Goal: Task Accomplishment & Management: Manage account settings

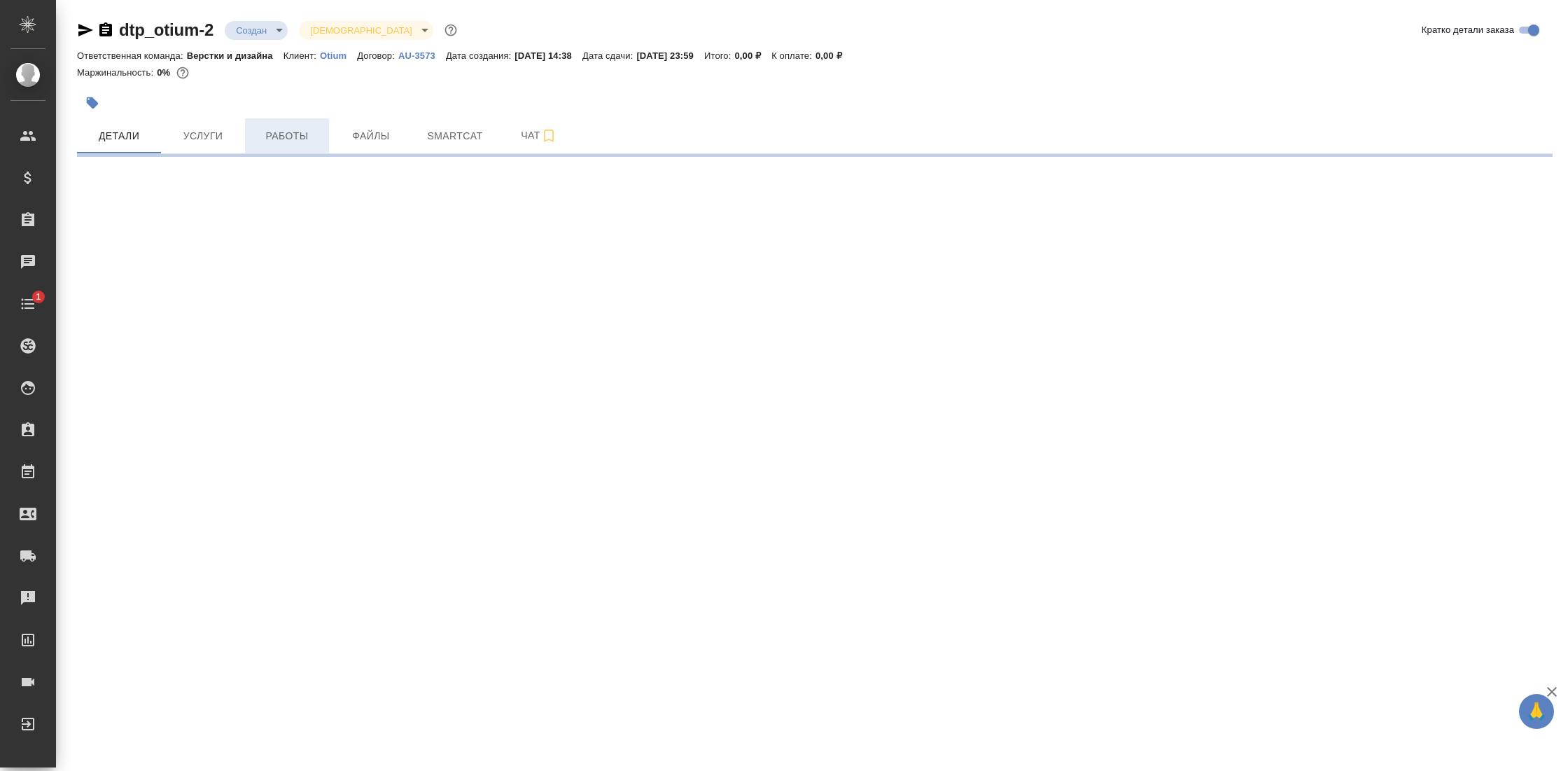
click at [287, 135] on span "Работы" at bounding box center [287, 136] width 67 height 17
select select "RU"
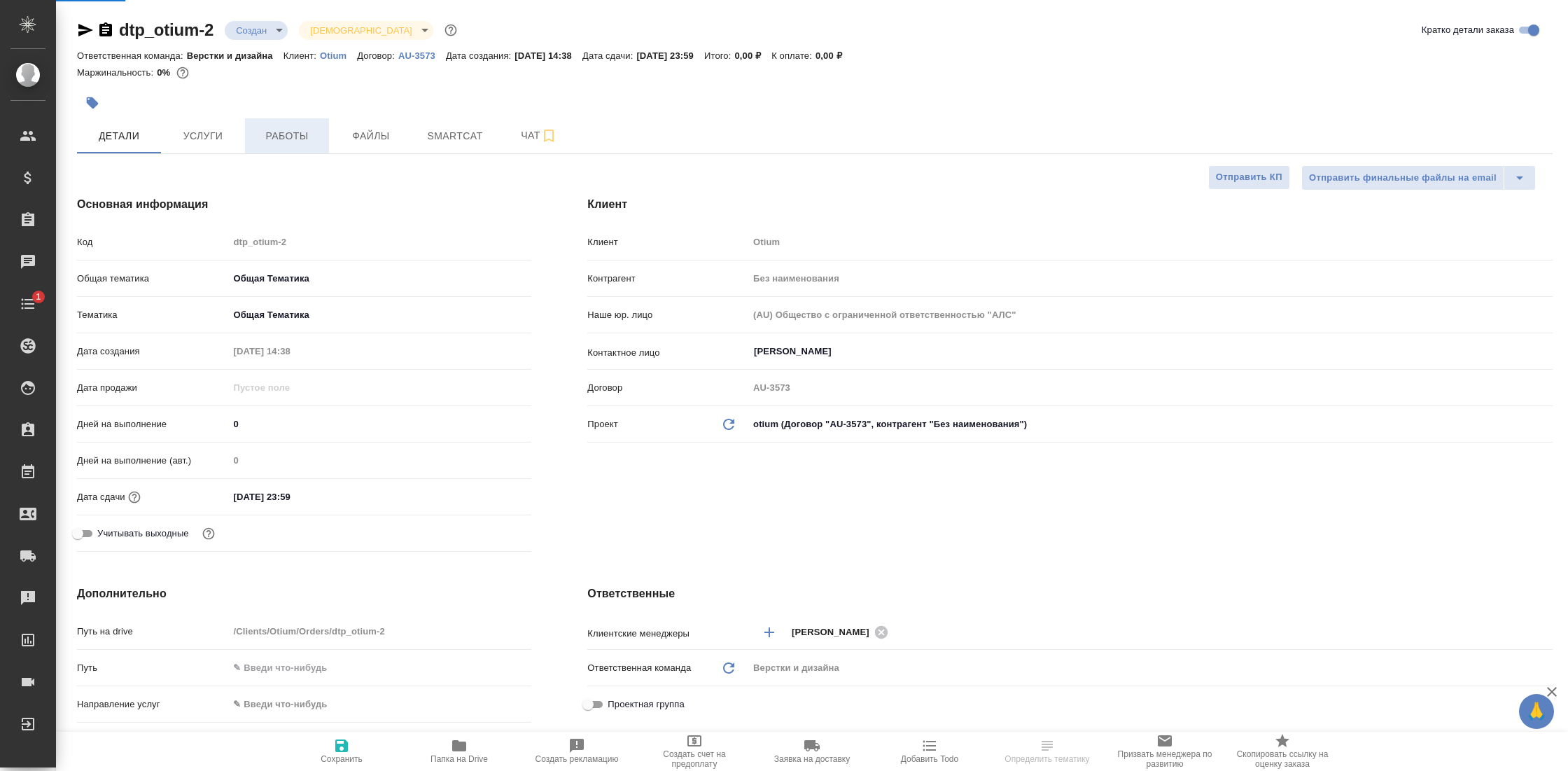
type textarea "x"
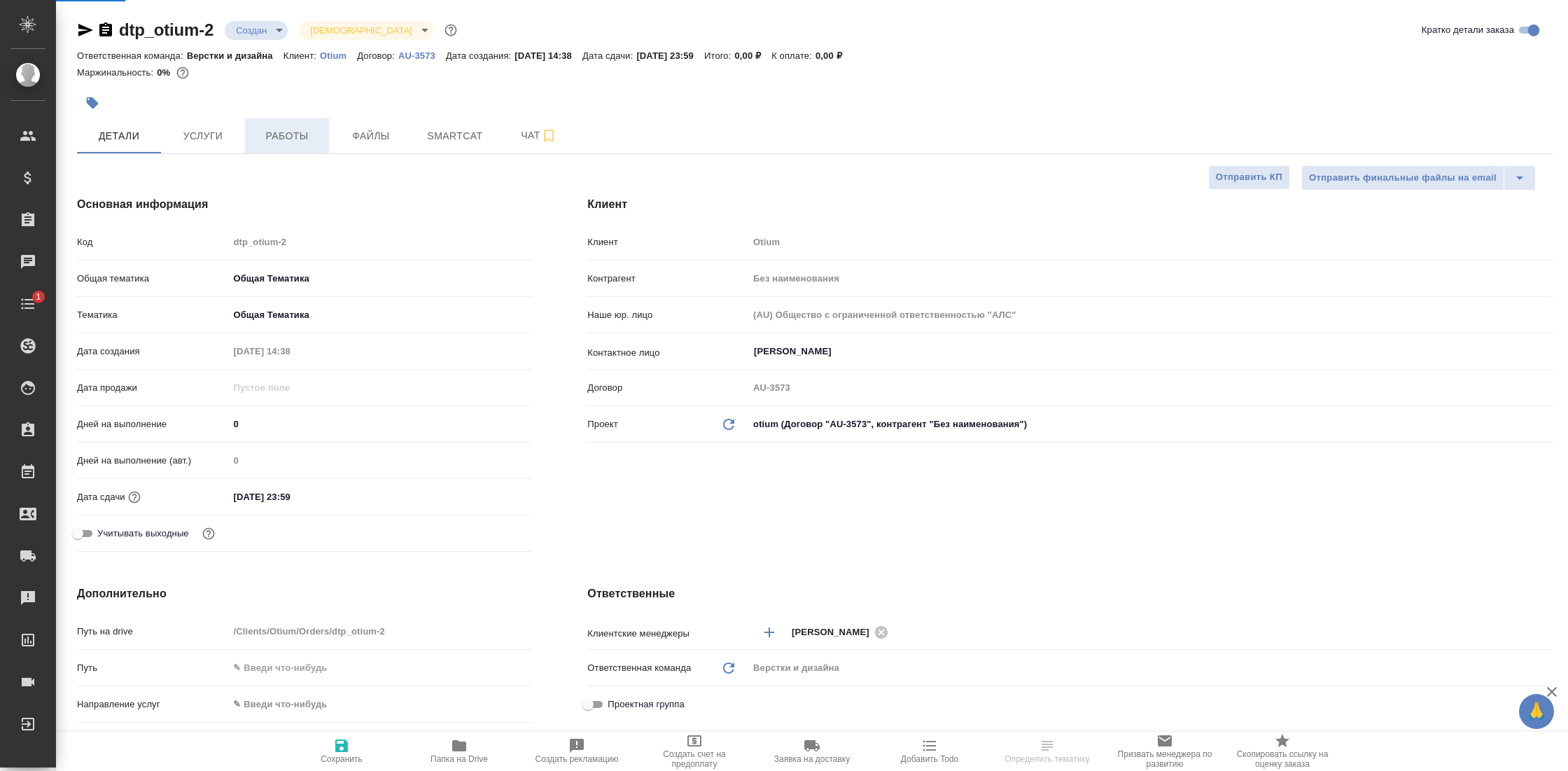
type textarea "x"
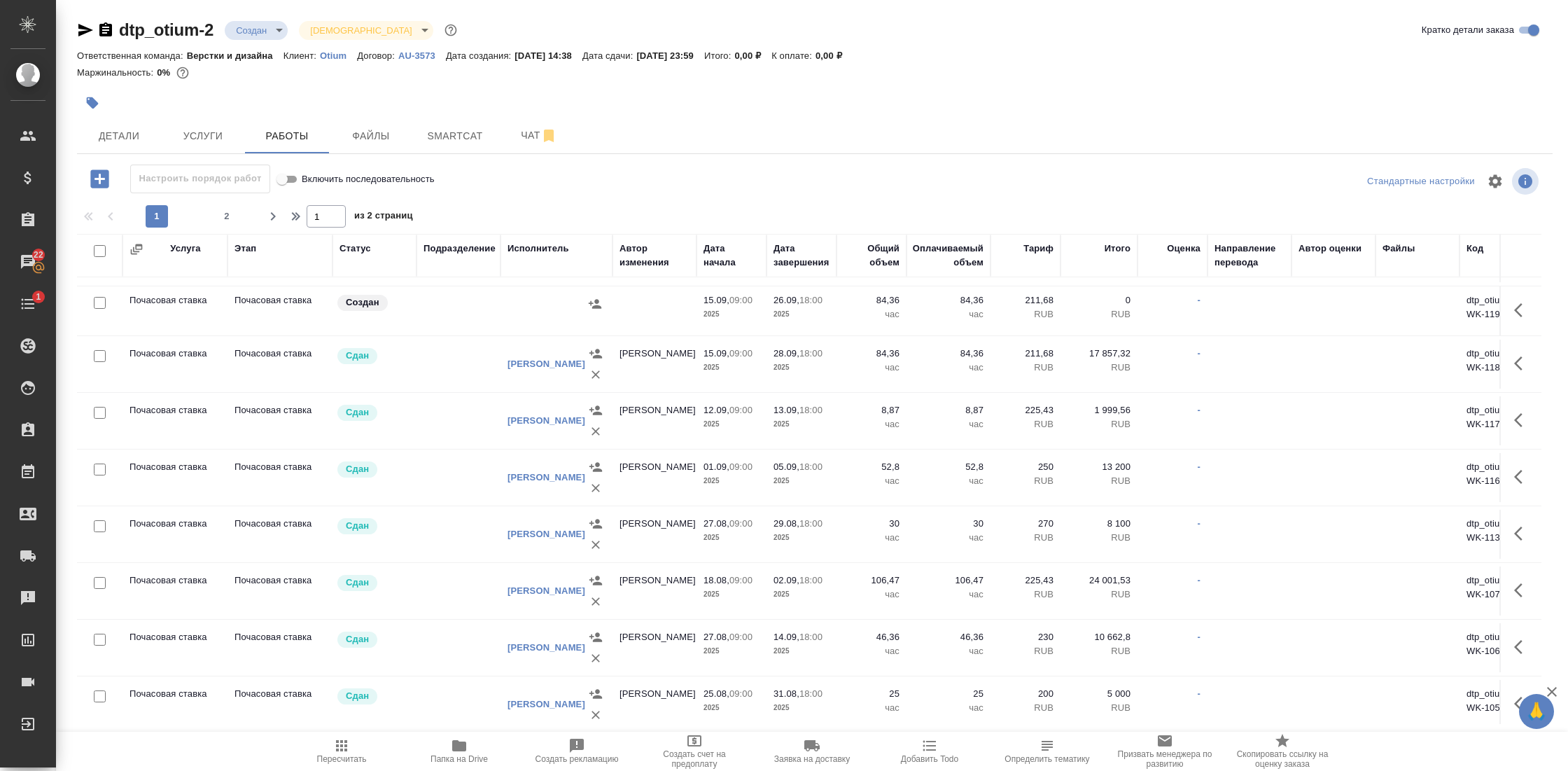
scroll to position [52, 0]
click at [547, 246] on div "Исполнитель" at bounding box center [538, 248] width 61 height 14
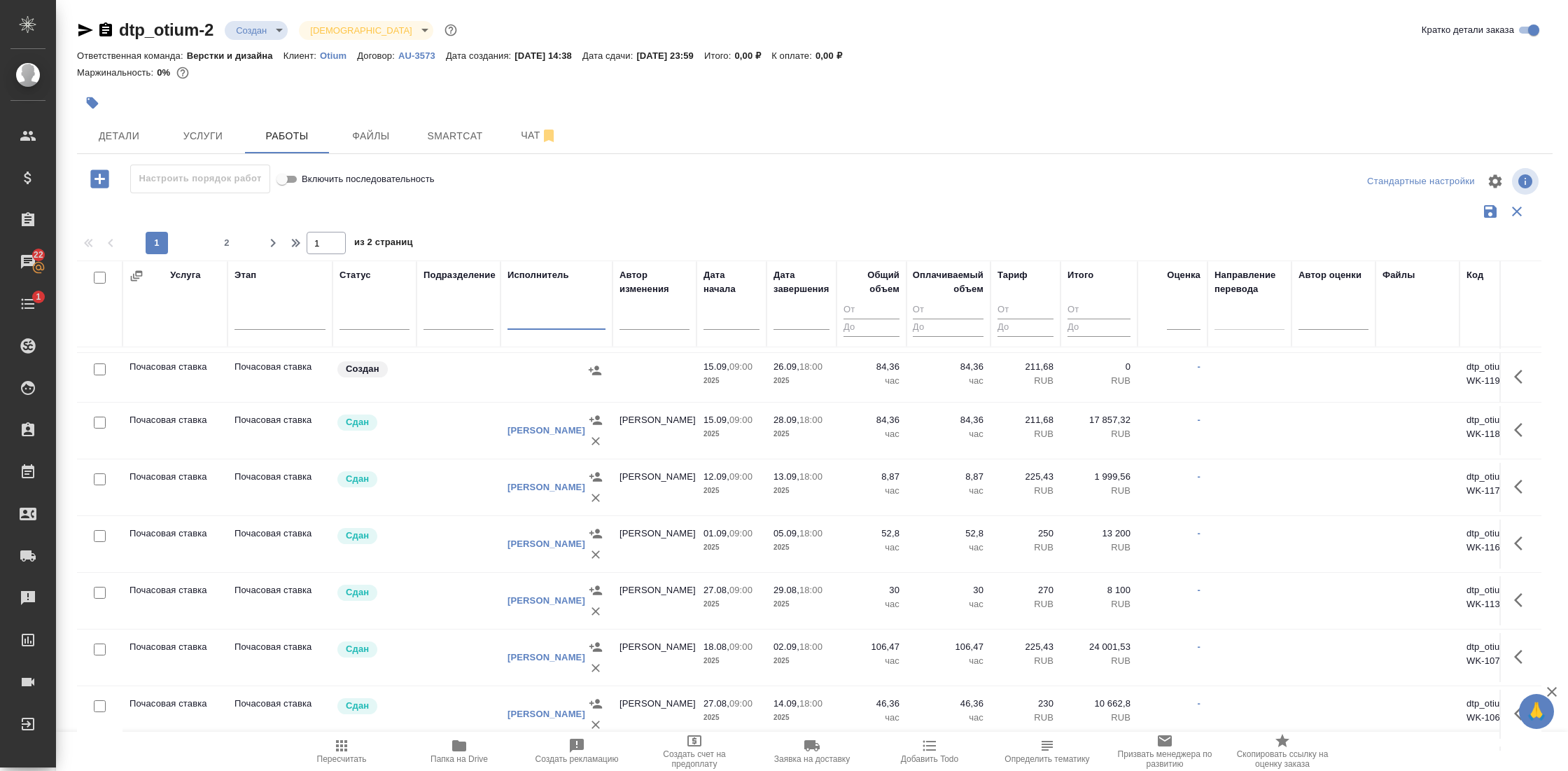
click at [529, 319] on input "text" at bounding box center [556, 320] width 98 height 17
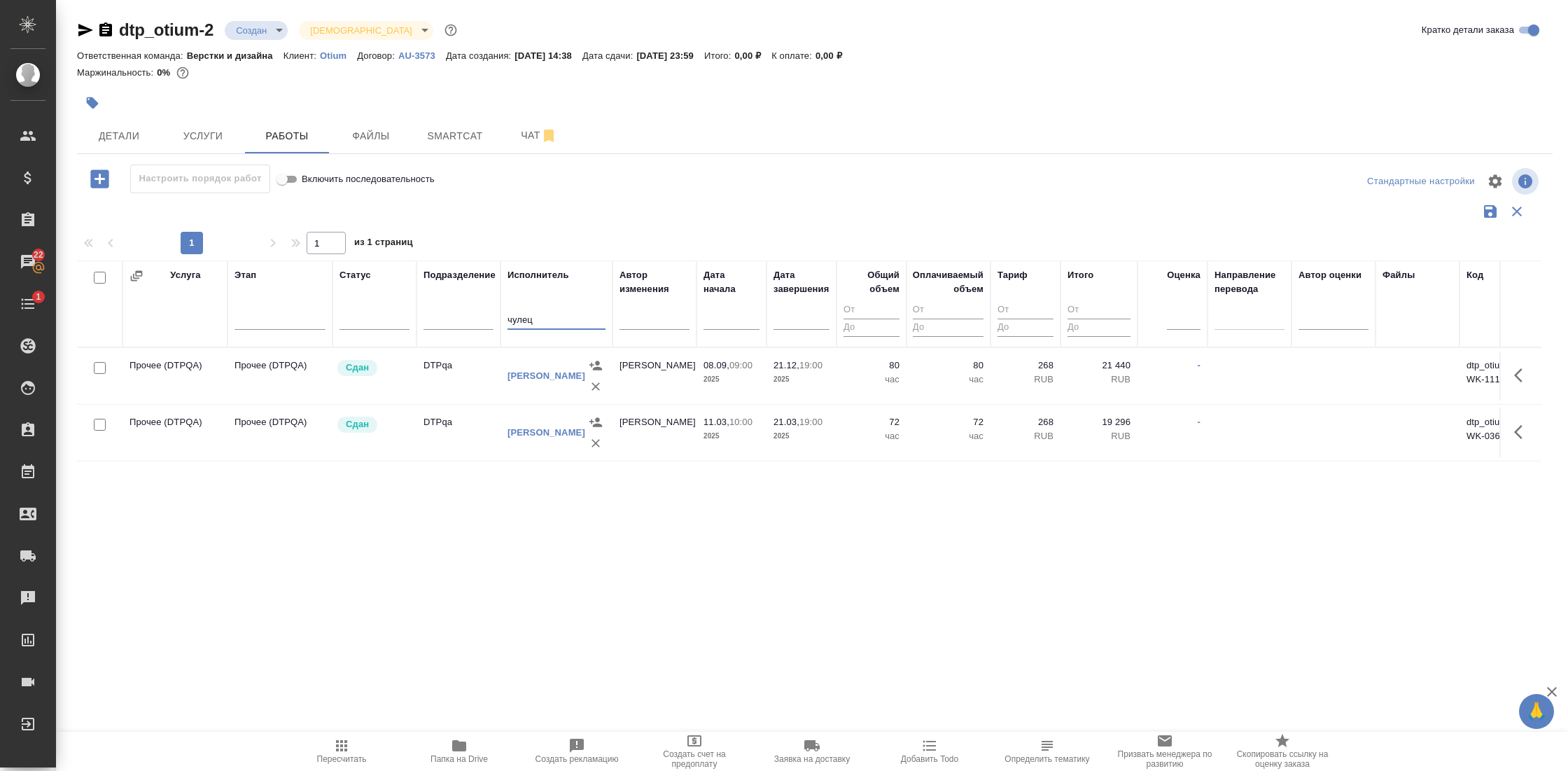
scroll to position [0, 0]
type input "чулец"
click at [282, 366] on p "Прочее (DTPQA)" at bounding box center [280, 365] width 91 height 14
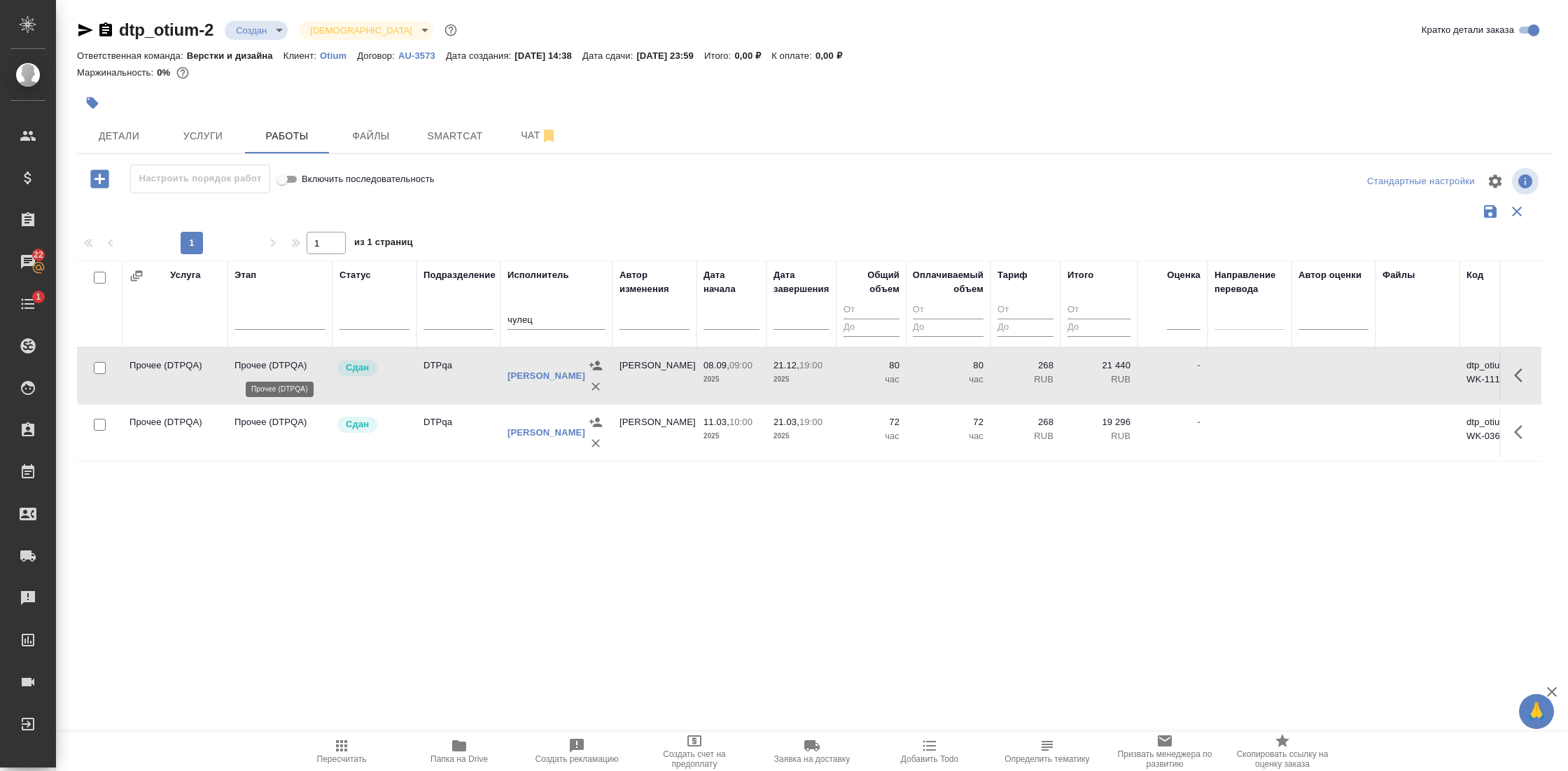
click at [282, 366] on p "Прочее (DTPQA)" at bounding box center [280, 365] width 91 height 14
click at [421, 442] on td "DTPqa" at bounding box center [459, 432] width 84 height 49
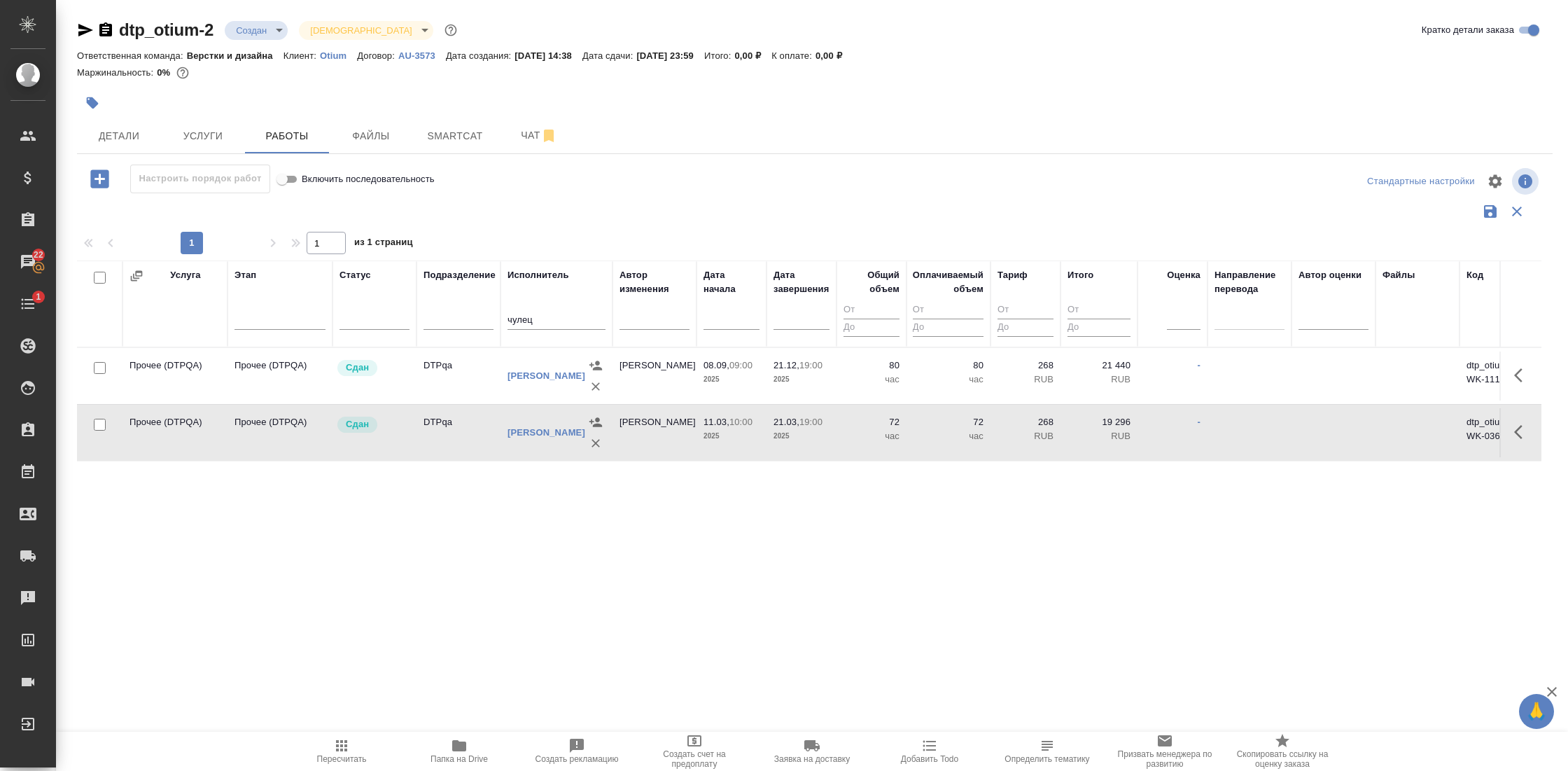
click at [421, 442] on td "DTPqa" at bounding box center [459, 432] width 84 height 49
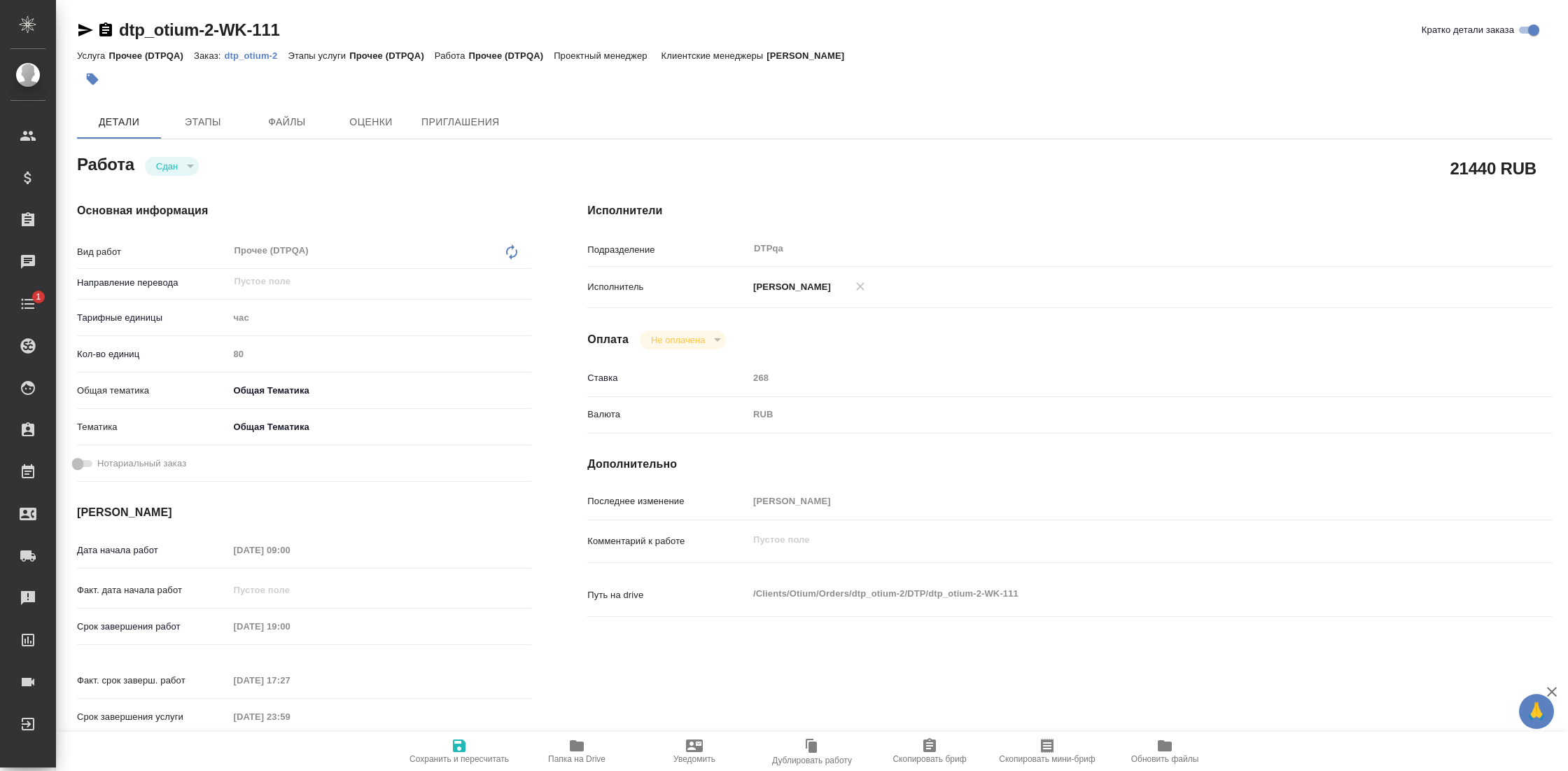
type textarea "x"
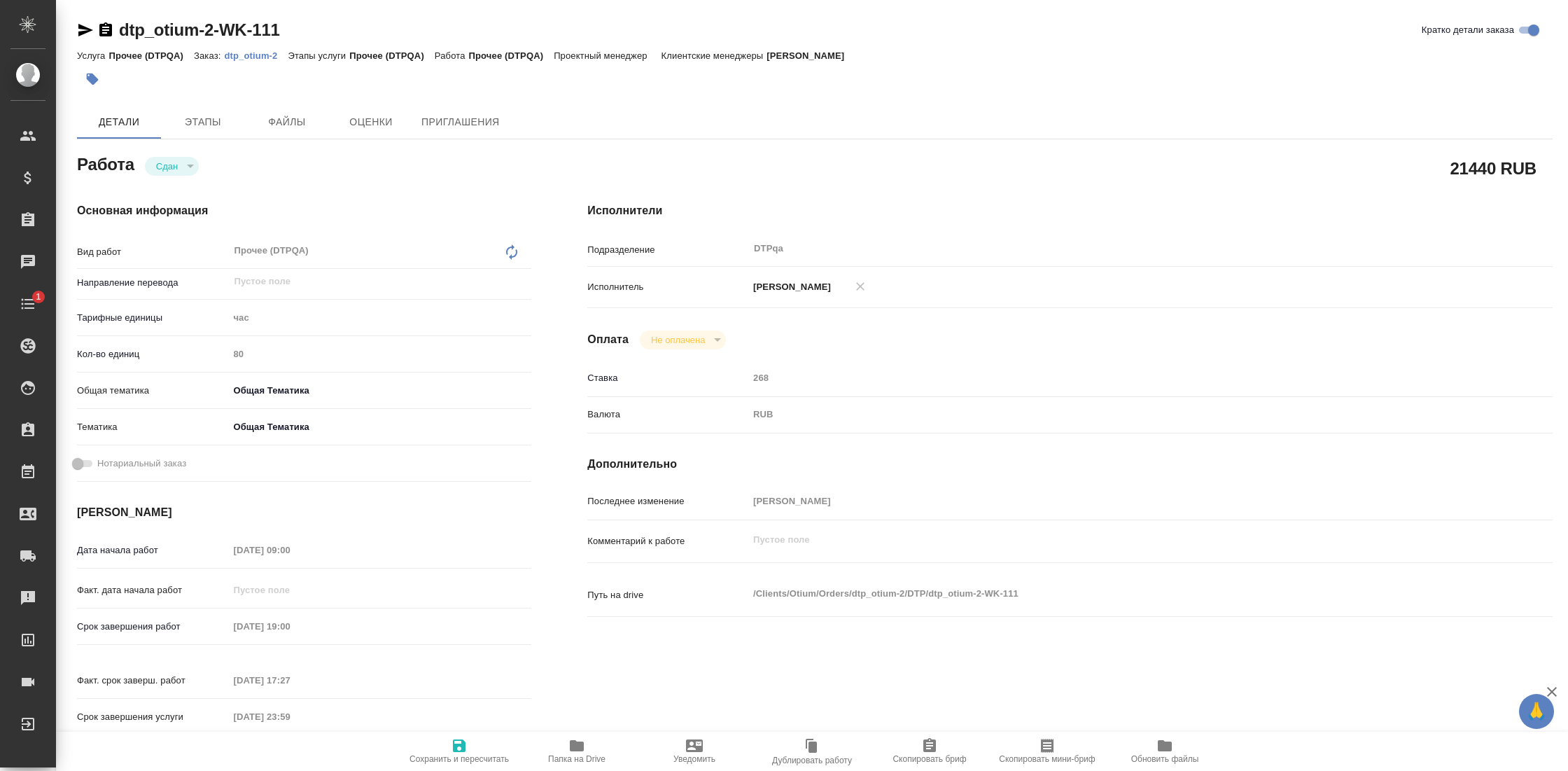
type textarea "x"
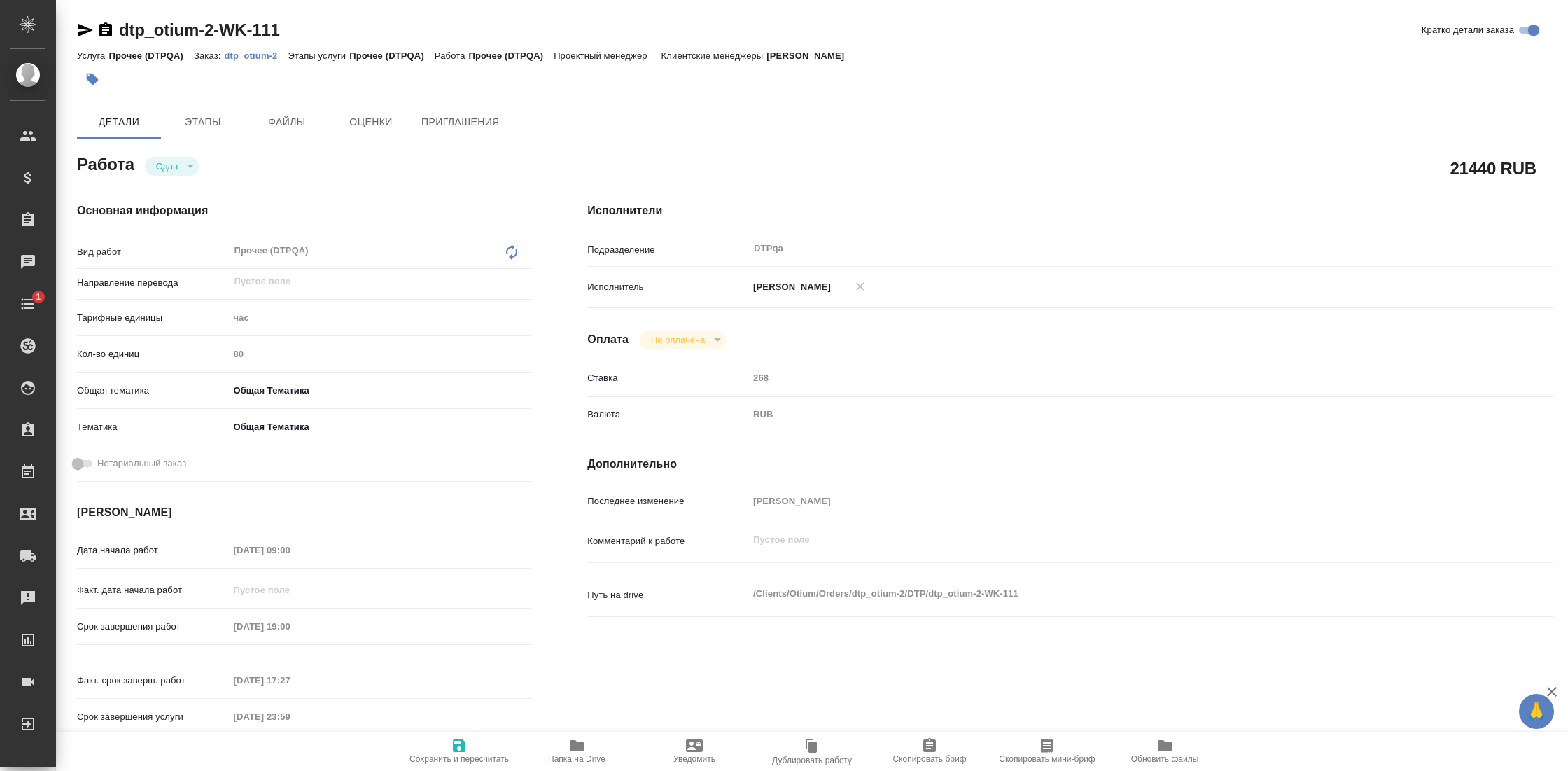
type textarea "x"
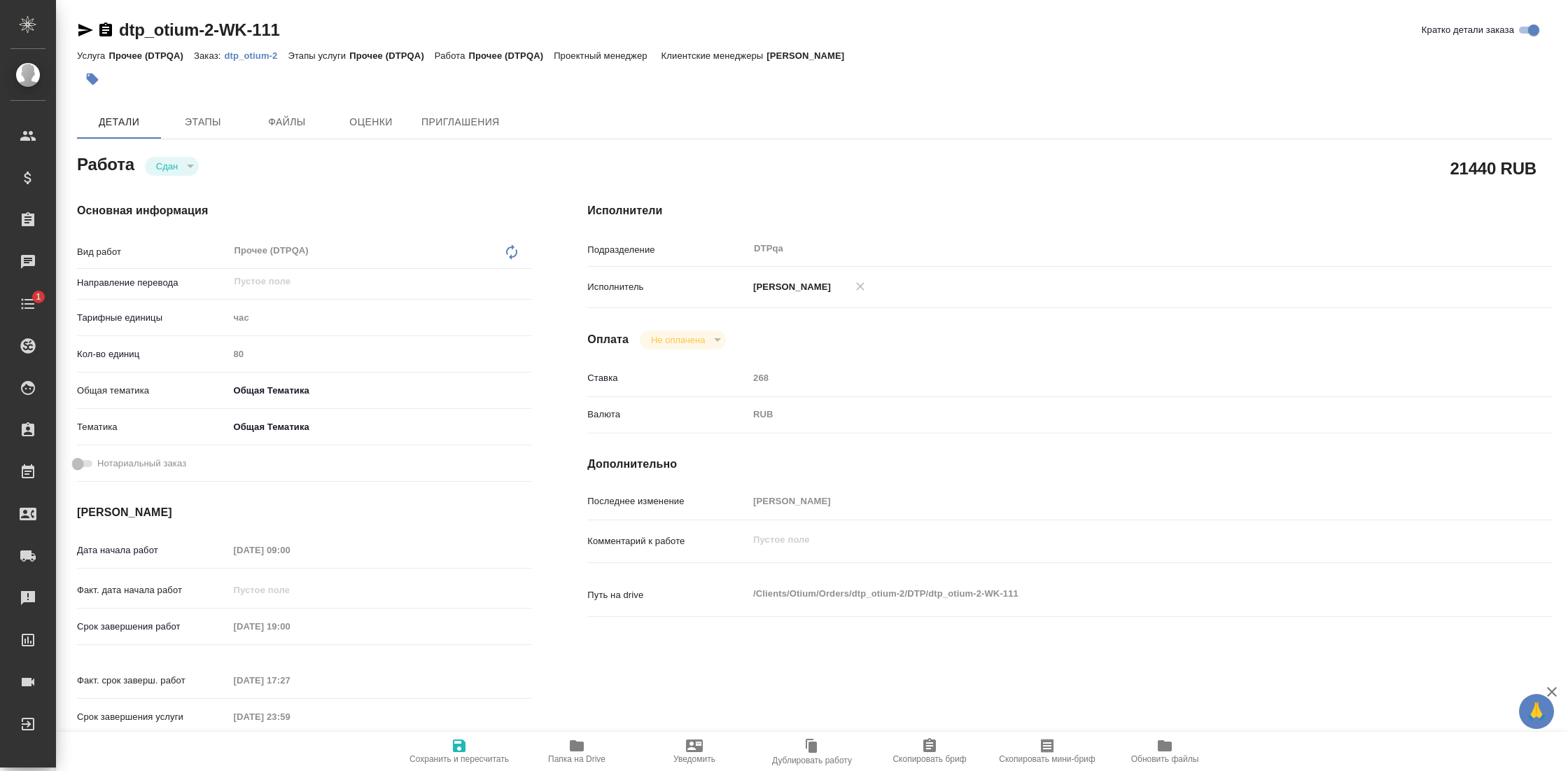
type textarea "x"
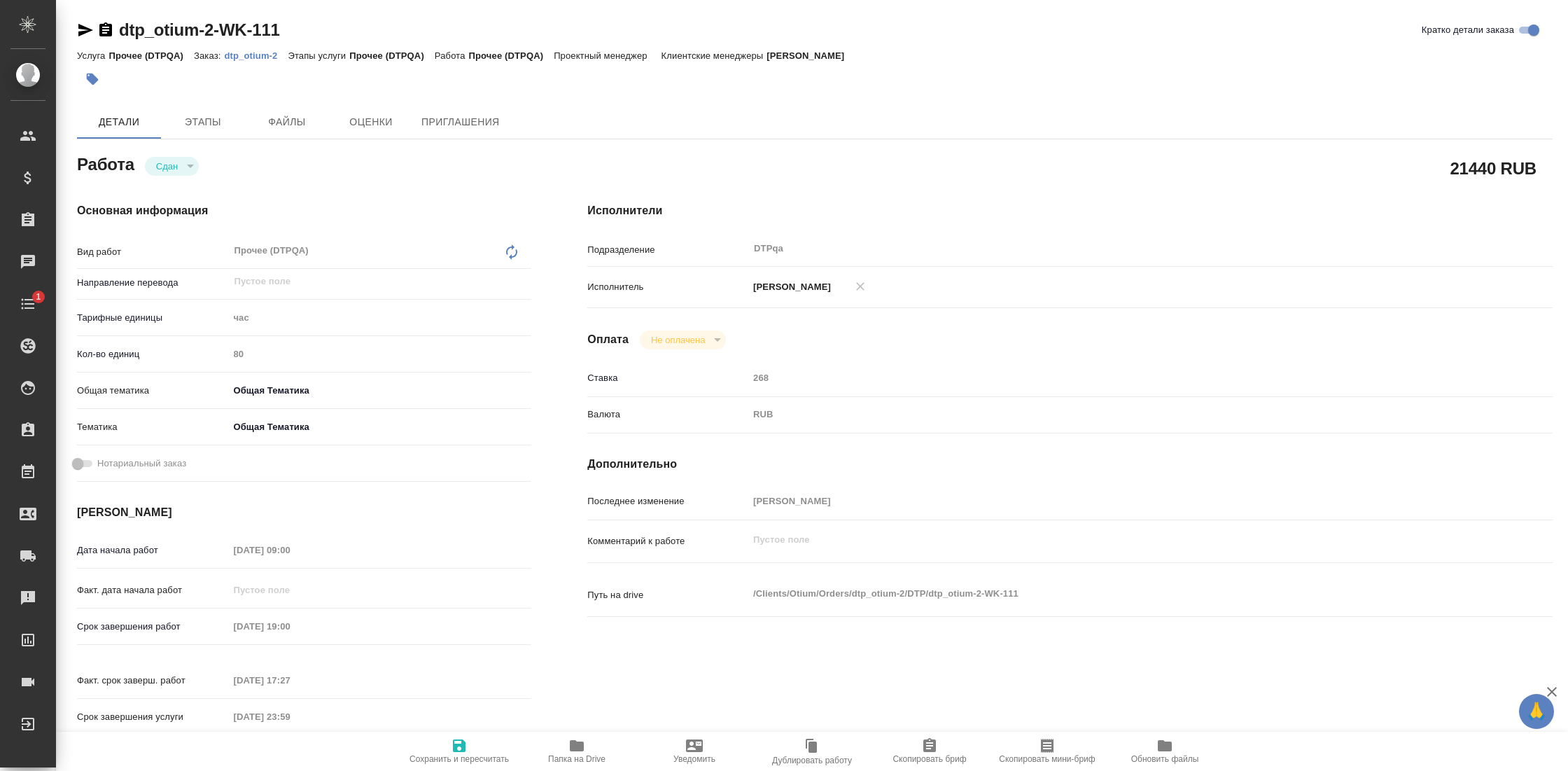
type textarea "x"
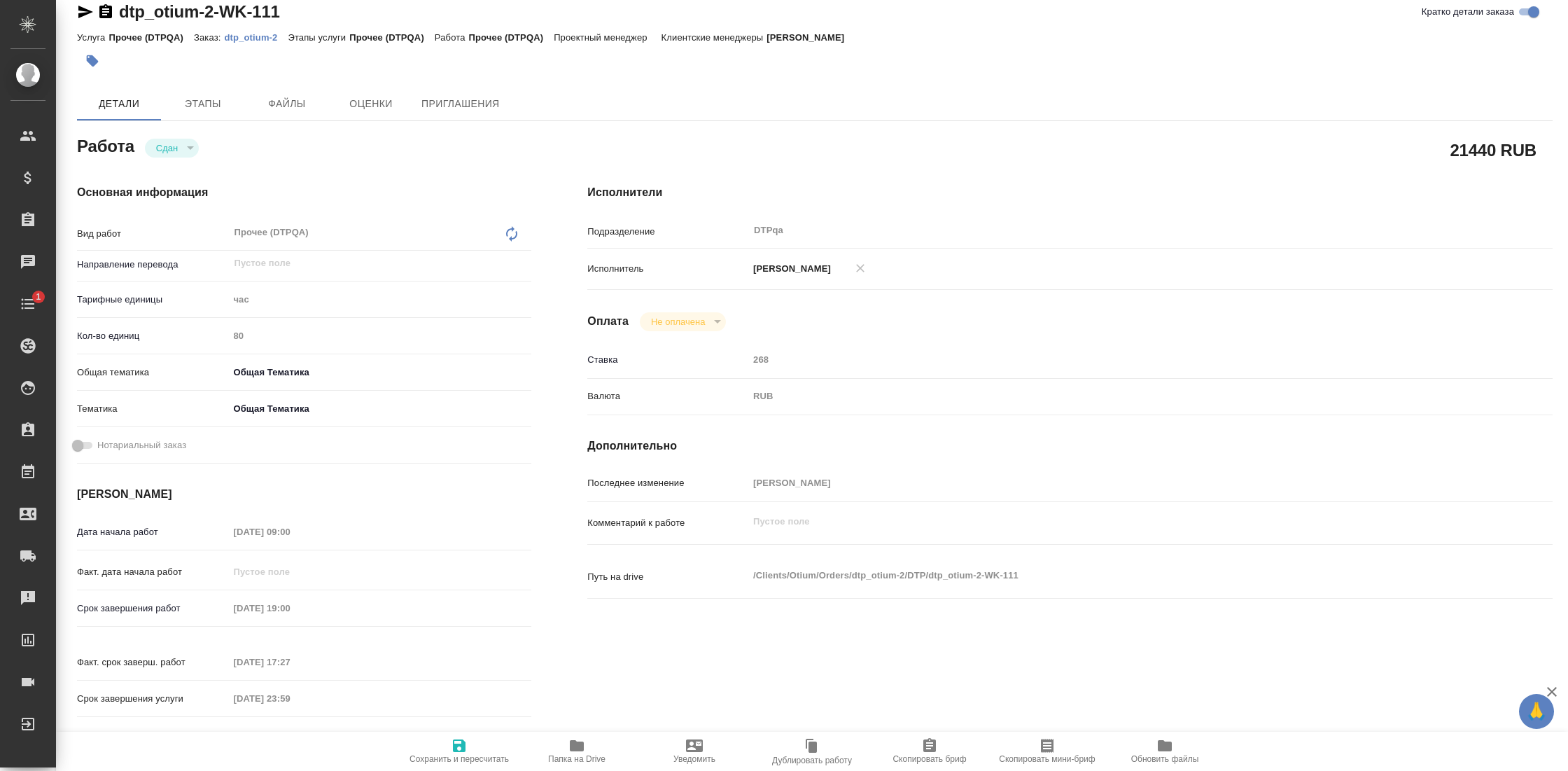
type textarea "x"
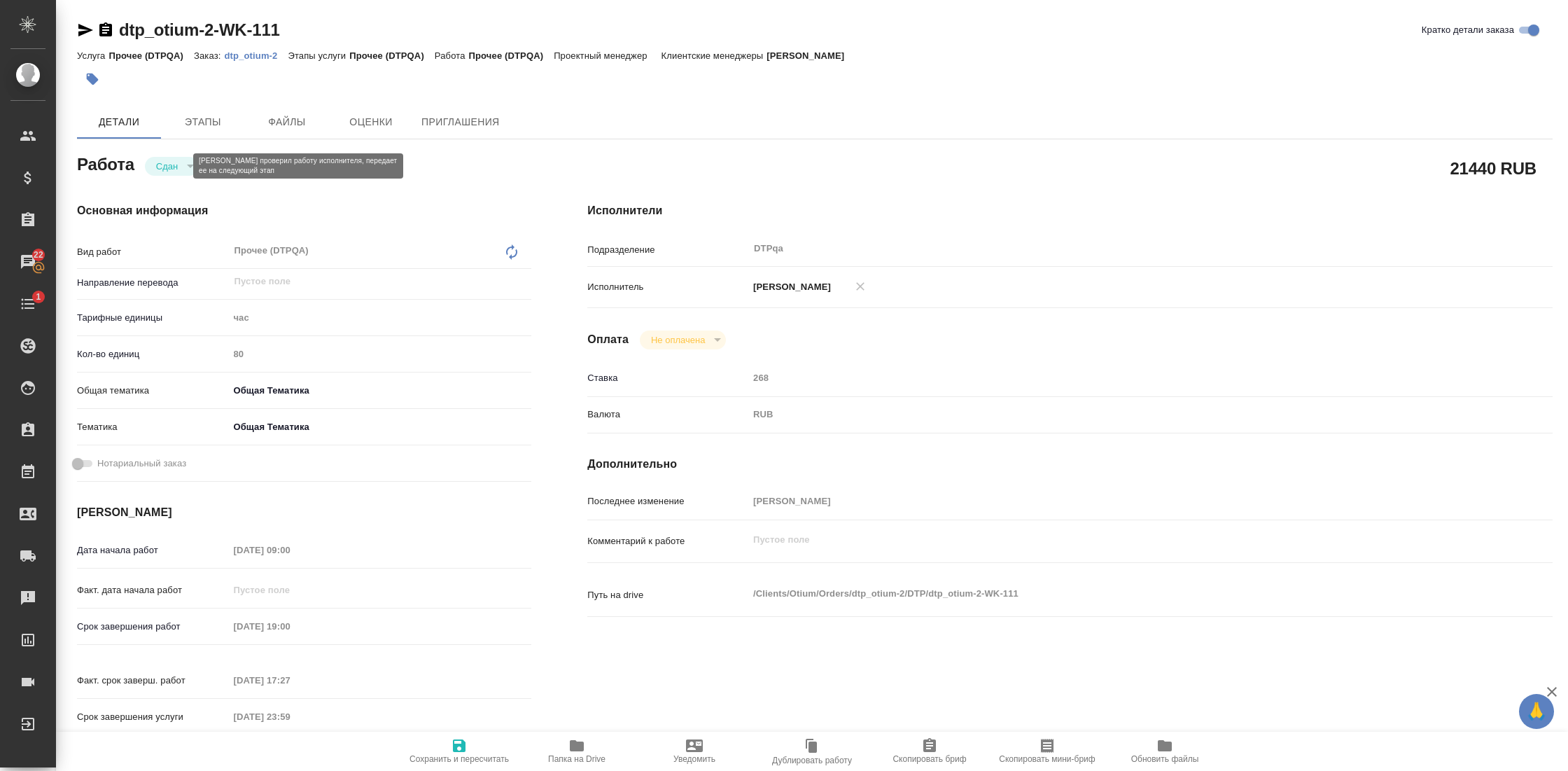
click at [168, 171] on button "Сдан" at bounding box center [167, 166] width 30 height 11
click at [181, 166] on button "Сдан" at bounding box center [167, 166] width 30 height 11
click at [182, 164] on button "Сдан" at bounding box center [167, 166] width 30 height 11
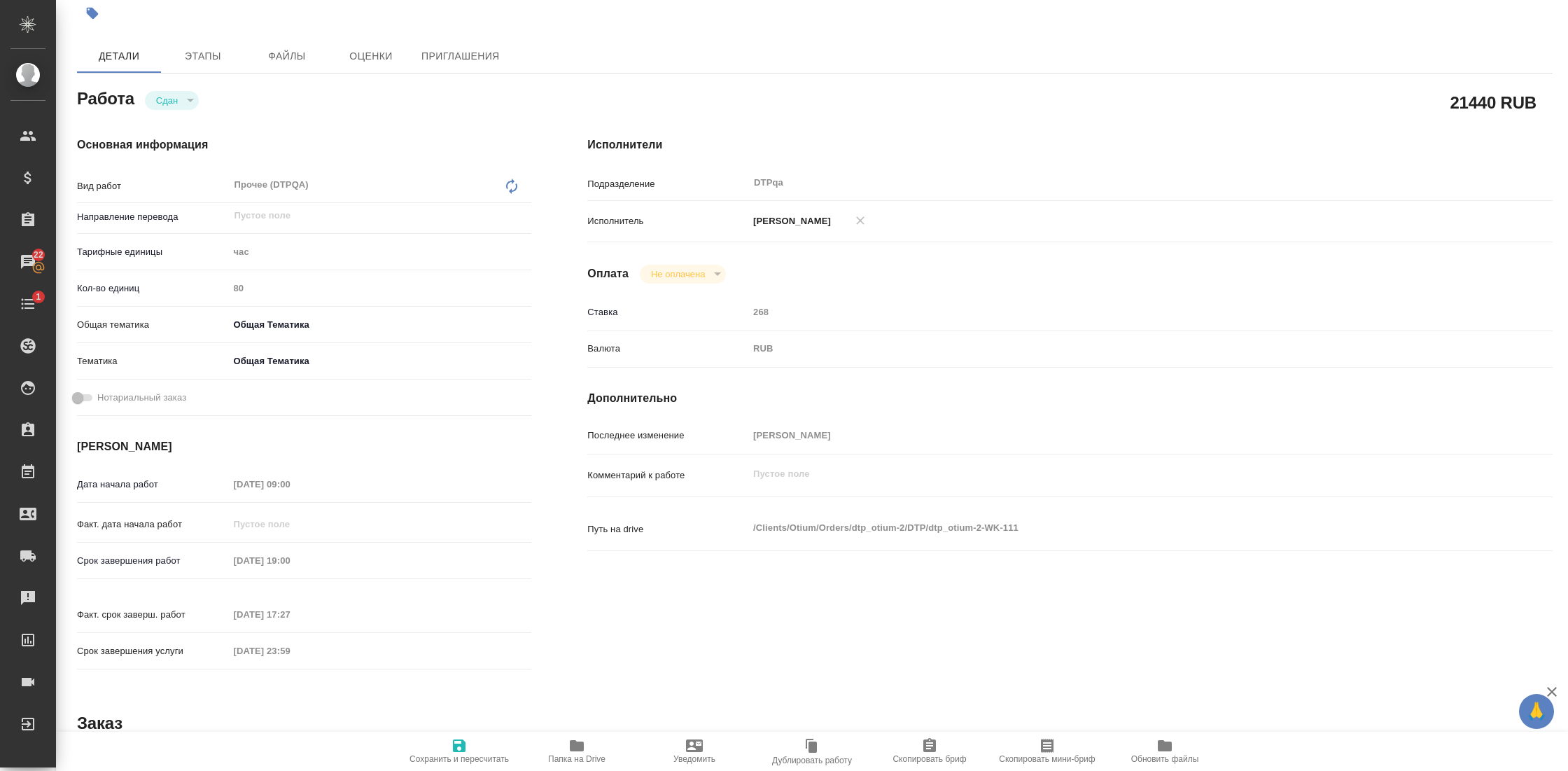
scroll to position [72, 0]
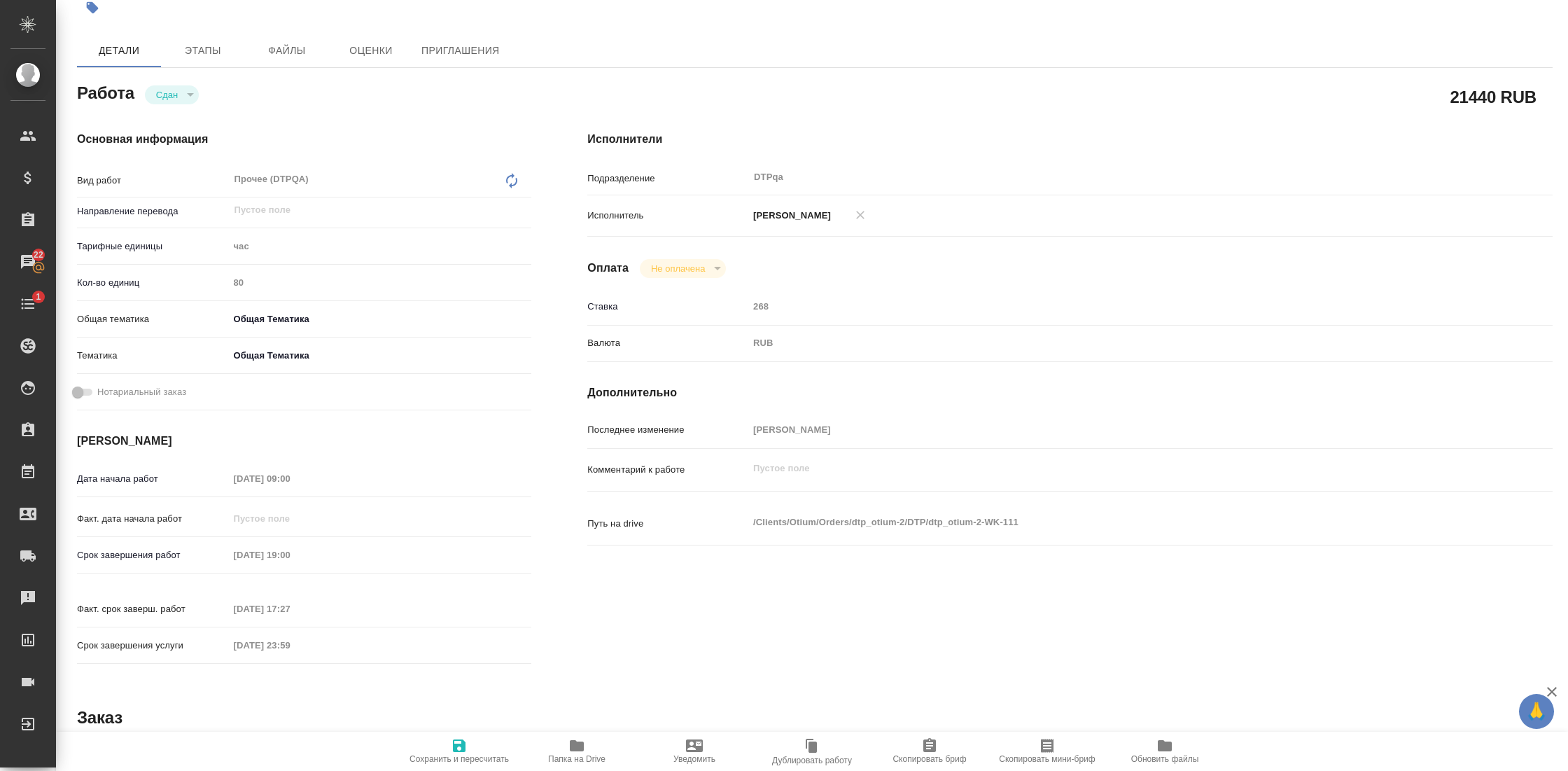
click at [701, 263] on button "Не оплачена" at bounding box center [678, 268] width 62 height 11
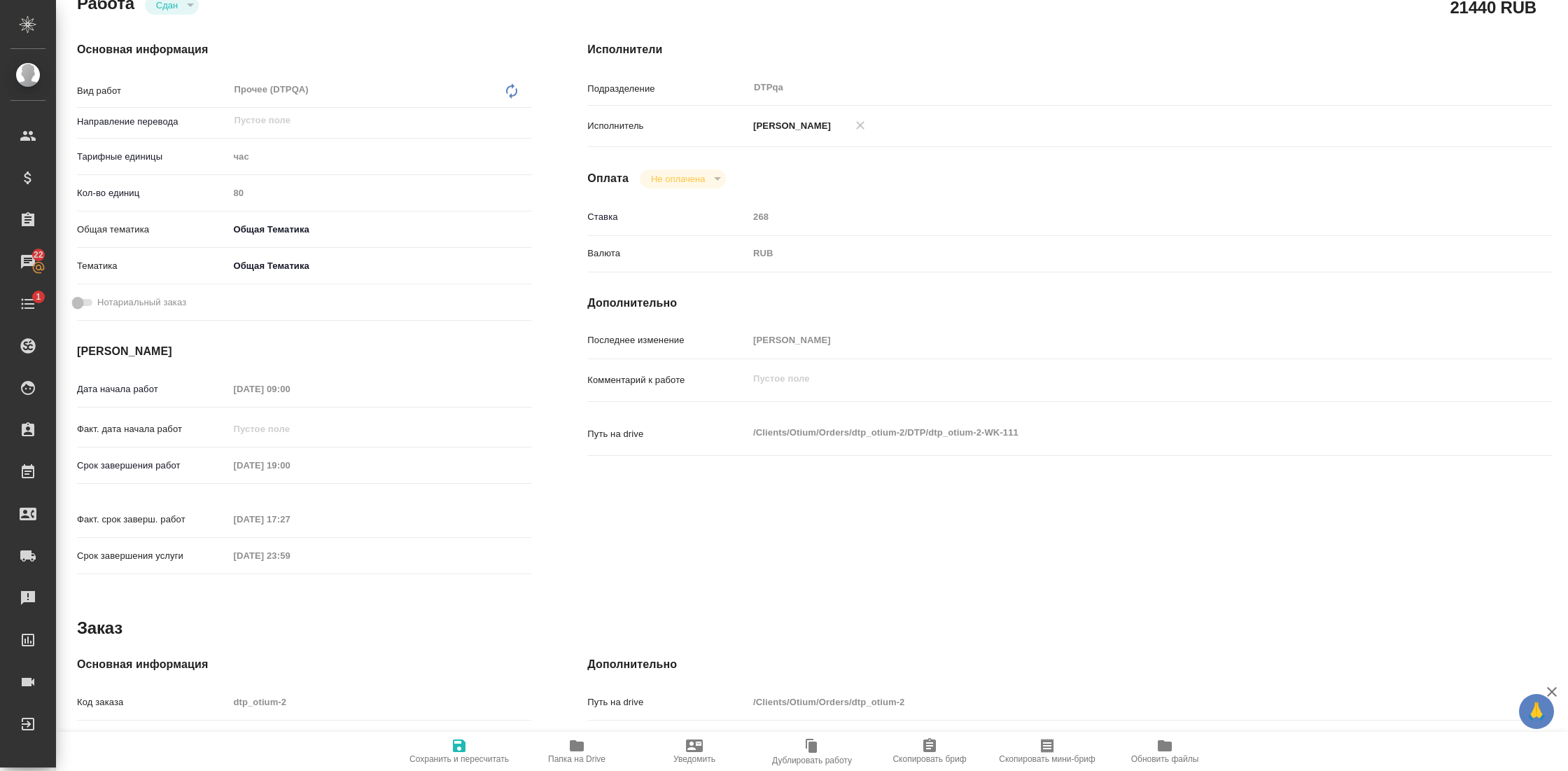
scroll to position [0, 0]
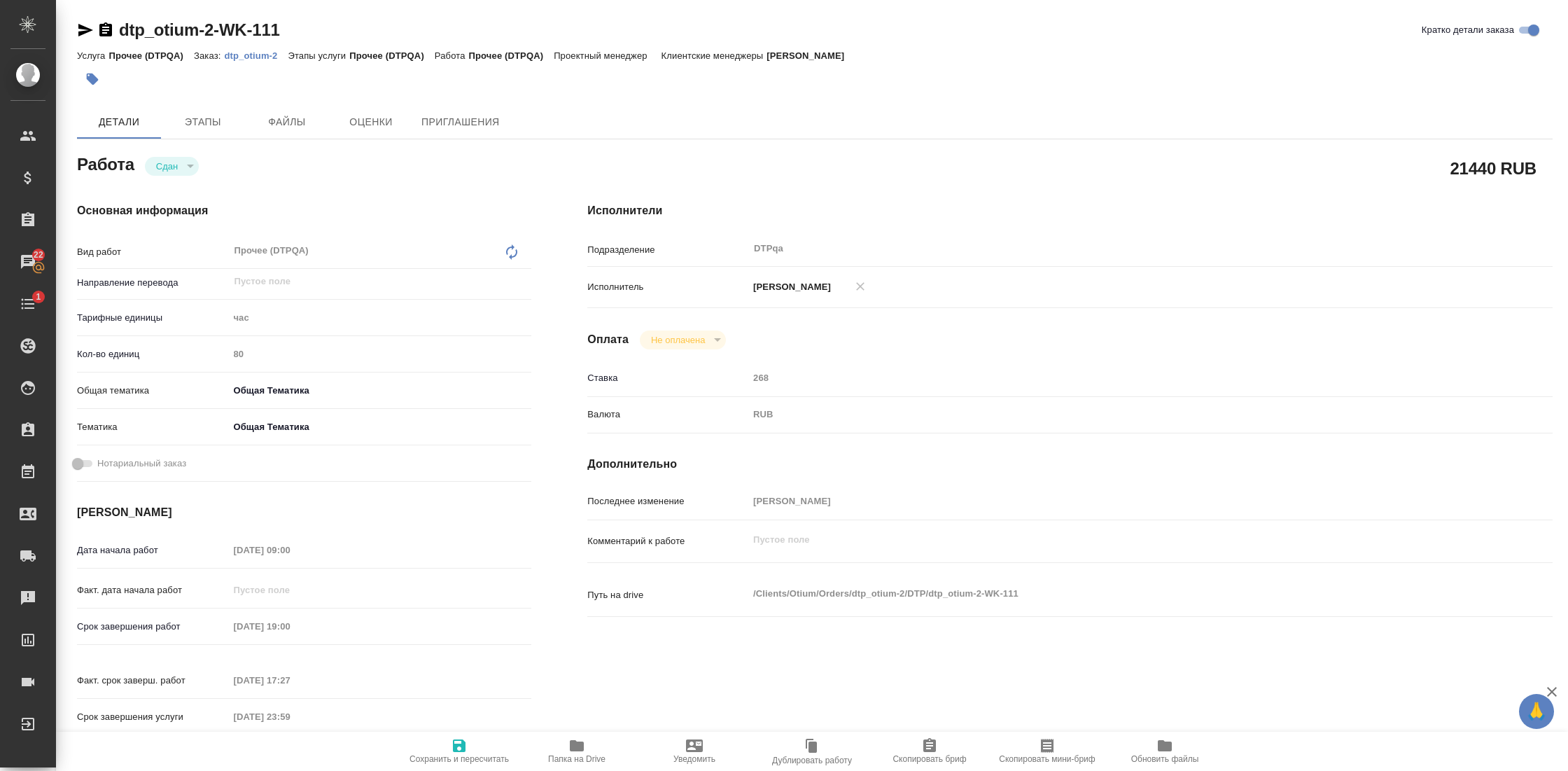
click at [105, 30] on icon "button" at bounding box center [106, 31] width 17 height 17
click at [179, 166] on button "Сдан" at bounding box center [167, 166] width 30 height 11
click at [186, 167] on div "Сдан" at bounding box center [171, 167] width 54 height 19
click at [189, 166] on div "Сдан" at bounding box center [171, 167] width 54 height 19
click at [101, 28] on icon "button" at bounding box center [105, 29] width 12 height 14
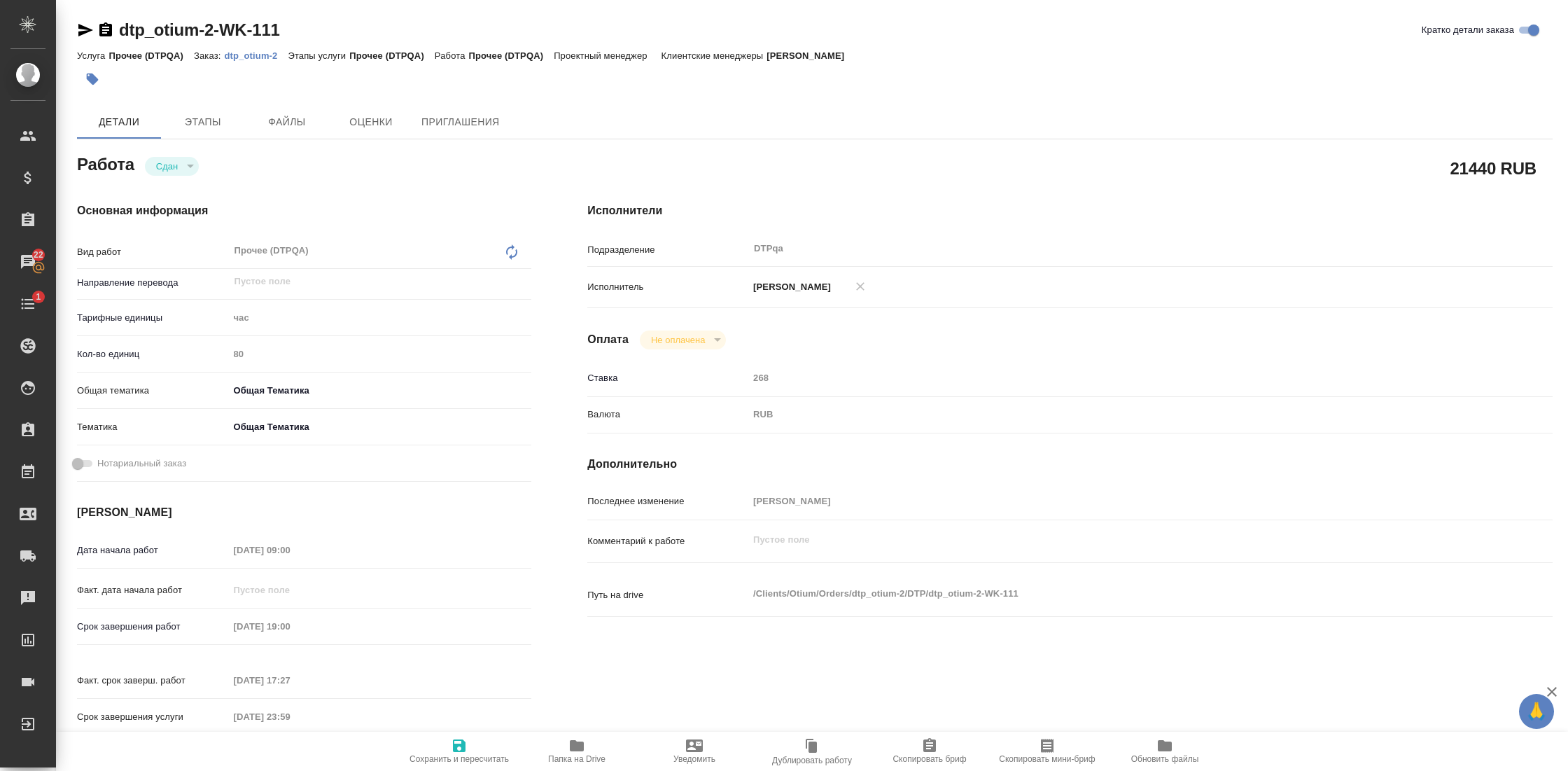
click at [103, 28] on icon "button" at bounding box center [106, 31] width 17 height 17
click at [85, 29] on icon "button" at bounding box center [85, 30] width 14 height 12
click at [111, 28] on icon "button" at bounding box center [105, 29] width 12 height 14
type textarea "x"
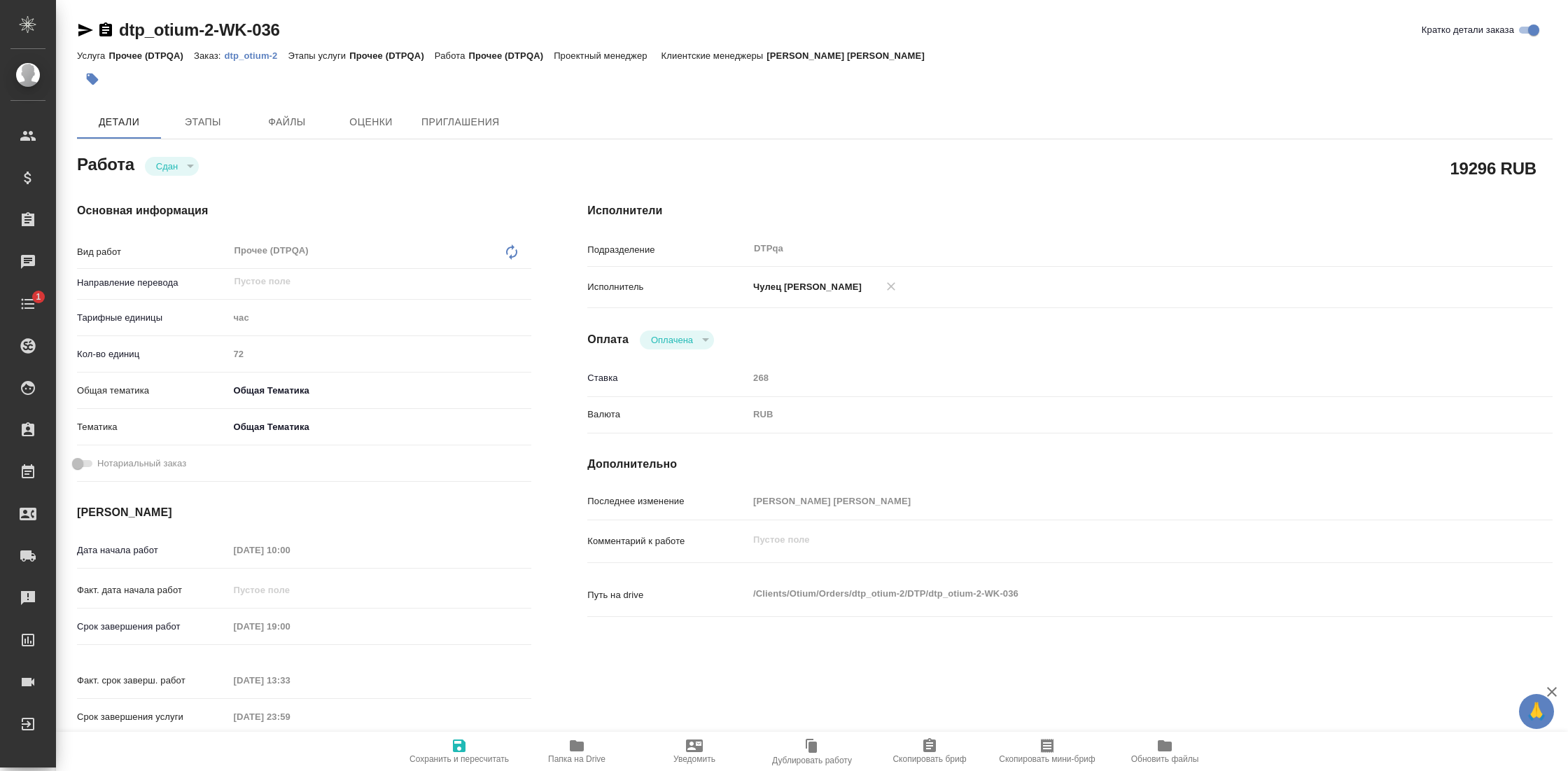
type textarea "x"
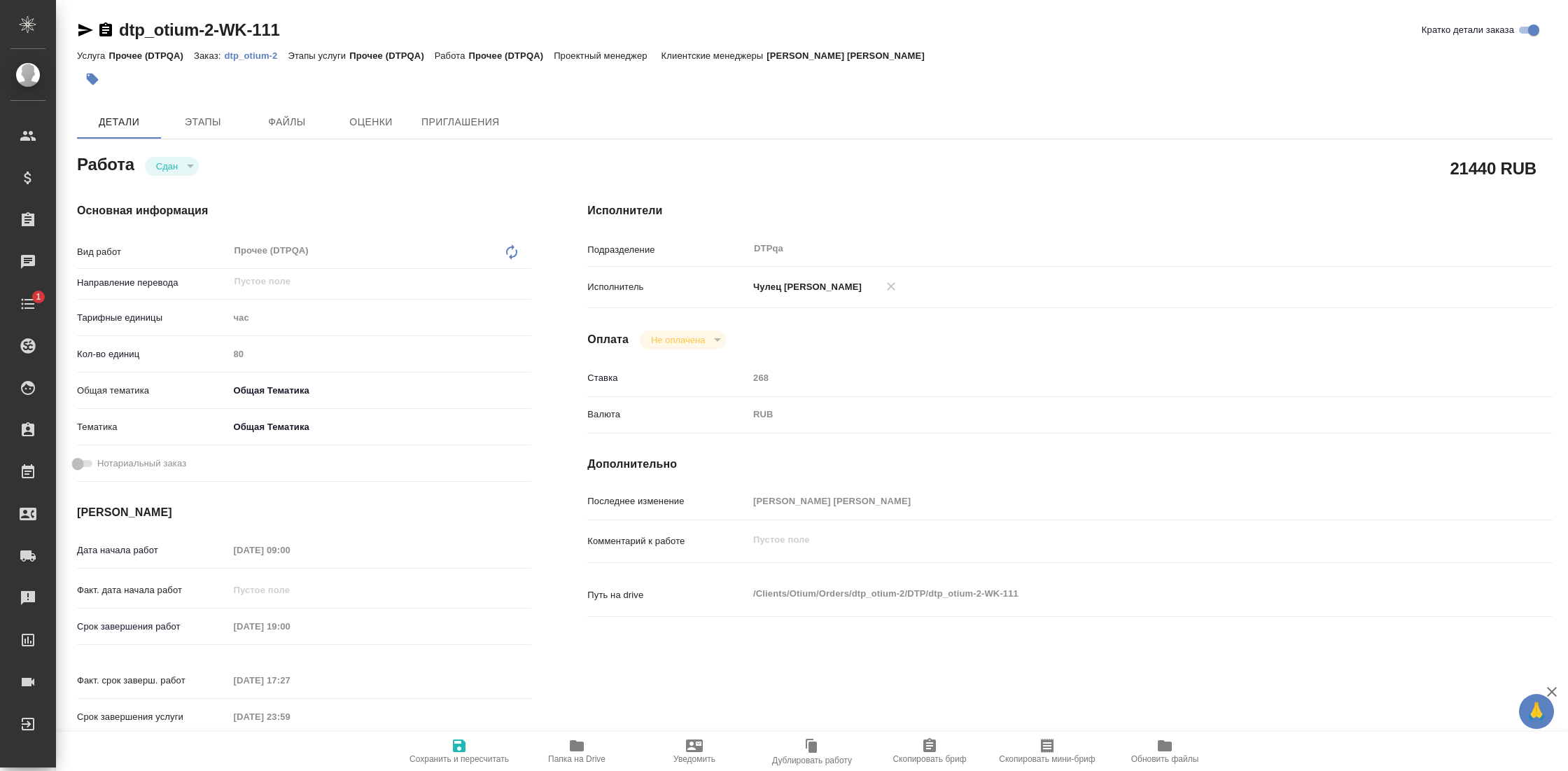
type textarea "x"
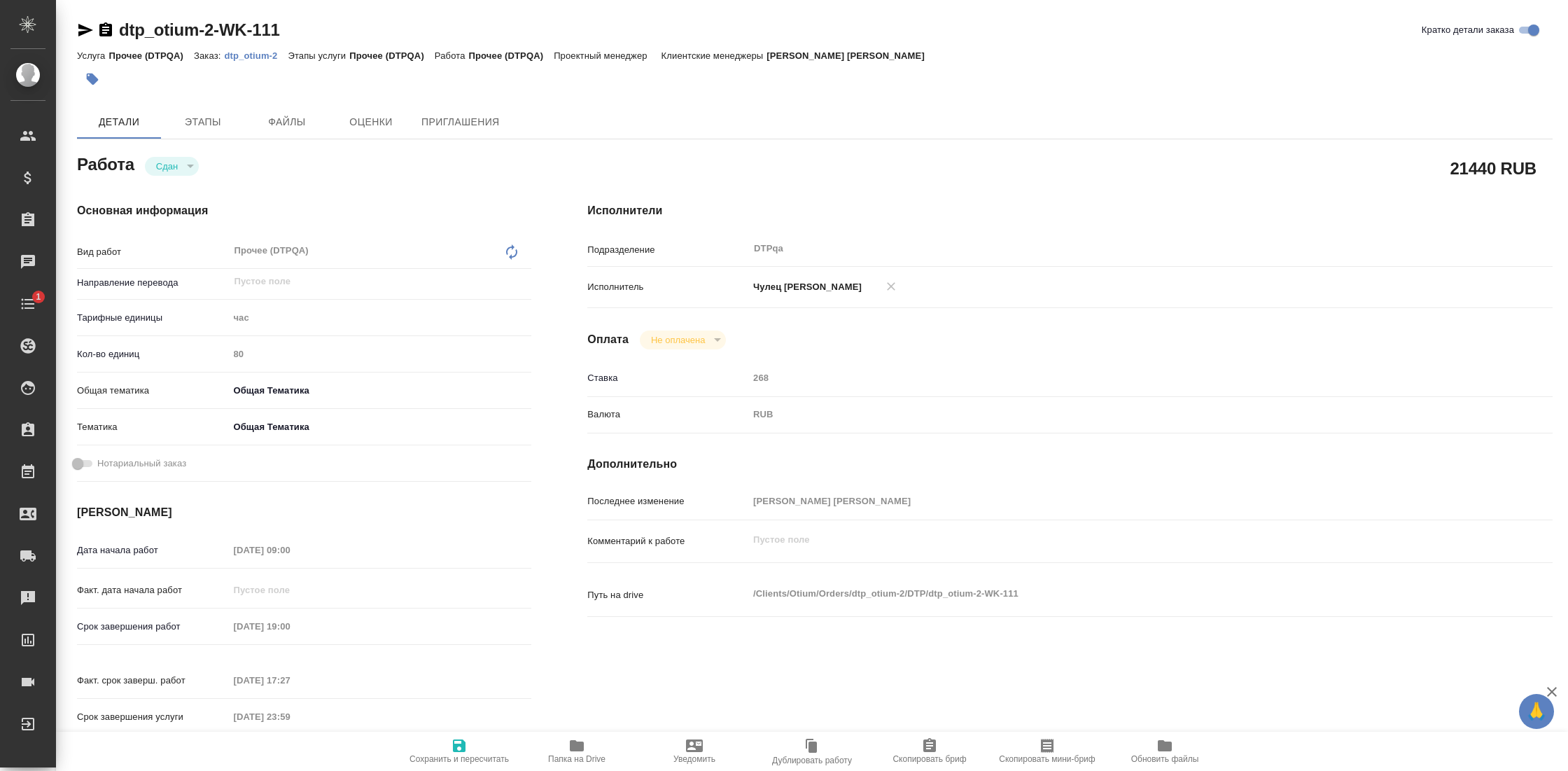
type textarea "x"
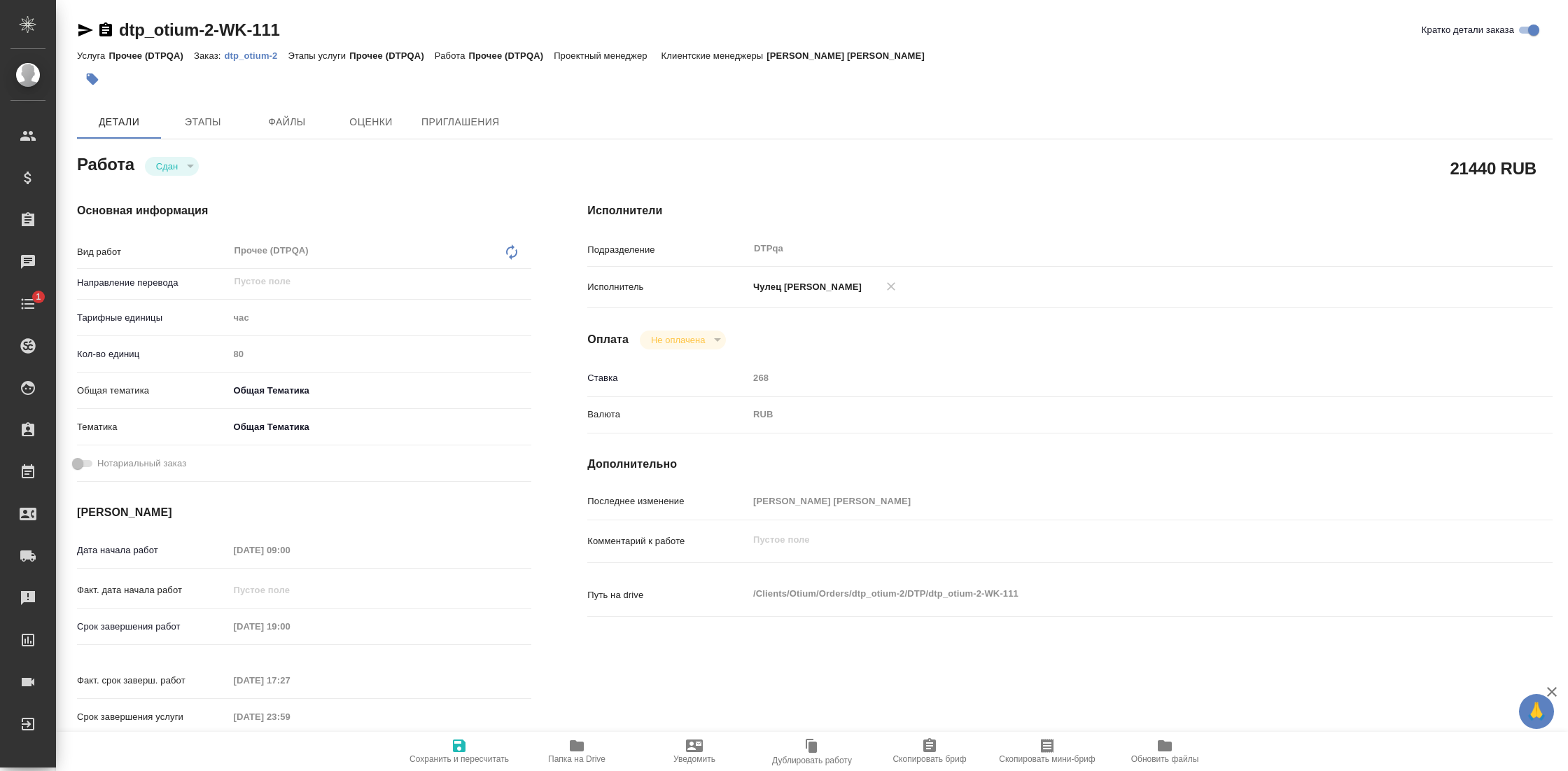
type textarea "x"
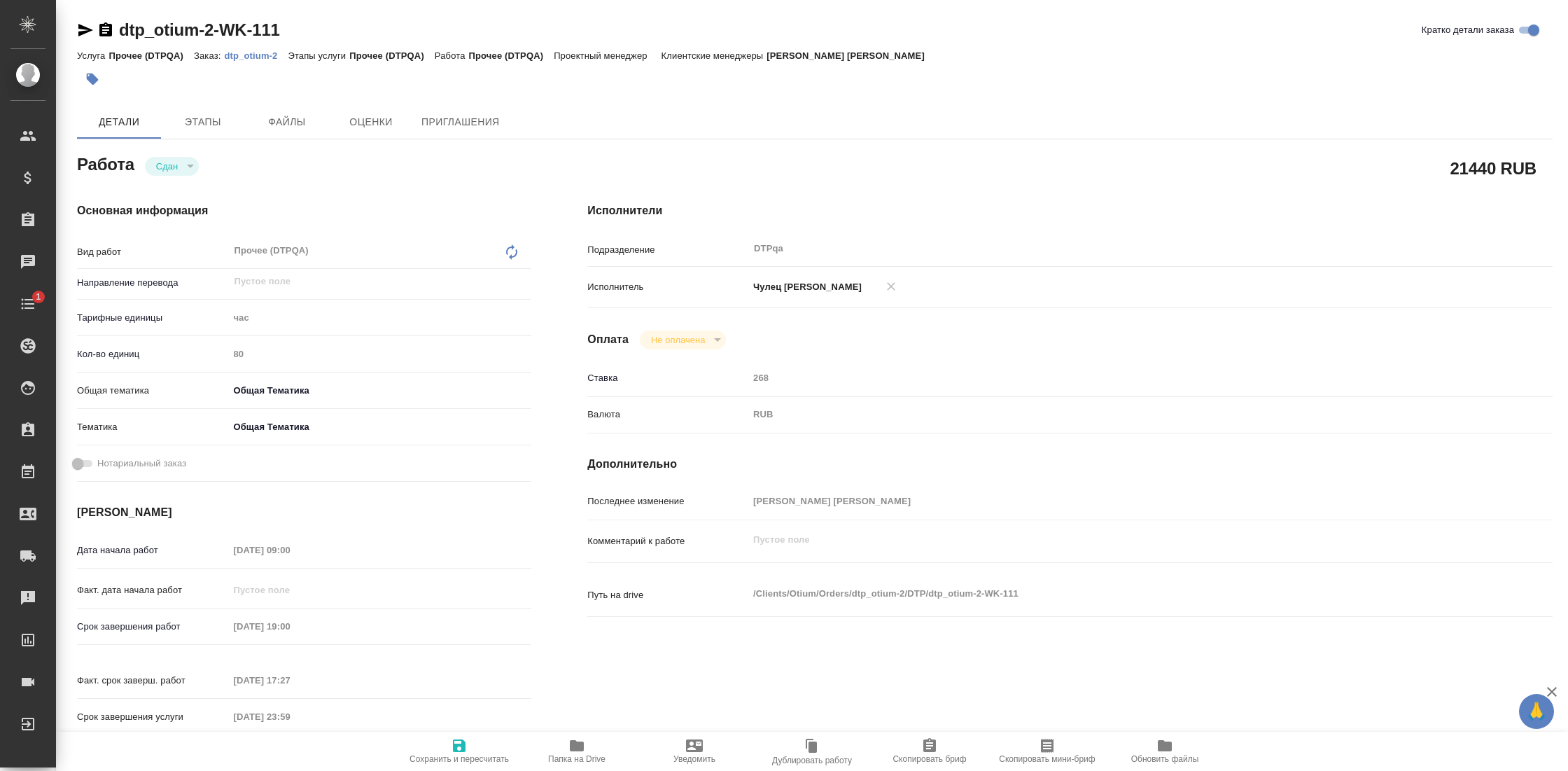
type textarea "x"
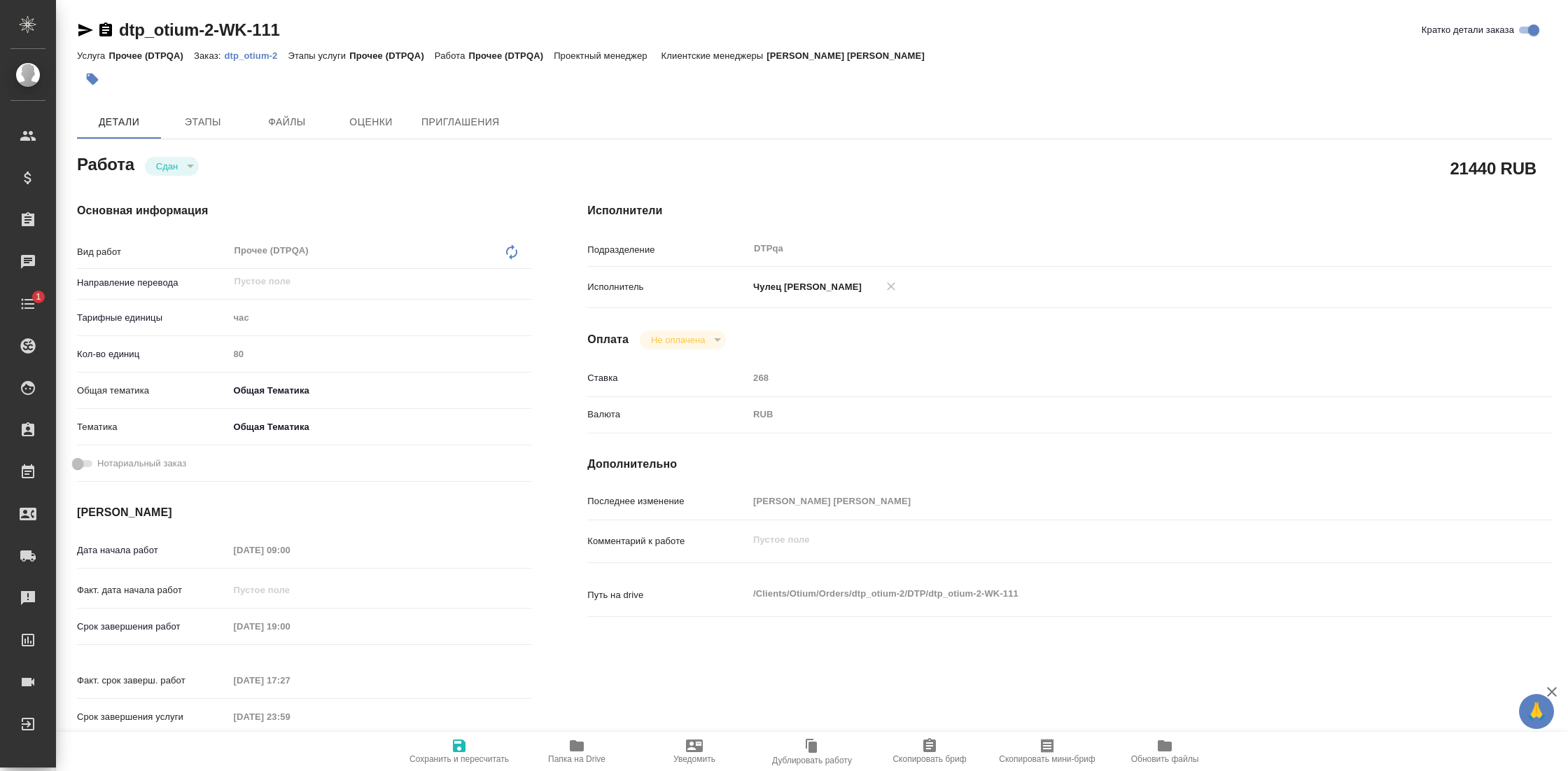
type textarea "x"
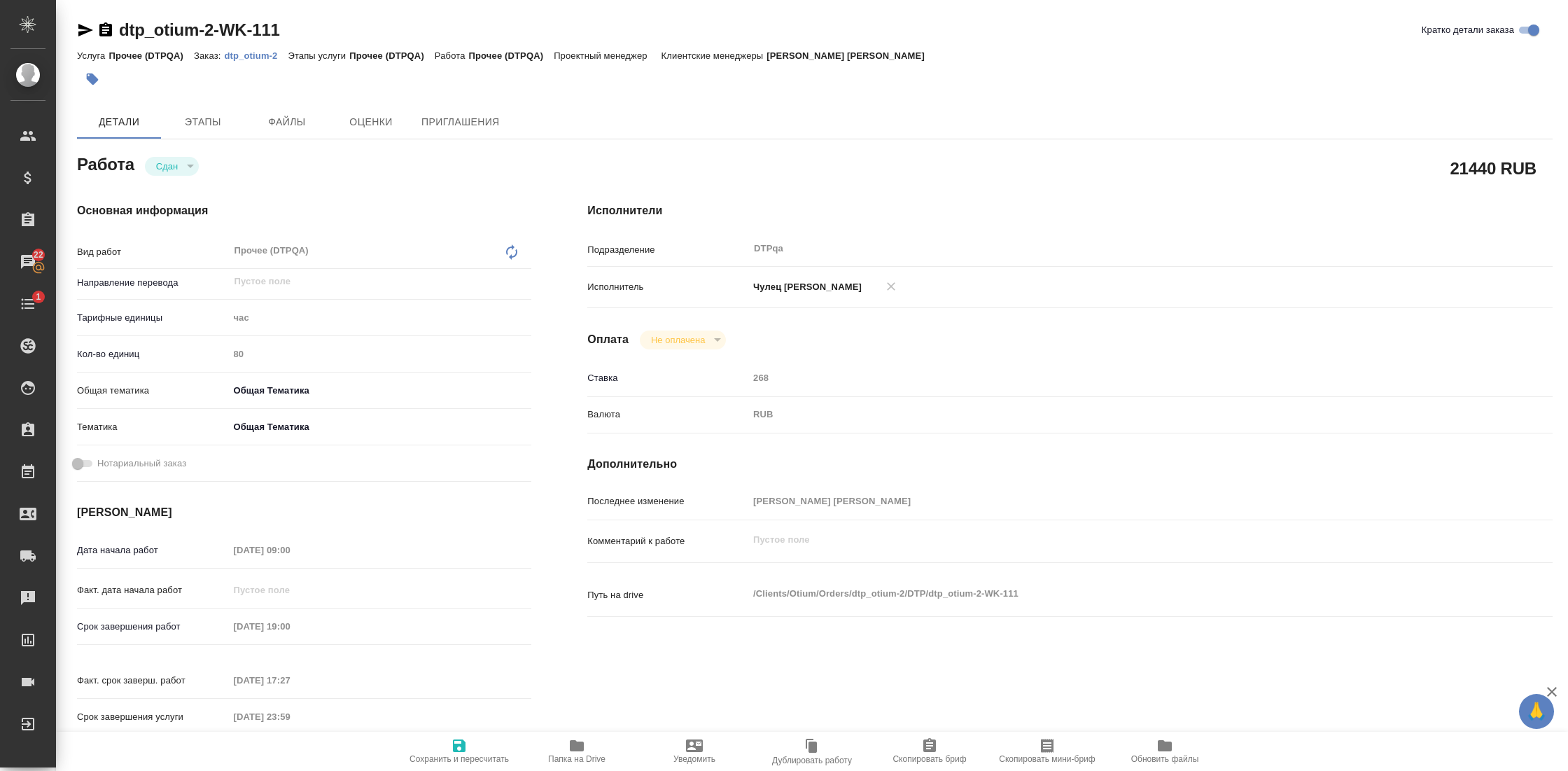
click at [259, 51] on p "dtp_otium-2" at bounding box center [257, 56] width 64 height 11
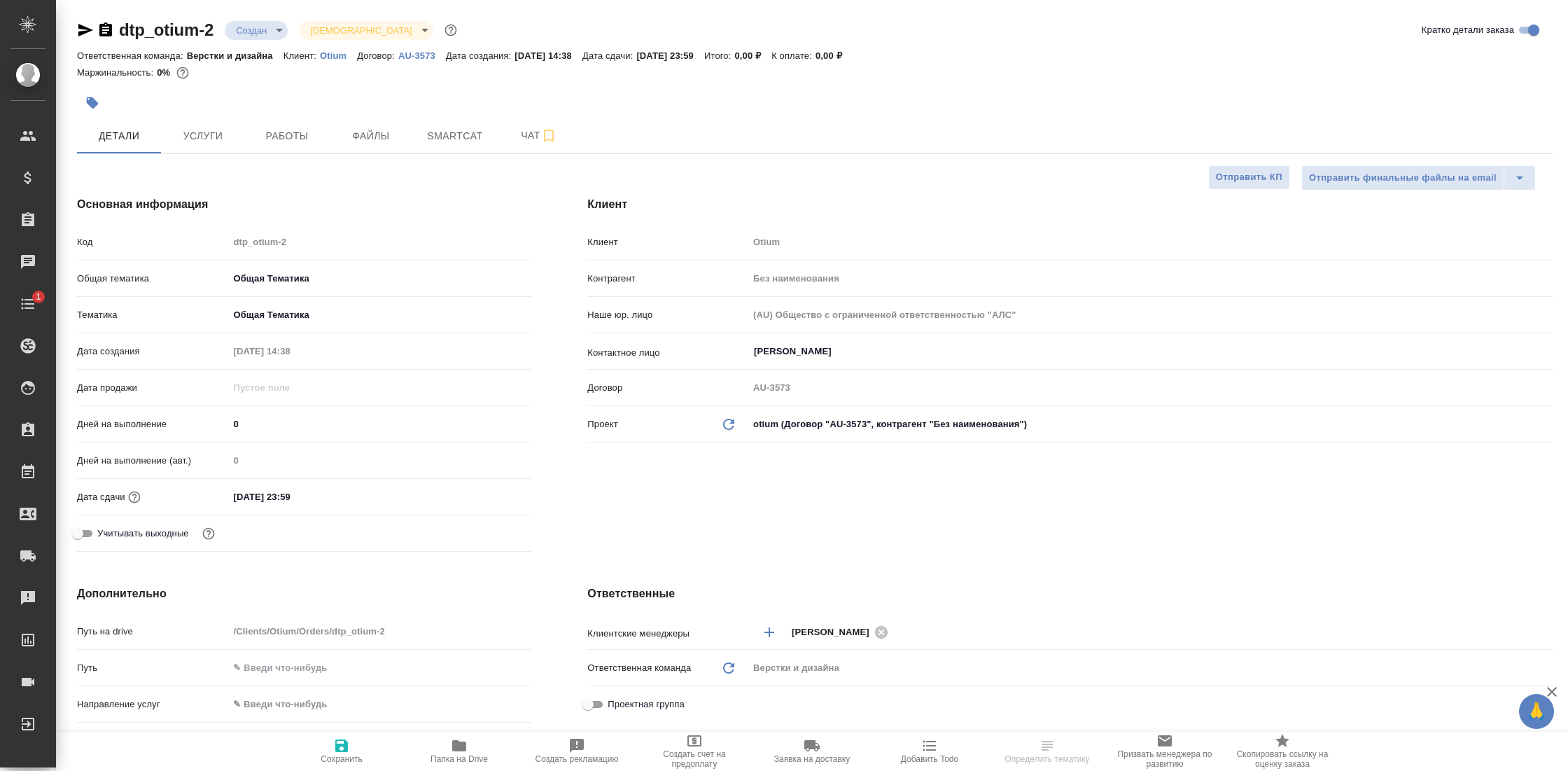
select select "RU"
click at [293, 123] on button "Работы" at bounding box center [287, 136] width 84 height 35
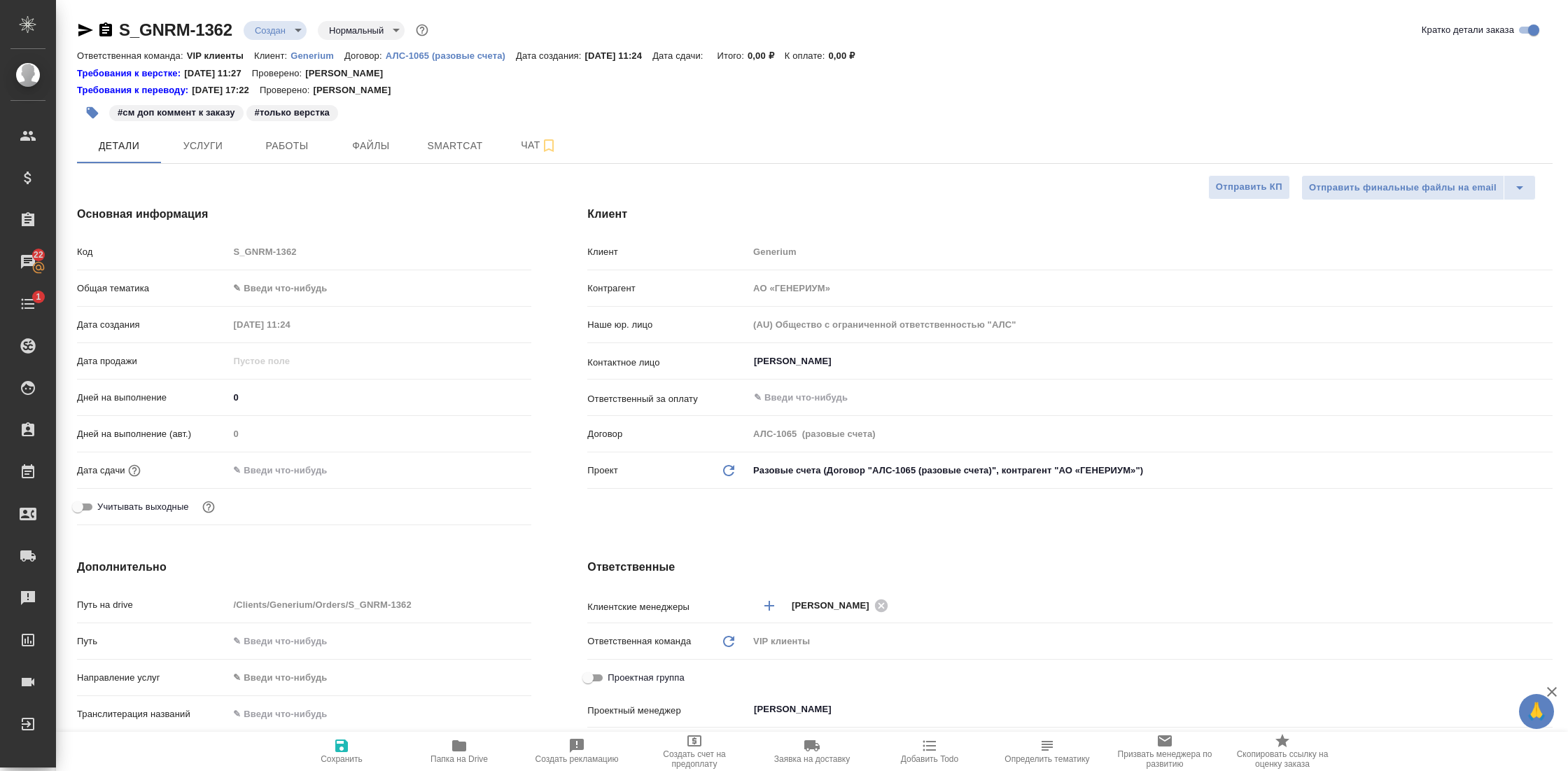
select select "RU"
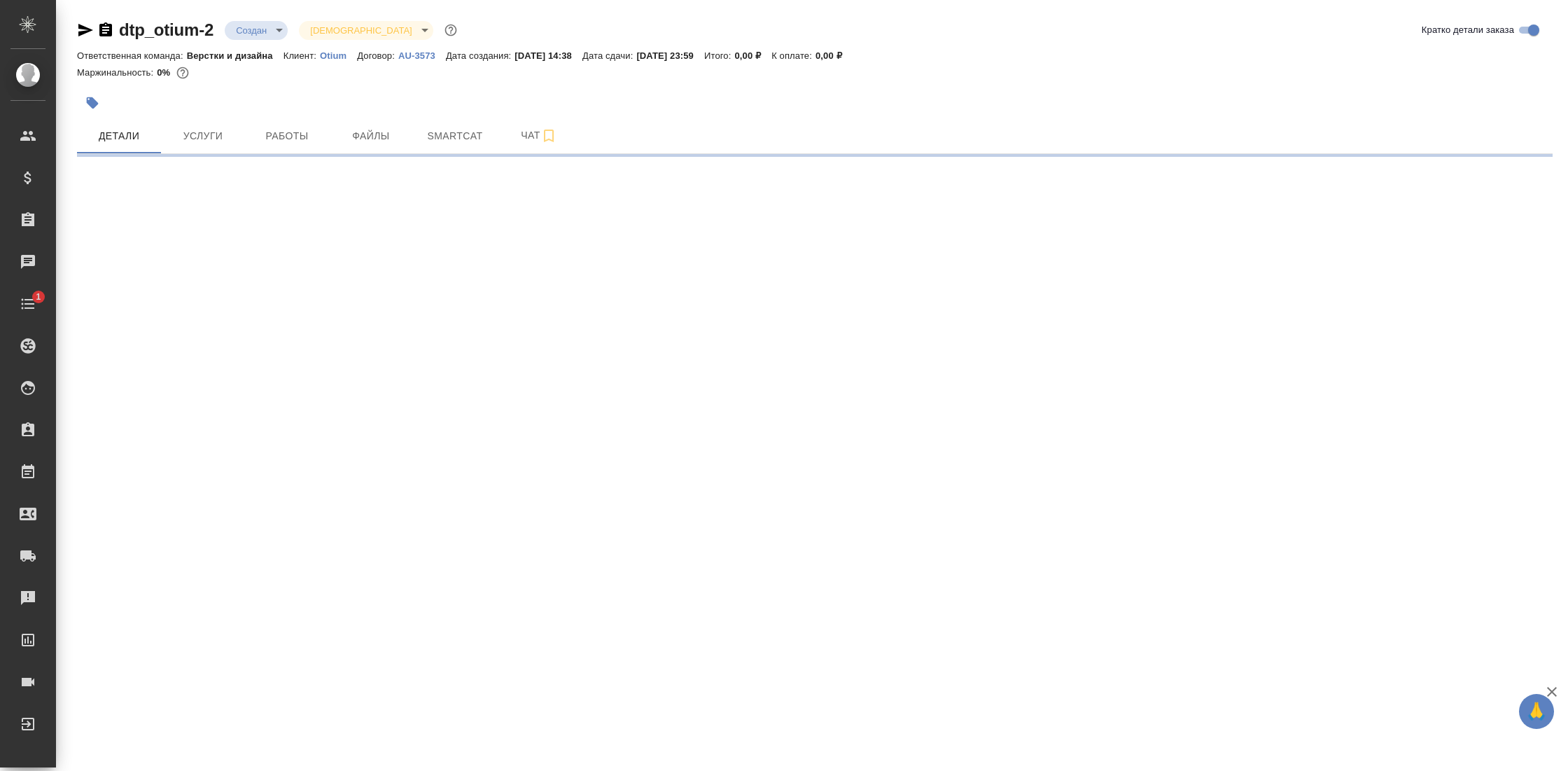
select select "RU"
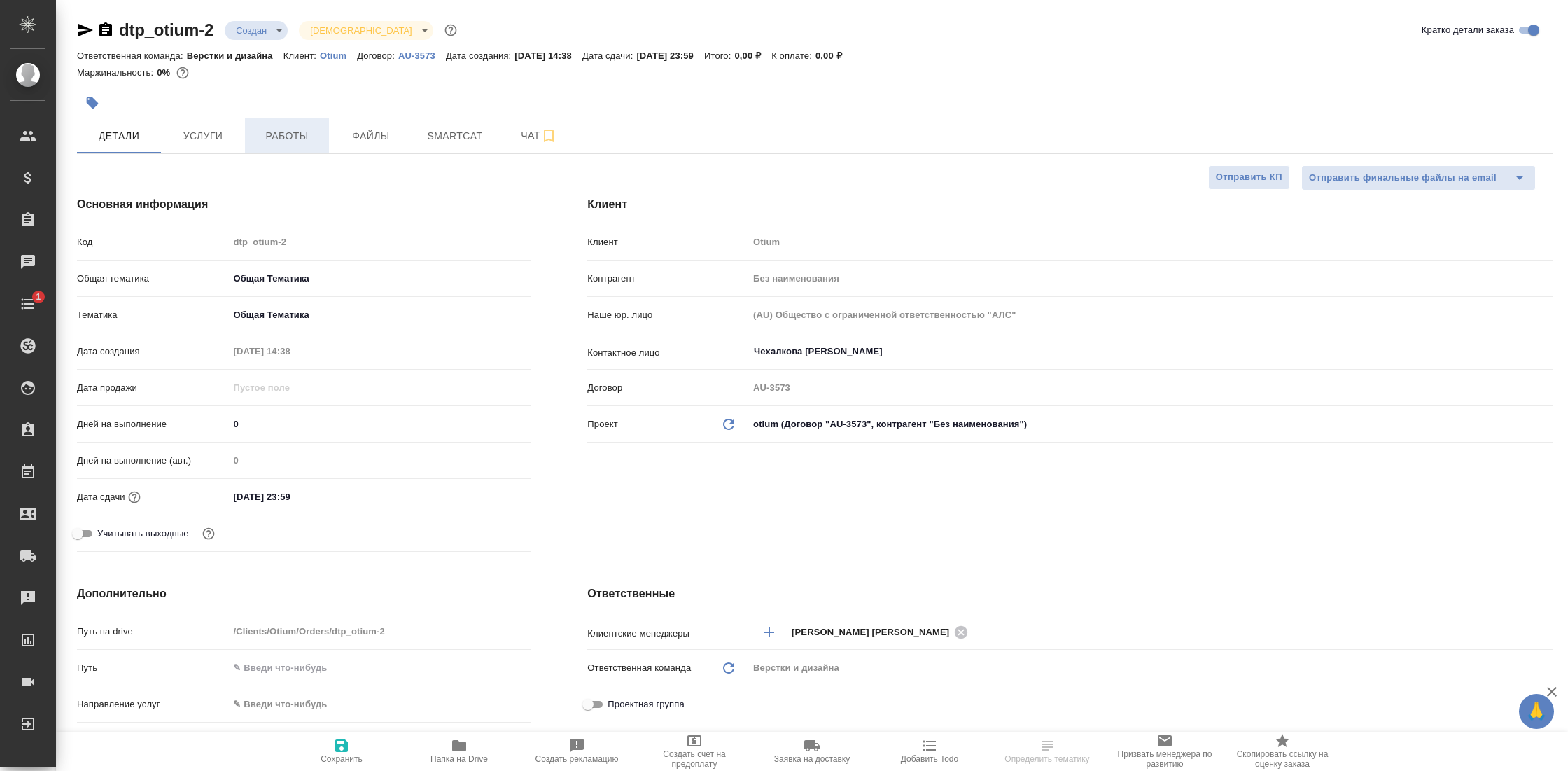
type textarea "x"
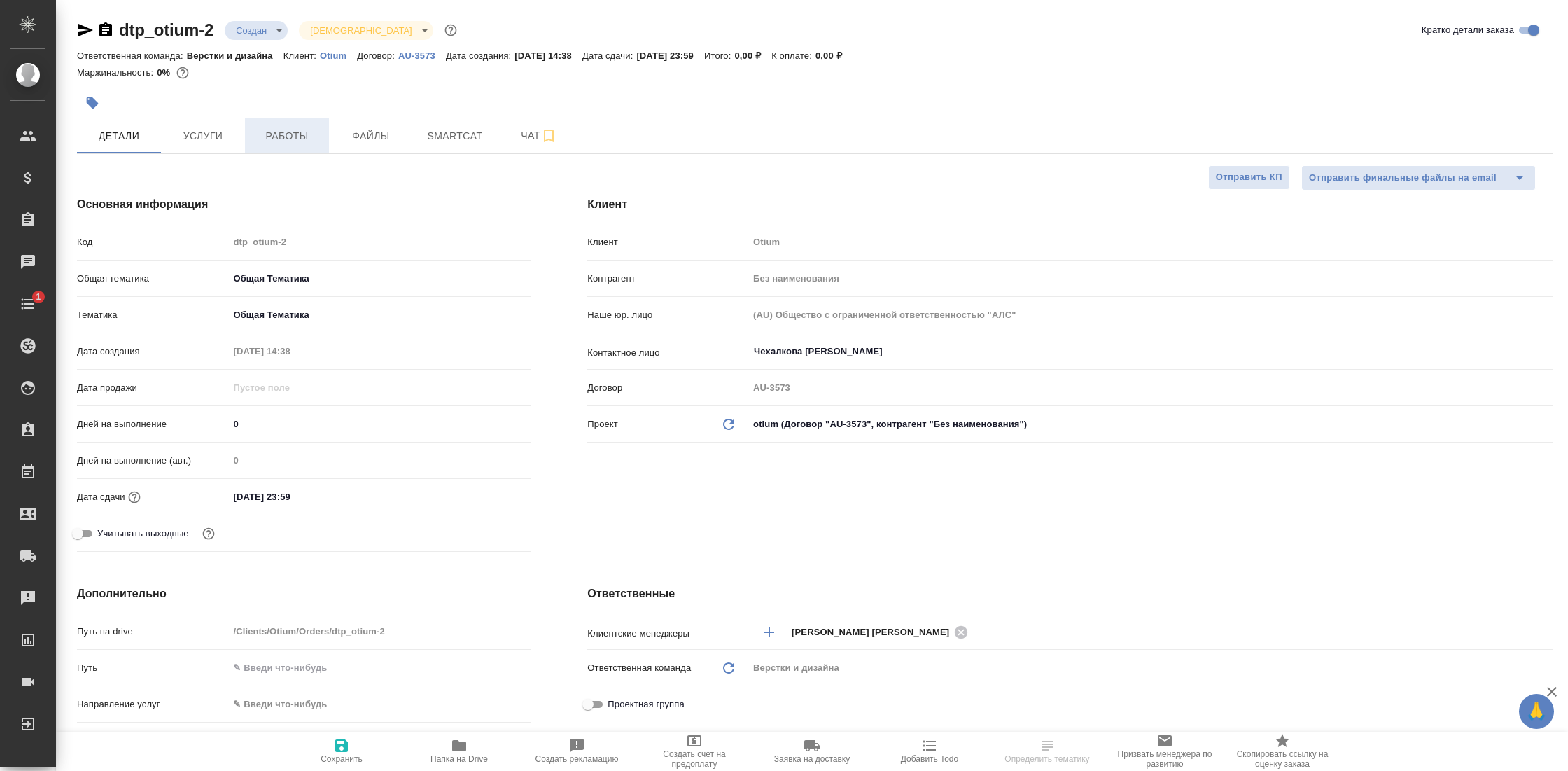
type textarea "x"
click at [275, 134] on span "Работы" at bounding box center [287, 136] width 67 height 17
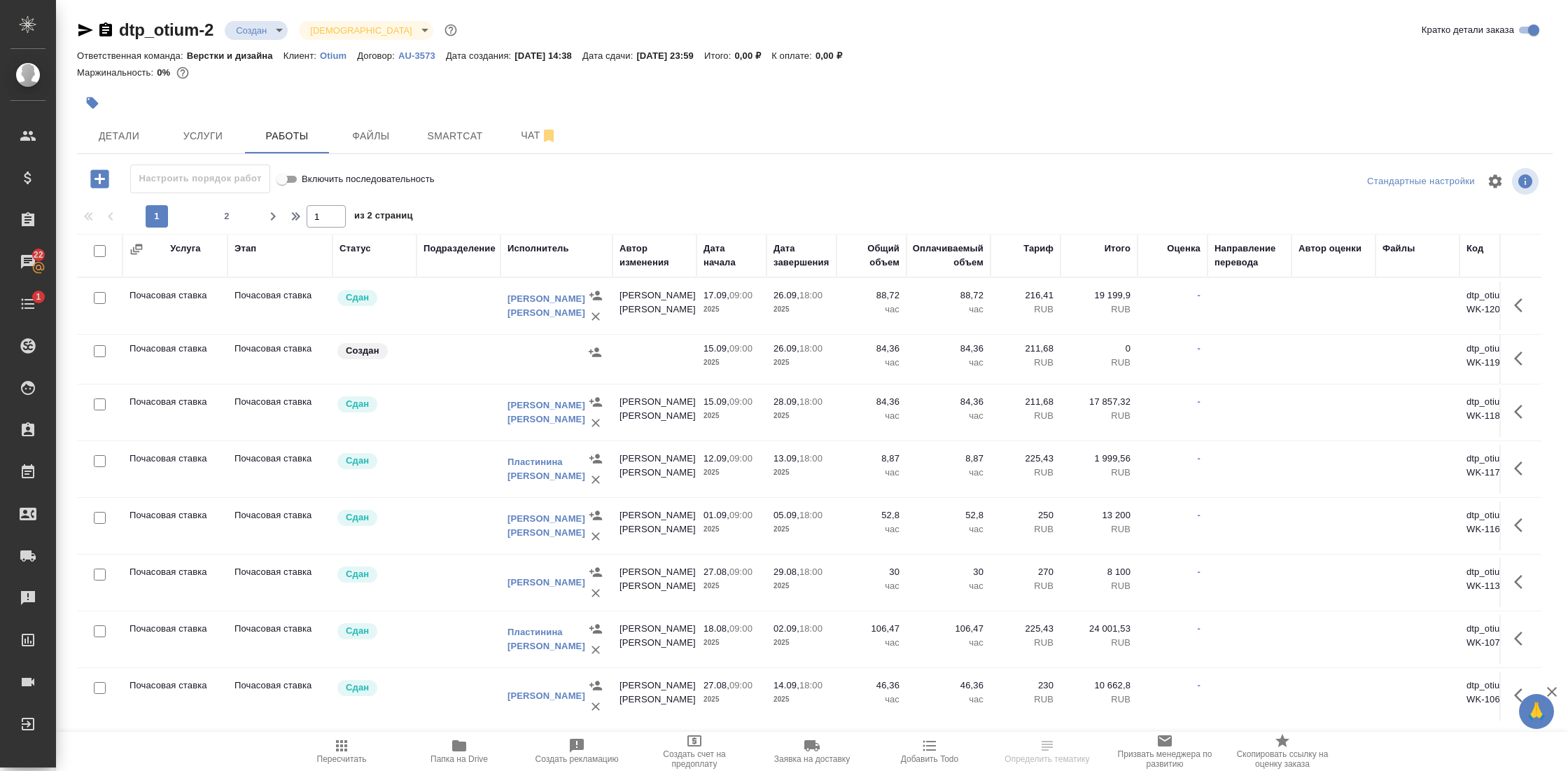
click at [542, 245] on div "Исполнитель" at bounding box center [538, 248] width 61 height 14
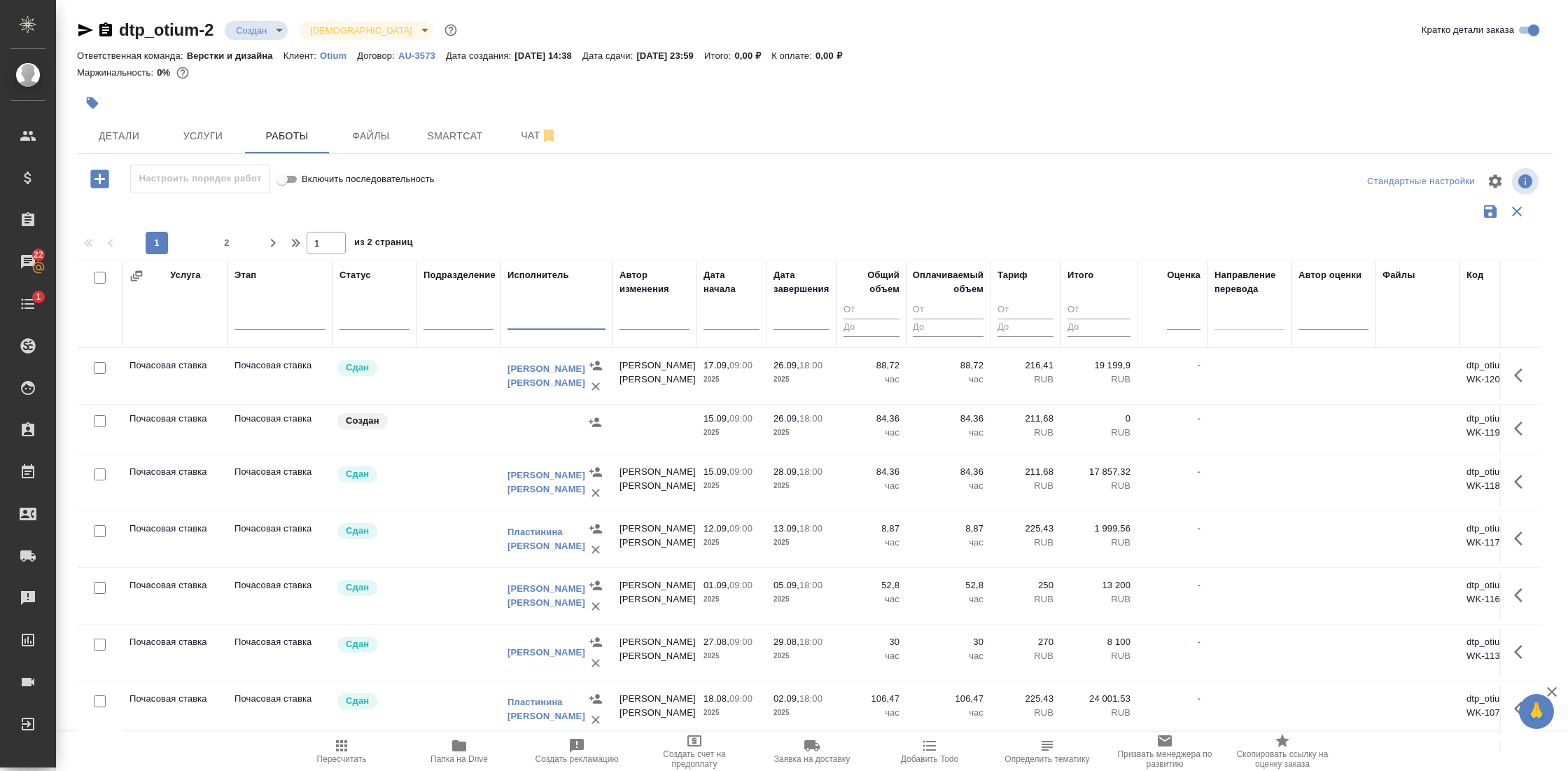
click at [532, 324] on input "text" at bounding box center [556, 320] width 98 height 17
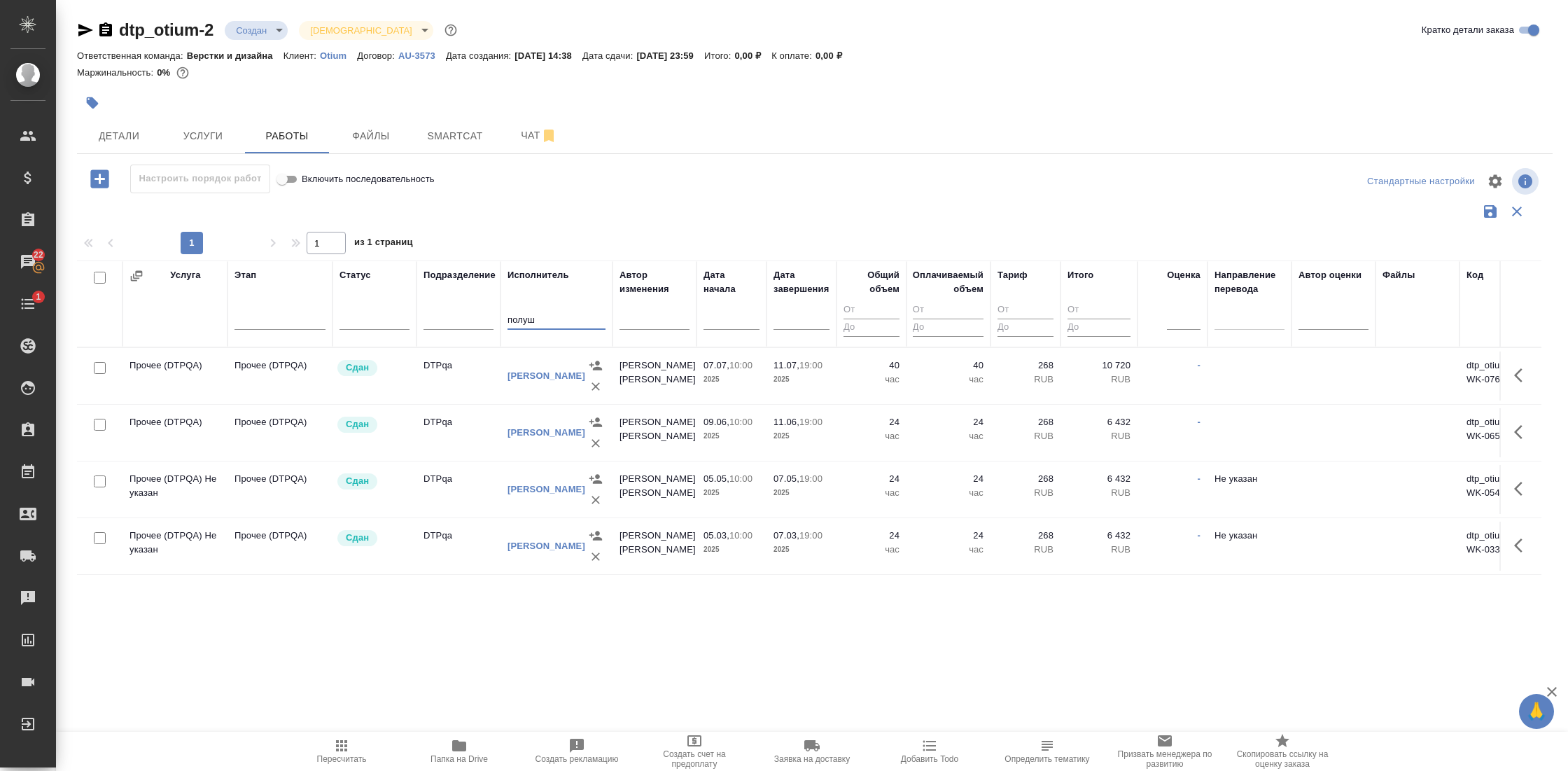
type input "полуш"
click at [270, 372] on td "Прочее (DTPQA)" at bounding box center [280, 375] width 105 height 49
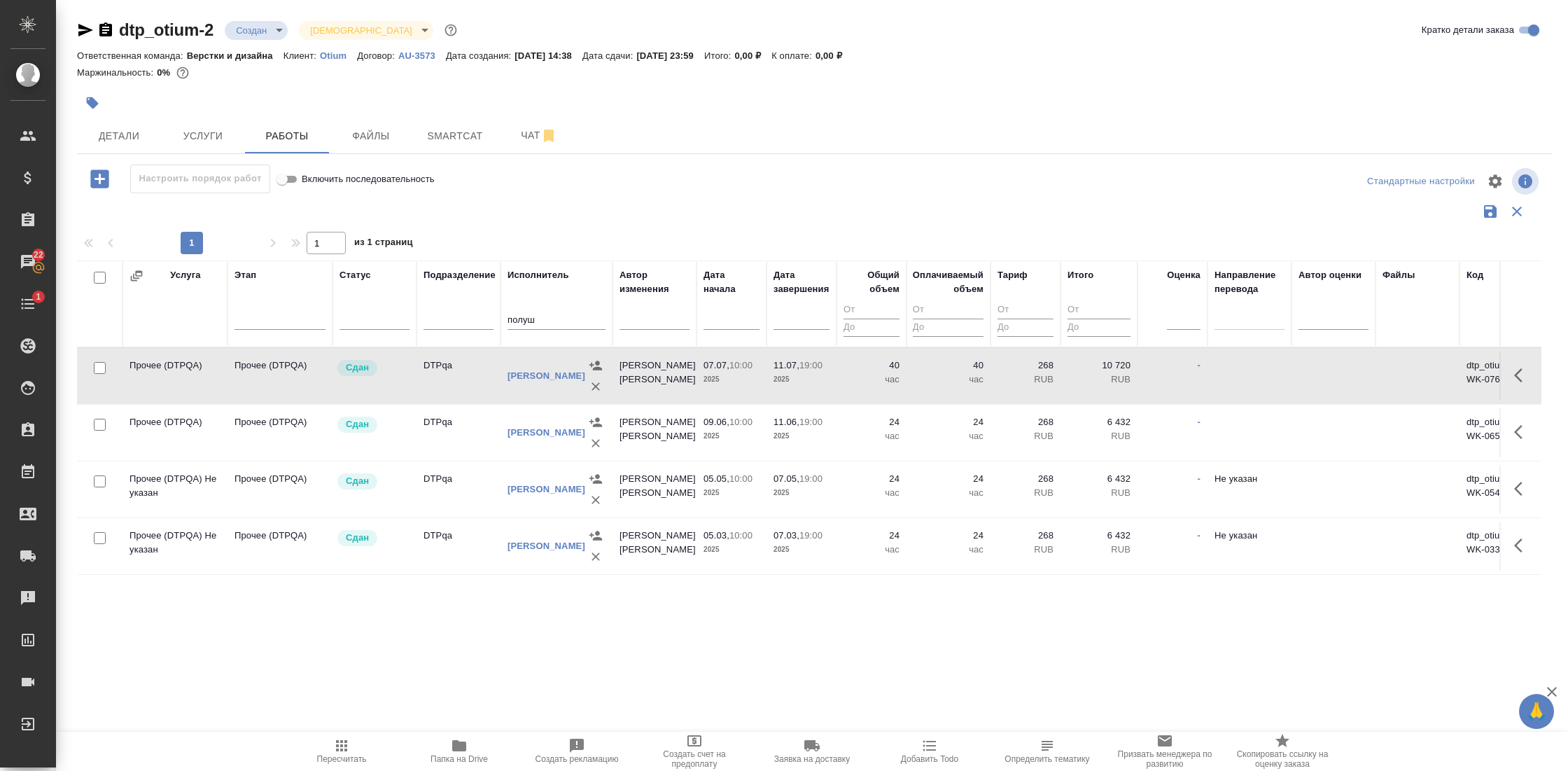
click at [270, 372] on td "Прочее (DTPQA)" at bounding box center [280, 375] width 105 height 49
click at [843, 440] on p "час" at bounding box center [871, 436] width 56 height 14
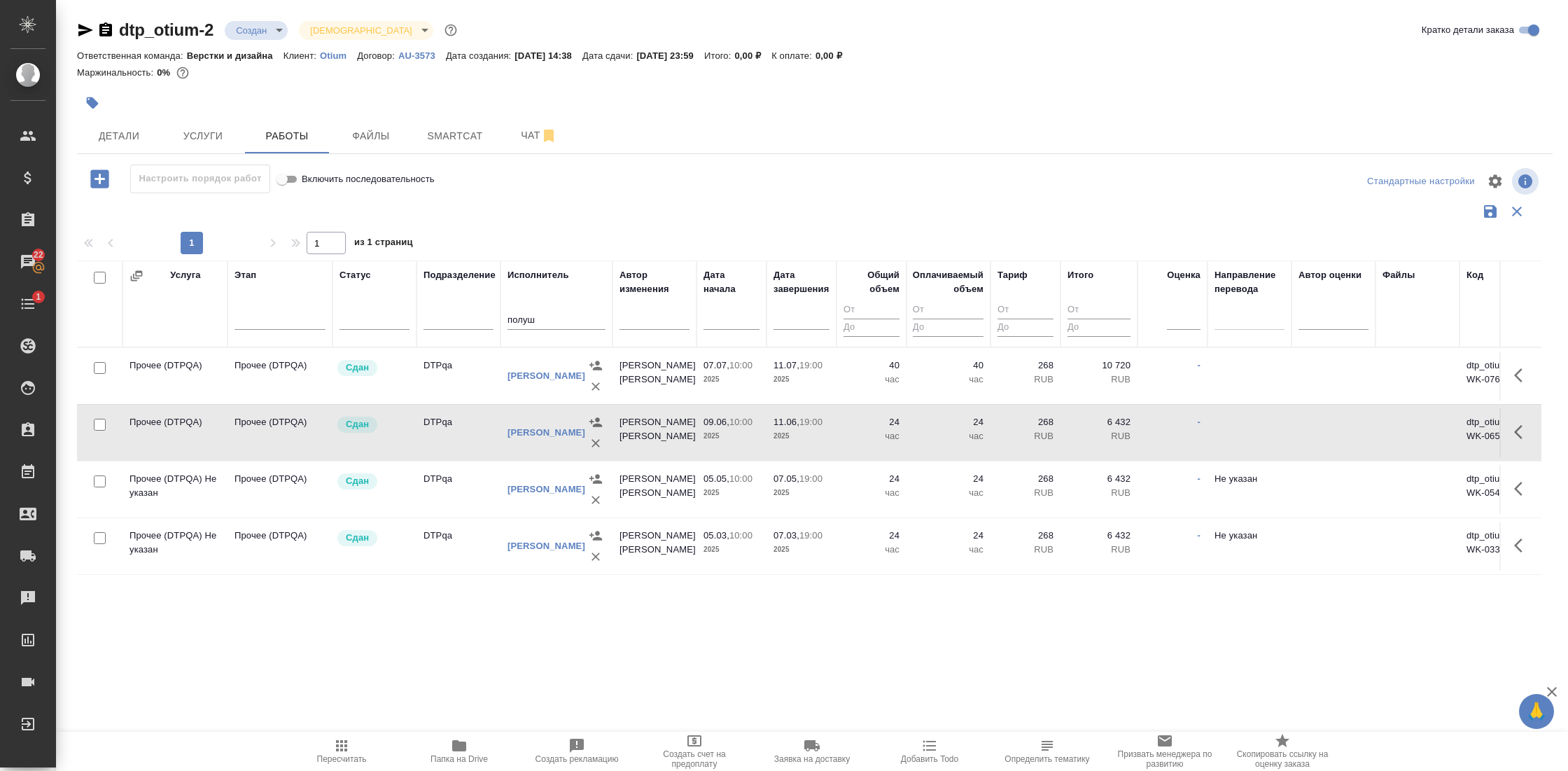
click at [843, 440] on p "час" at bounding box center [871, 436] width 56 height 14
click at [841, 491] on td "24 час" at bounding box center [871, 489] width 70 height 49
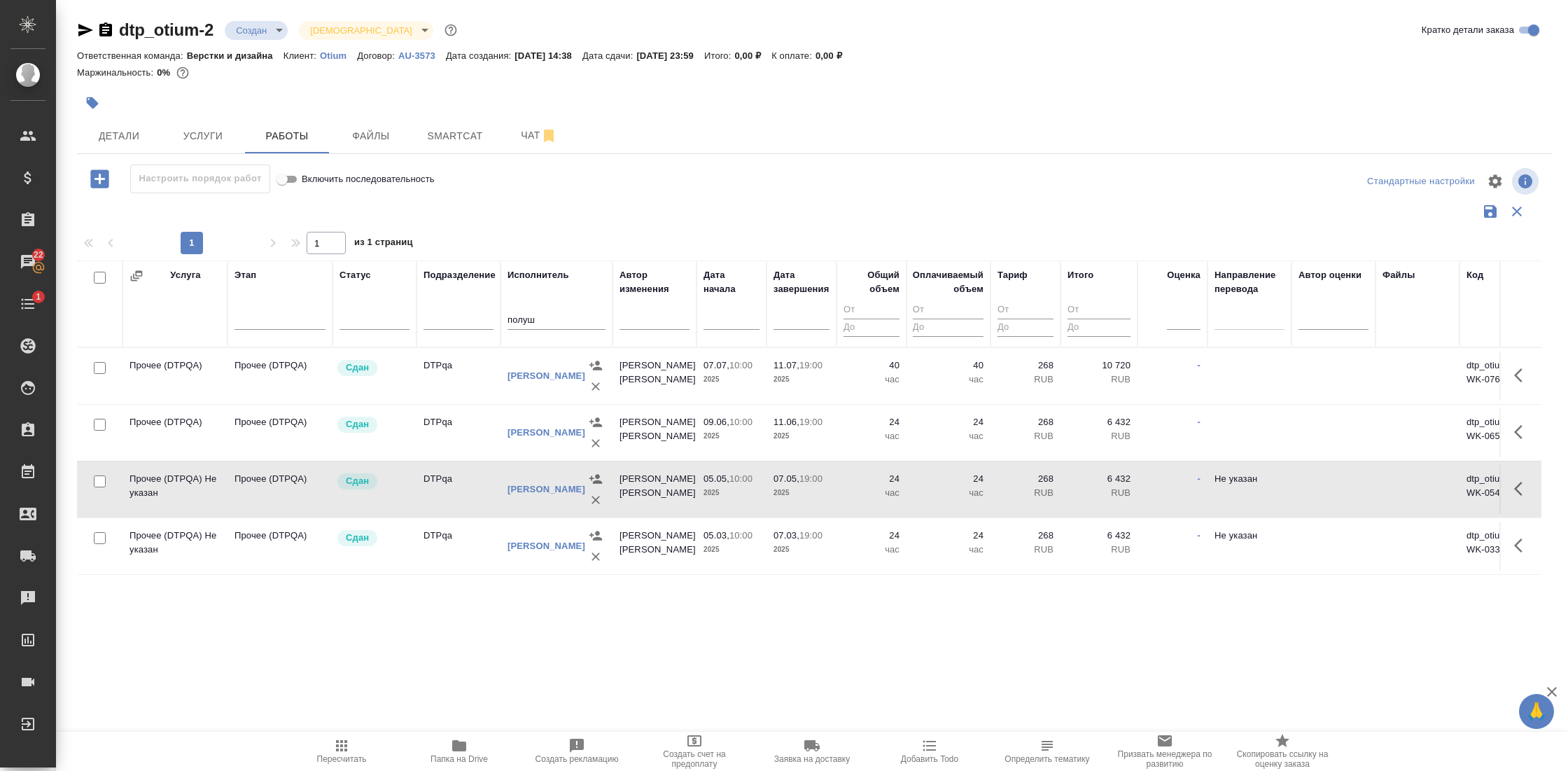
click at [716, 559] on td "05.03, 10:00 2025" at bounding box center [731, 546] width 70 height 49
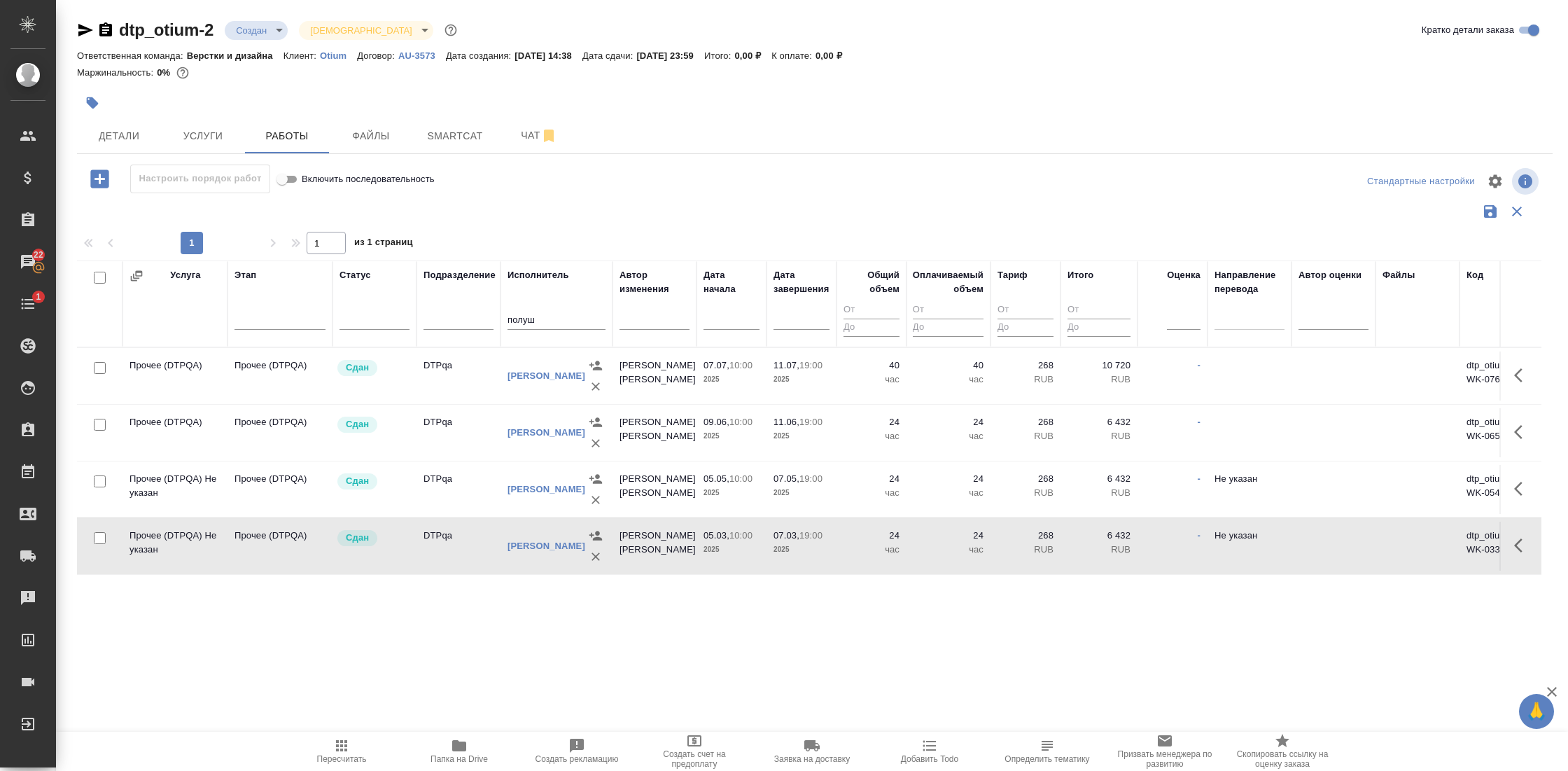
click at [716, 559] on td "05.03, 10:00 2025" at bounding box center [731, 546] width 70 height 49
click at [344, 54] on p "Оtium" at bounding box center [338, 56] width 37 height 11
click at [1509, 210] on icon "button" at bounding box center [1517, 212] width 17 height 17
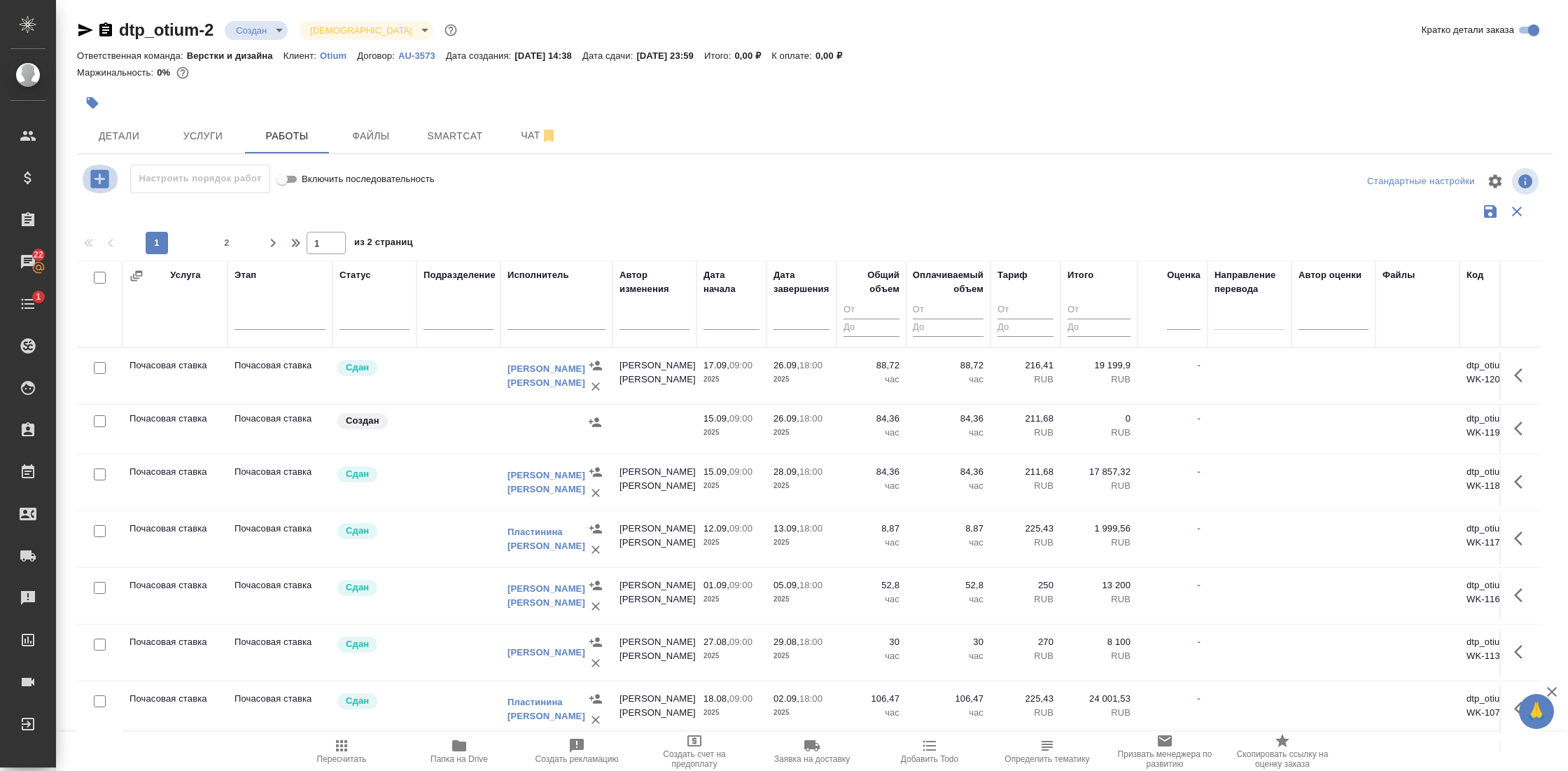
click at [101, 179] on icon "button" at bounding box center [100, 179] width 25 height 25
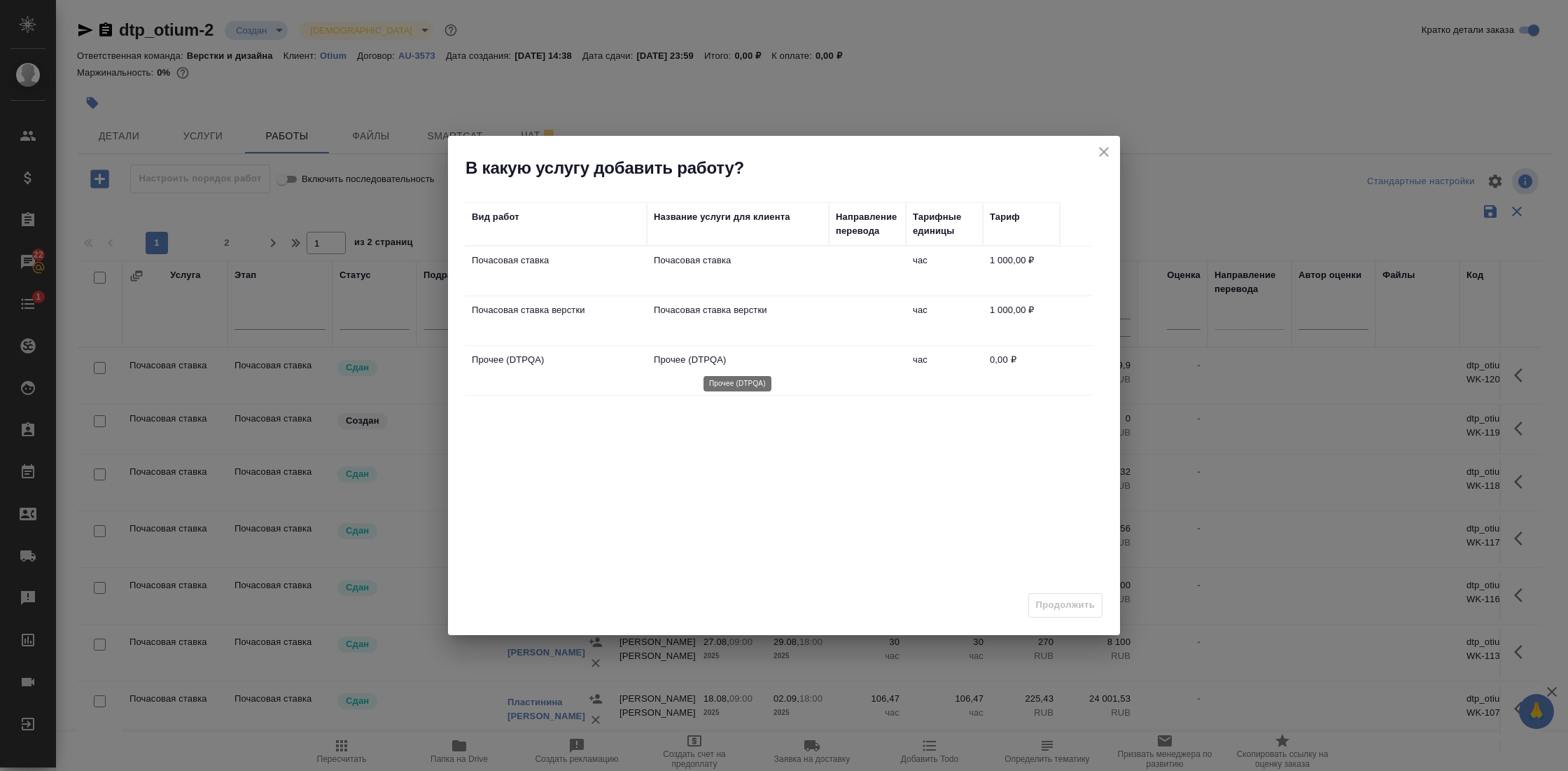
click at [732, 364] on p "Прочее (DTPQA)" at bounding box center [738, 360] width 168 height 14
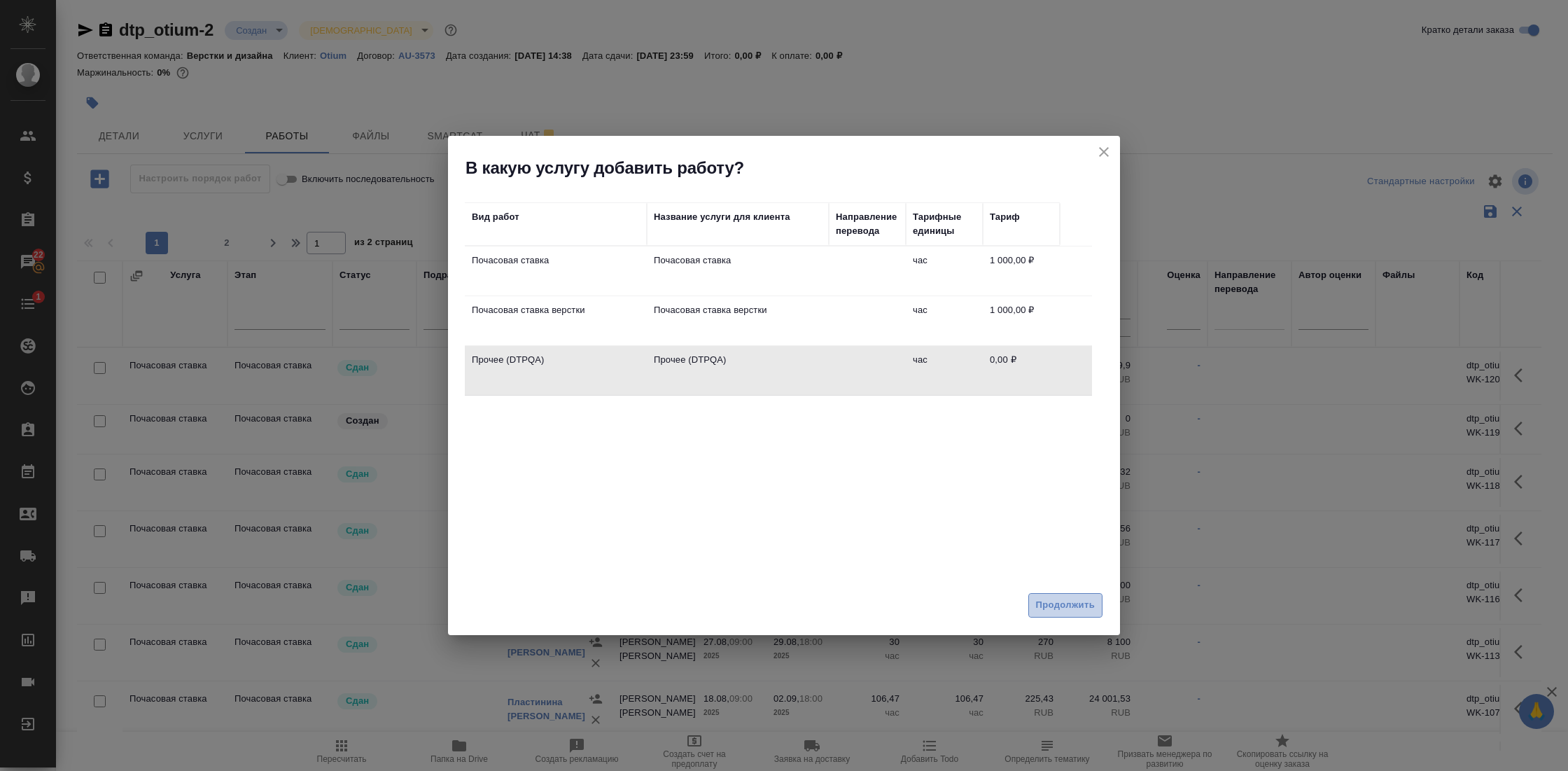
click at [1055, 603] on span "Продолжить" at bounding box center [1065, 605] width 58 height 16
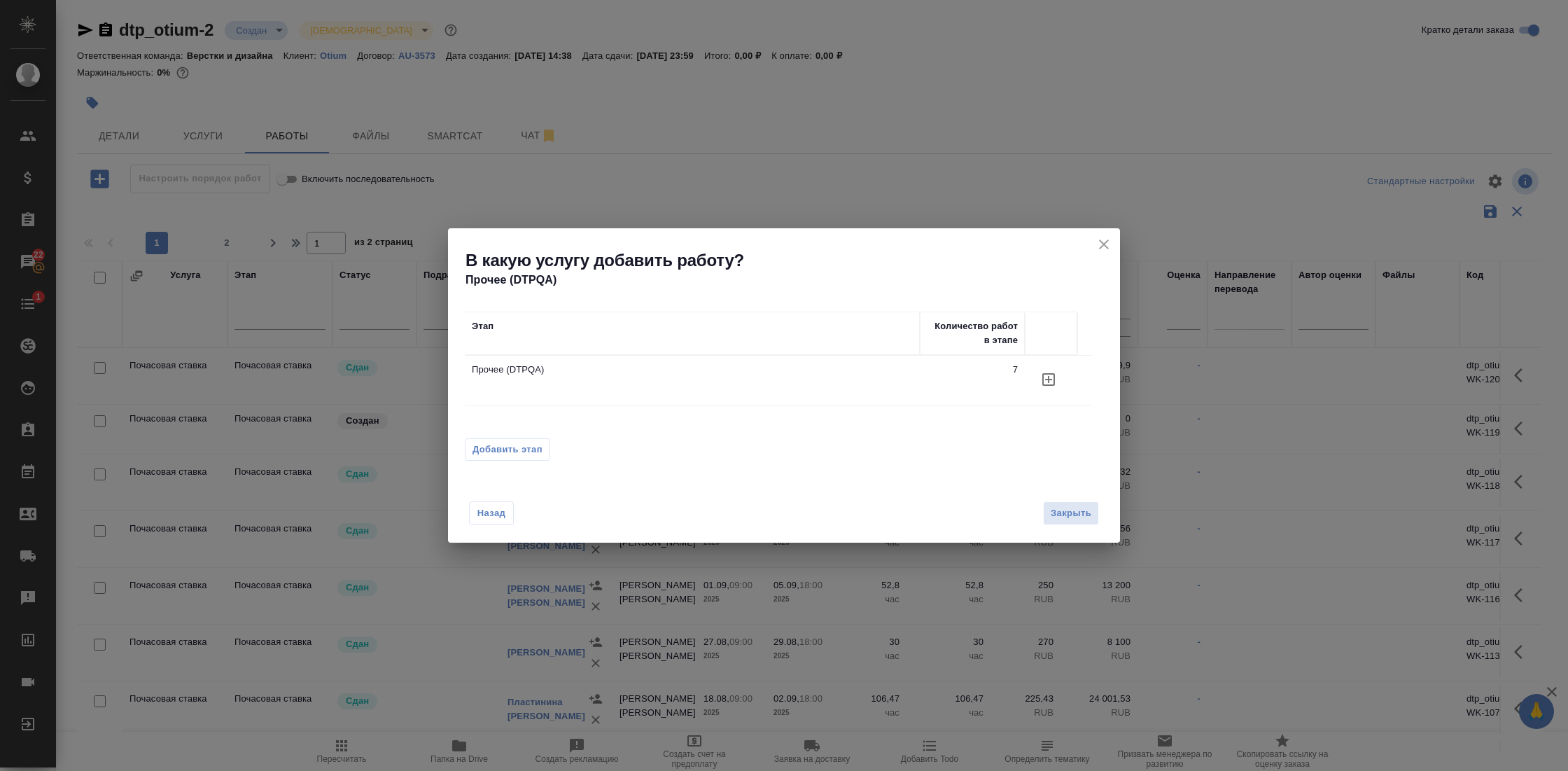
click at [1051, 379] on icon "button" at bounding box center [1049, 380] width 17 height 17
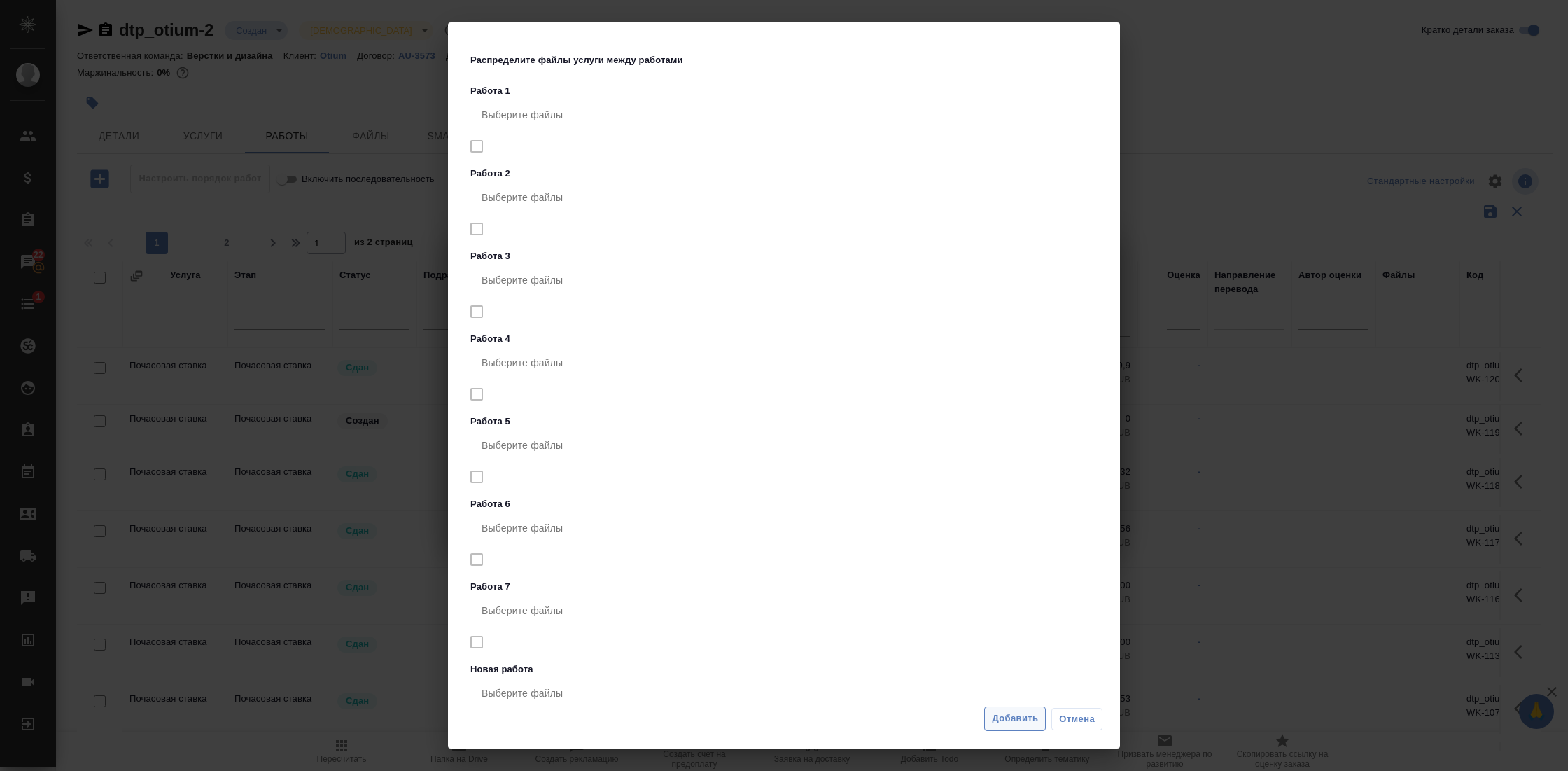
click at [1016, 718] on span "Добавить" at bounding box center [1015, 718] width 46 height 16
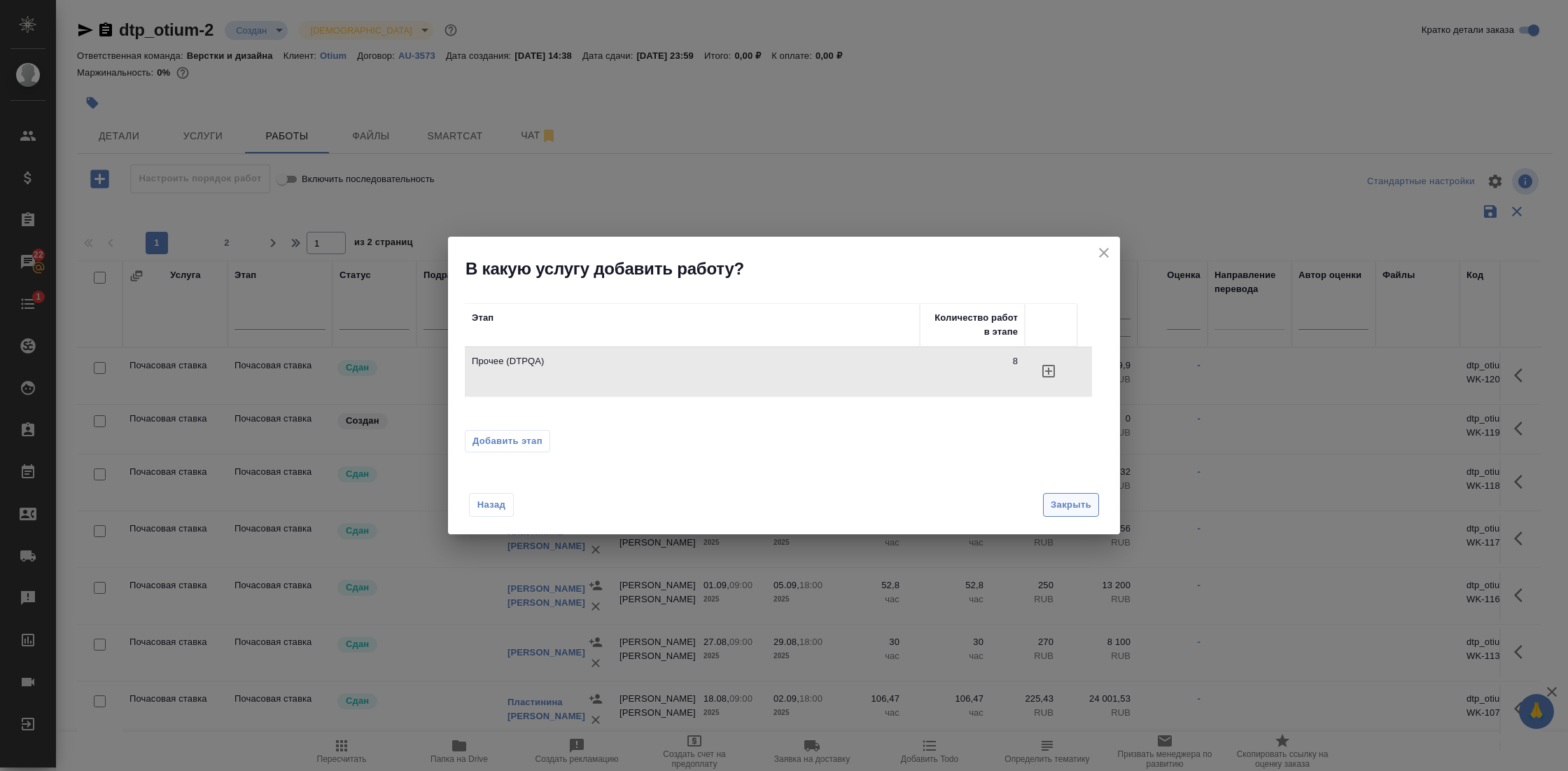
click at [1069, 502] on span "Закрыть" at bounding box center [1071, 505] width 40 height 16
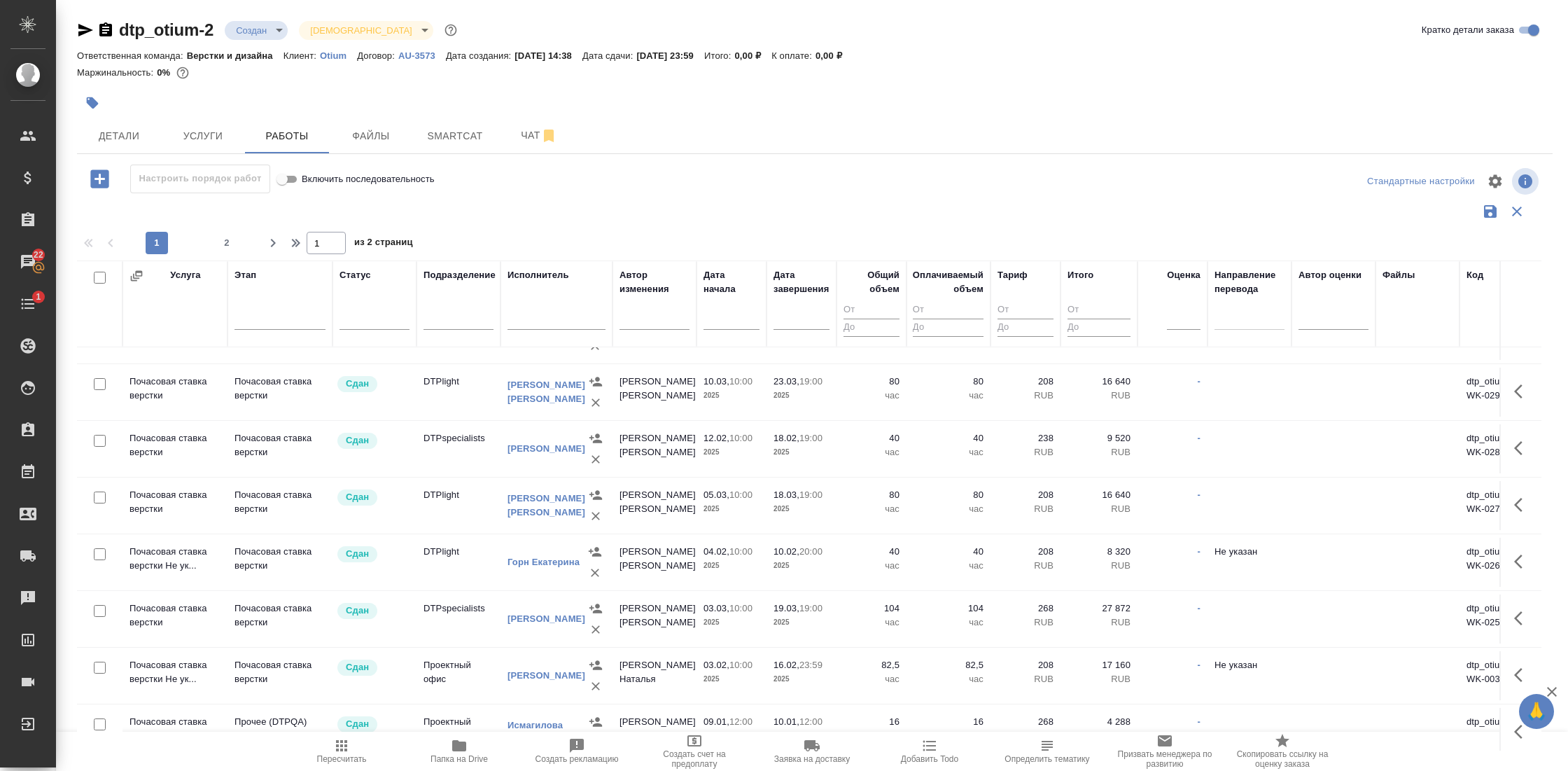
scroll to position [15, 0]
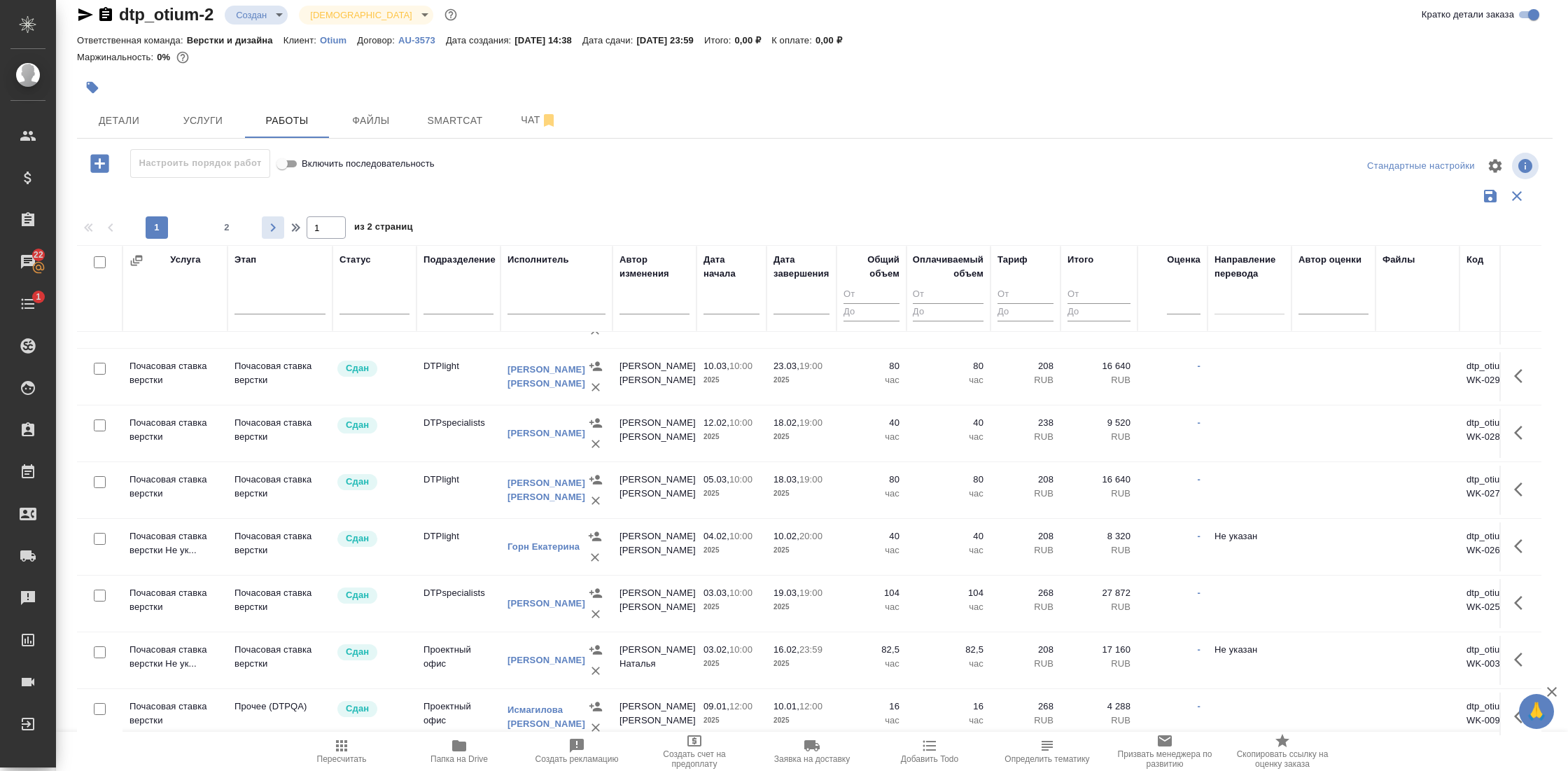
click at [268, 223] on icon "button" at bounding box center [273, 228] width 17 height 17
type input "2"
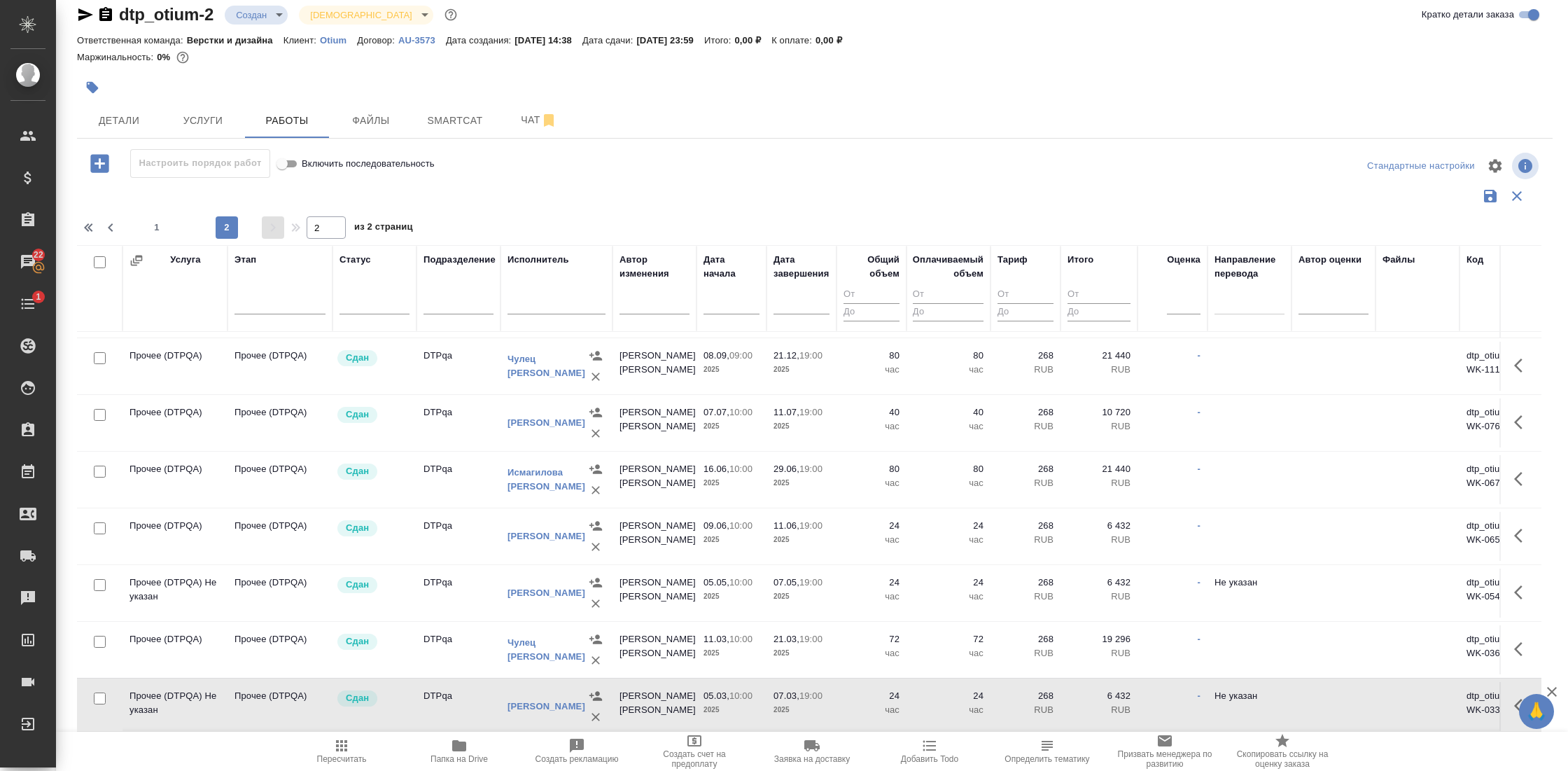
scroll to position [0, 0]
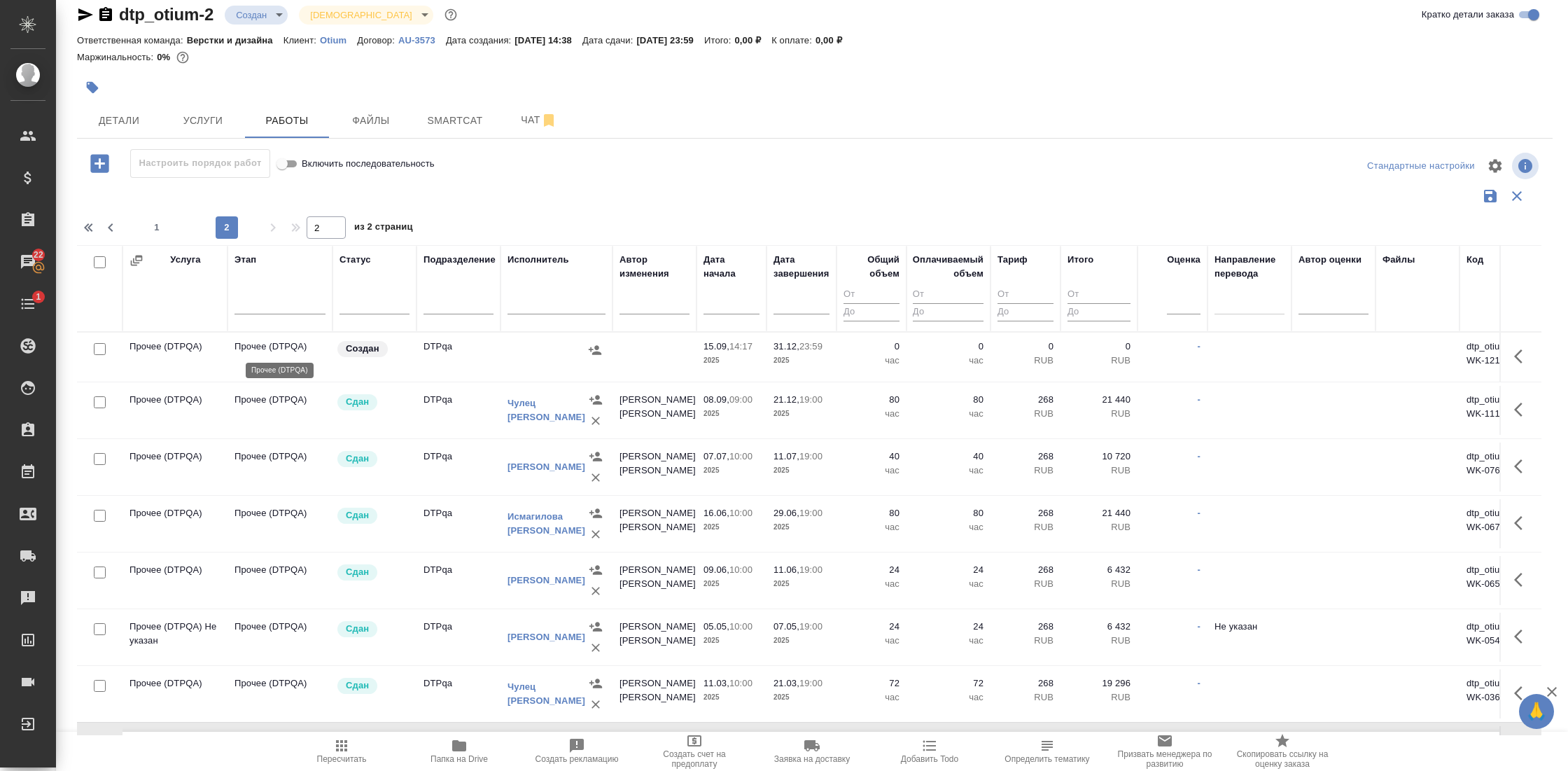
click at [263, 346] on p "Прочее (DTPQA)" at bounding box center [280, 347] width 91 height 14
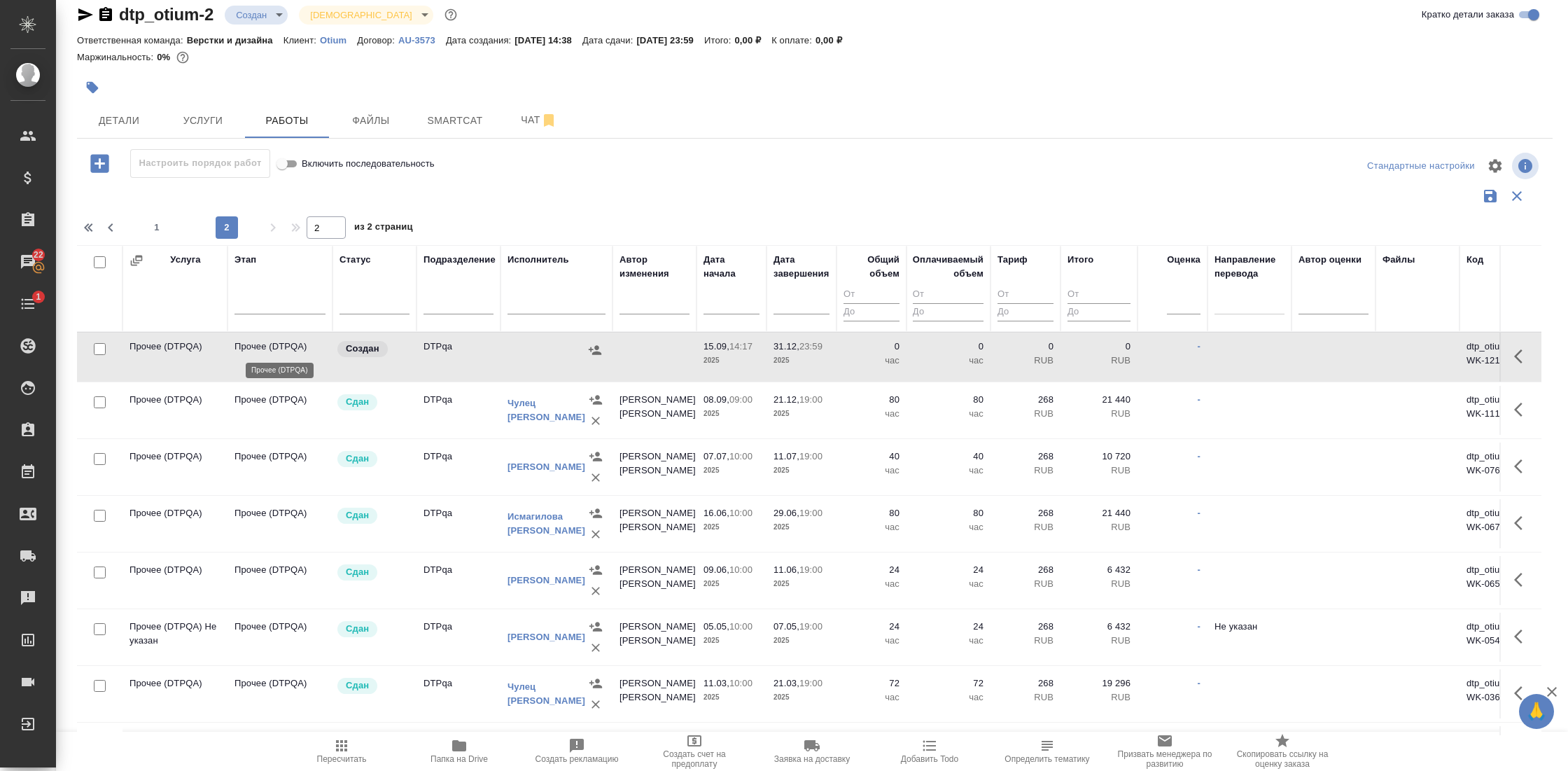
click at [263, 346] on p "Прочее (DTPQA)" at bounding box center [280, 347] width 91 height 14
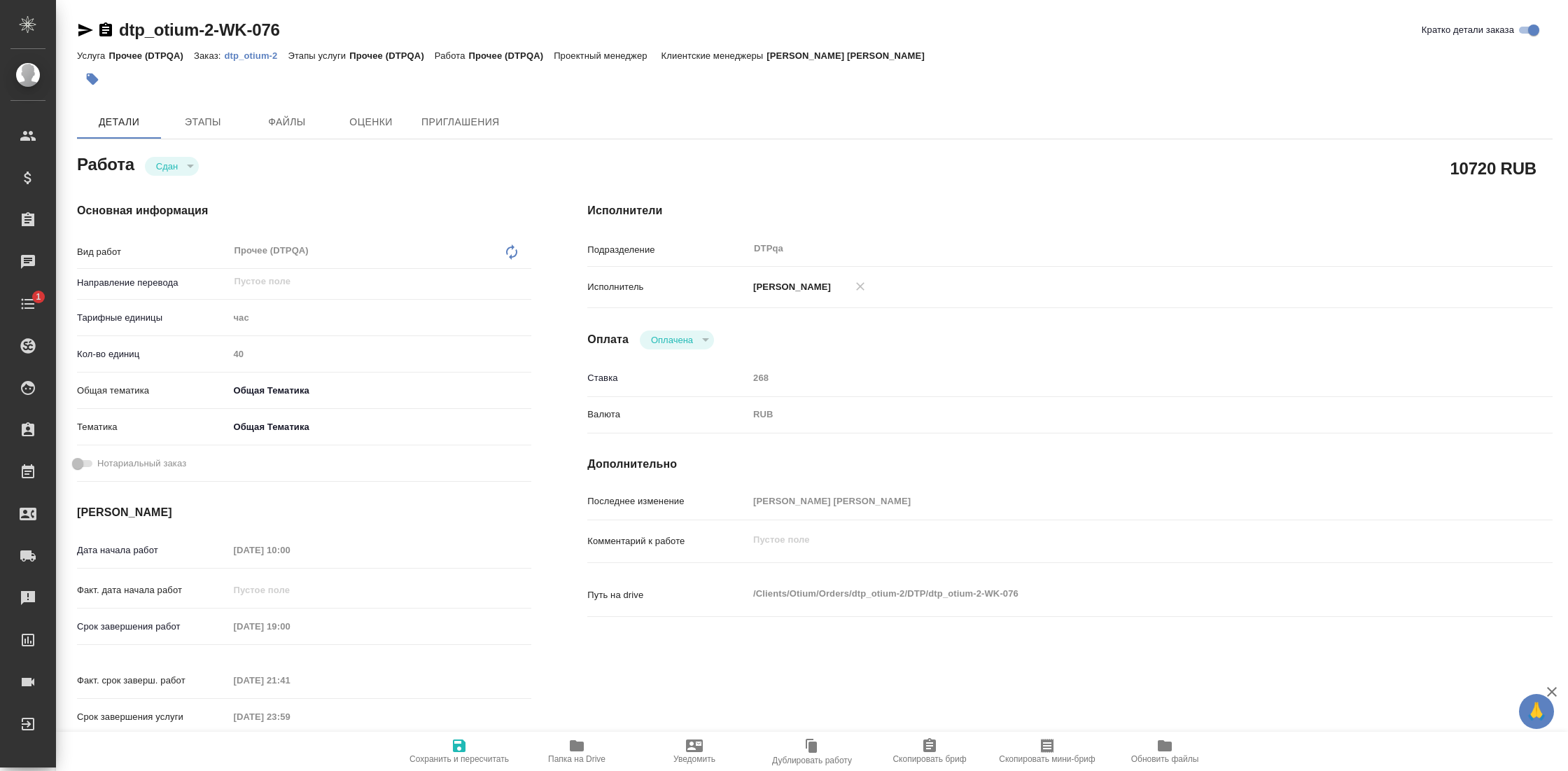
type textarea "x"
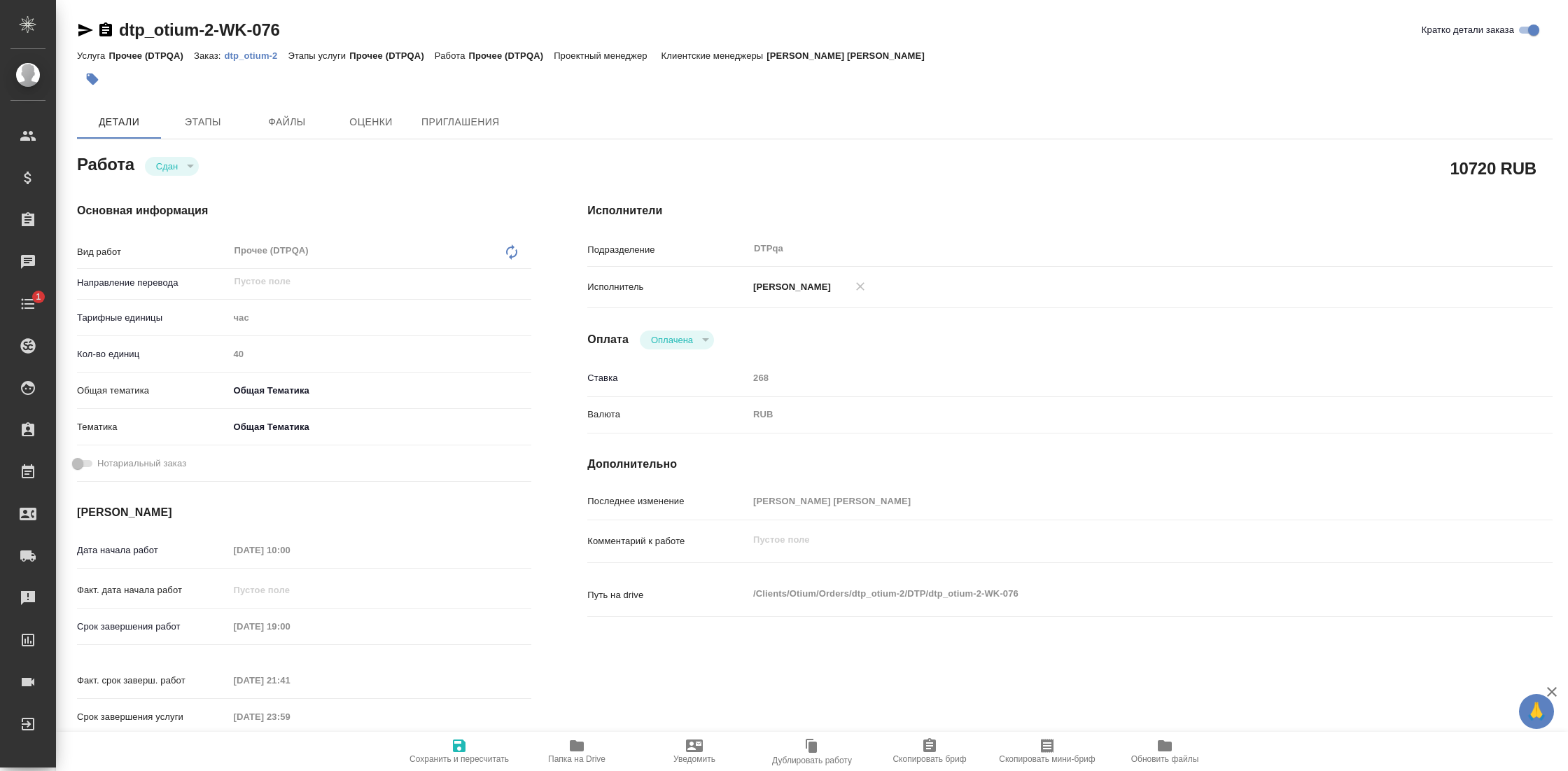
type textarea "x"
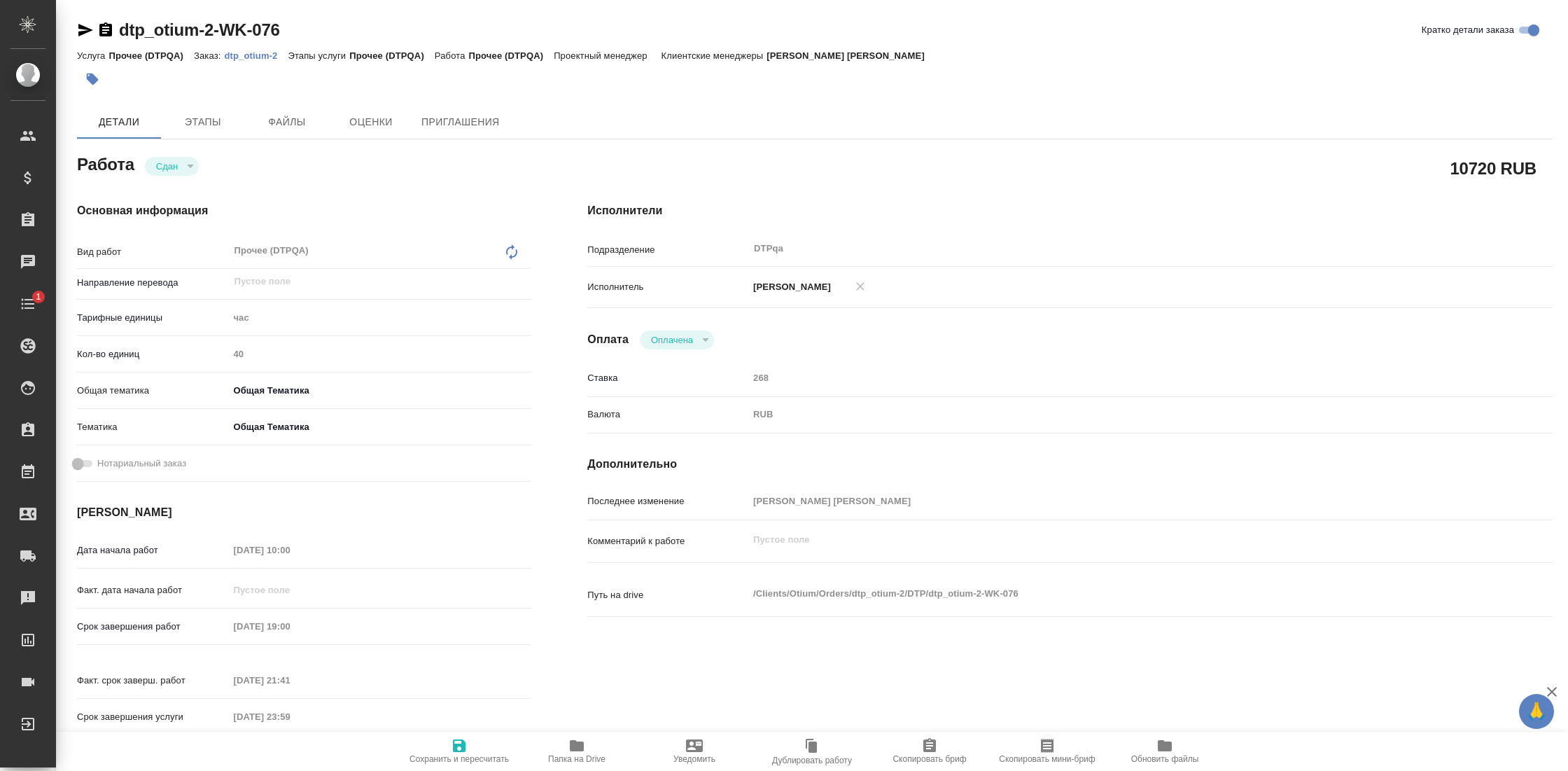
type textarea "x"
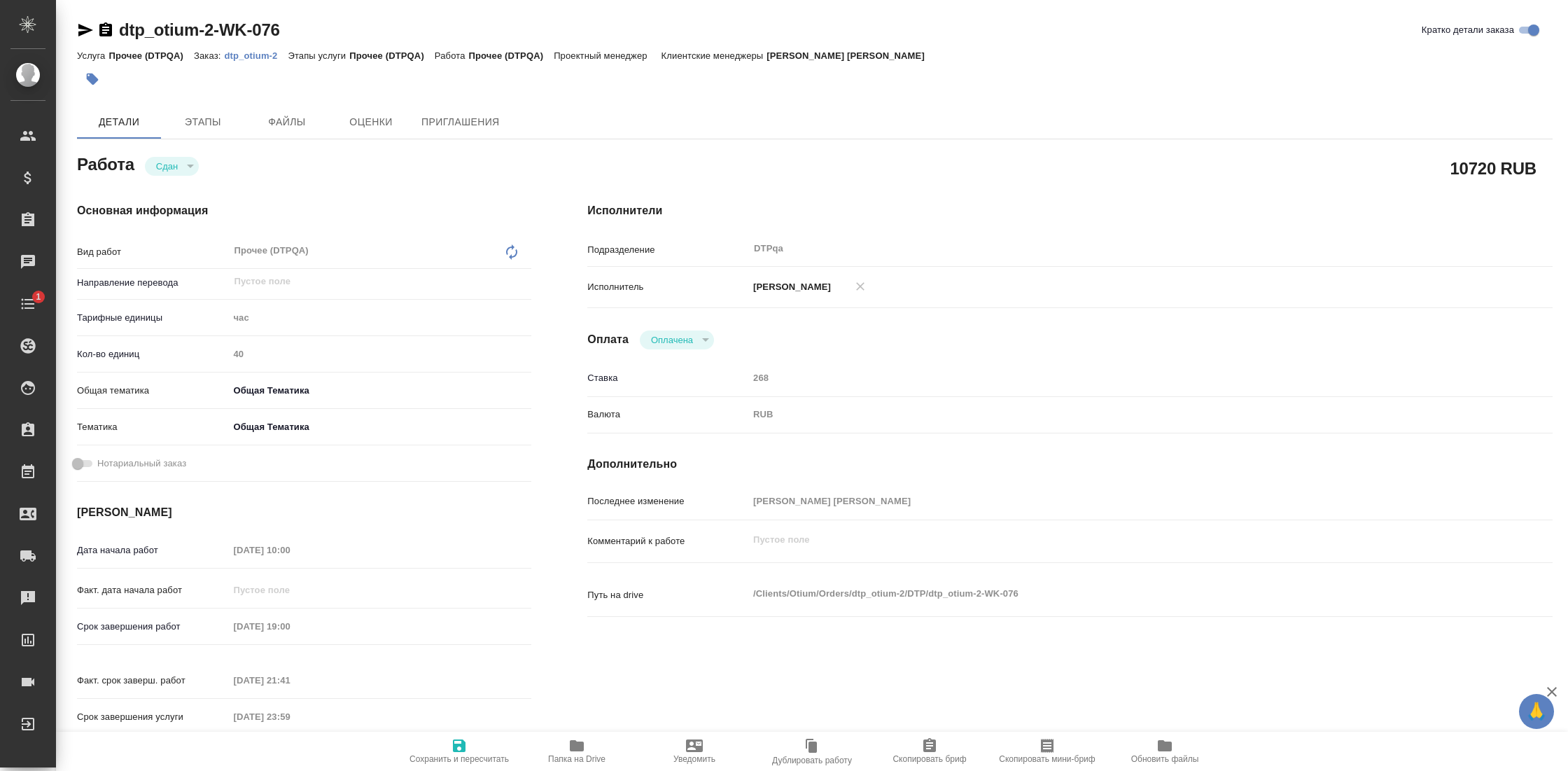
type textarea "x"
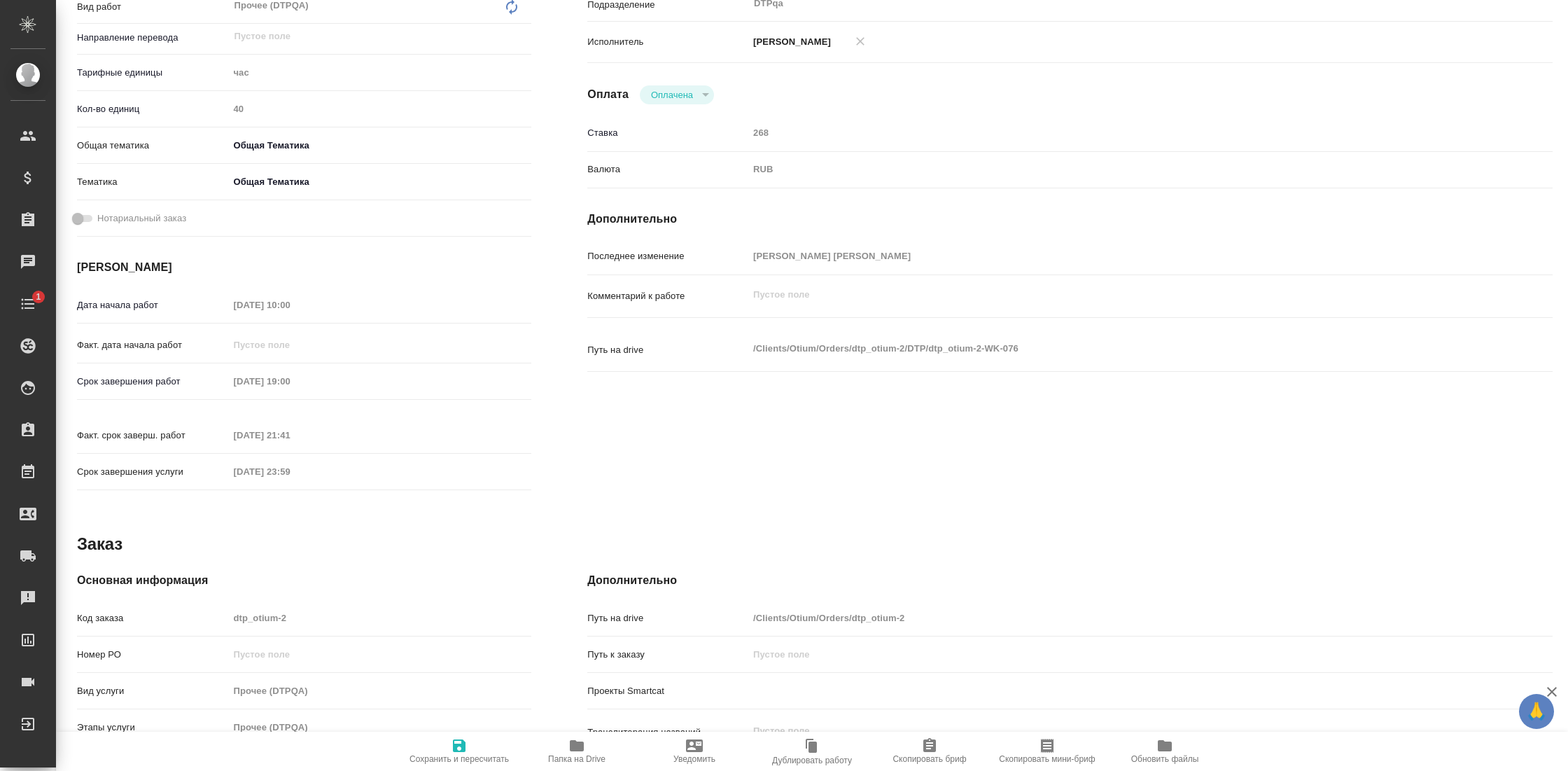
type textarea "x"
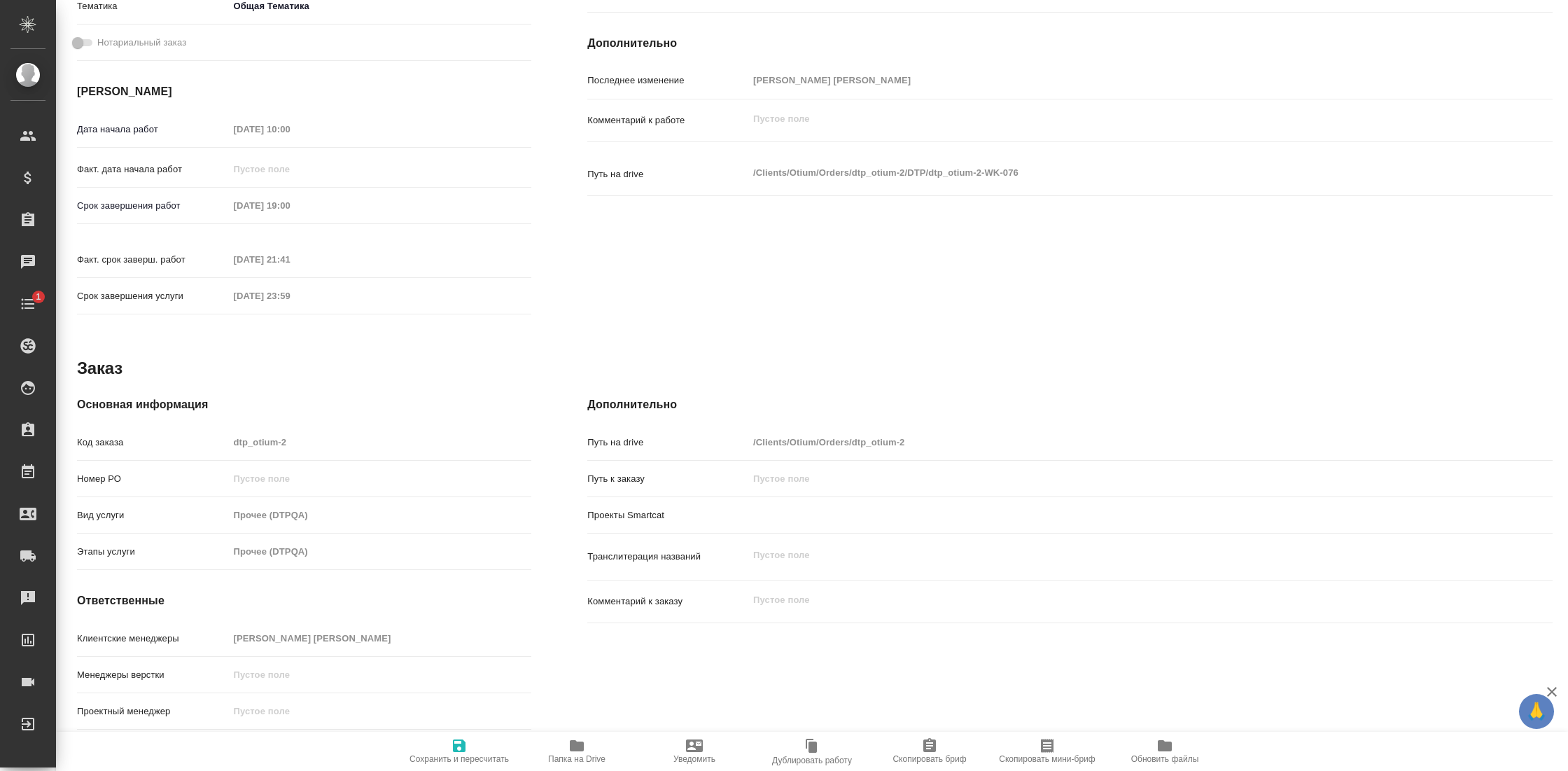
scroll to position [448, 0]
type textarea "x"
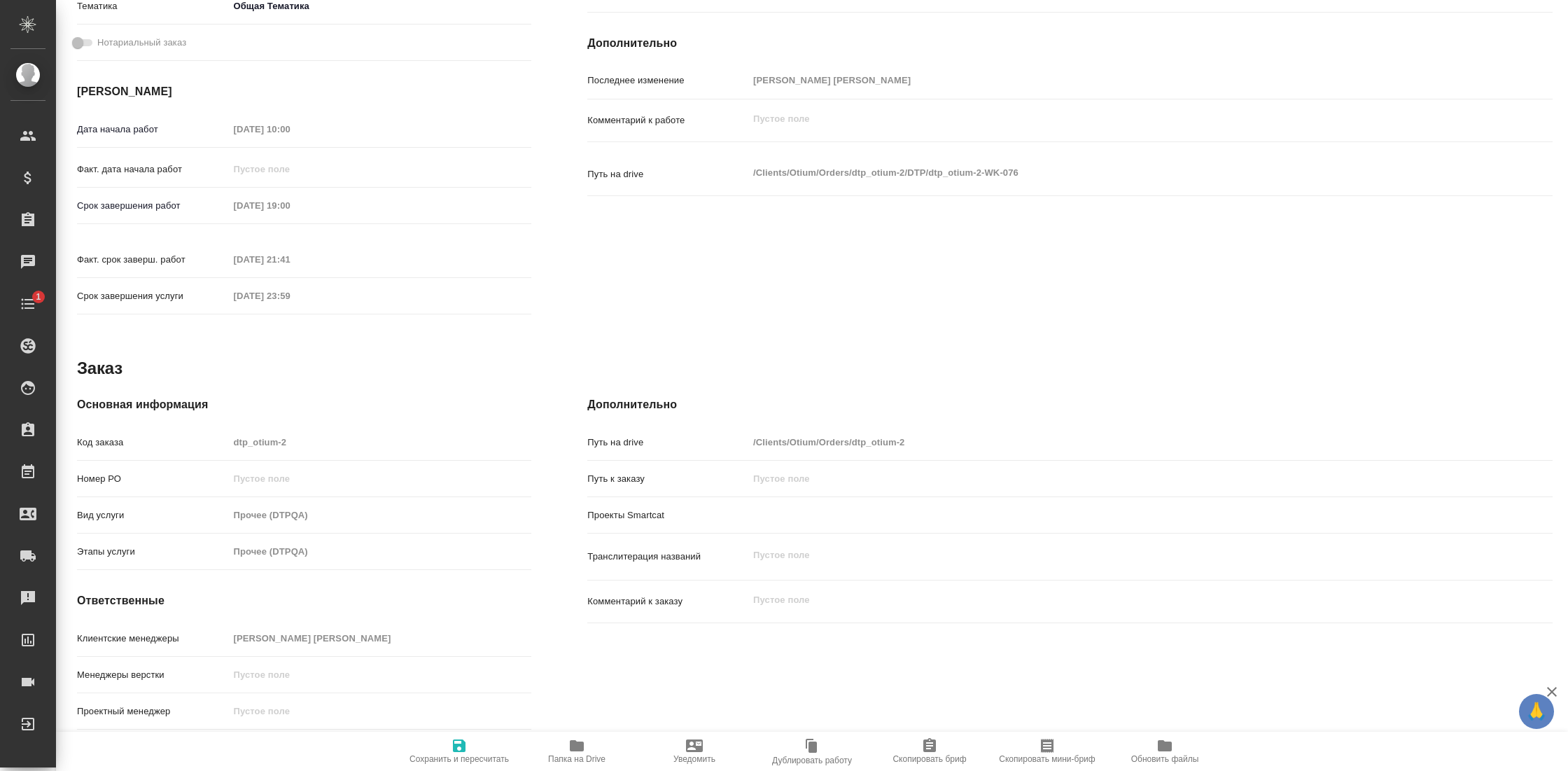
type textarea "x"
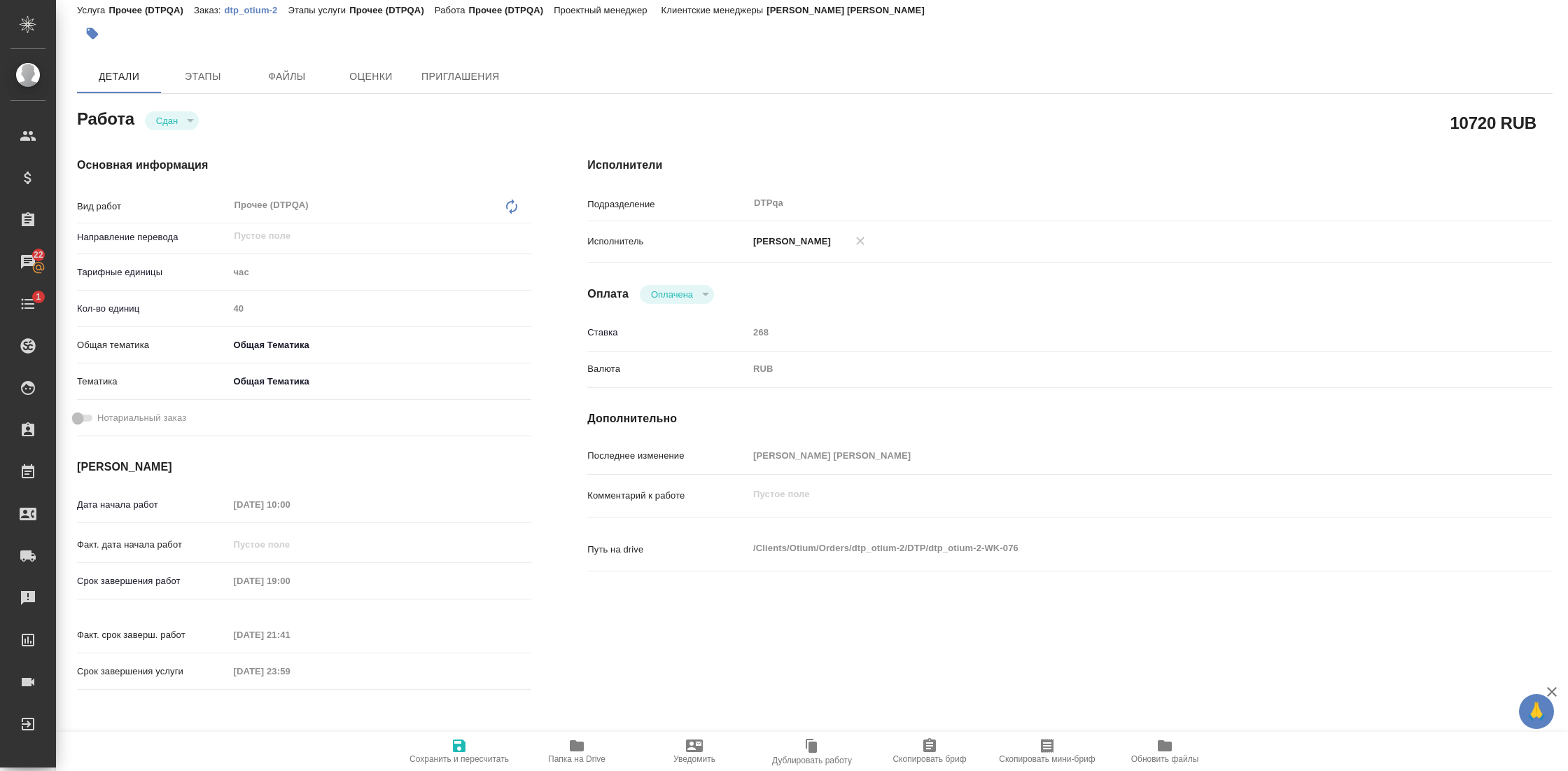
scroll to position [0, 0]
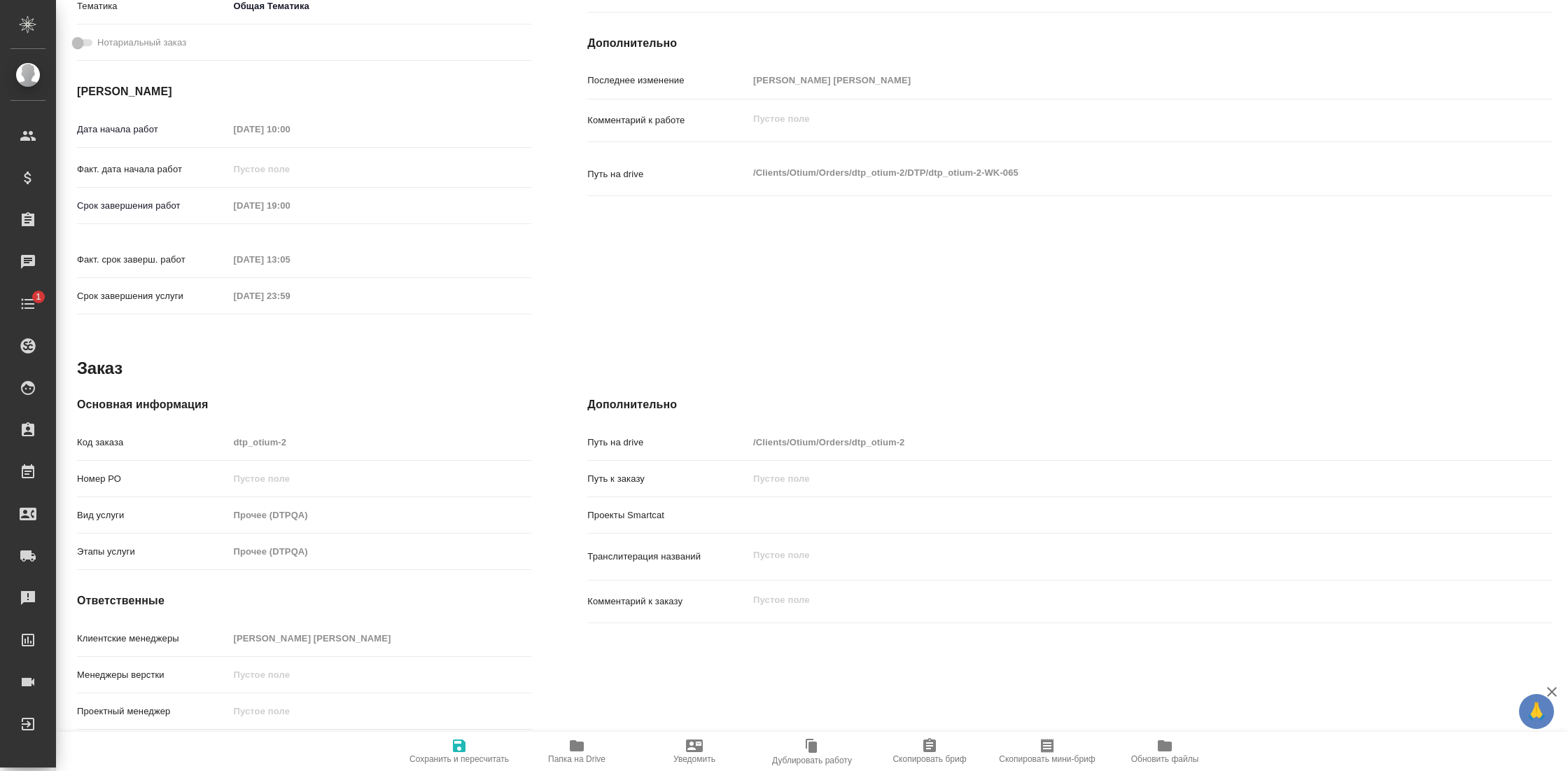
scroll to position [448, 0]
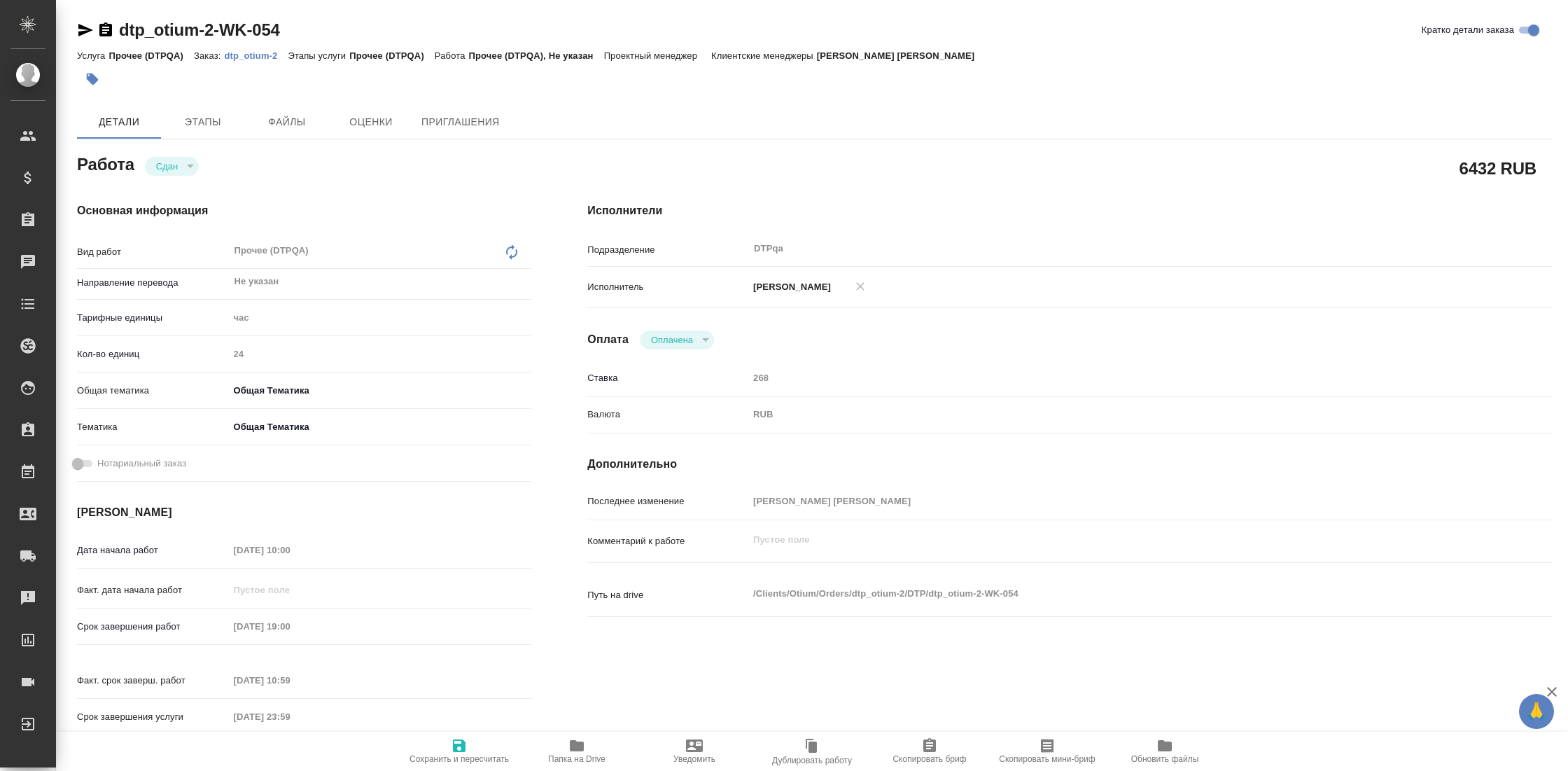
type textarea "x"
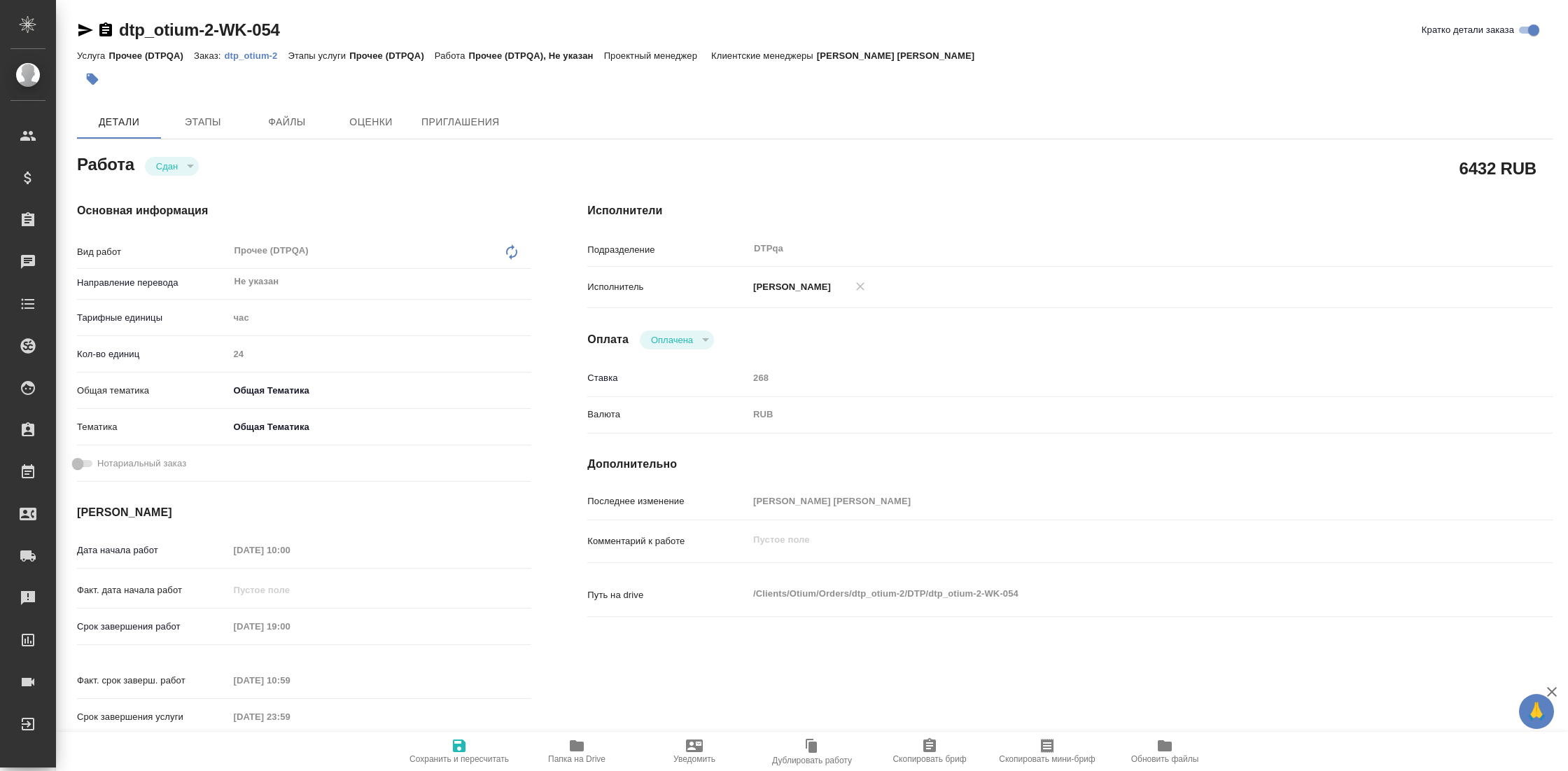
type textarea "x"
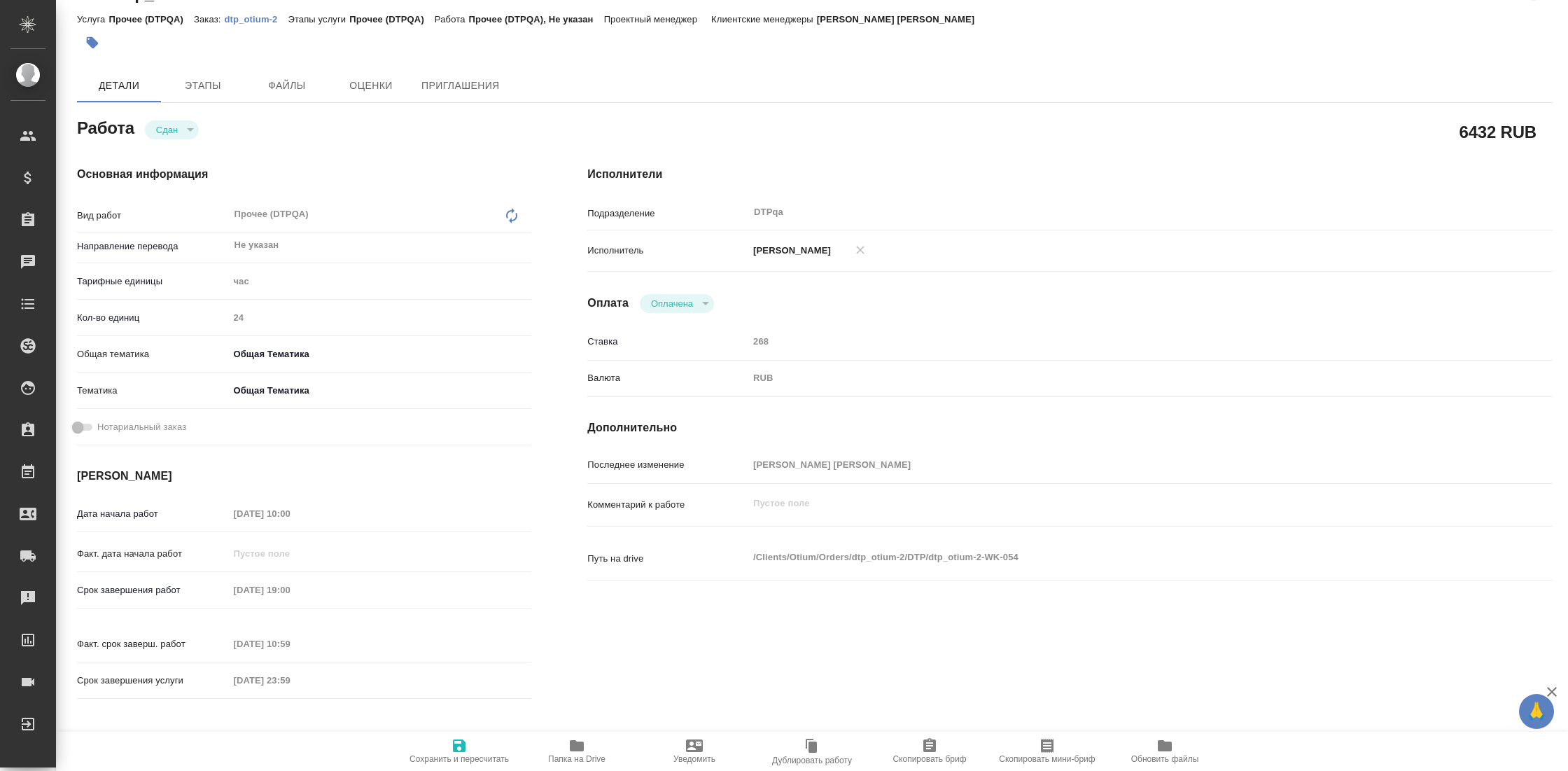
type textarea "x"
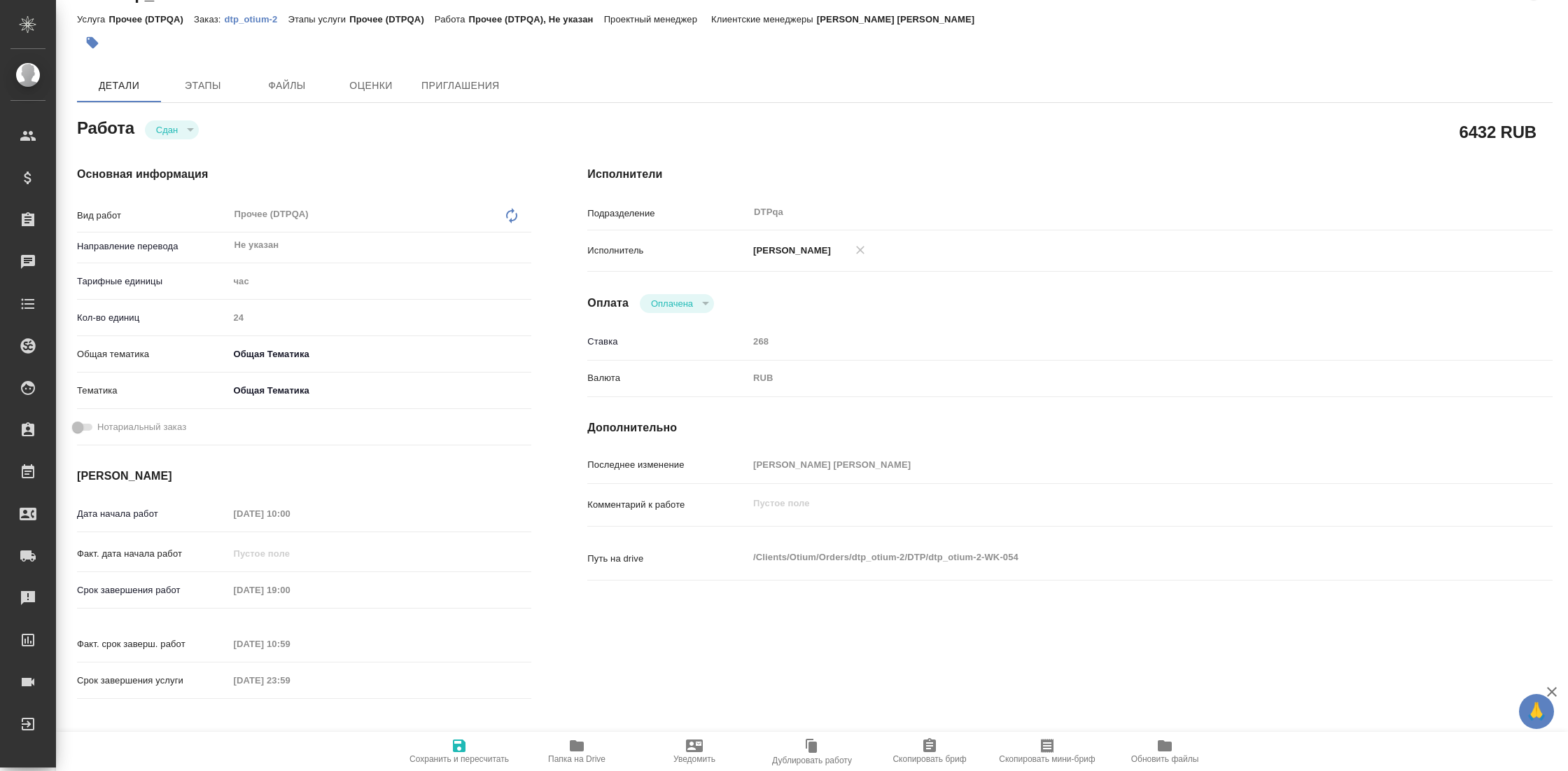
type textarea "x"
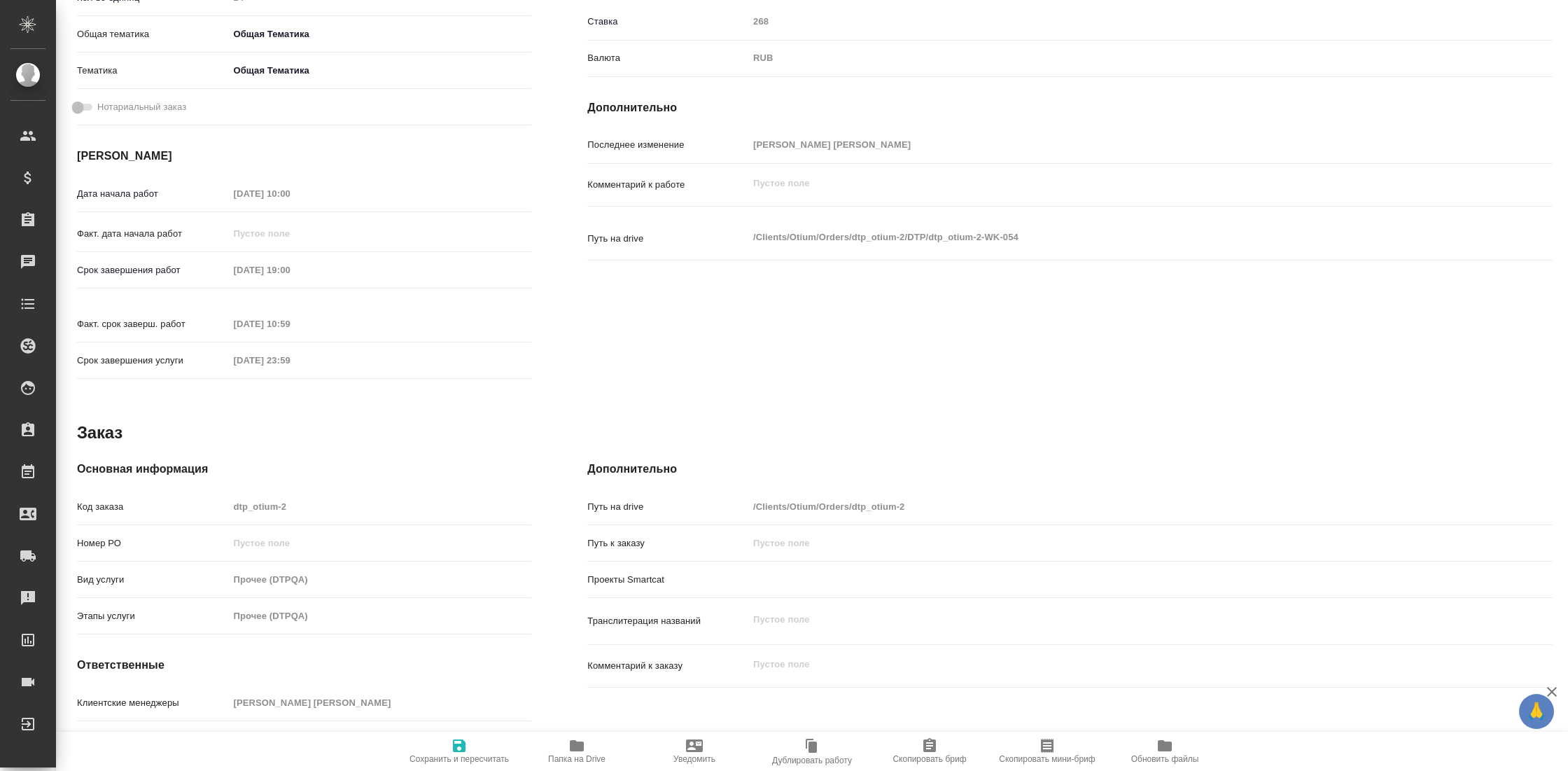
scroll to position [397, 0]
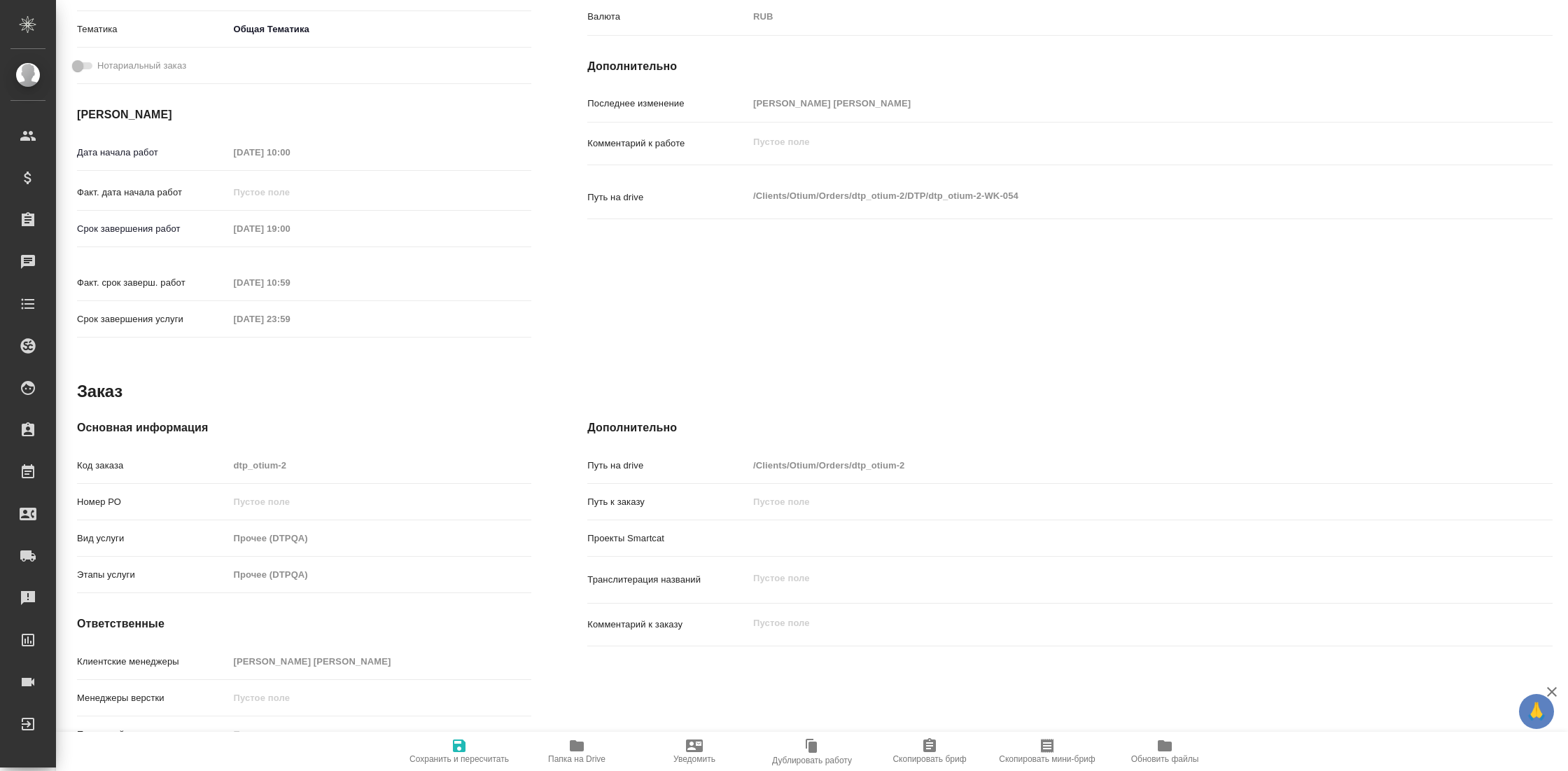
type textarea "x"
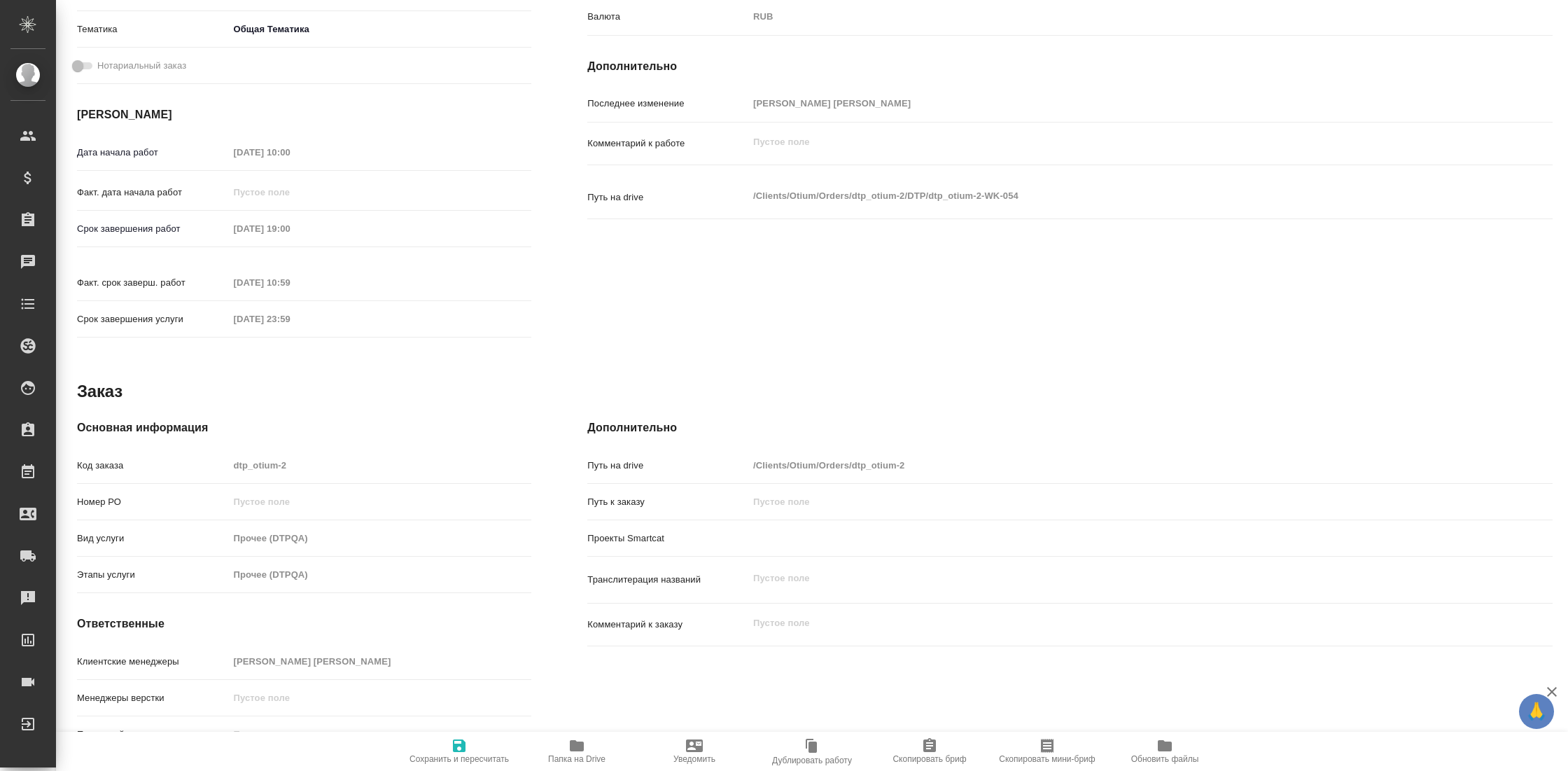
type textarea "x"
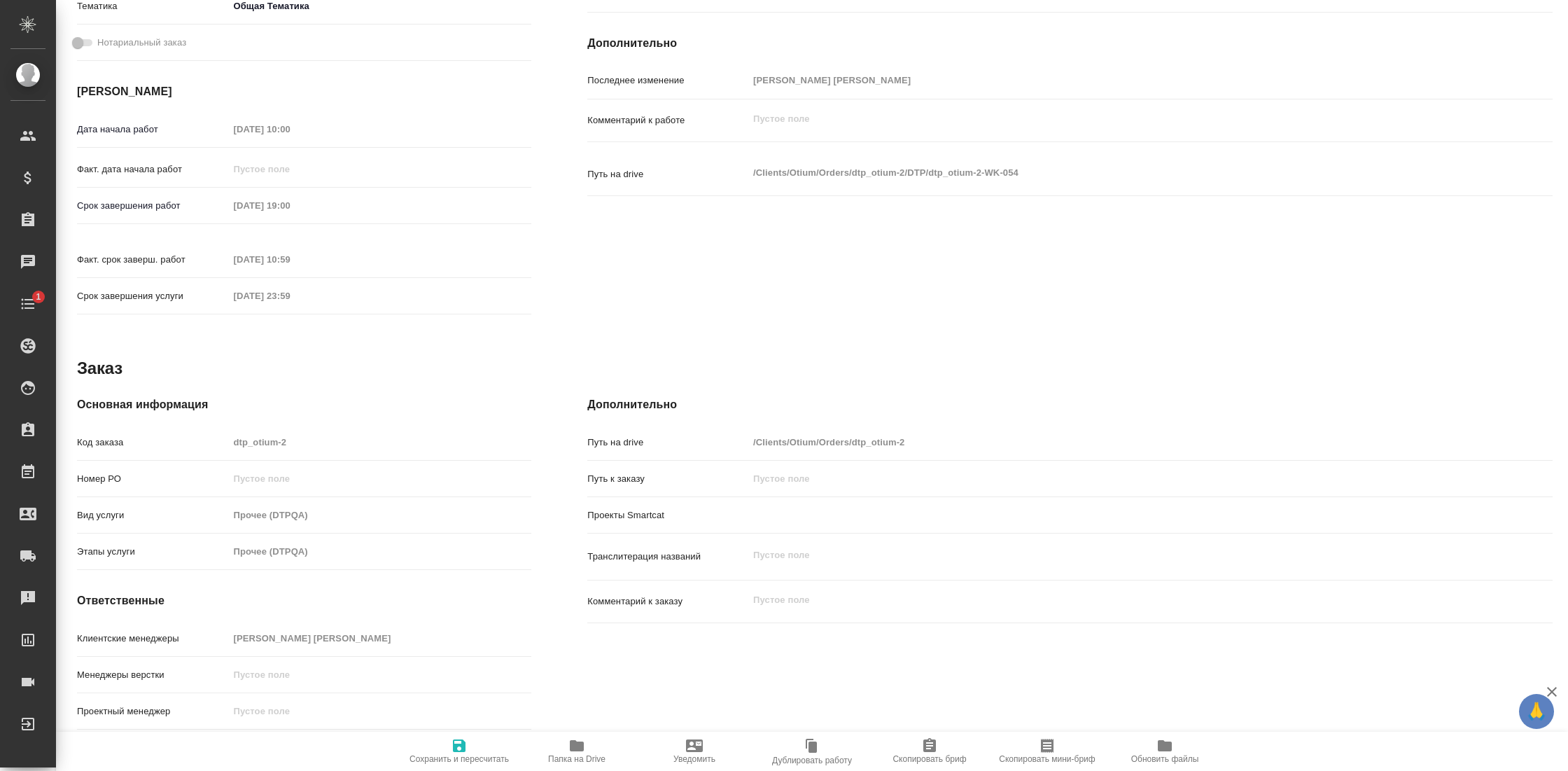
scroll to position [448, 0]
type textarea "x"
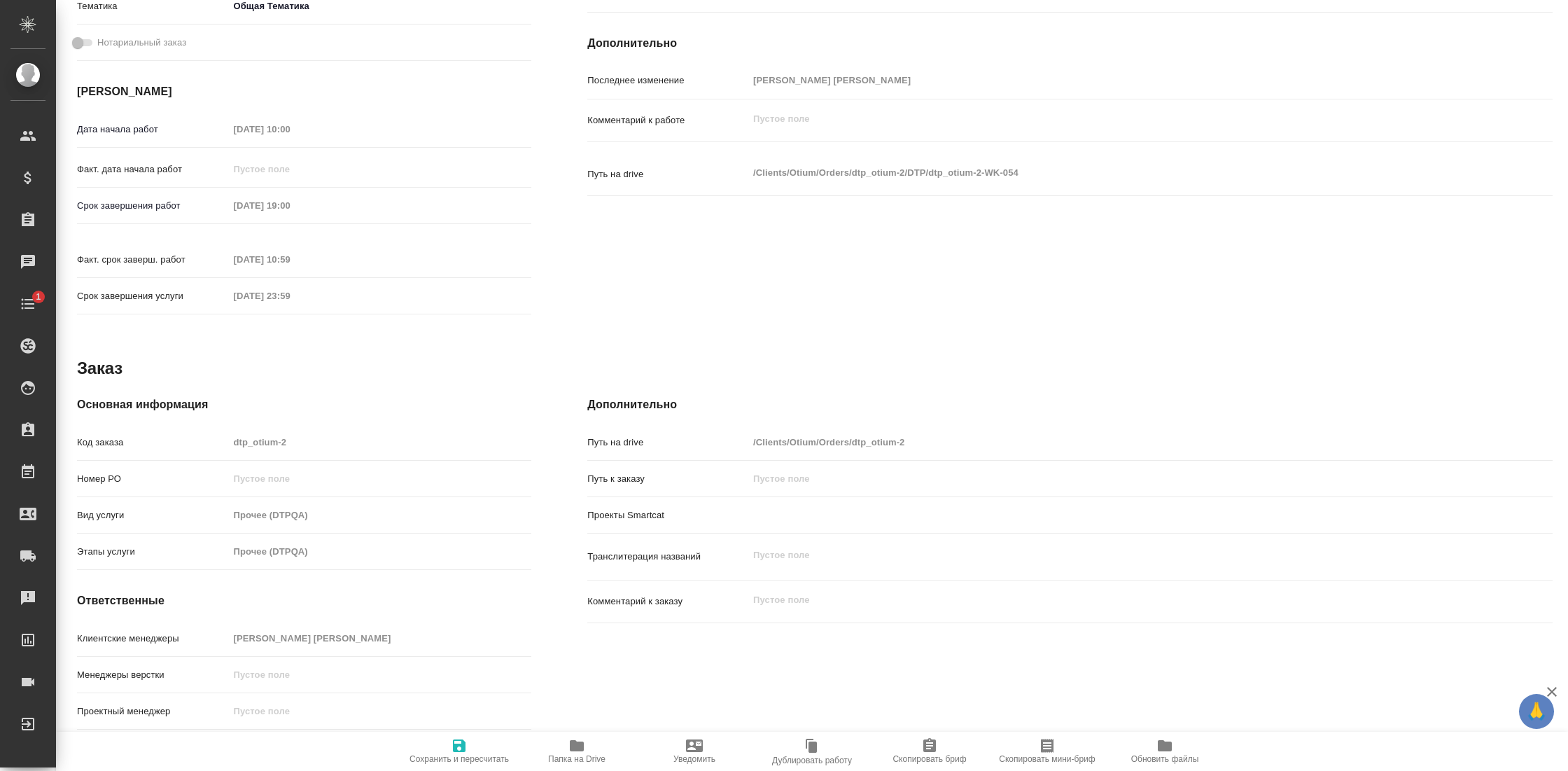
type textarea "x"
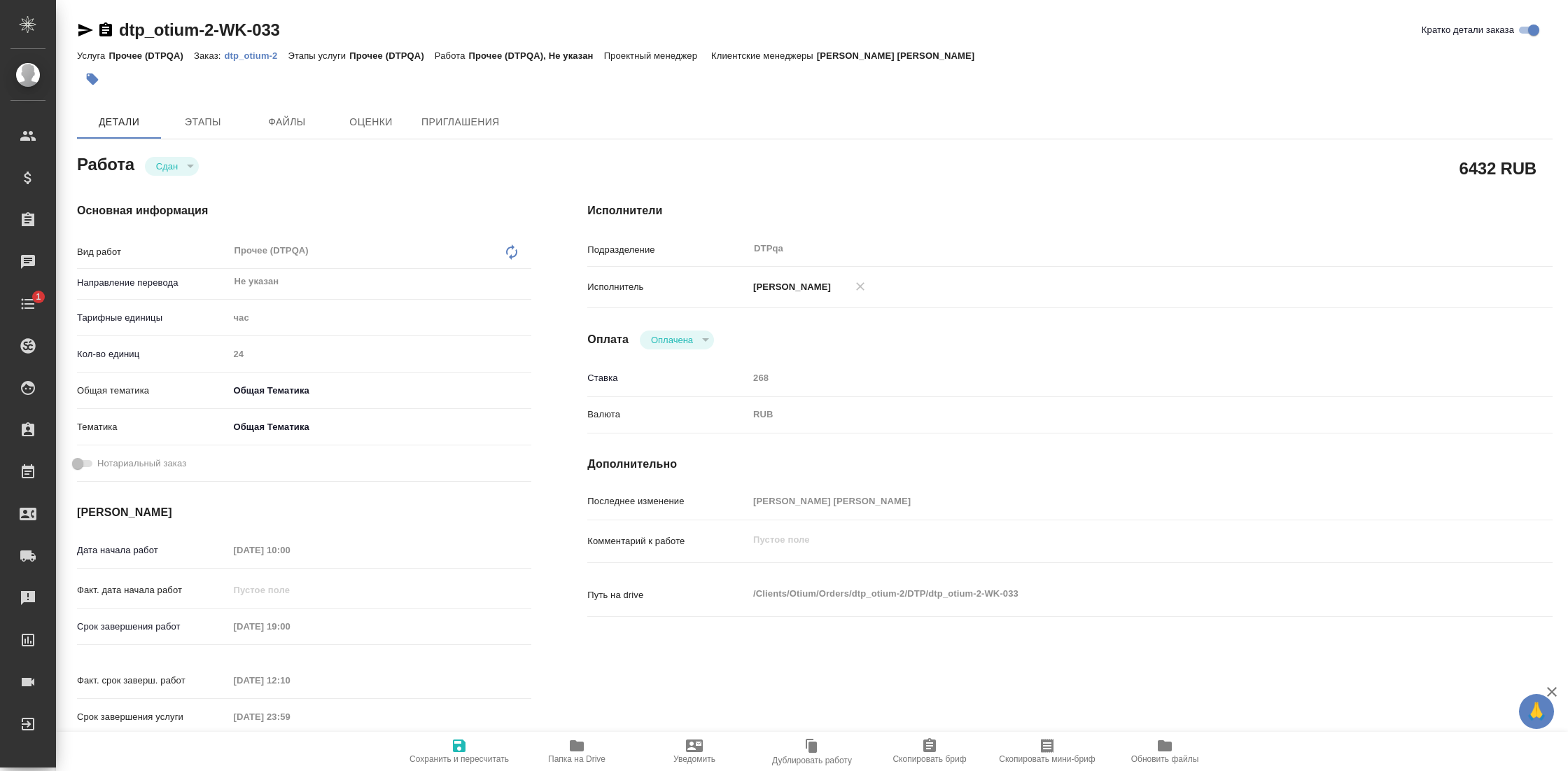
type textarea "x"
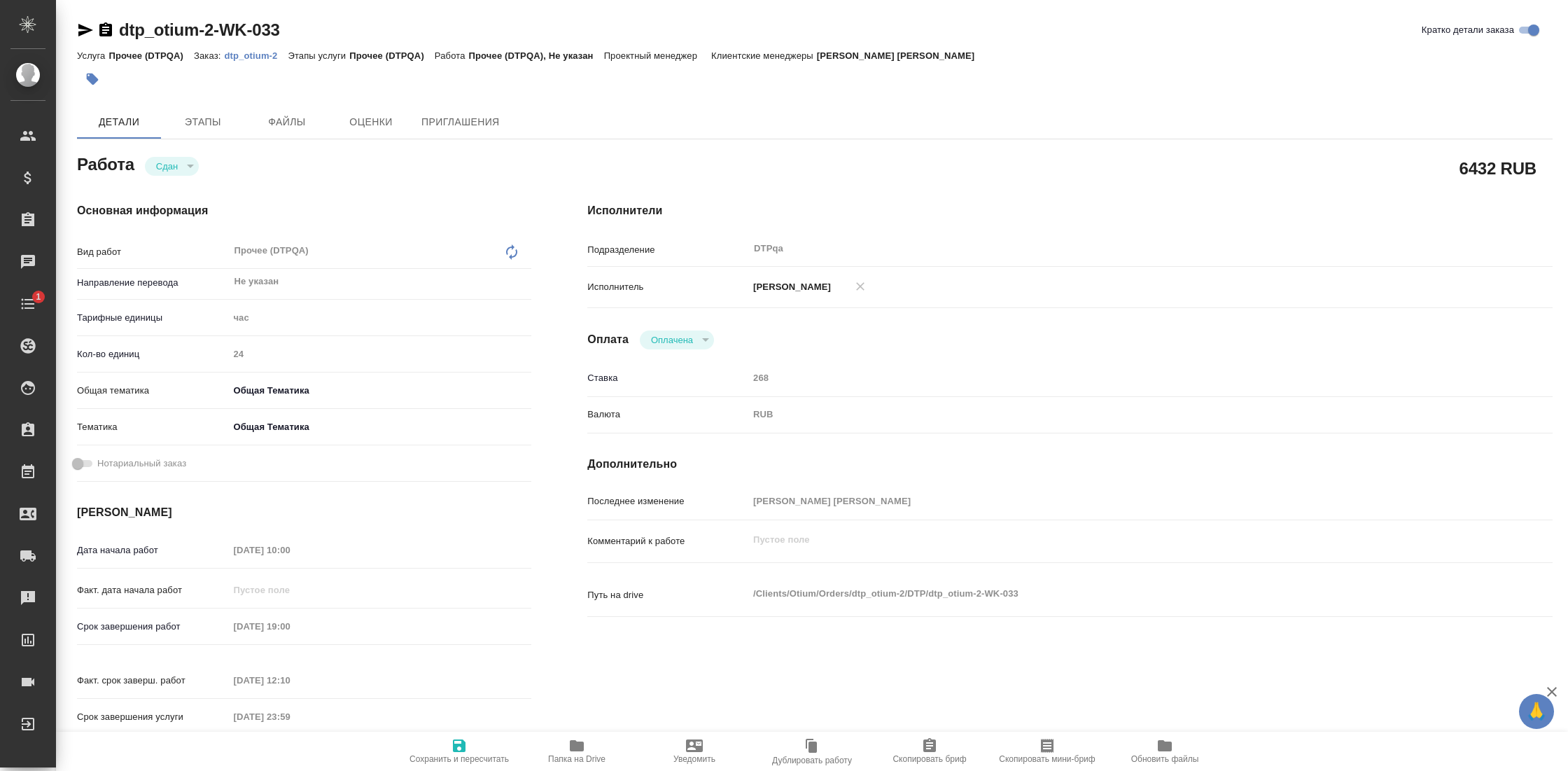
type textarea "x"
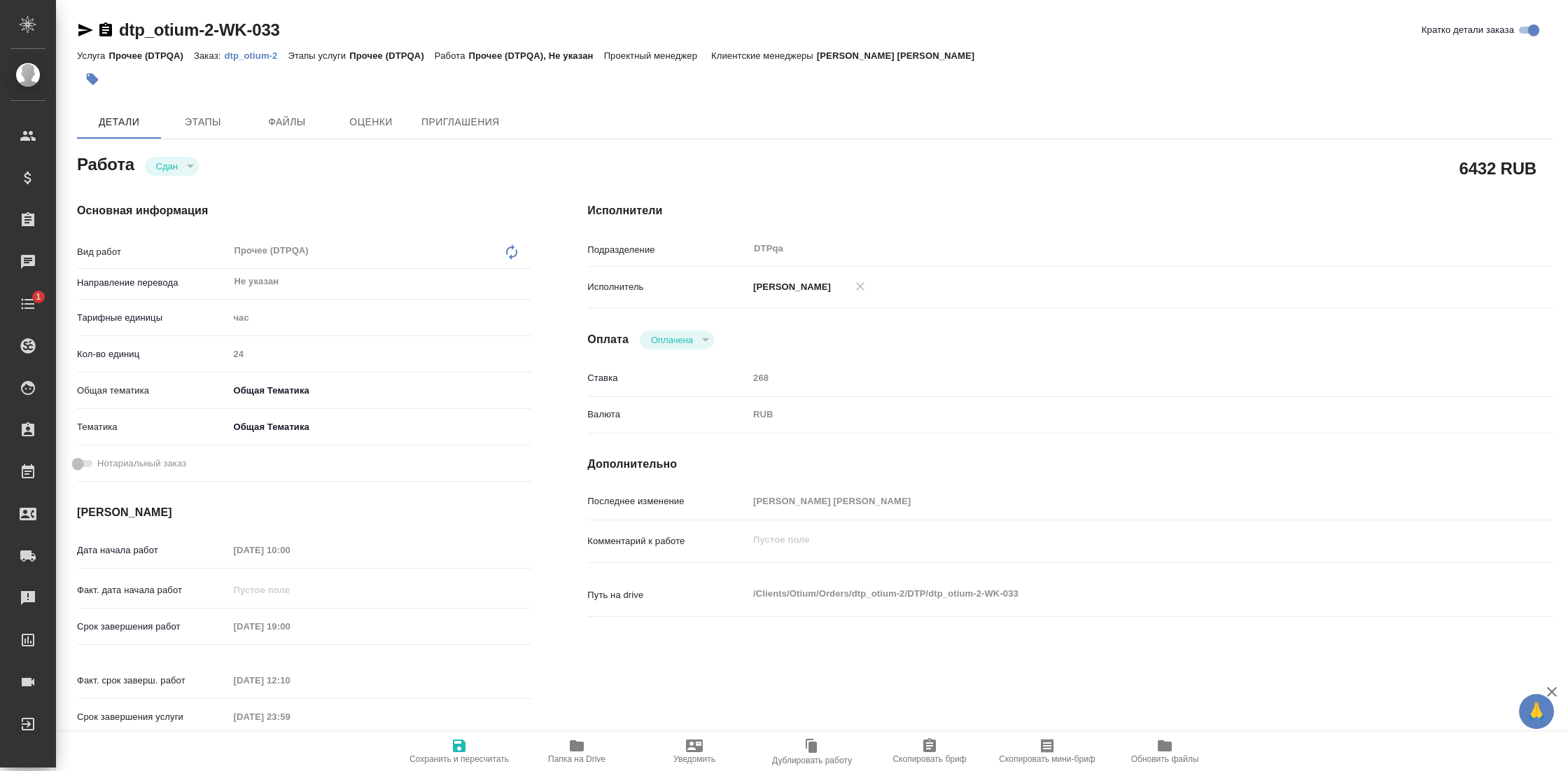
type textarea "x"
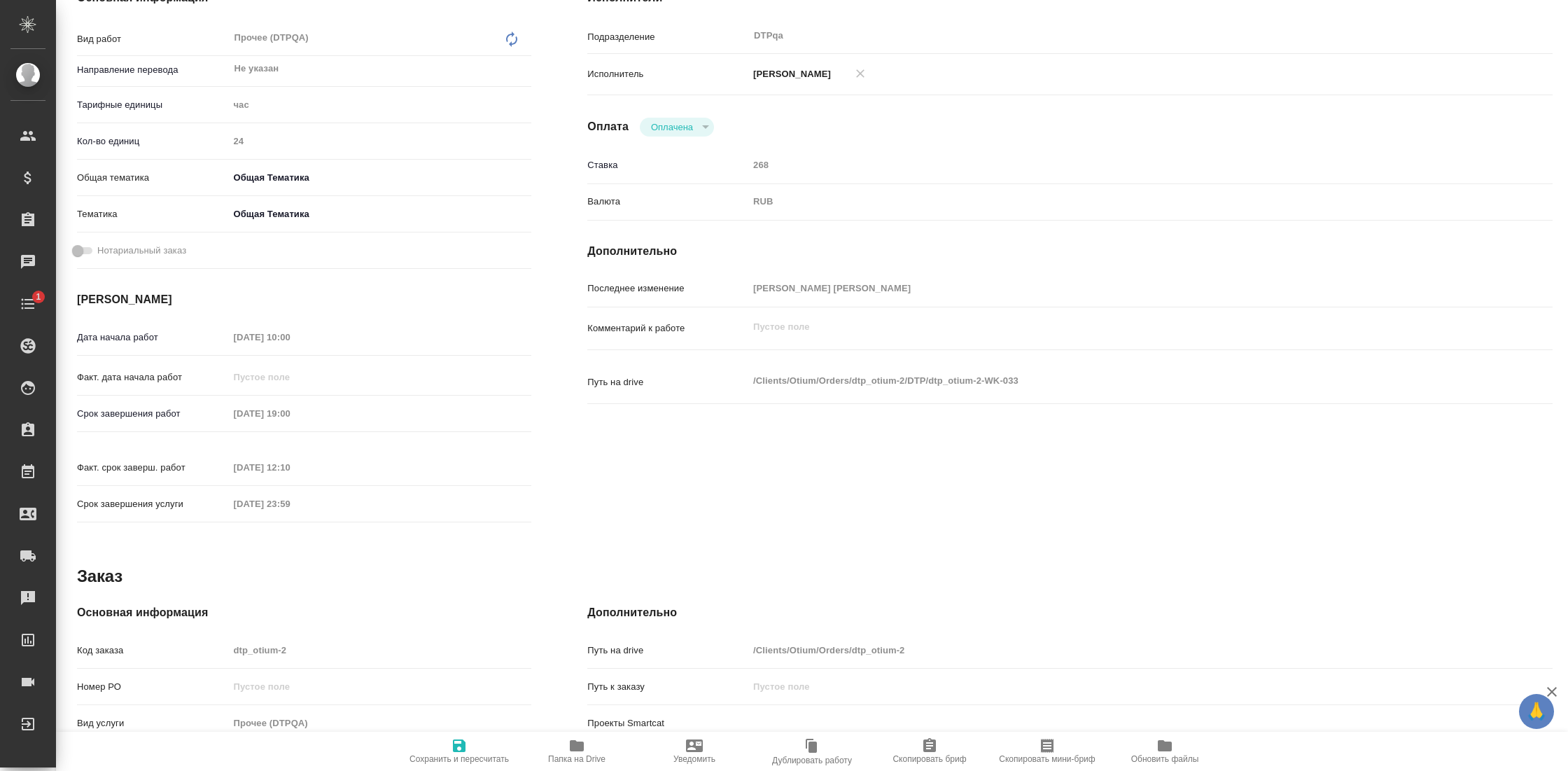
type textarea "x"
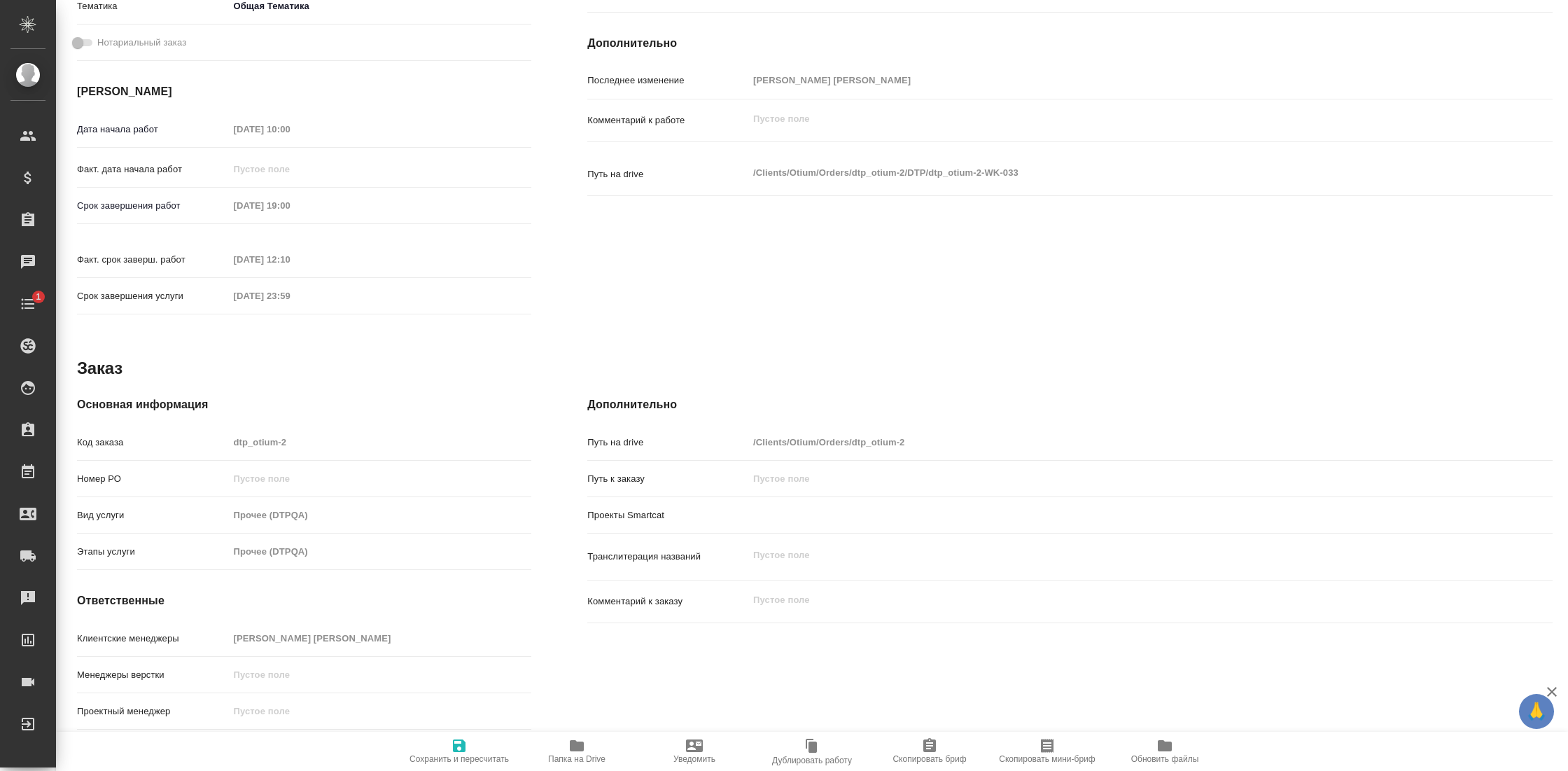
type textarea "x"
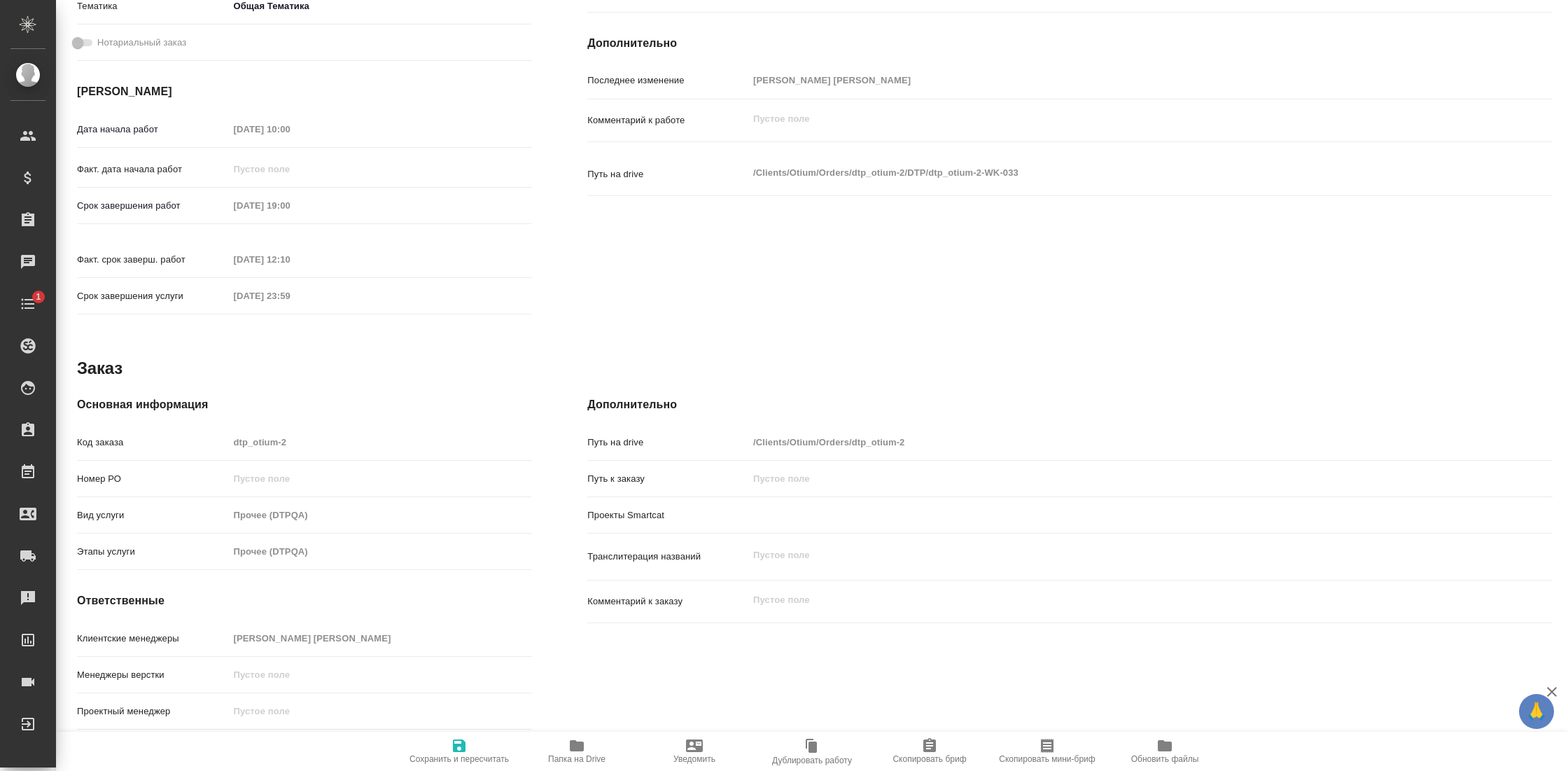
scroll to position [448, 0]
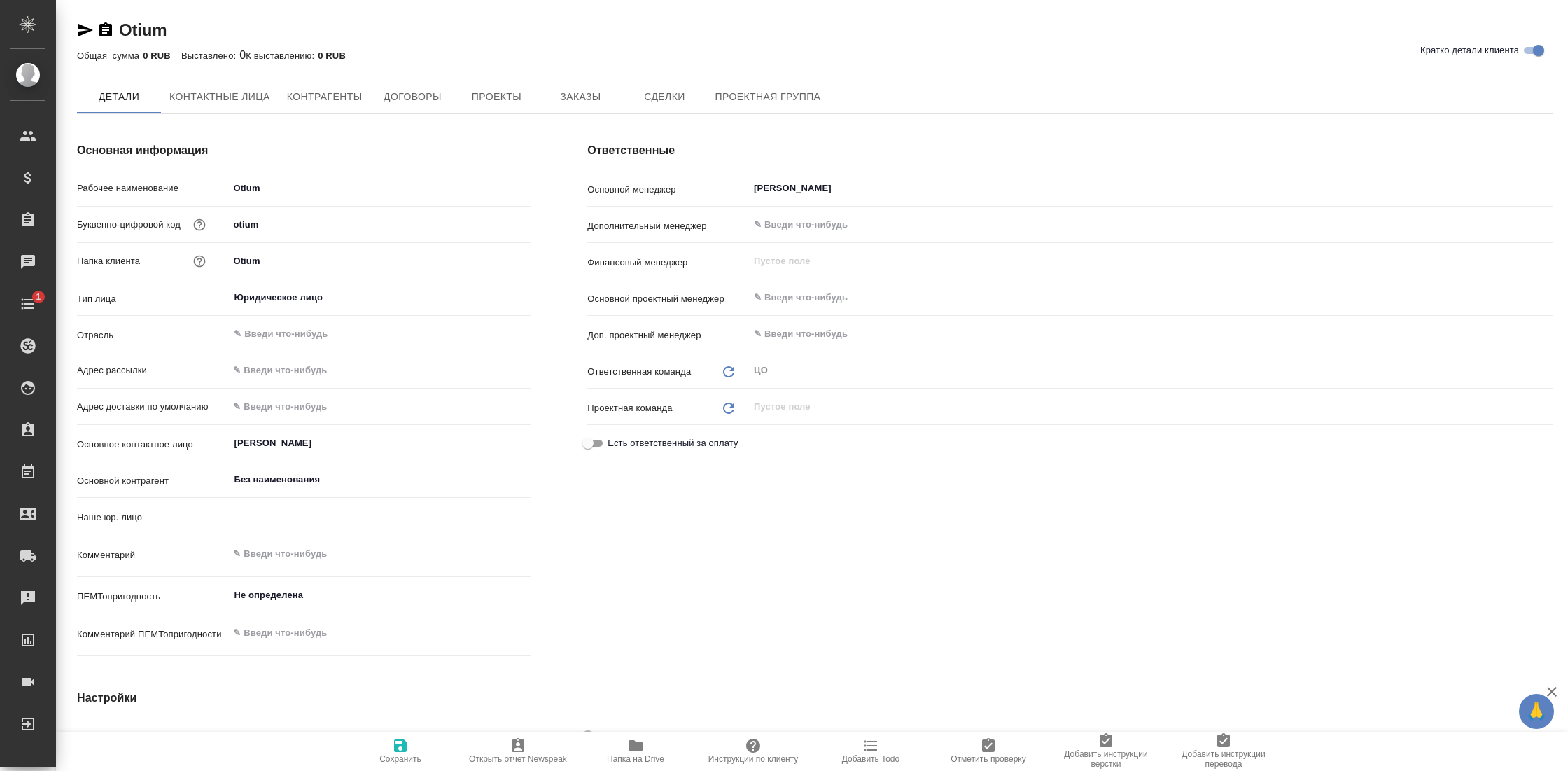
type input "(AU) Общество с ограниченной ответственностью "АЛС""
click at [587, 94] on span "Заказы" at bounding box center [580, 97] width 67 height 17
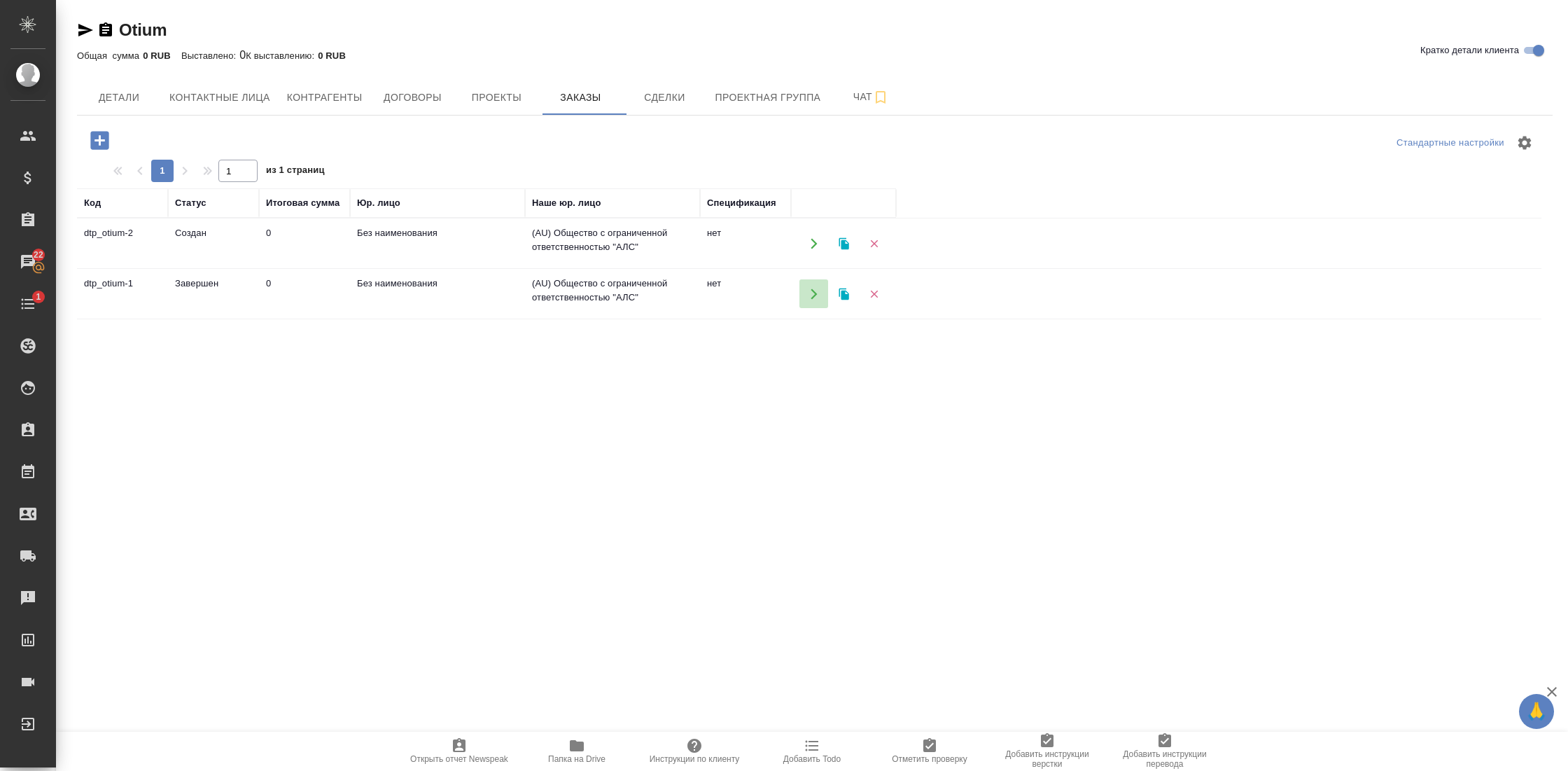
click at [815, 293] on icon "button" at bounding box center [814, 293] width 7 height 11
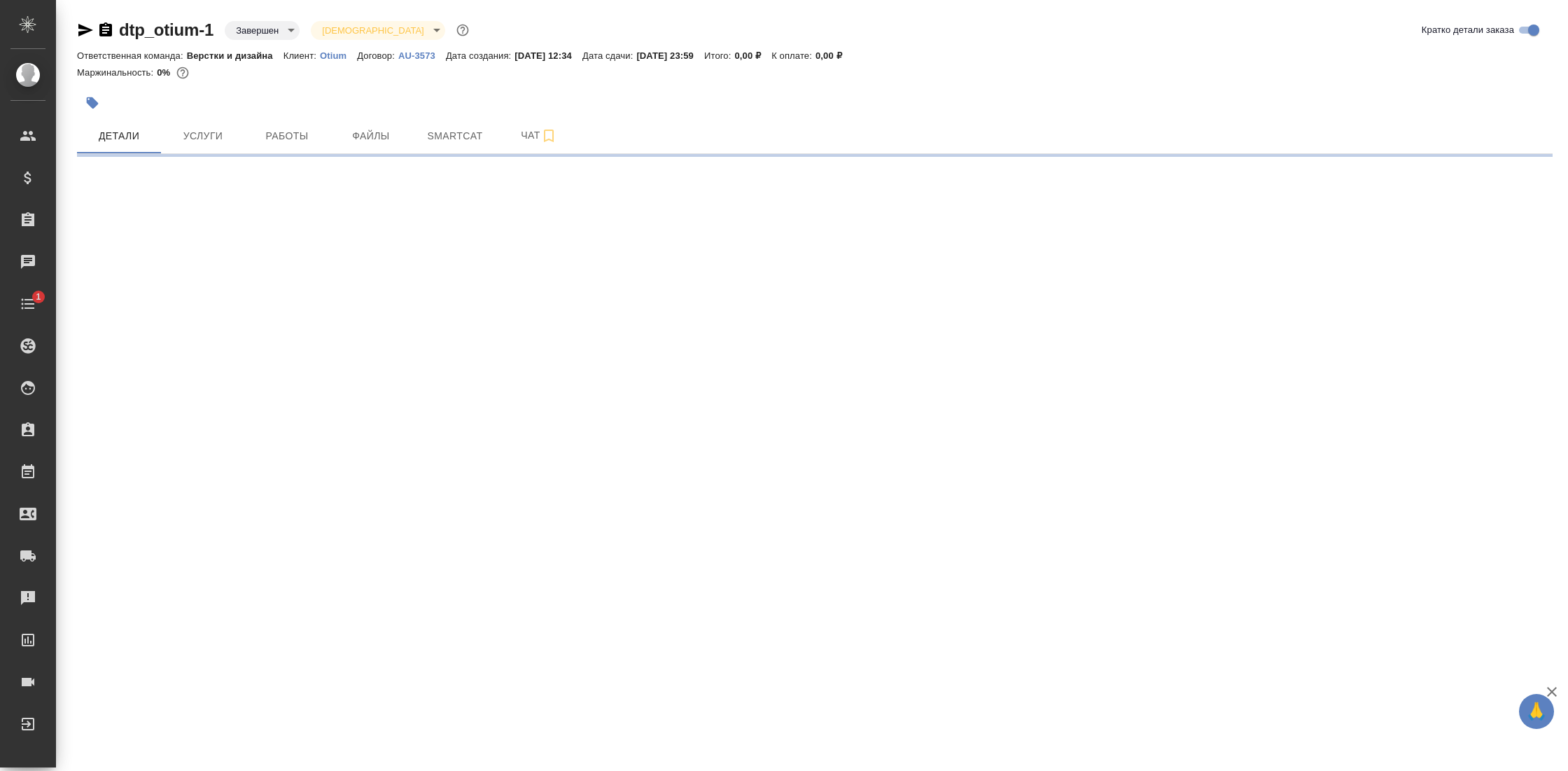
select select "RU"
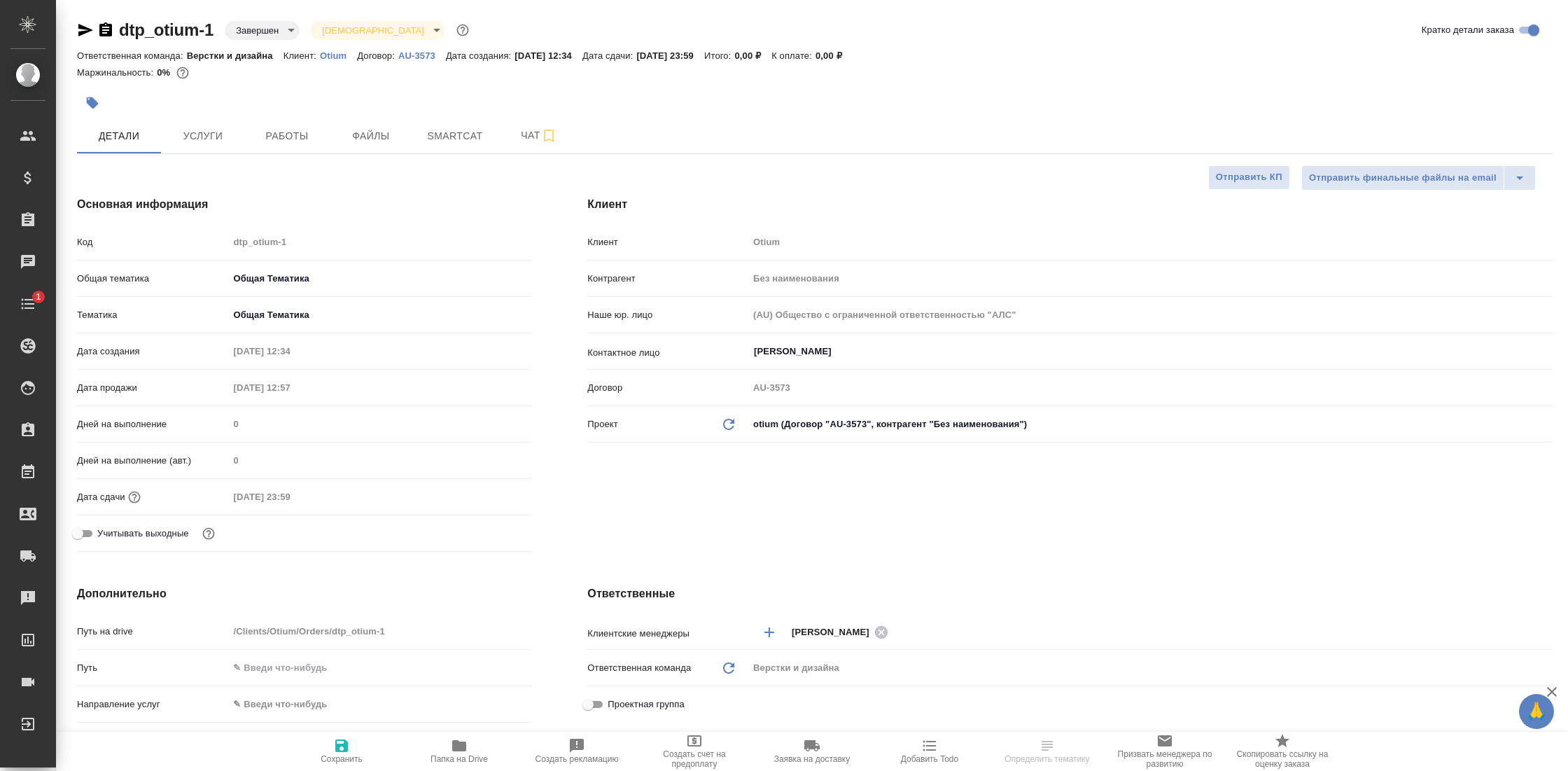
type textarea "x"
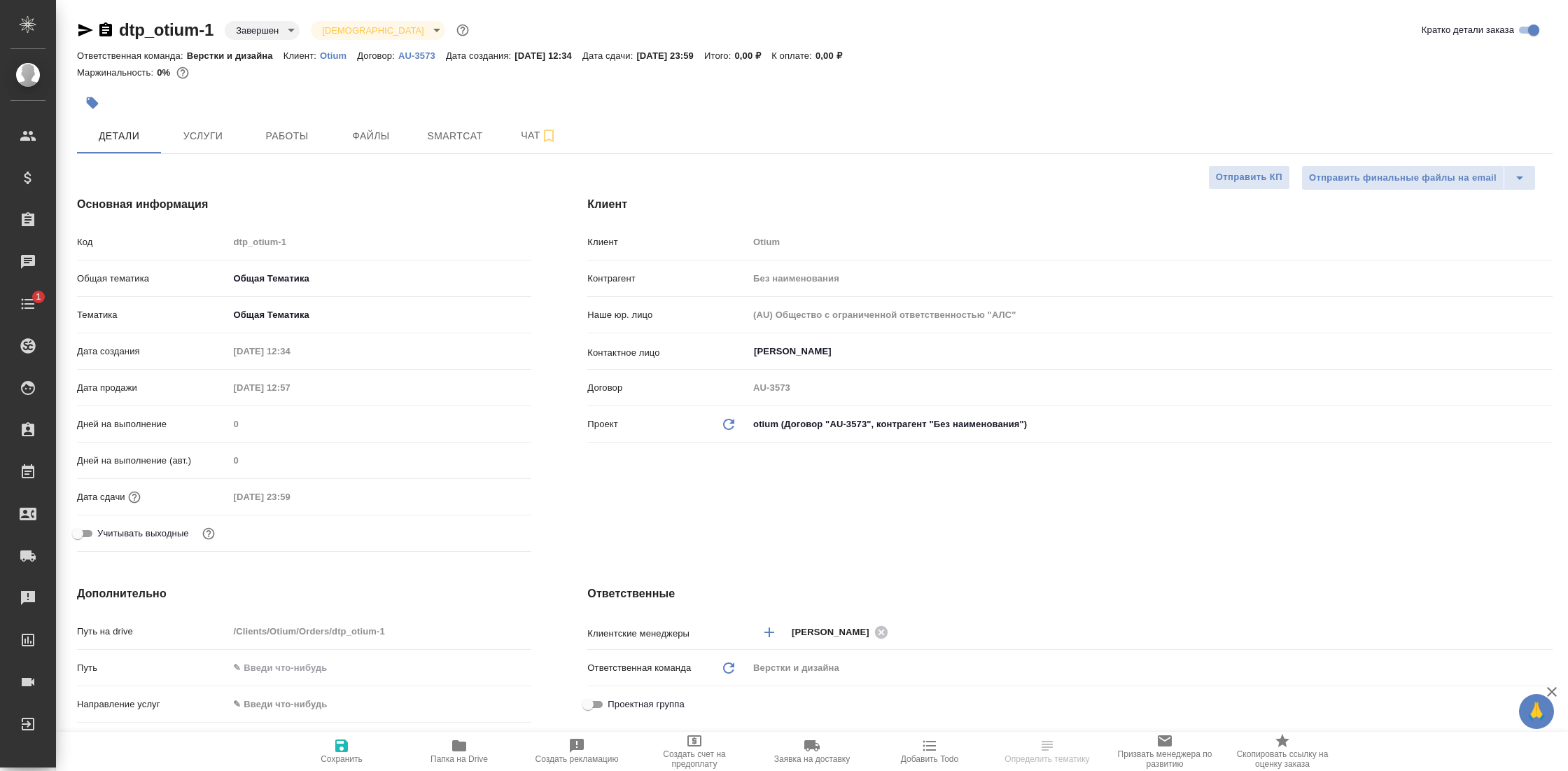
type textarea "x"
click at [282, 129] on span "Работы" at bounding box center [287, 136] width 67 height 17
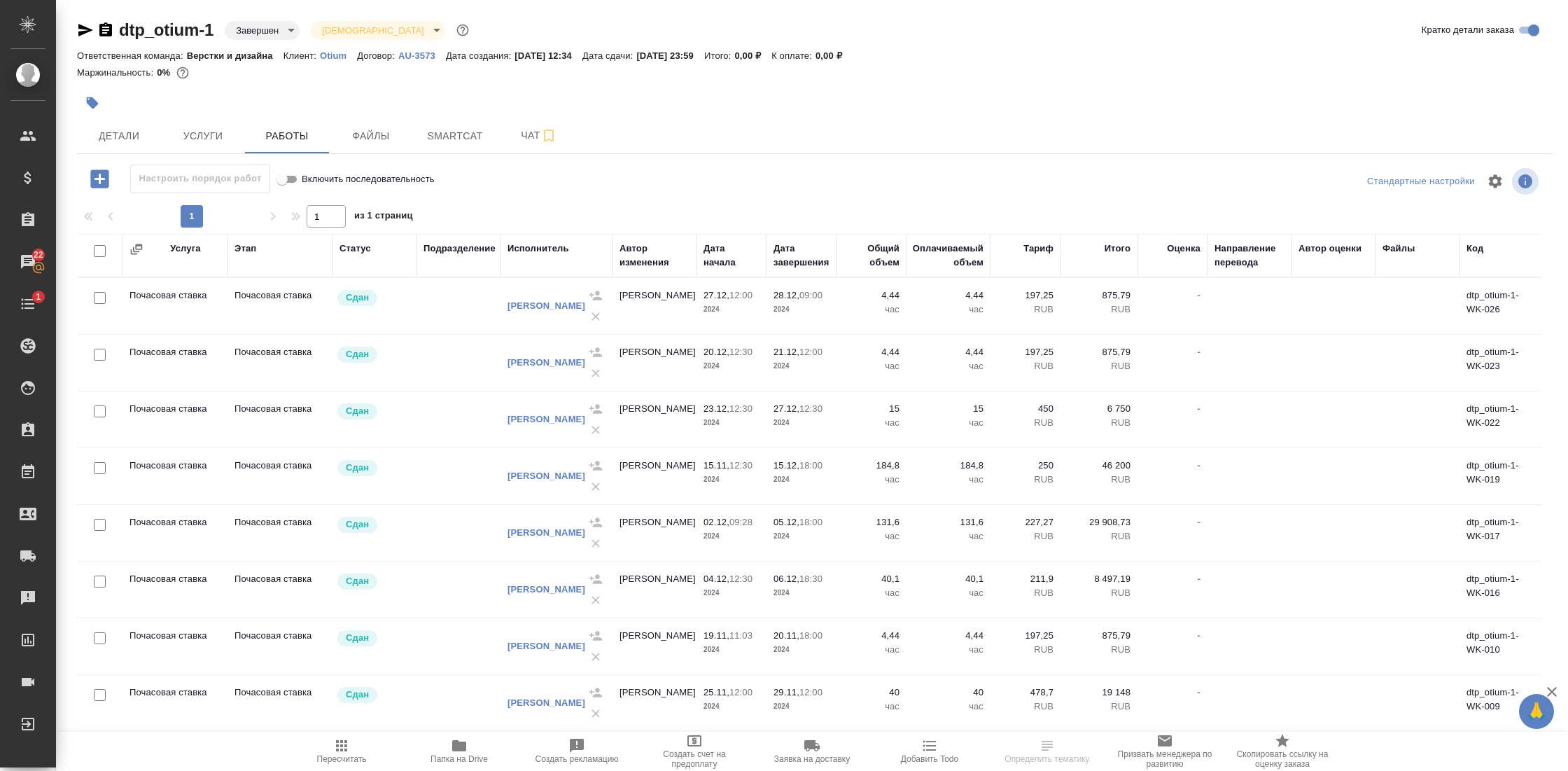
click at [544, 250] on div "Исполнитель" at bounding box center [538, 248] width 61 height 14
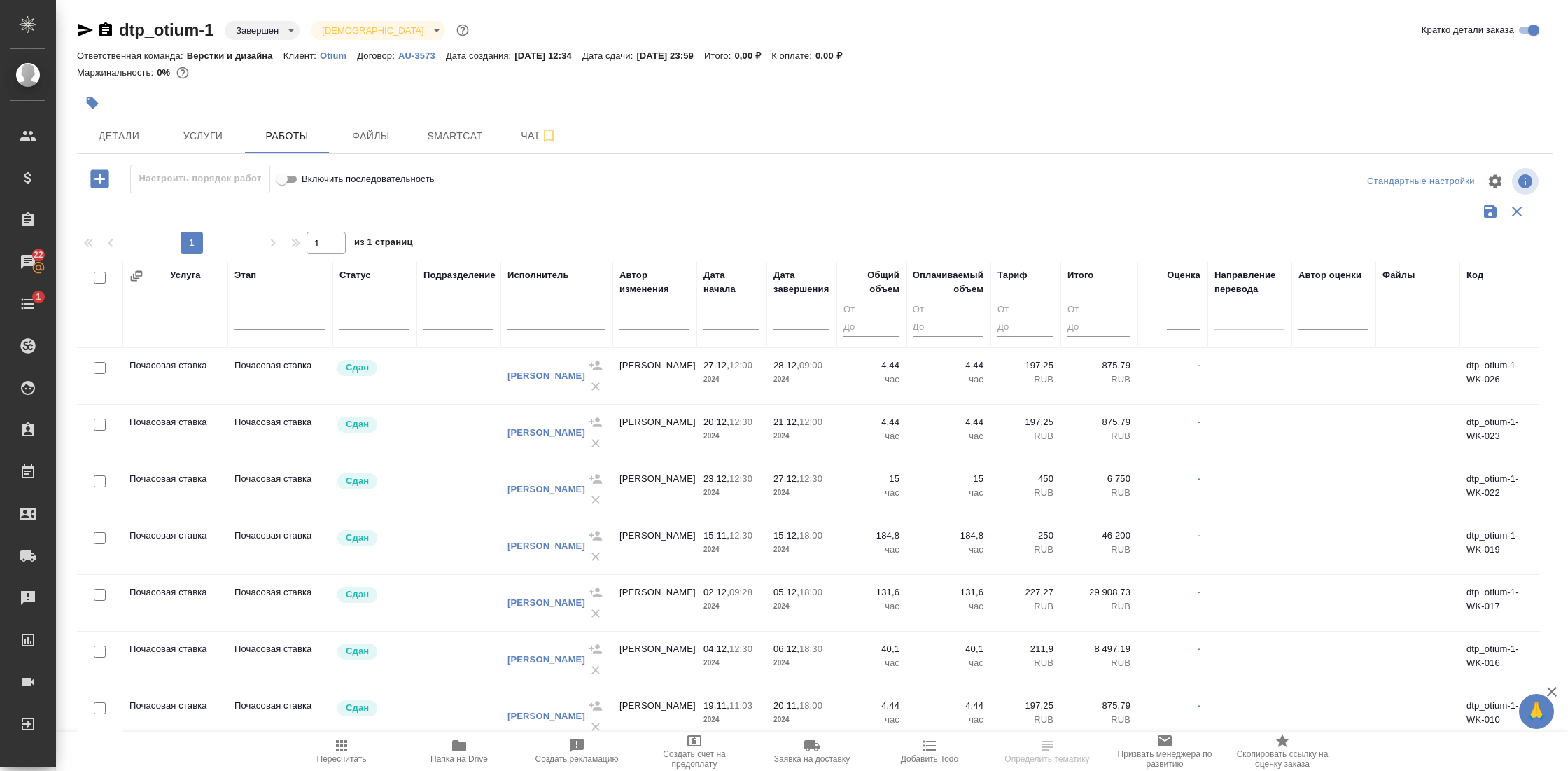
click at [535, 322] on input "text" at bounding box center [556, 320] width 98 height 17
type input "полуш"
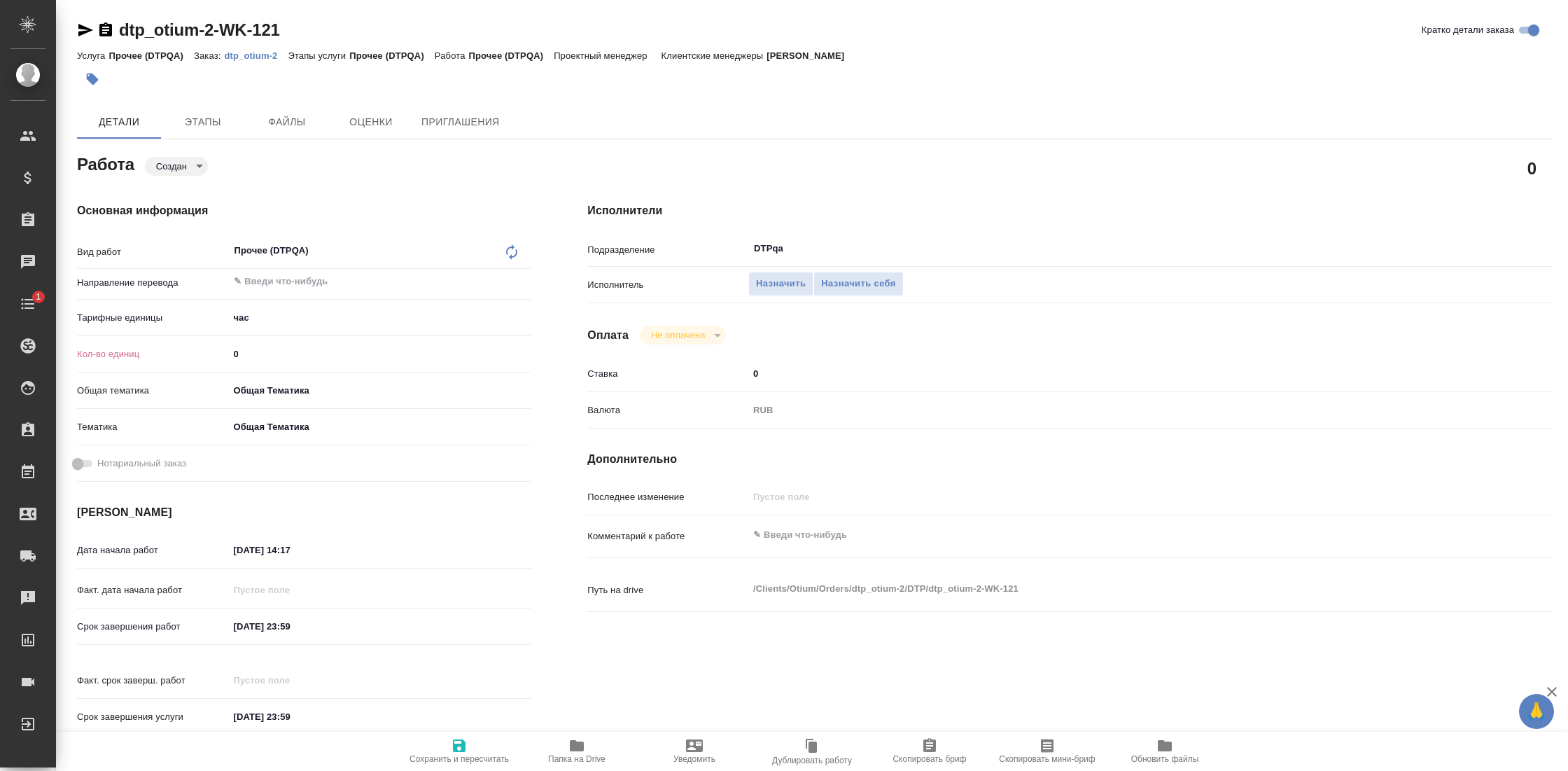
type textarea "x"
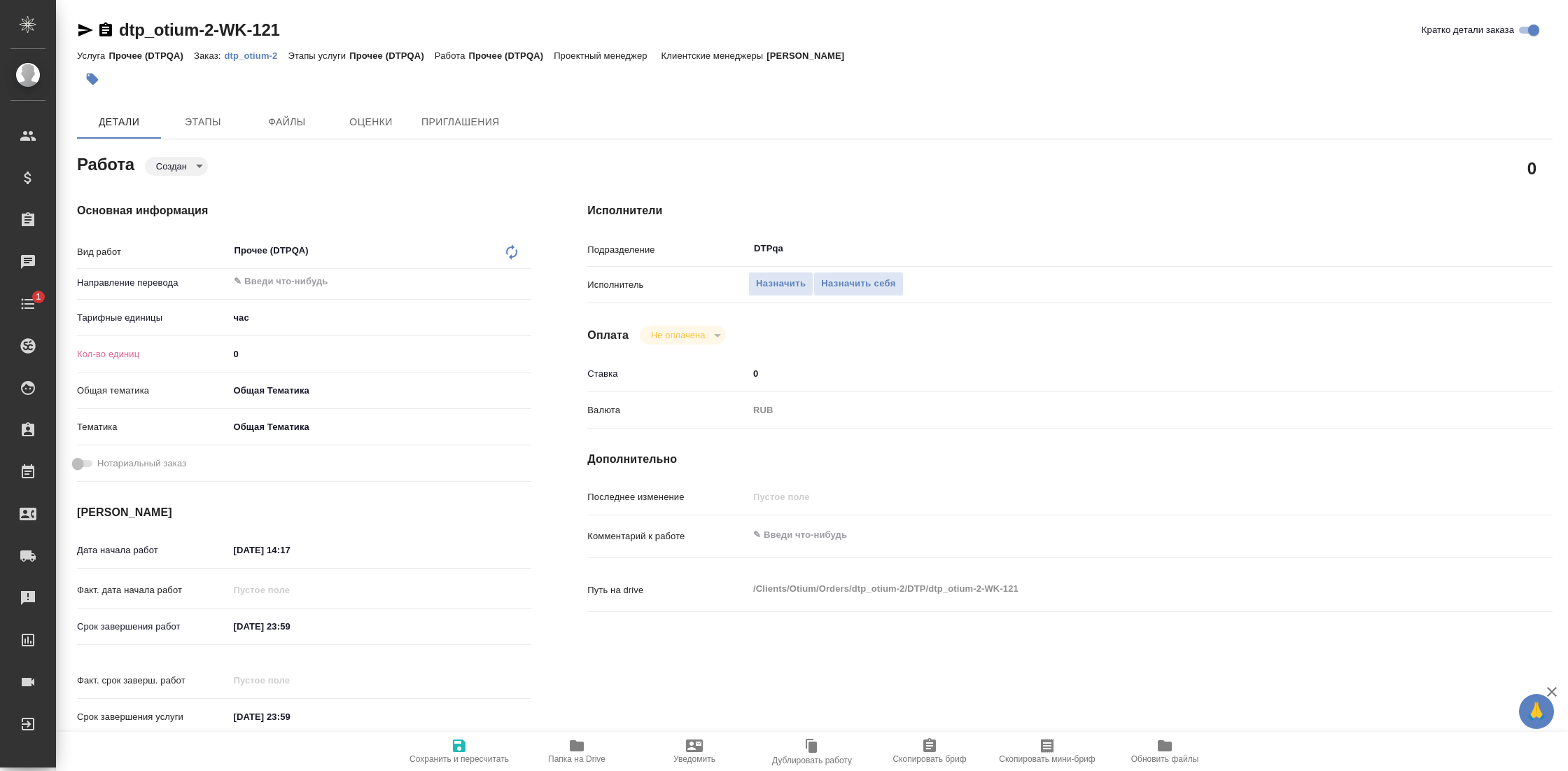
type textarea "x"
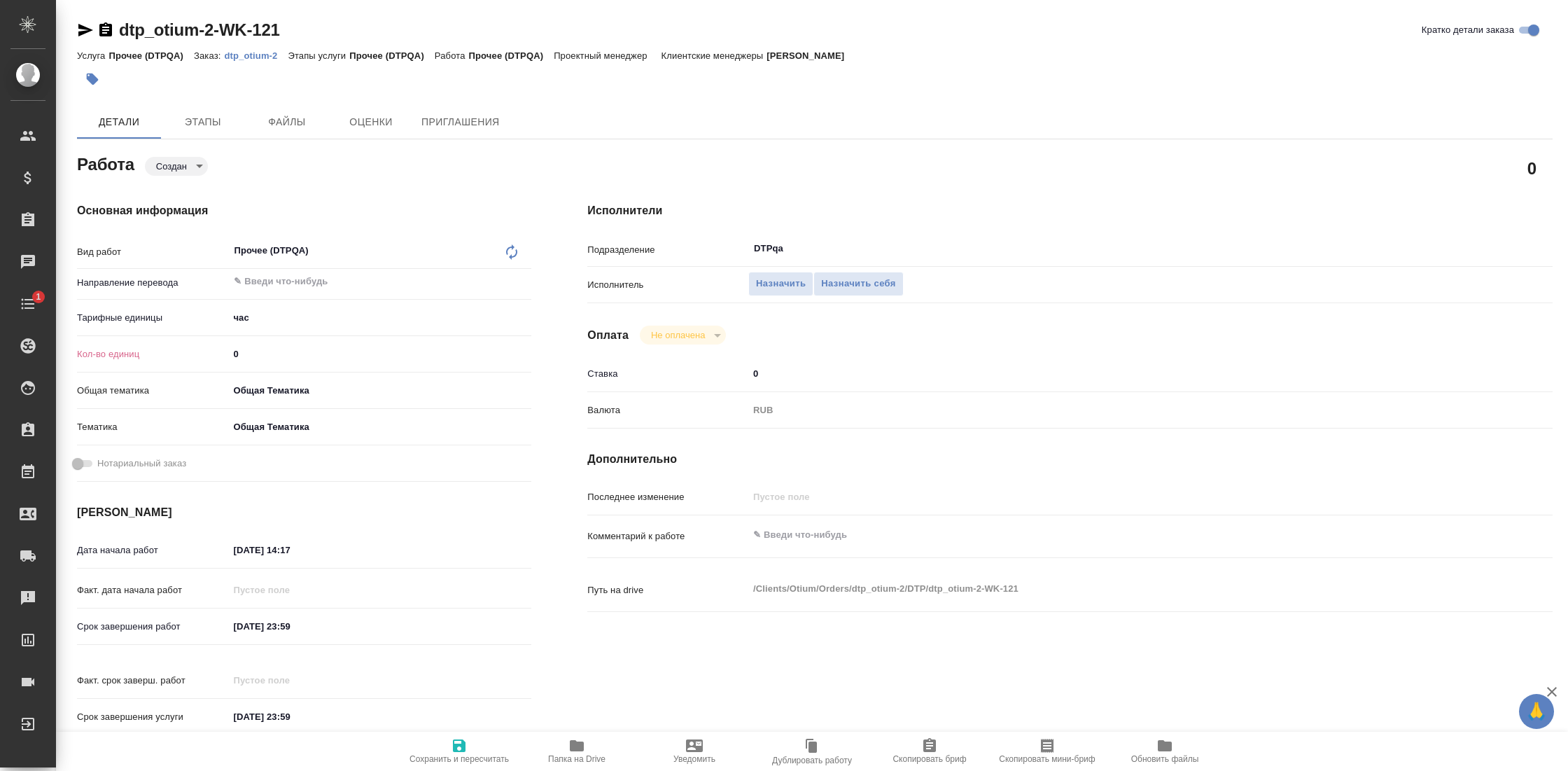
type textarea "x"
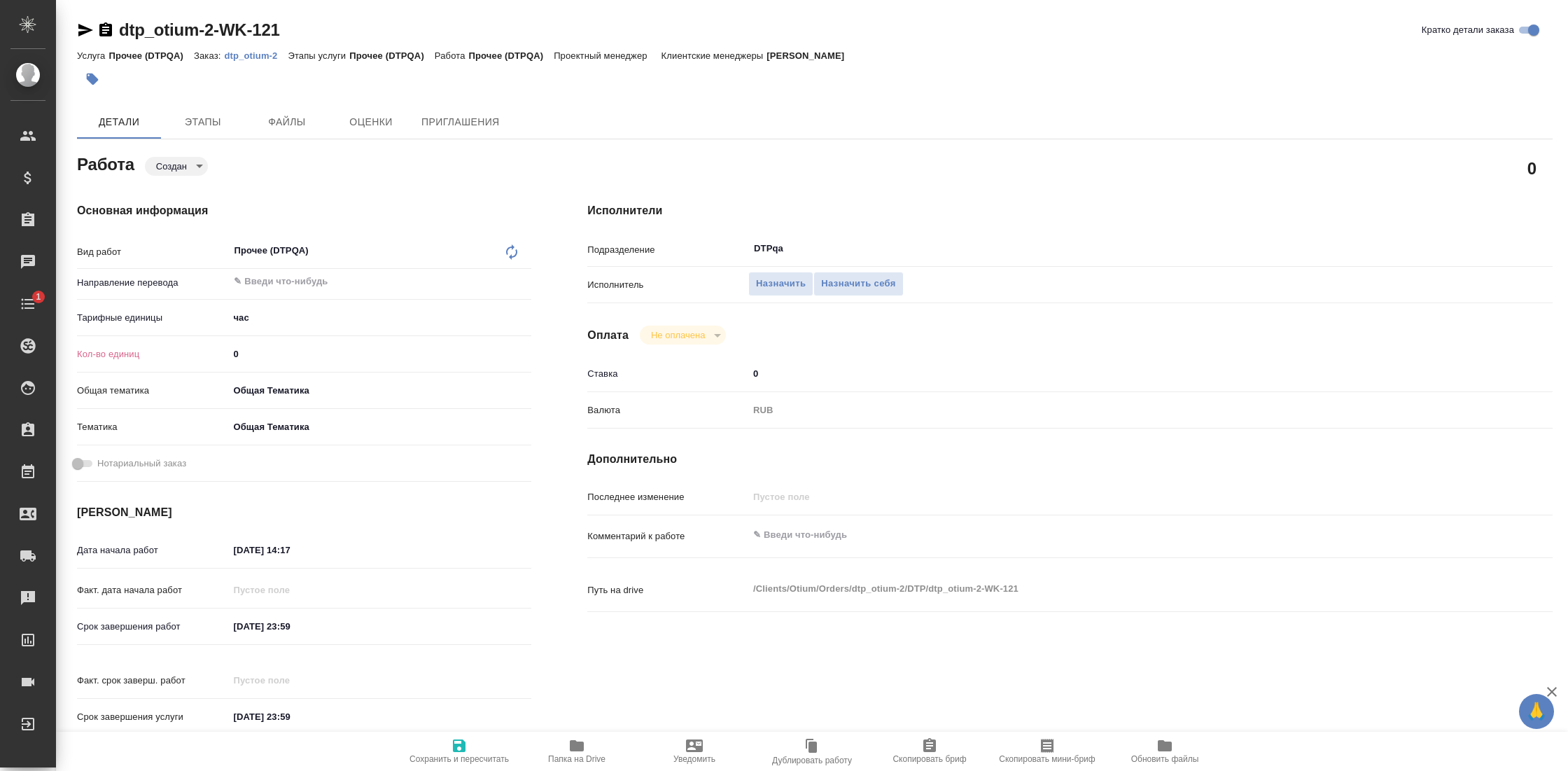
type textarea "x"
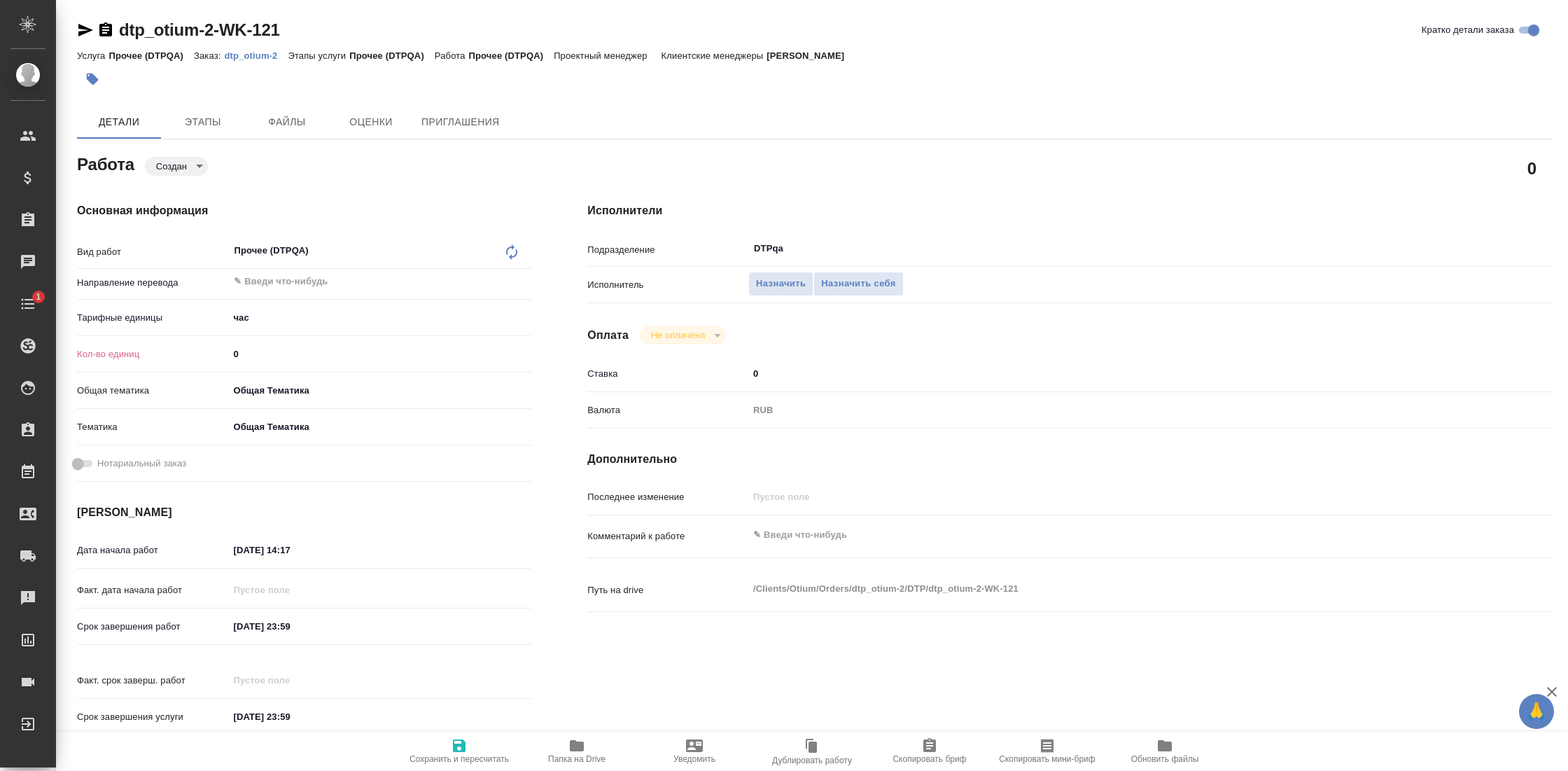
type textarea "x"
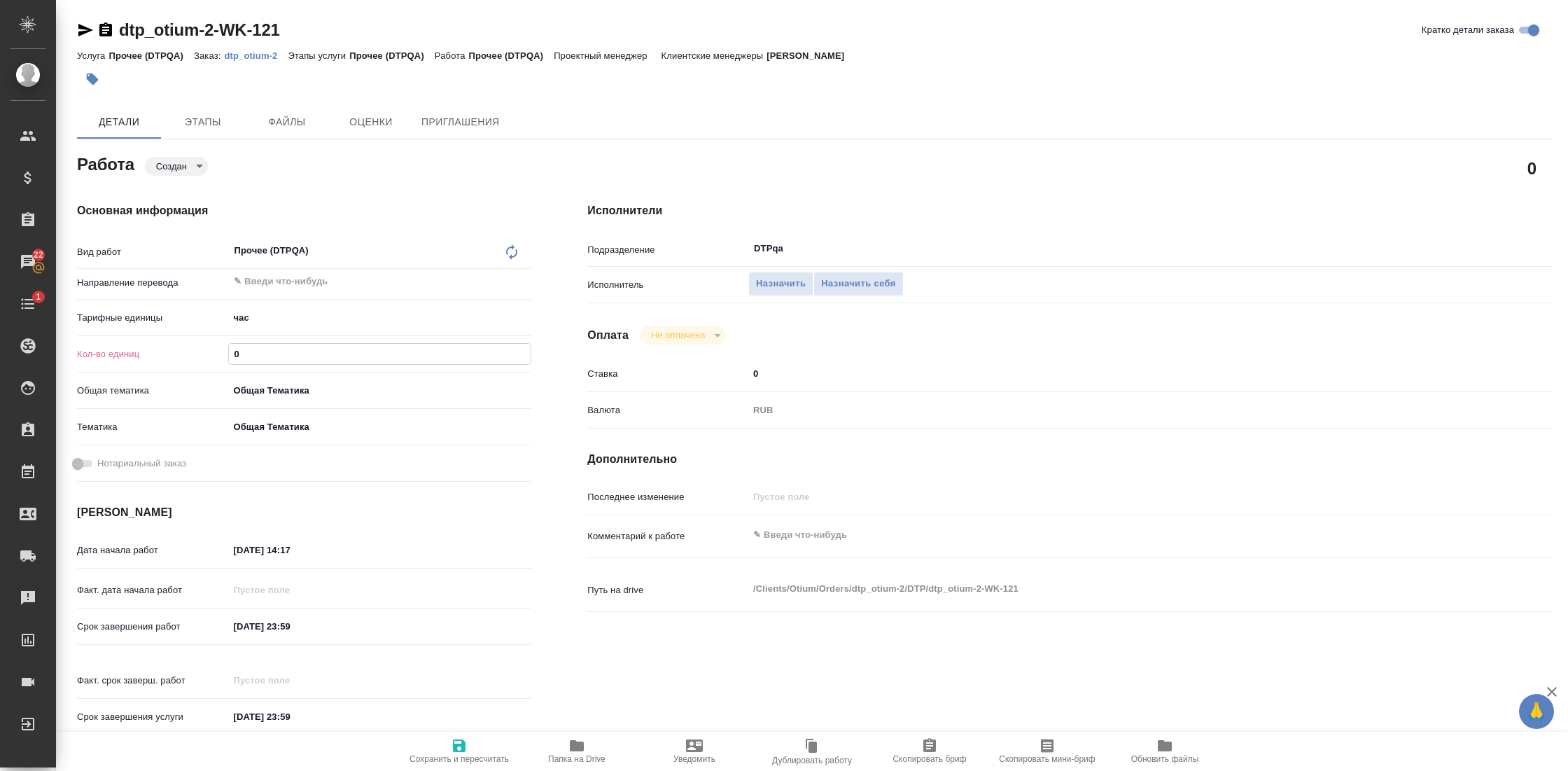
drag, startPoint x: 271, startPoint y: 355, endPoint x: 198, endPoint y: 353, distance: 73.0
click at [198, 353] on div "Кол-во единиц 0" at bounding box center [303, 354] width 455 height 25
type textarea "x"
type input "5"
type textarea "x"
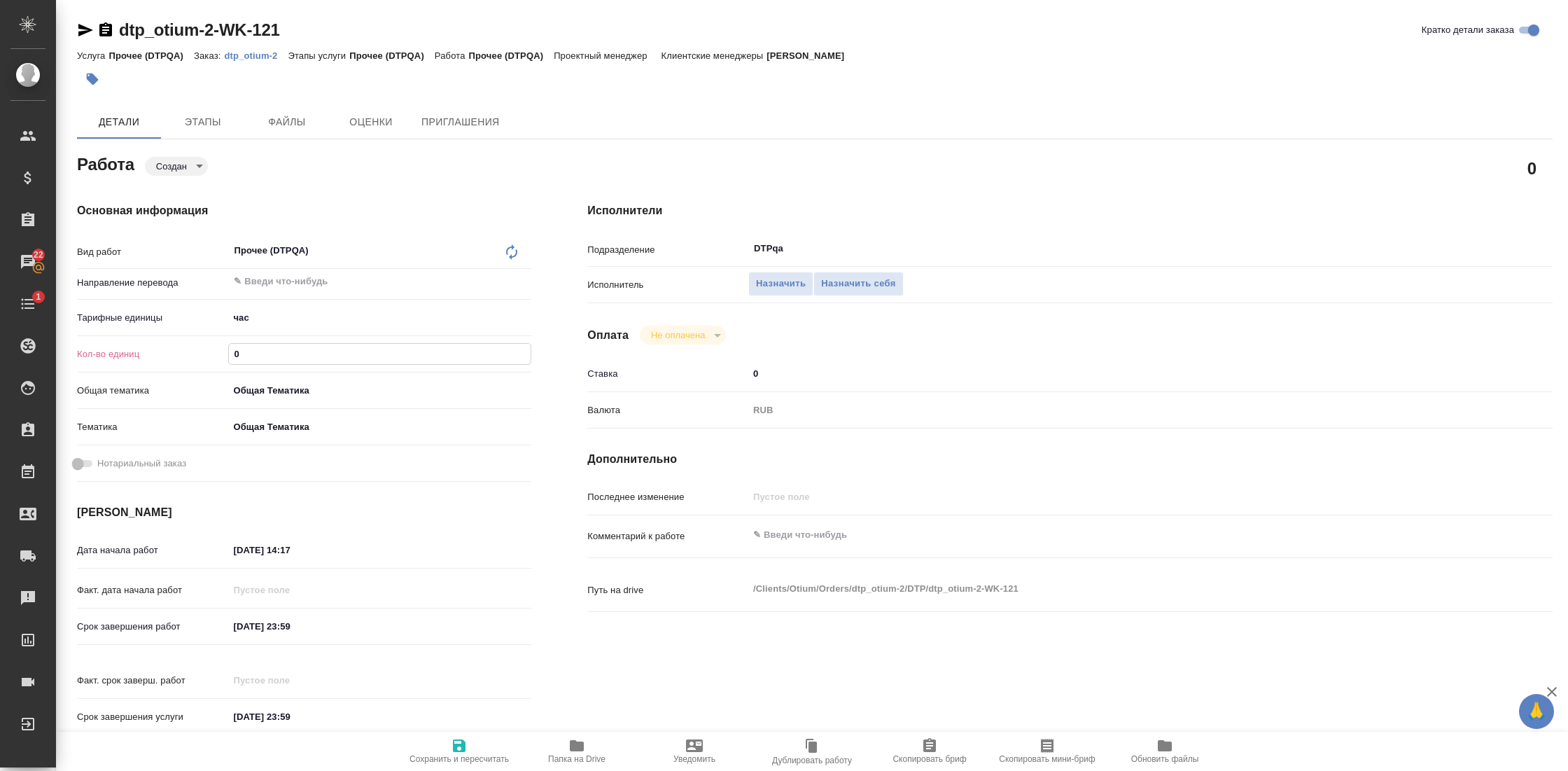
type textarea "x"
type input "56"
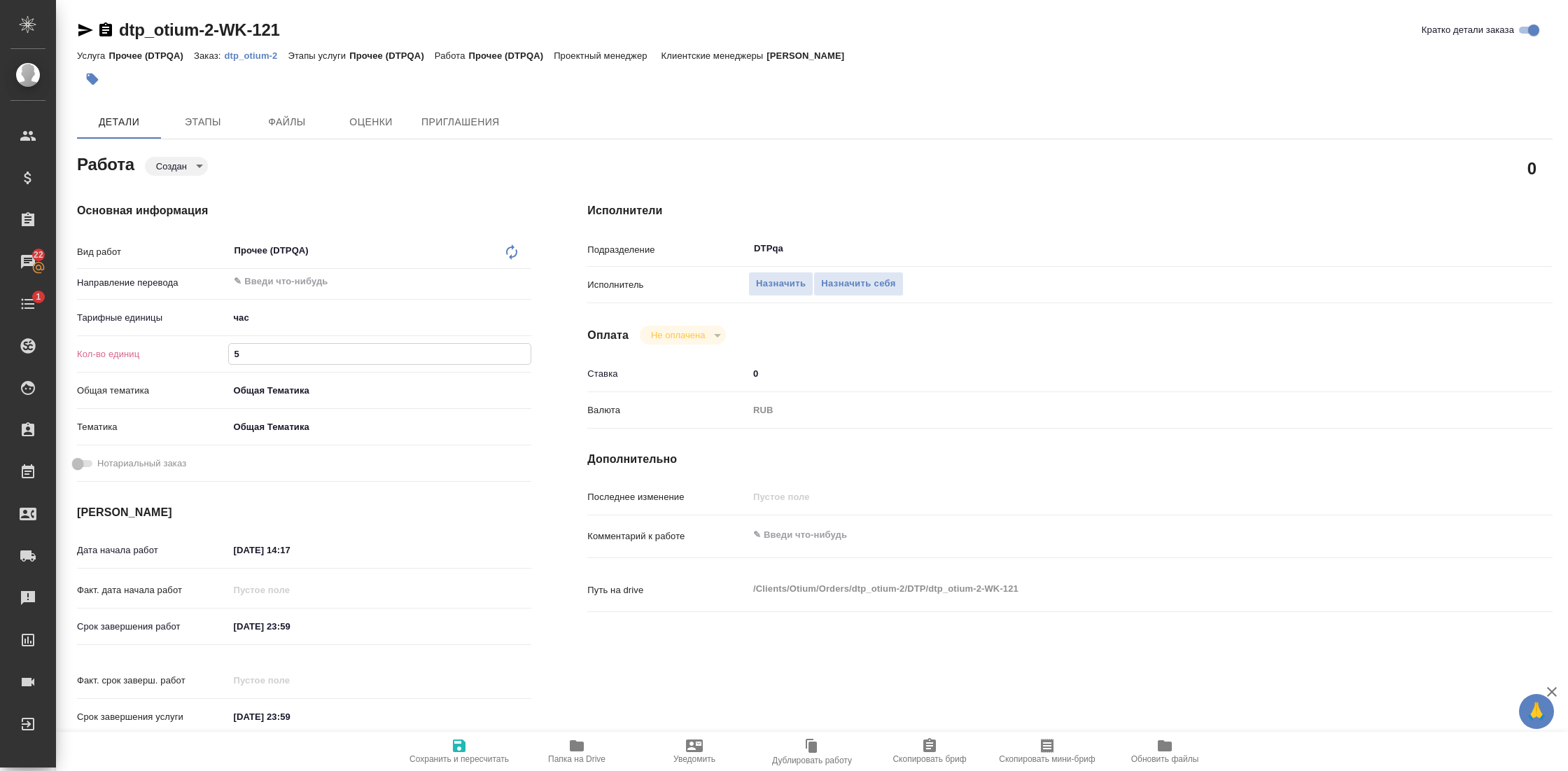
type textarea "x"
type input "56"
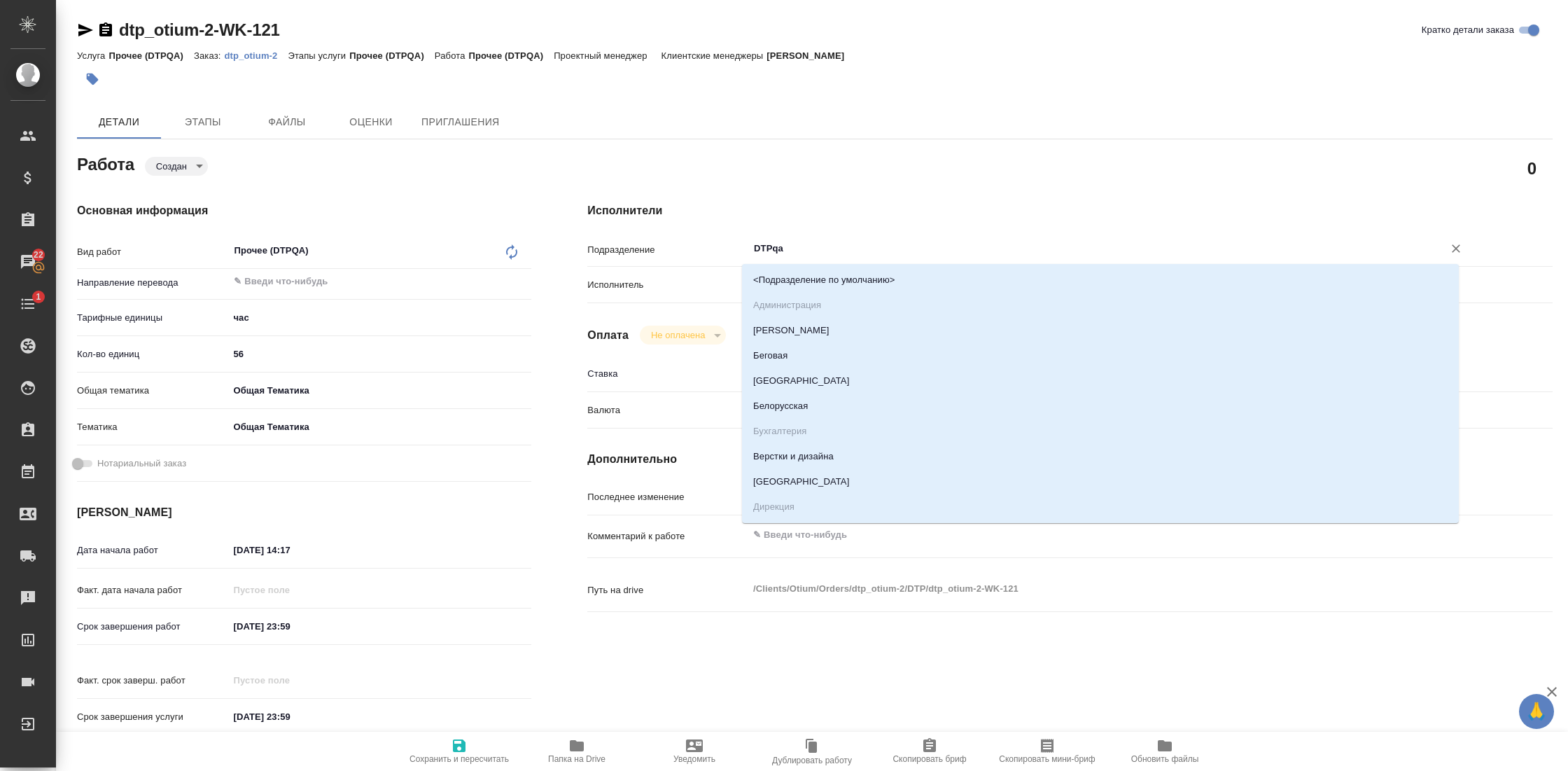
click at [818, 249] on input "DTPqa" at bounding box center [1086, 249] width 669 height 17
click at [303, 555] on input "[DATE] 14:17" at bounding box center [289, 550] width 123 height 20
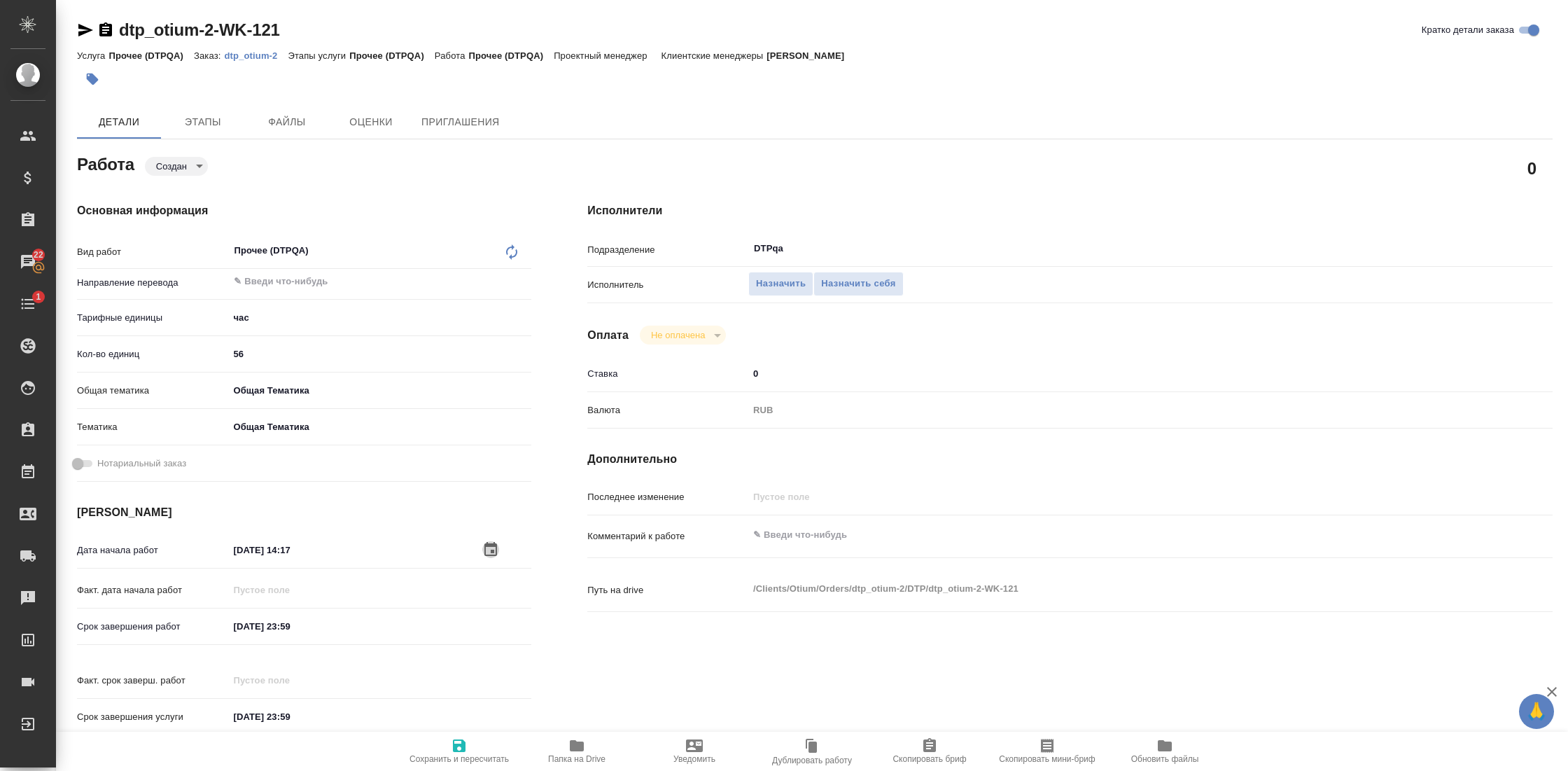
click at [484, 542] on icon "button" at bounding box center [491, 550] width 17 height 17
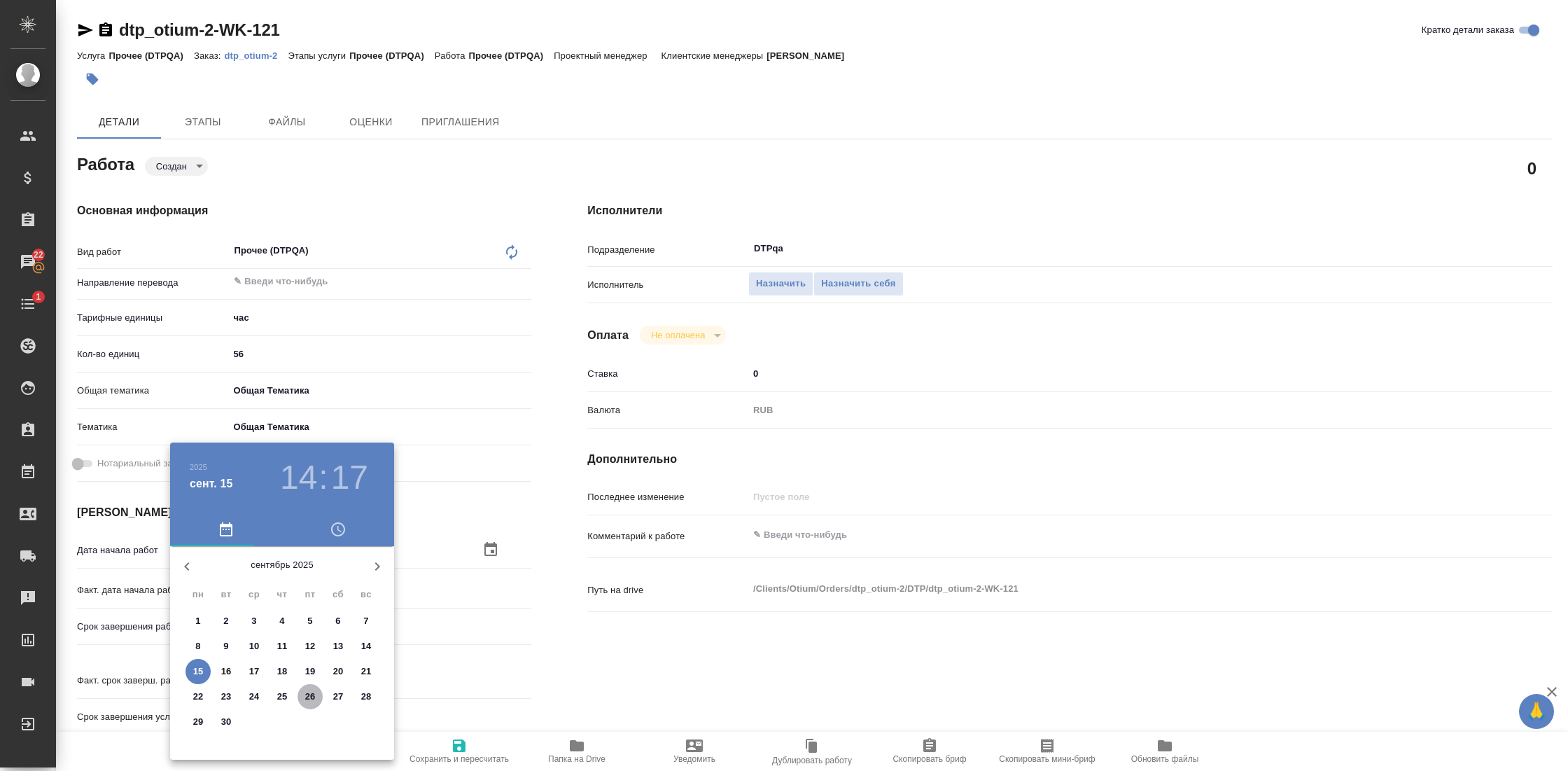
click at [311, 692] on p "26" at bounding box center [310, 696] width 11 height 14
type textarea "x"
type input "[DATE] 14:17"
type textarea "x"
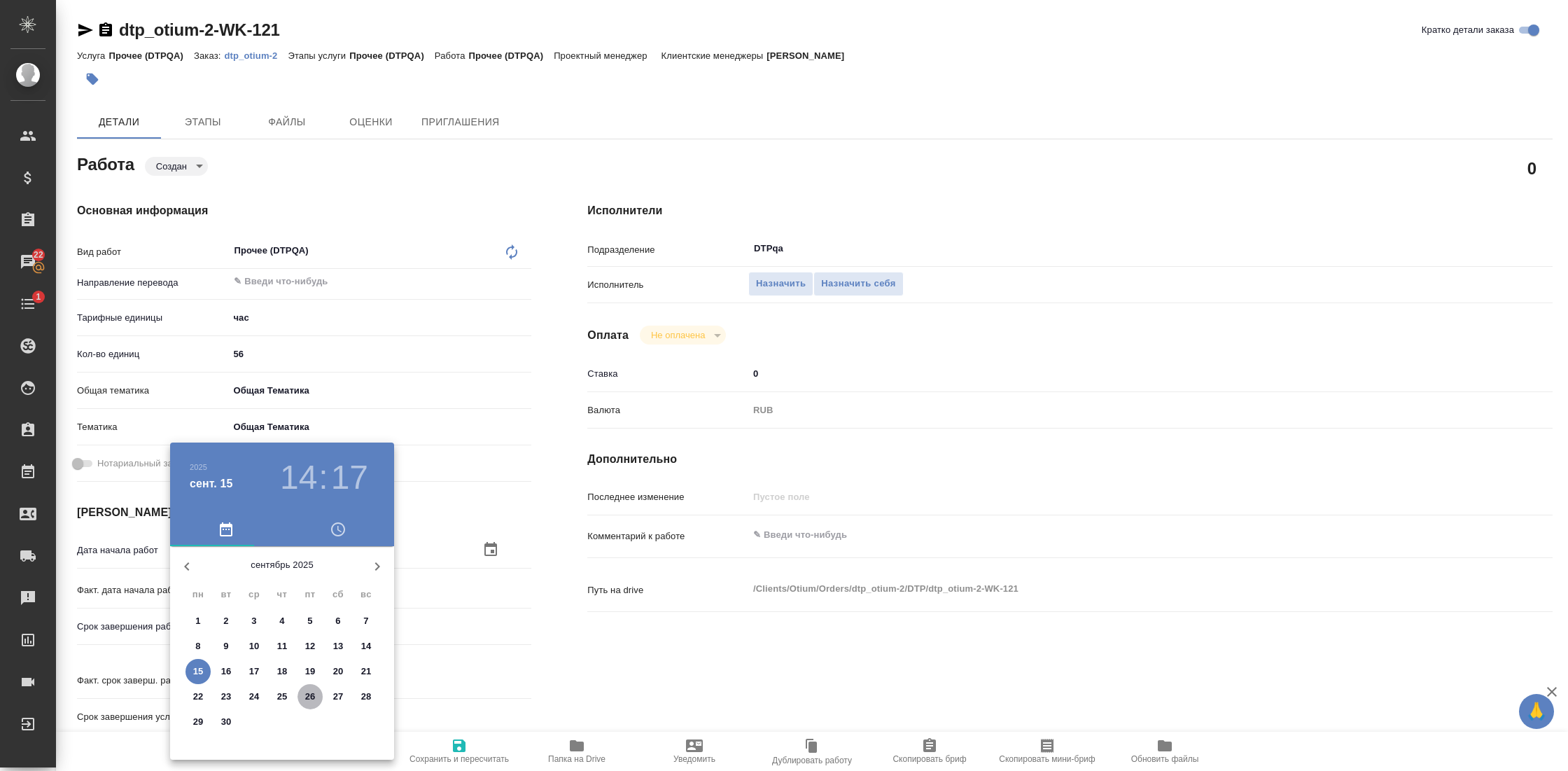
type textarea "x"
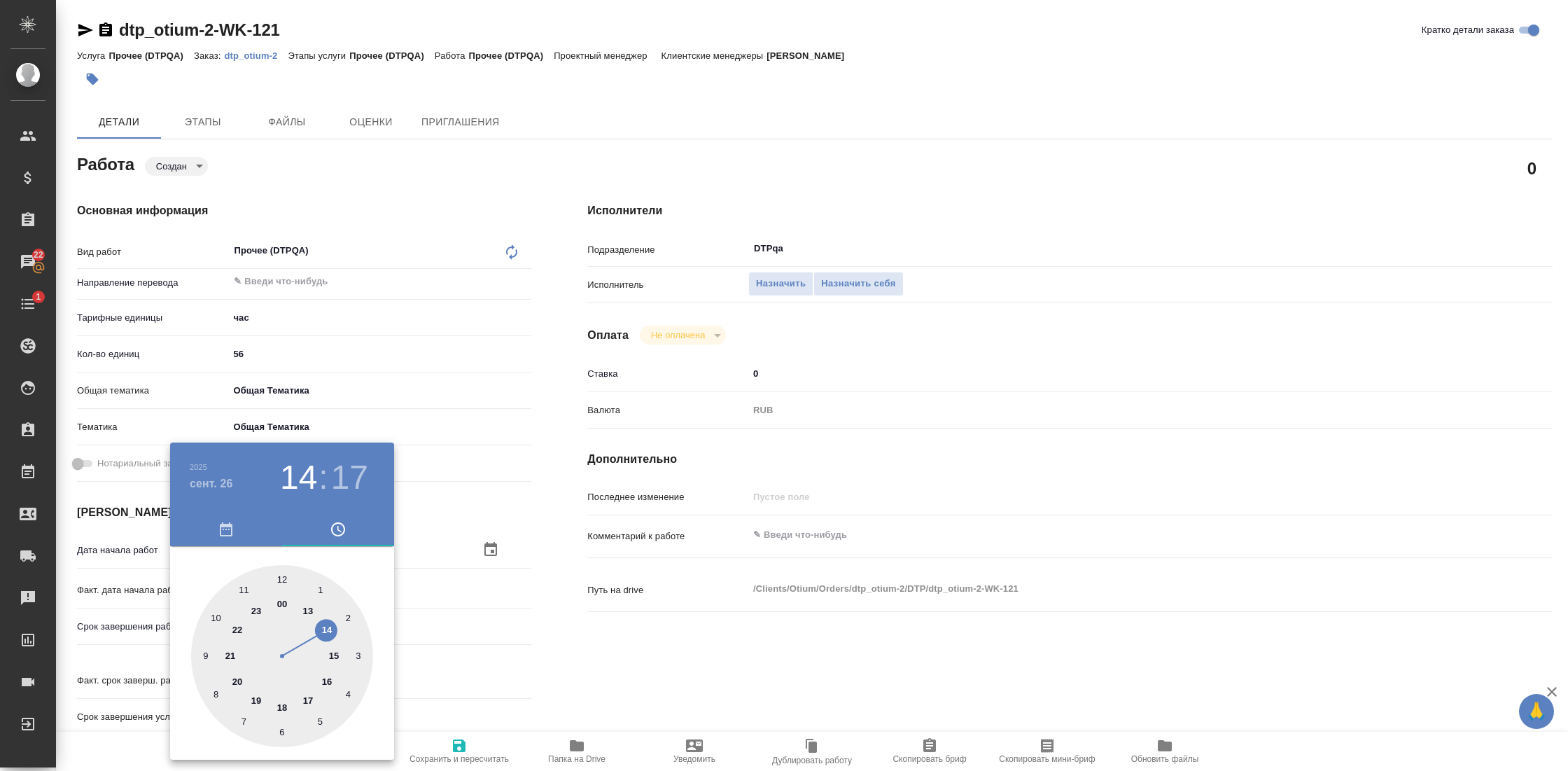
click at [216, 618] on div at bounding box center [282, 656] width 182 height 182
type textarea "x"
type input "[DATE] 10:17"
type textarea "x"
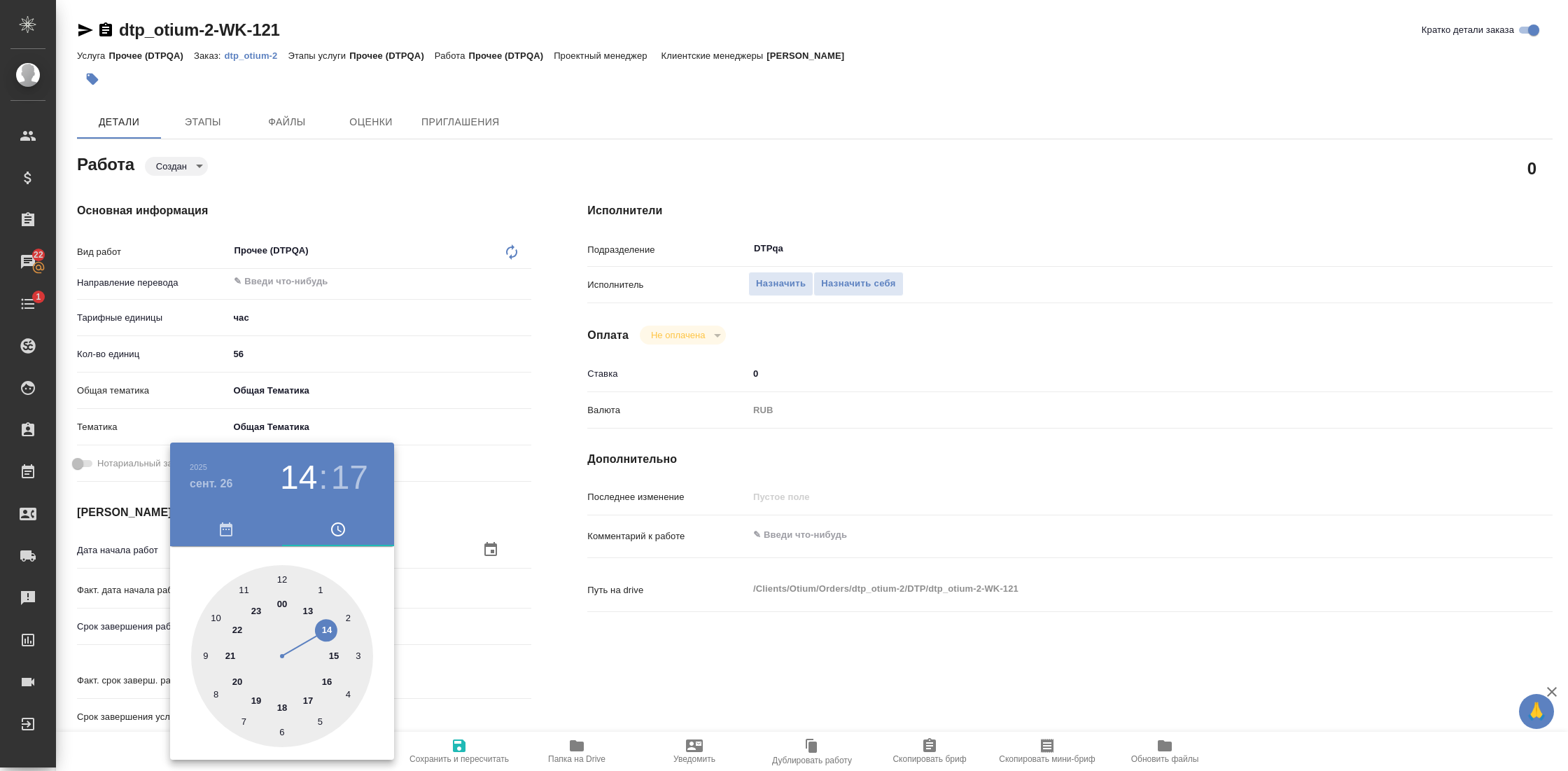
type textarea "x"
click at [281, 580] on div at bounding box center [282, 656] width 182 height 182
type textarea "x"
type input "[DATE] 10:00"
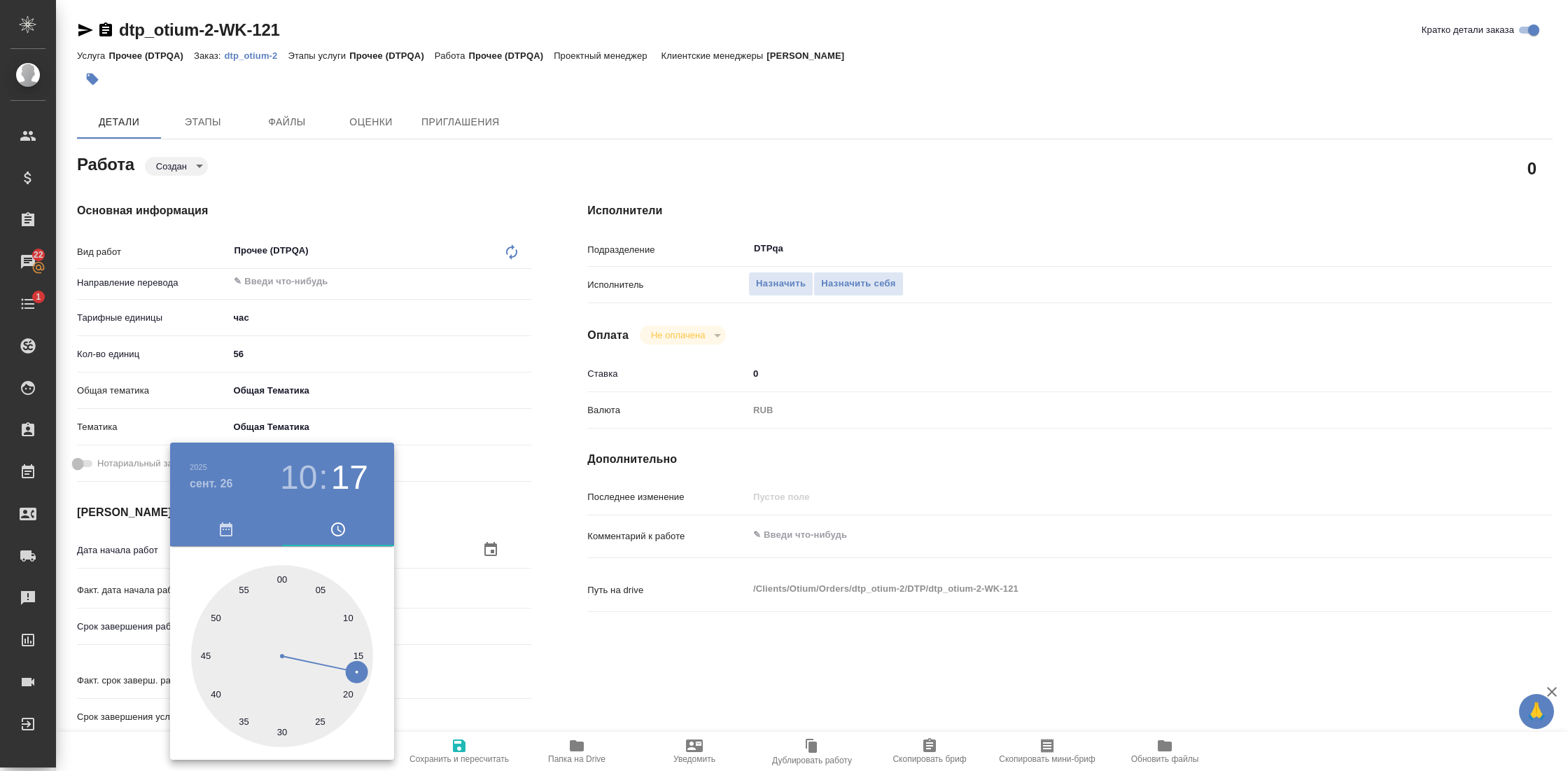
type textarea "x"
click at [541, 629] on div at bounding box center [784, 385] width 1568 height 771
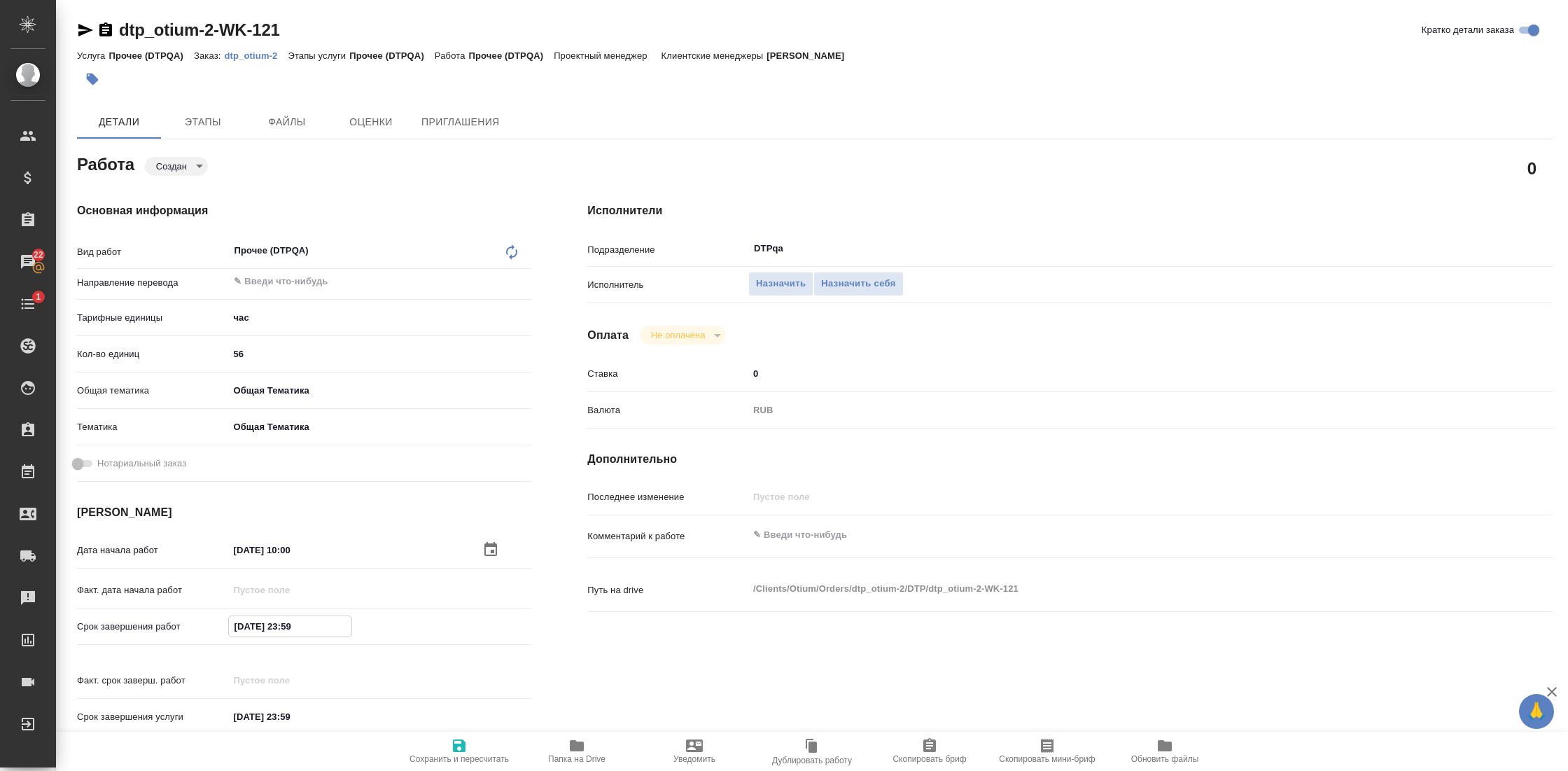
click at [270, 627] on input "[DATE] 23:59" at bounding box center [290, 626] width 123 height 20
click at [486, 624] on icon "button" at bounding box center [491, 625] width 17 height 17
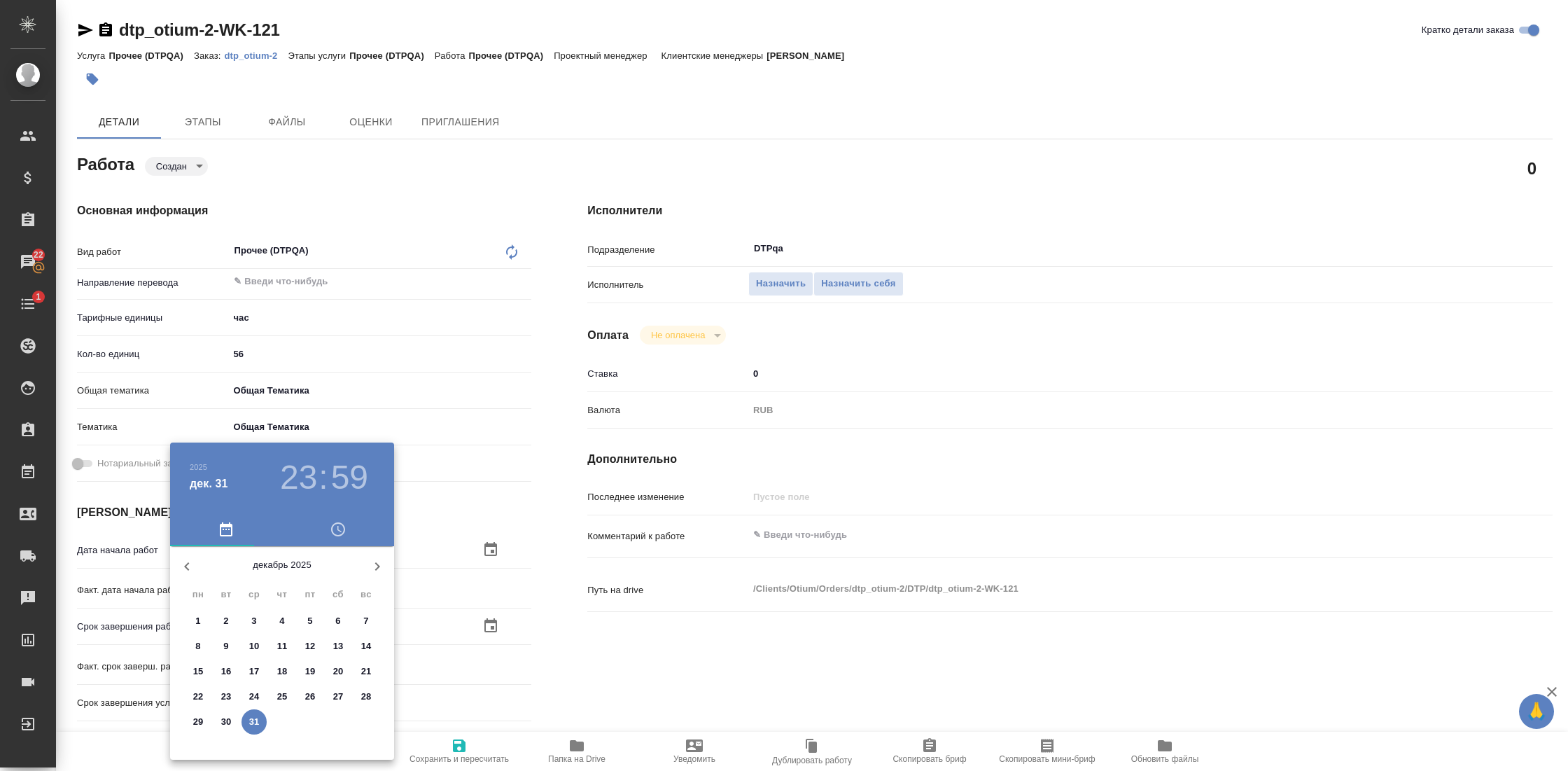
click at [188, 565] on icon "button" at bounding box center [188, 567] width 17 height 17
click at [287, 648] on span "9" at bounding box center [282, 646] width 25 height 14
type textarea "x"
type input "09.10.2025 23:59"
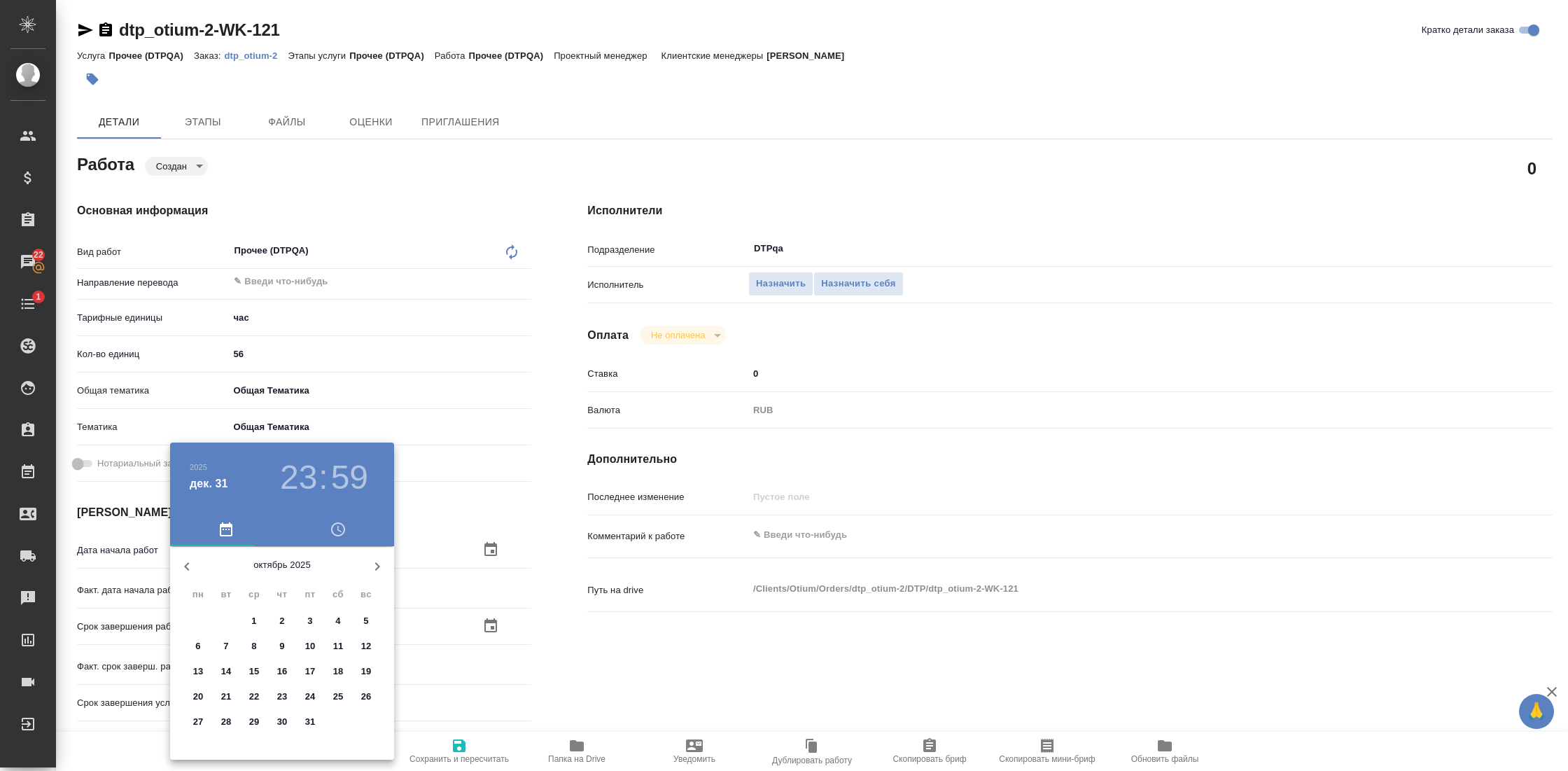
type textarea "x"
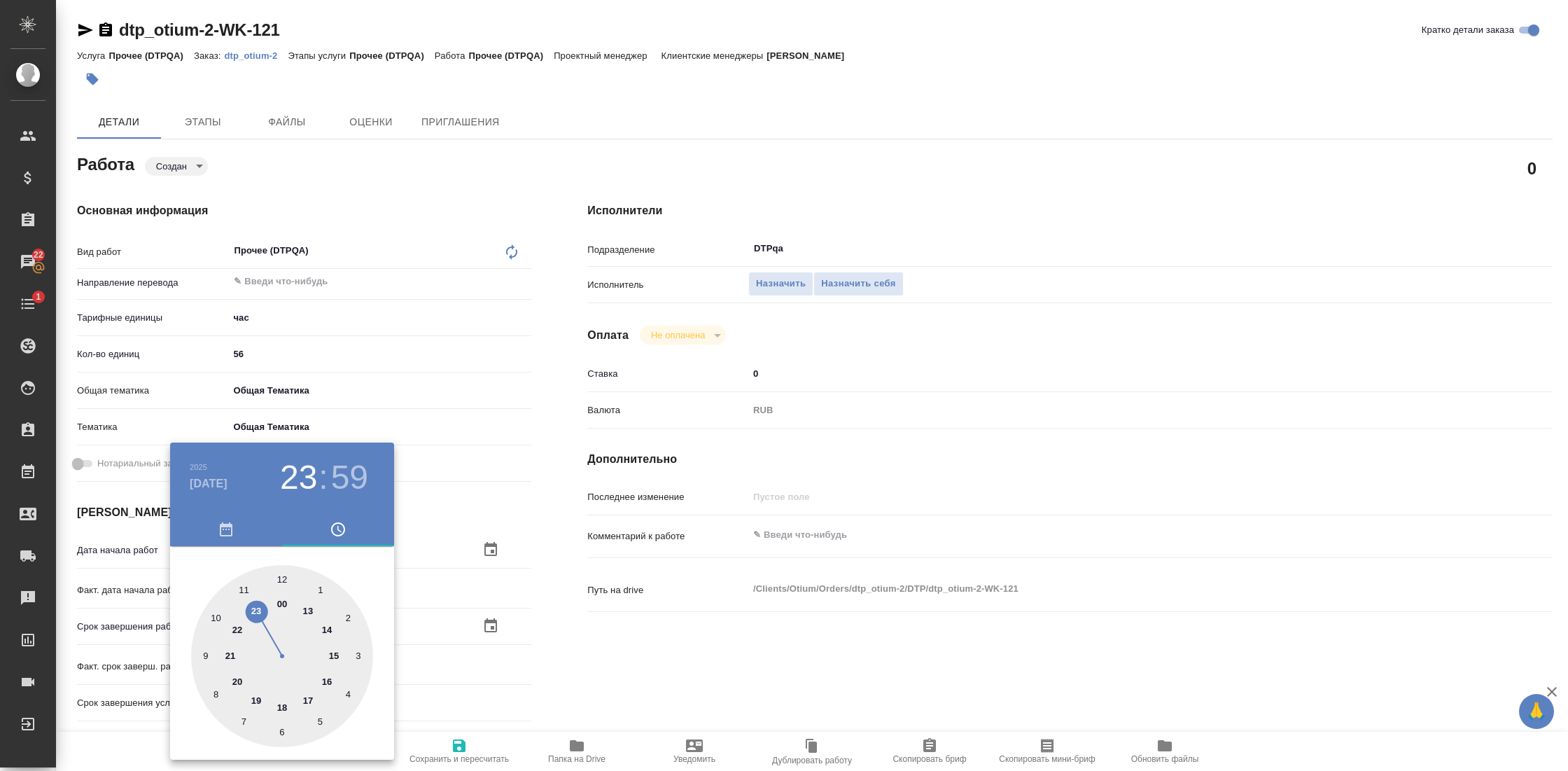
click at [255, 698] on div at bounding box center [282, 656] width 182 height 182
type textarea "x"
type input "09.10.2025 19:59"
type textarea "x"
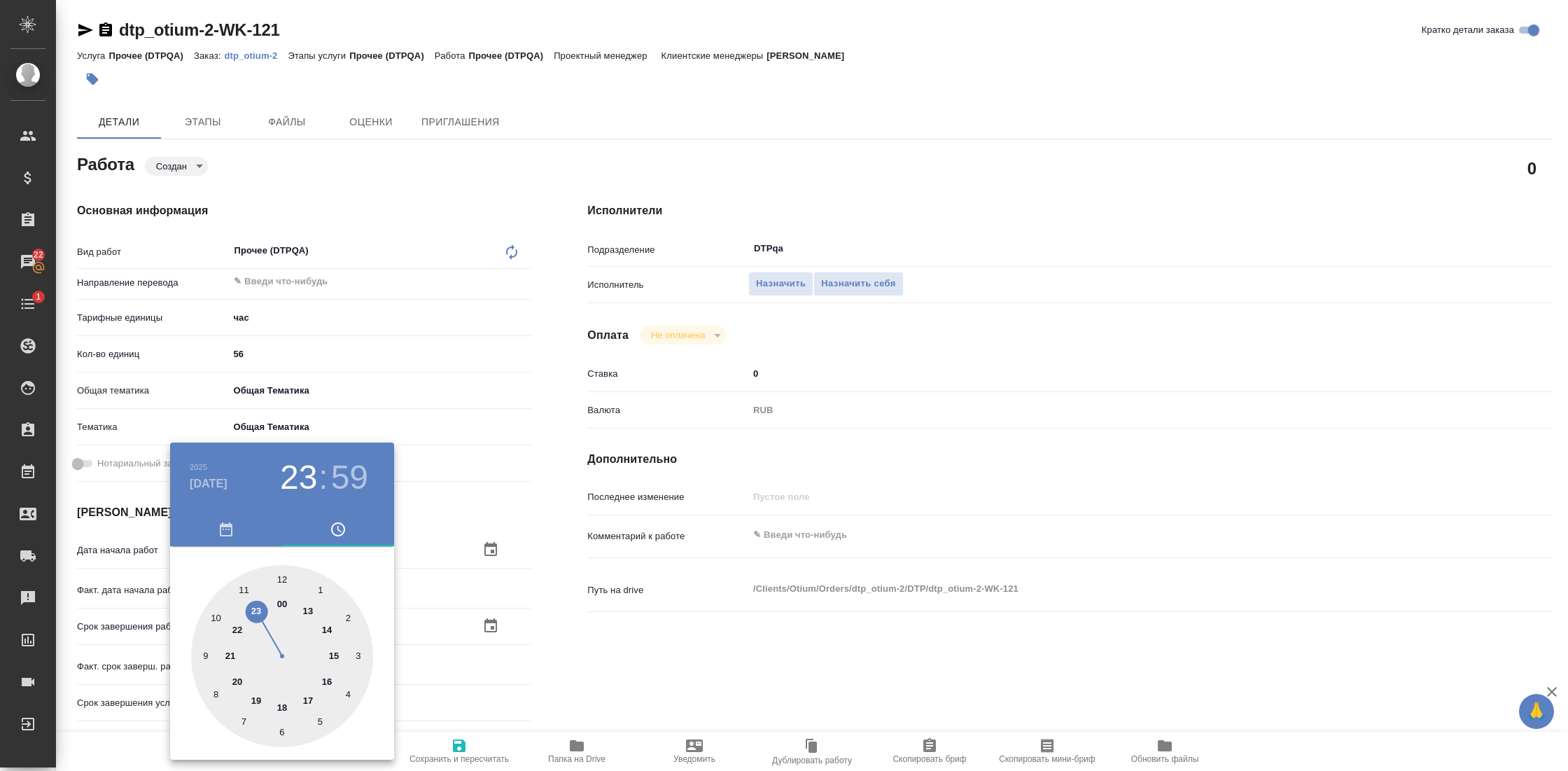
type textarea "x"
type input "09.10.2025 19:00"
type textarea "x"
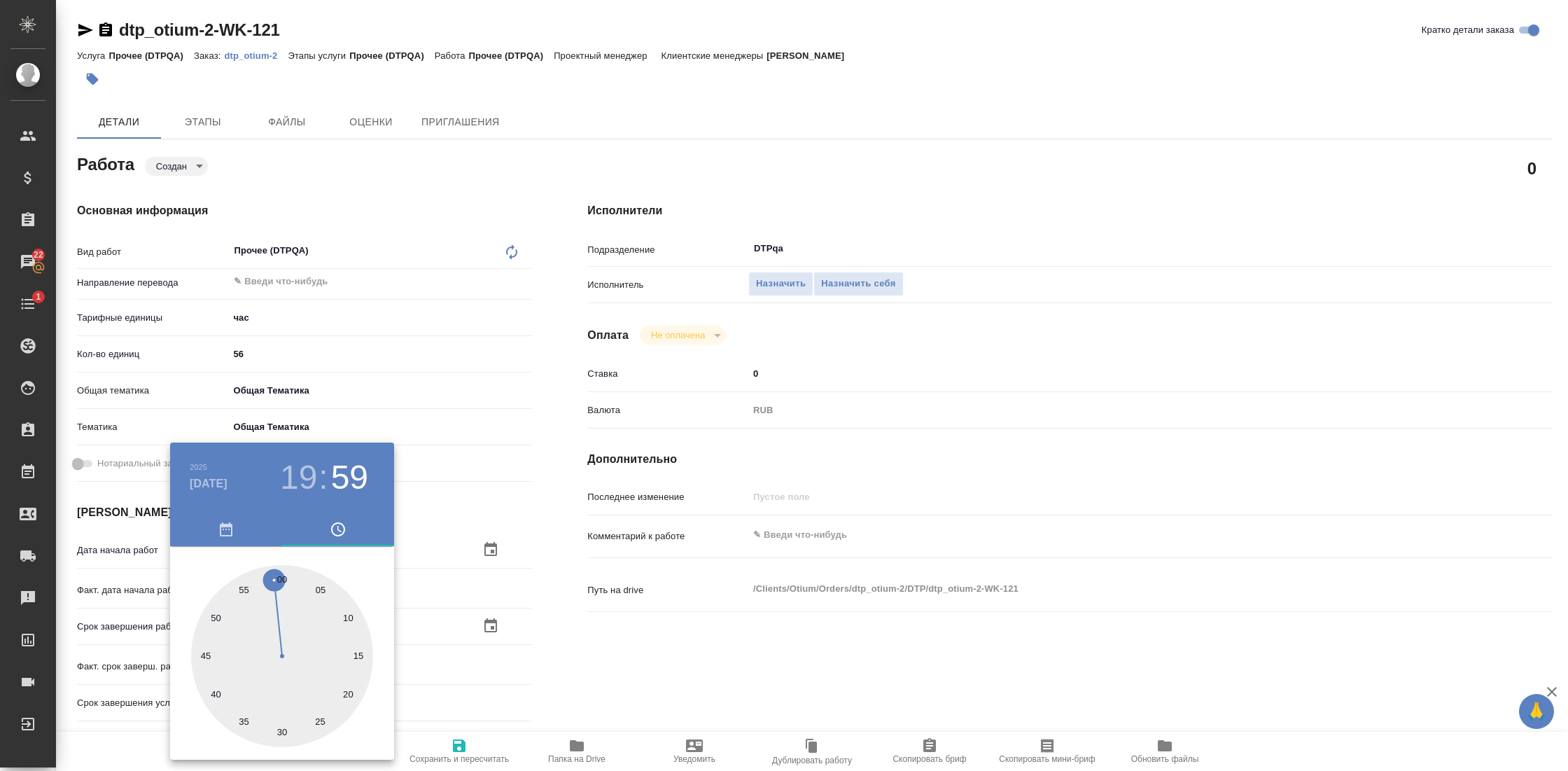
type textarea "x"
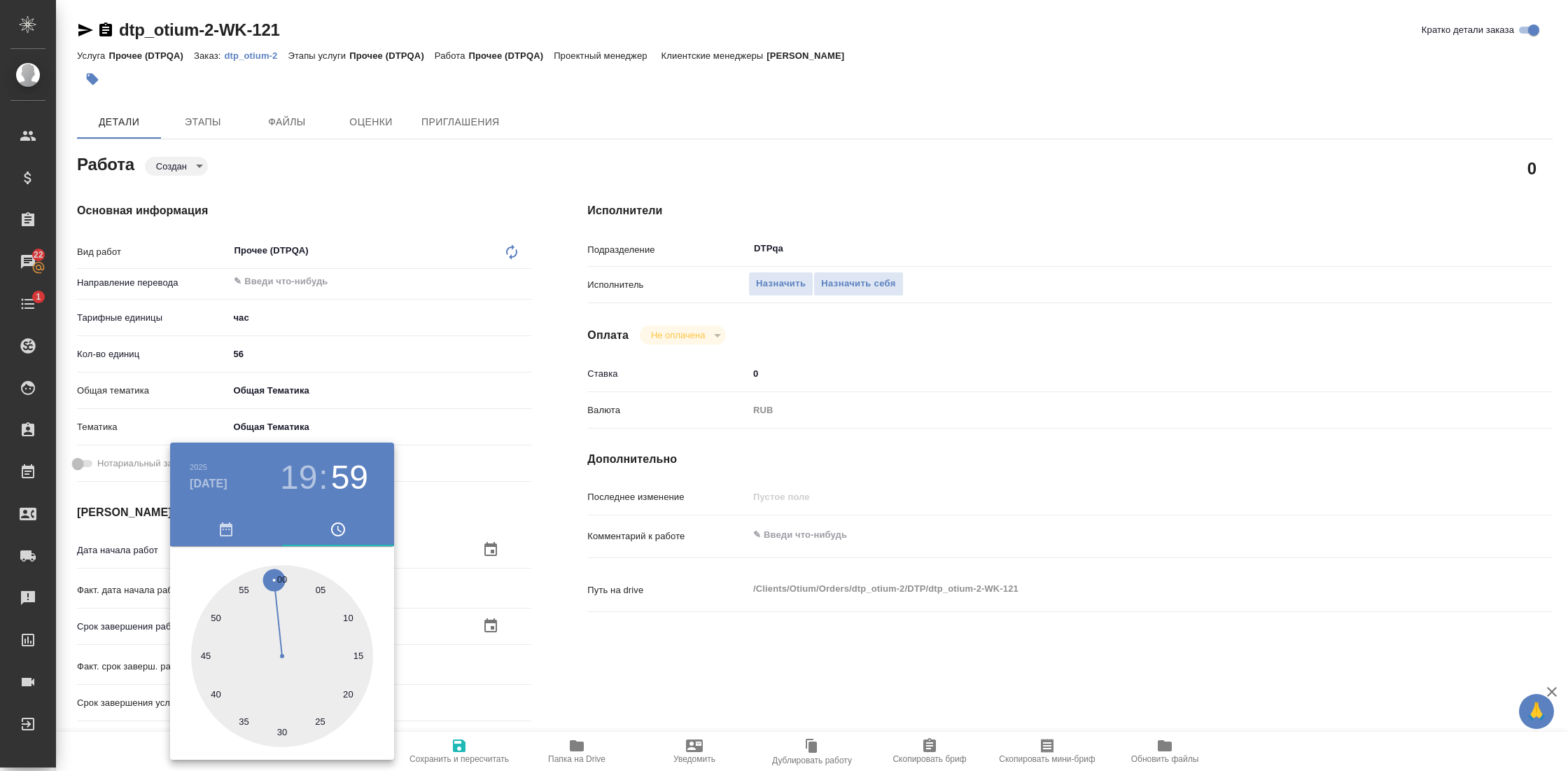
type textarea "x"
click at [284, 580] on div at bounding box center [282, 656] width 182 height 182
type textarea "x"
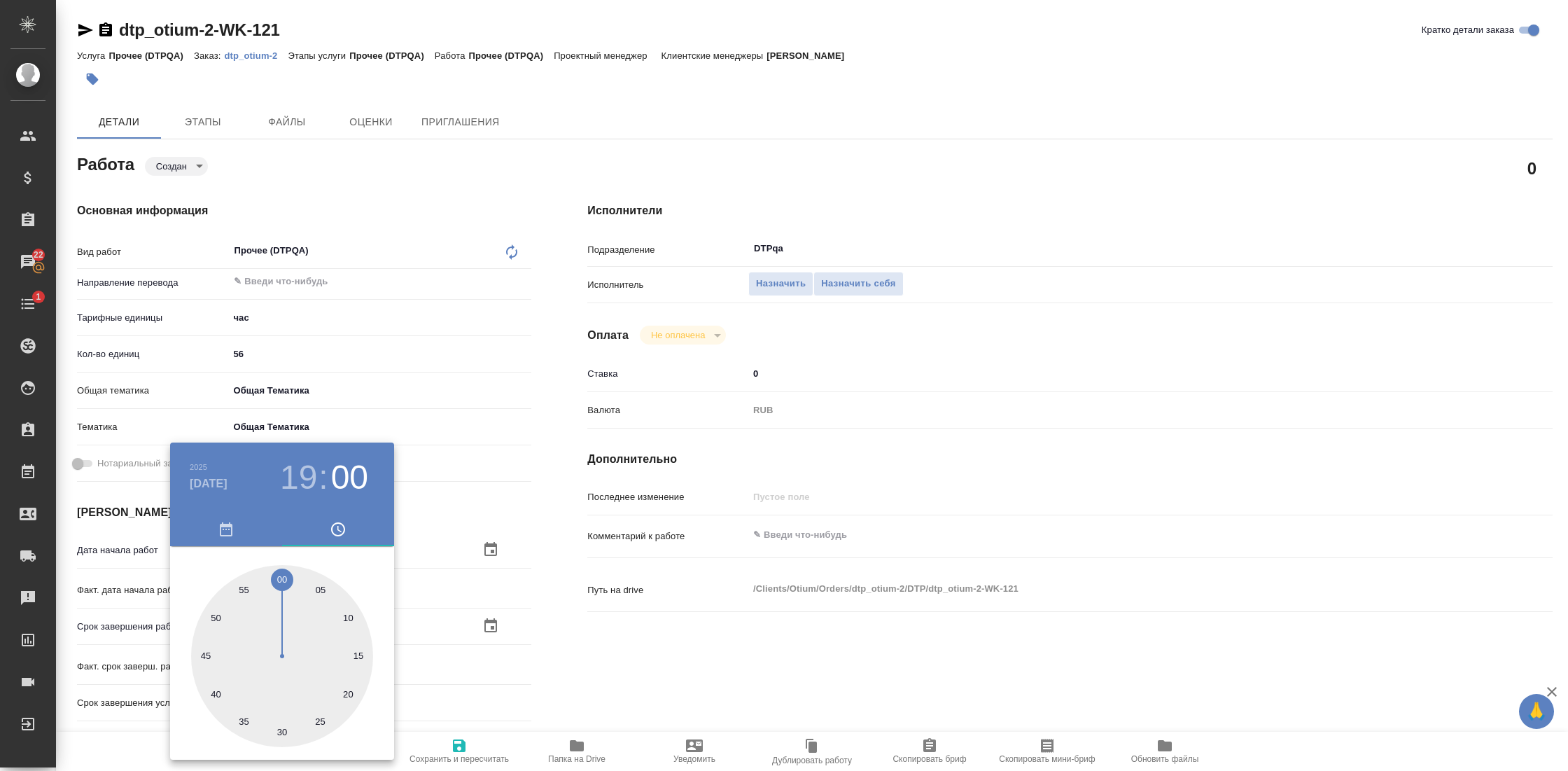
type textarea "x"
click at [588, 641] on div at bounding box center [784, 385] width 1568 height 771
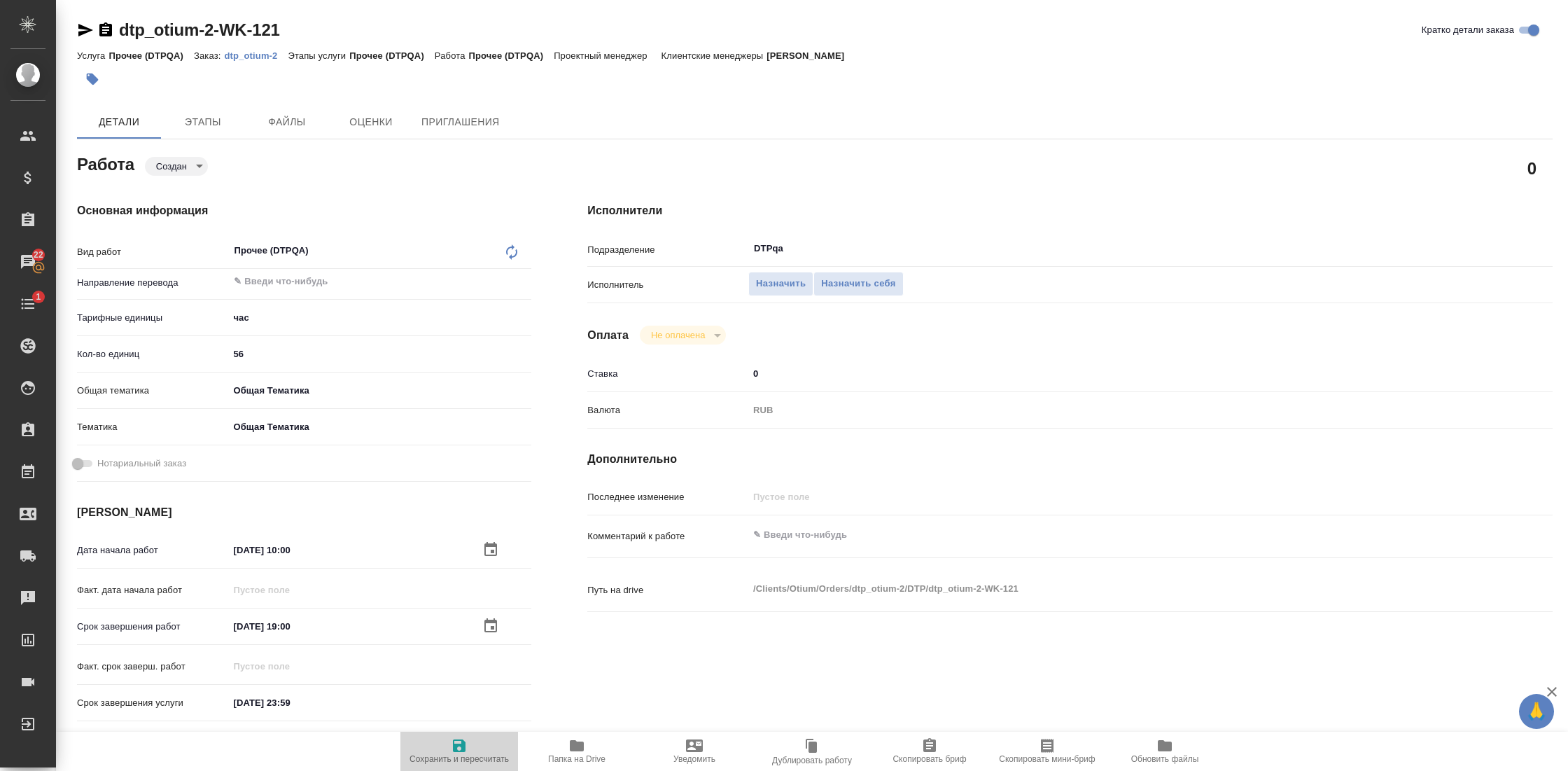
click at [454, 755] on span "Сохранить и пересчитать" at bounding box center [459, 760] width 100 height 10
type textarea "x"
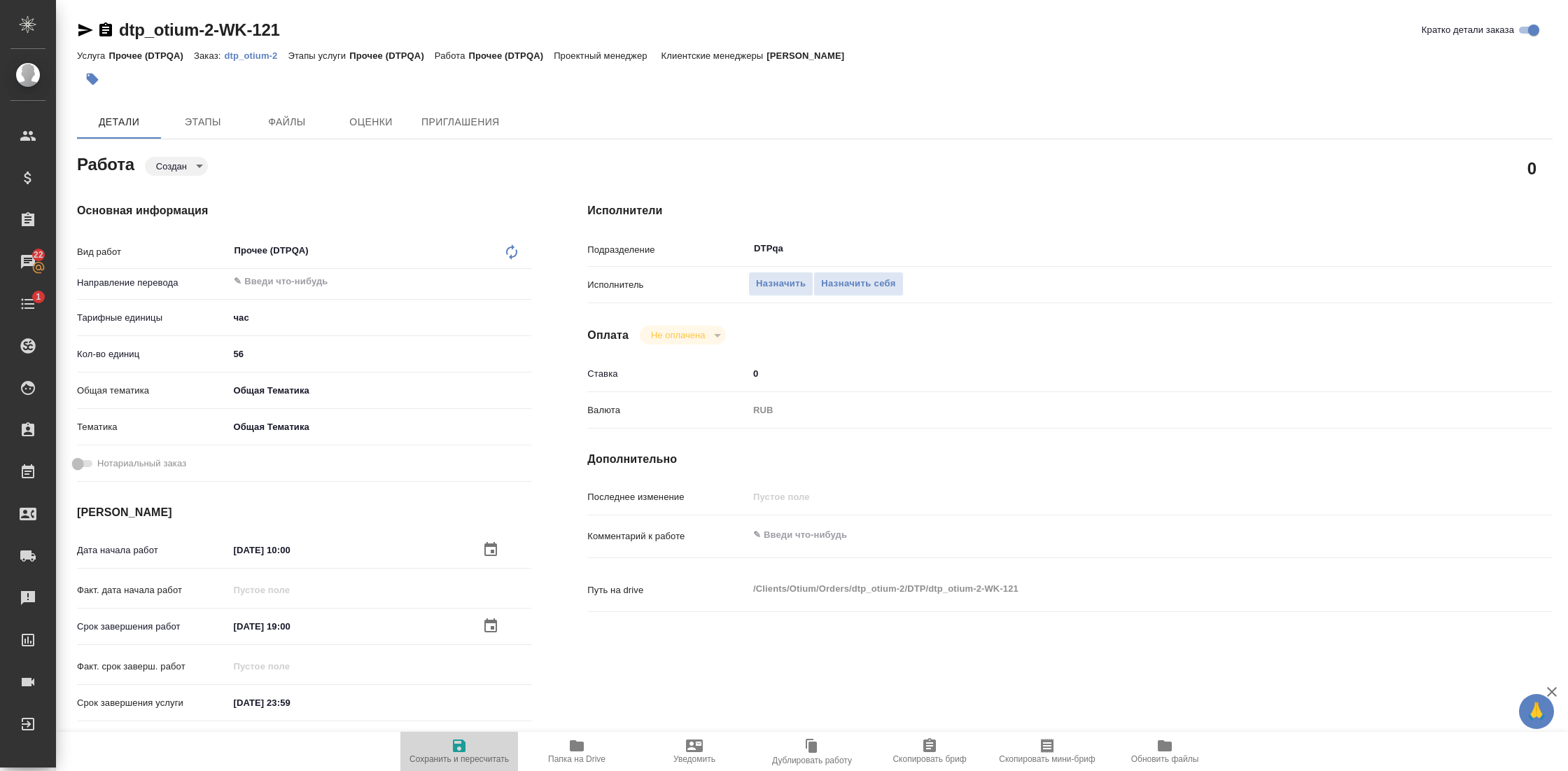
type textarea "x"
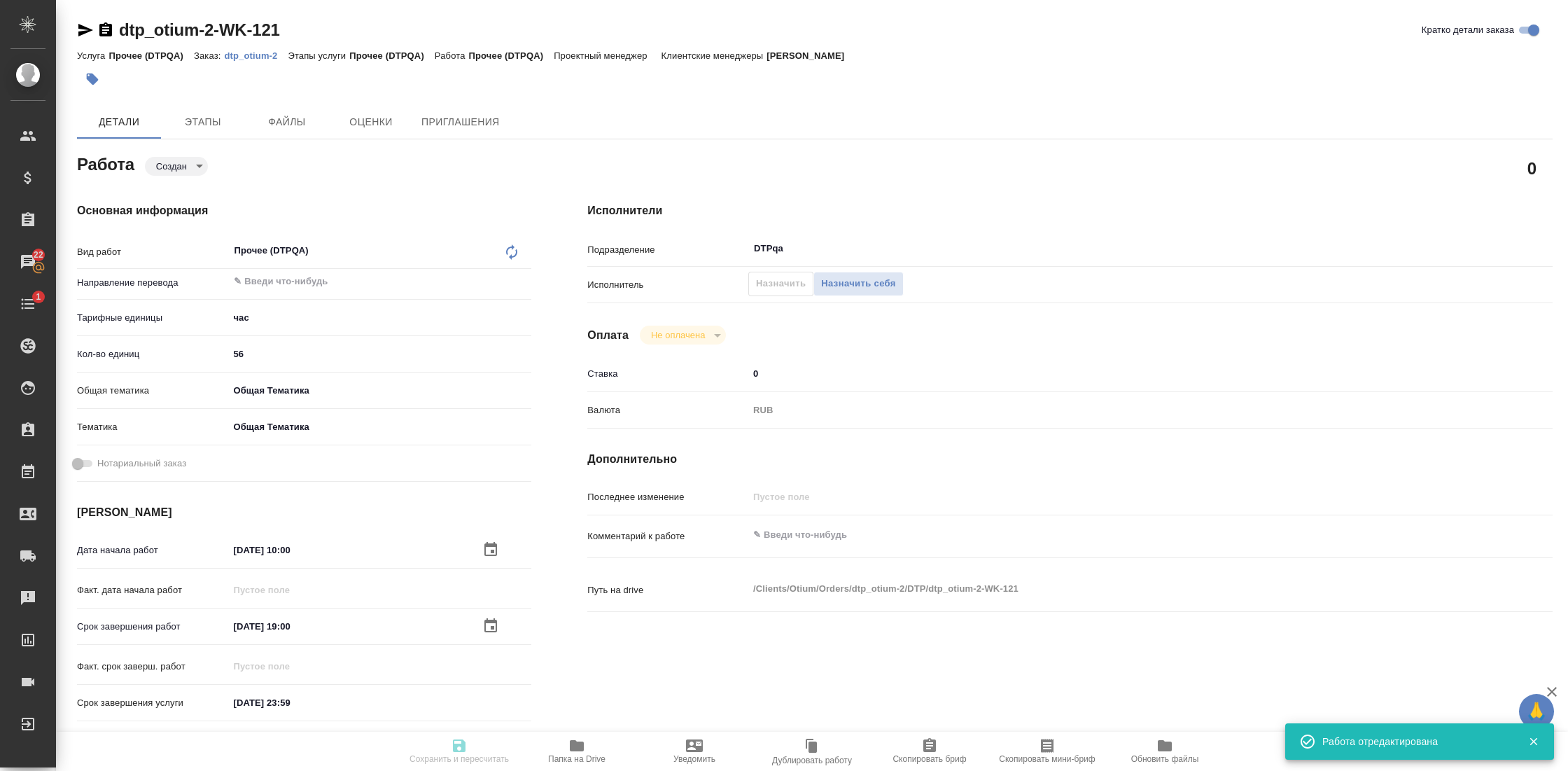
type textarea "x"
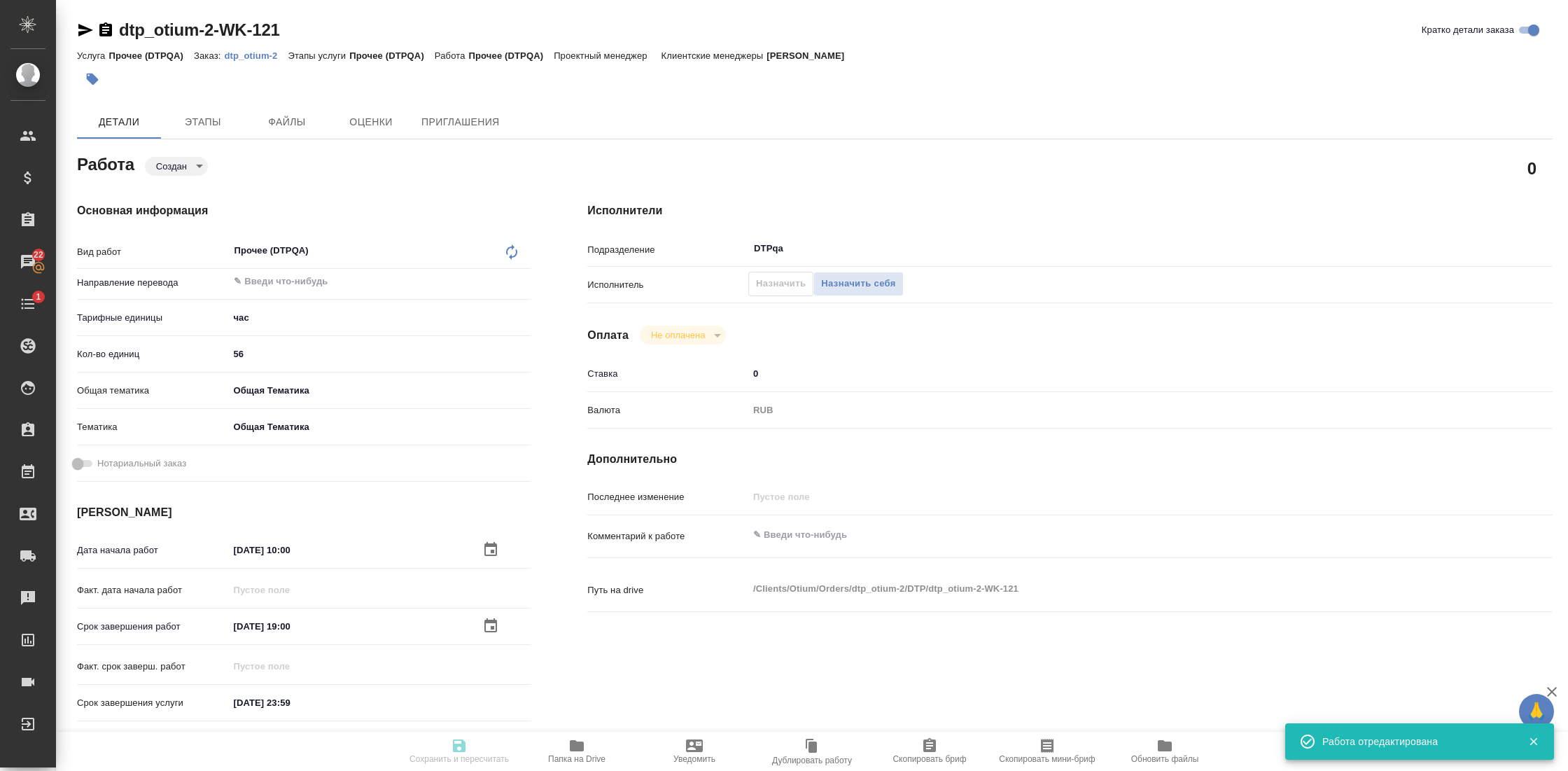
type input "created"
type textarea "Прочее (DTPQA)"
type textarea "x"
type input "5a8b1489cc6b4906c91bfd93"
type input "56"
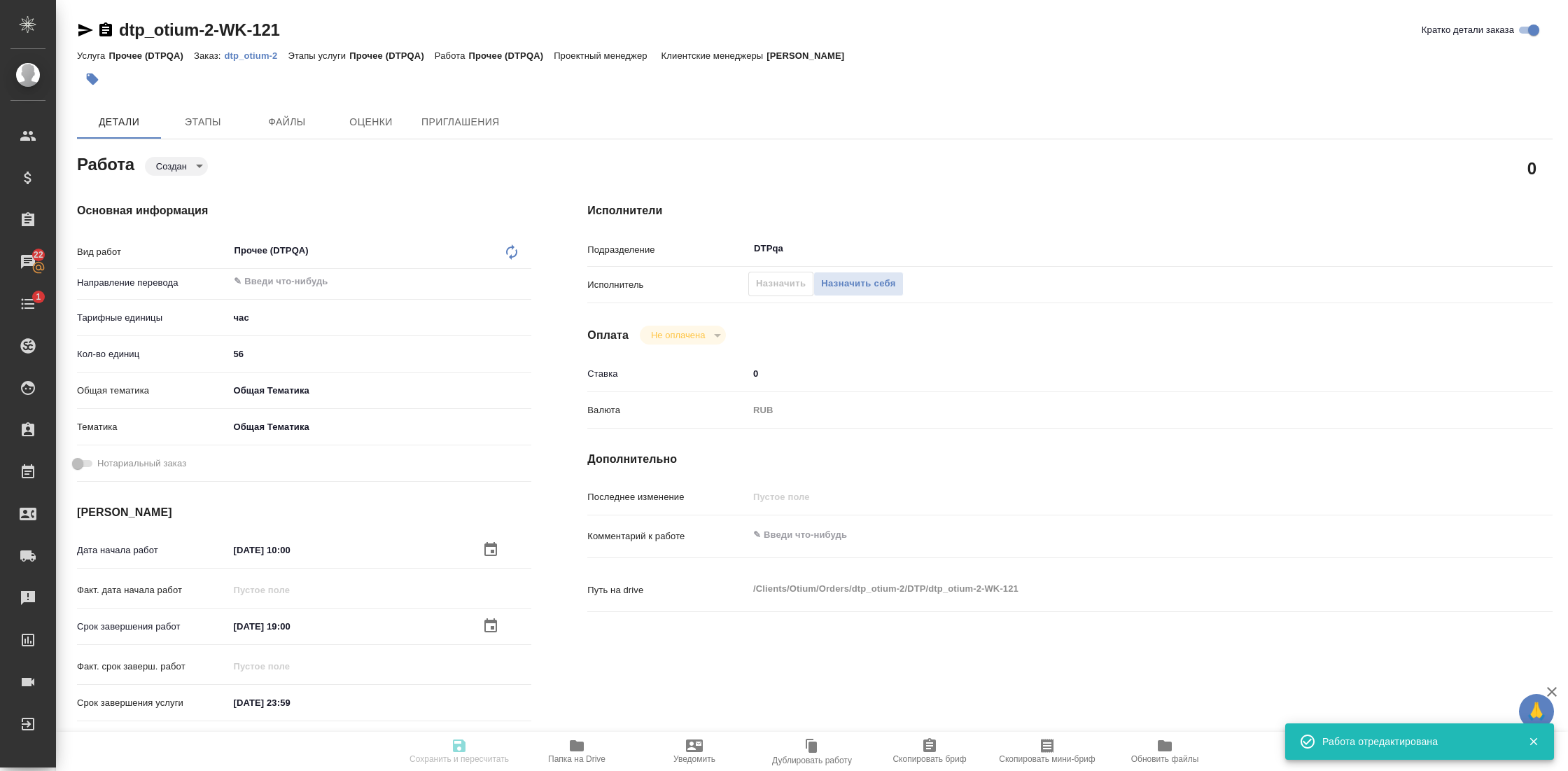
type input "obtem"
type input "6012b1ca196b0e5c9229a120"
type input "26.09.2025 10:00"
type input "09.10.2025 19:00"
type input "31.12.2025 23:59"
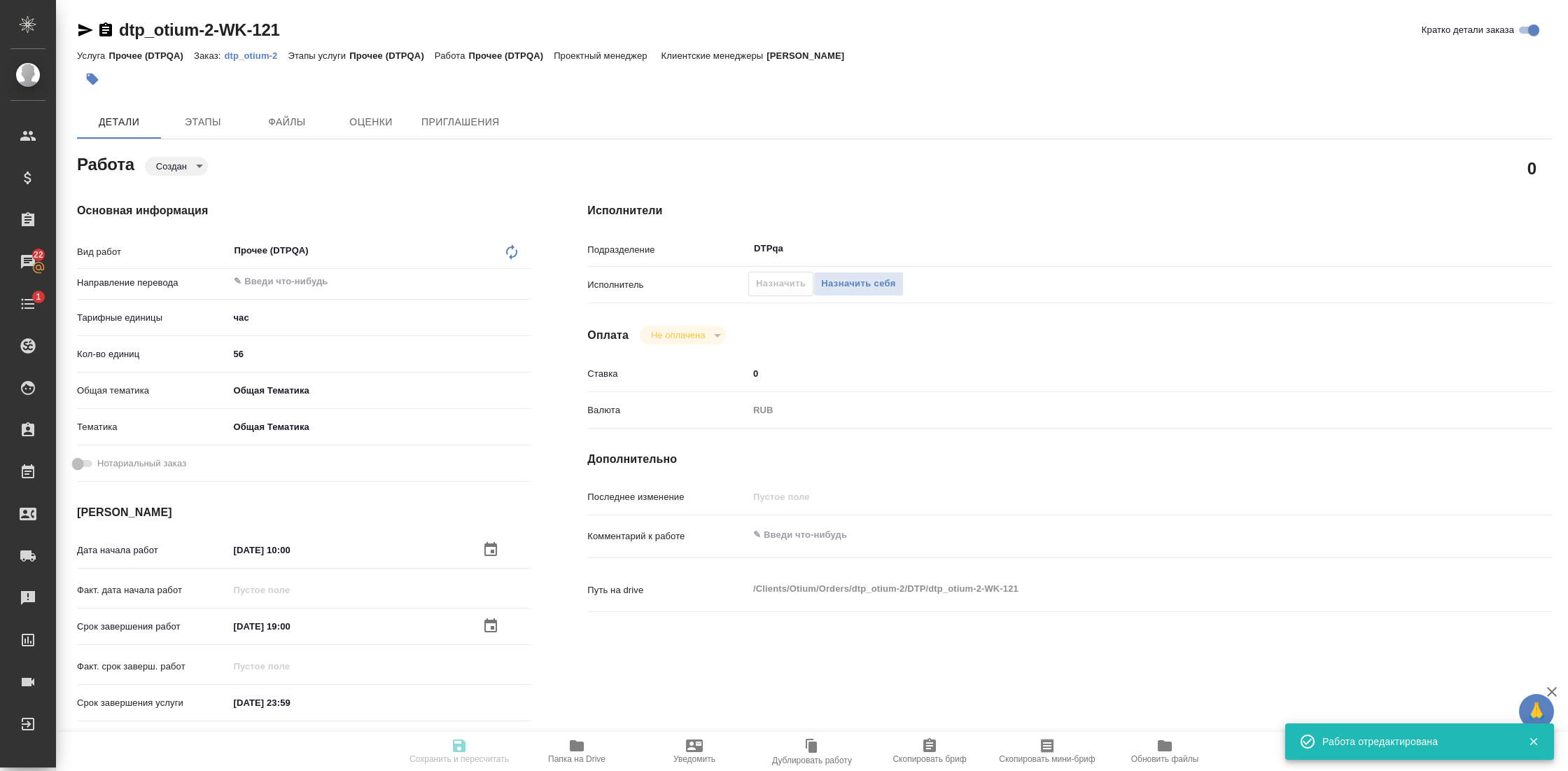
type input "DTPqa"
type input "notPayed"
type input "0"
type input "RUB"
type input "[PERSON_NAME]"
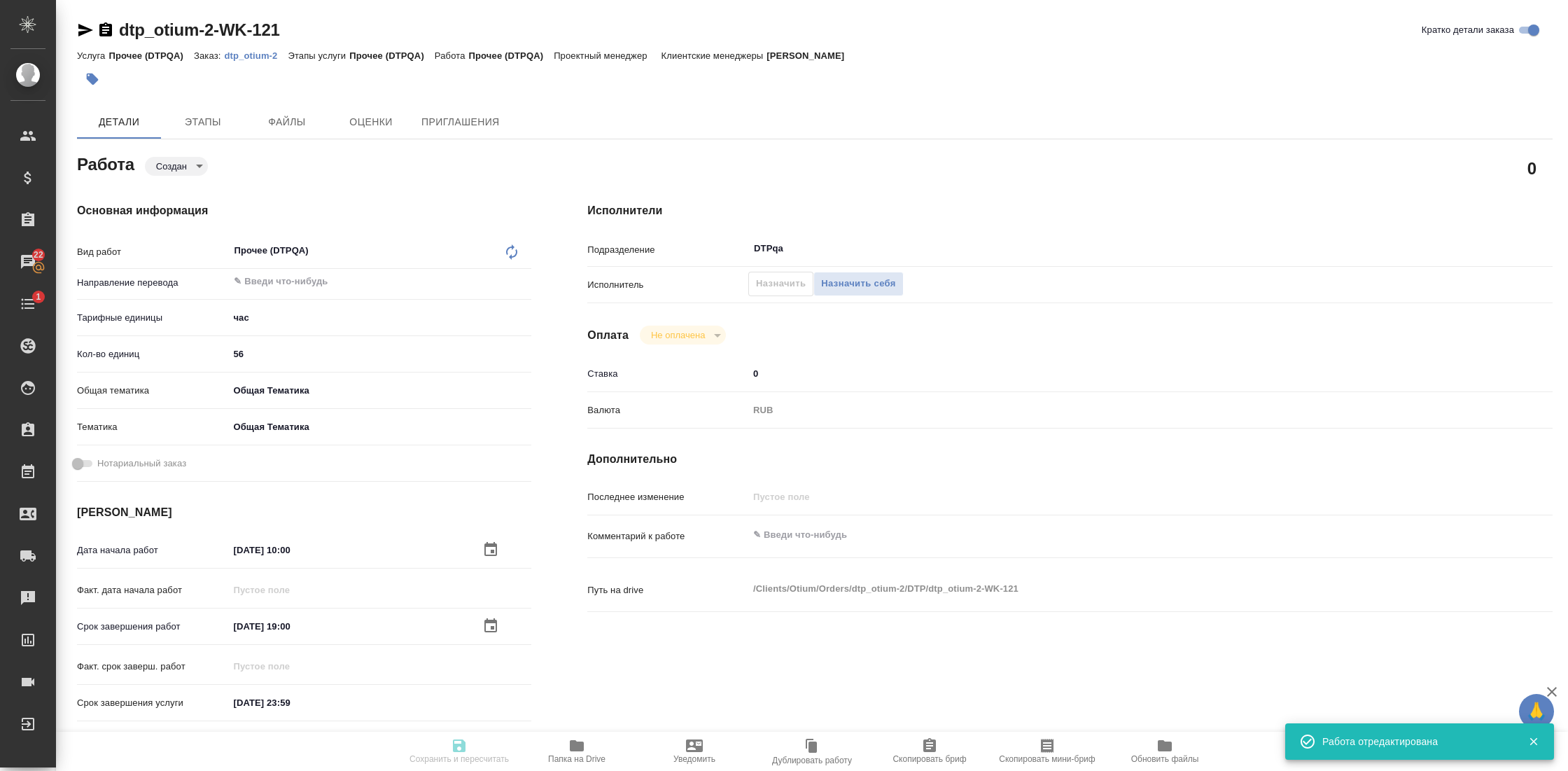
type textarea "x"
type textarea "/Clients/Оtium/Orders/dtp_otium-2/DTP/dtp_otium-2-WK-121"
type textarea "x"
type input "dtp_otium-2"
type input "Прочее (DTPQA)"
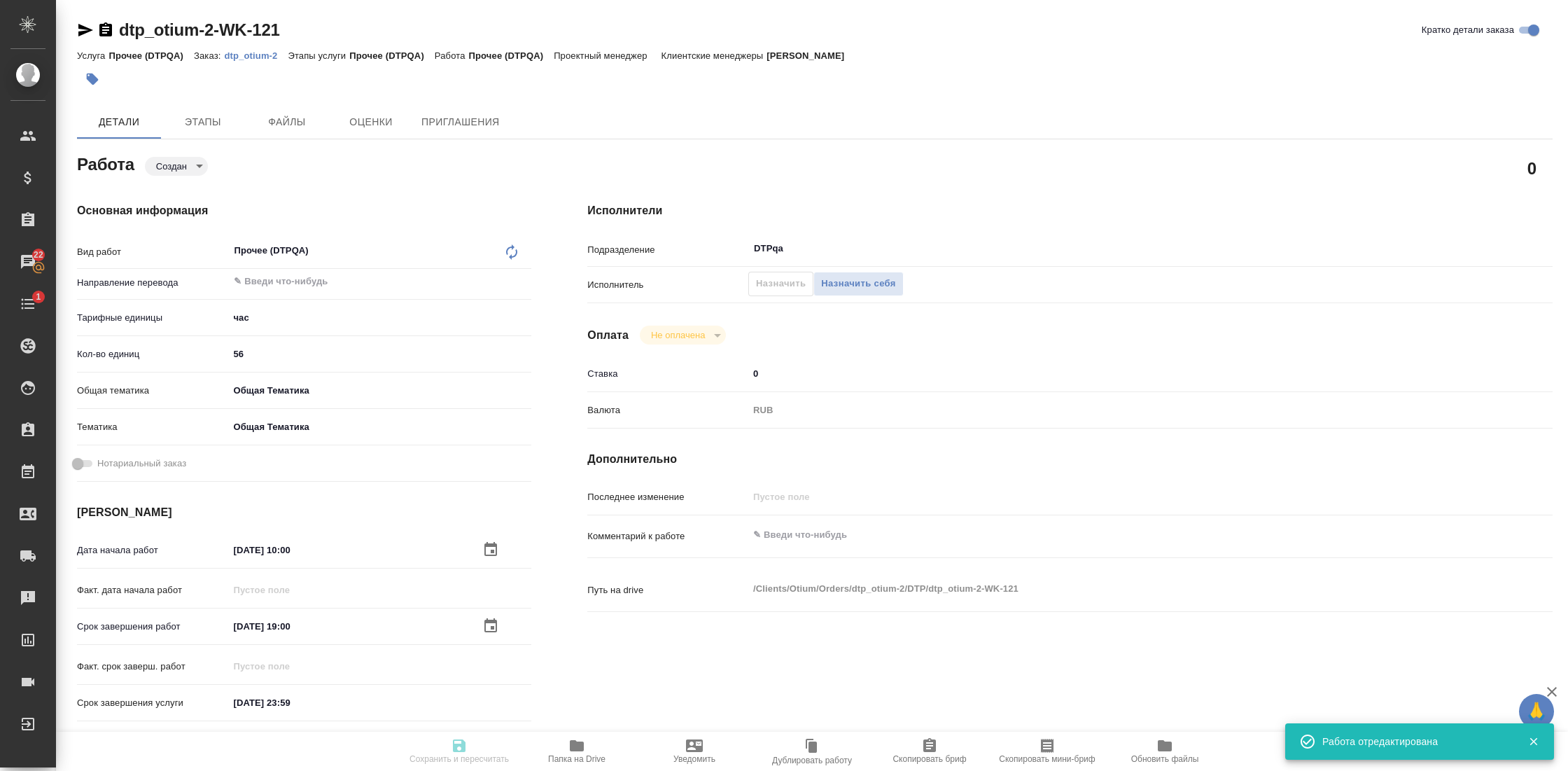
type input "Прочее (DTPQA)"
type input "[PERSON_NAME]"
type input "/Clients/Оtium/Orders/dtp_otium-2"
type textarea "x"
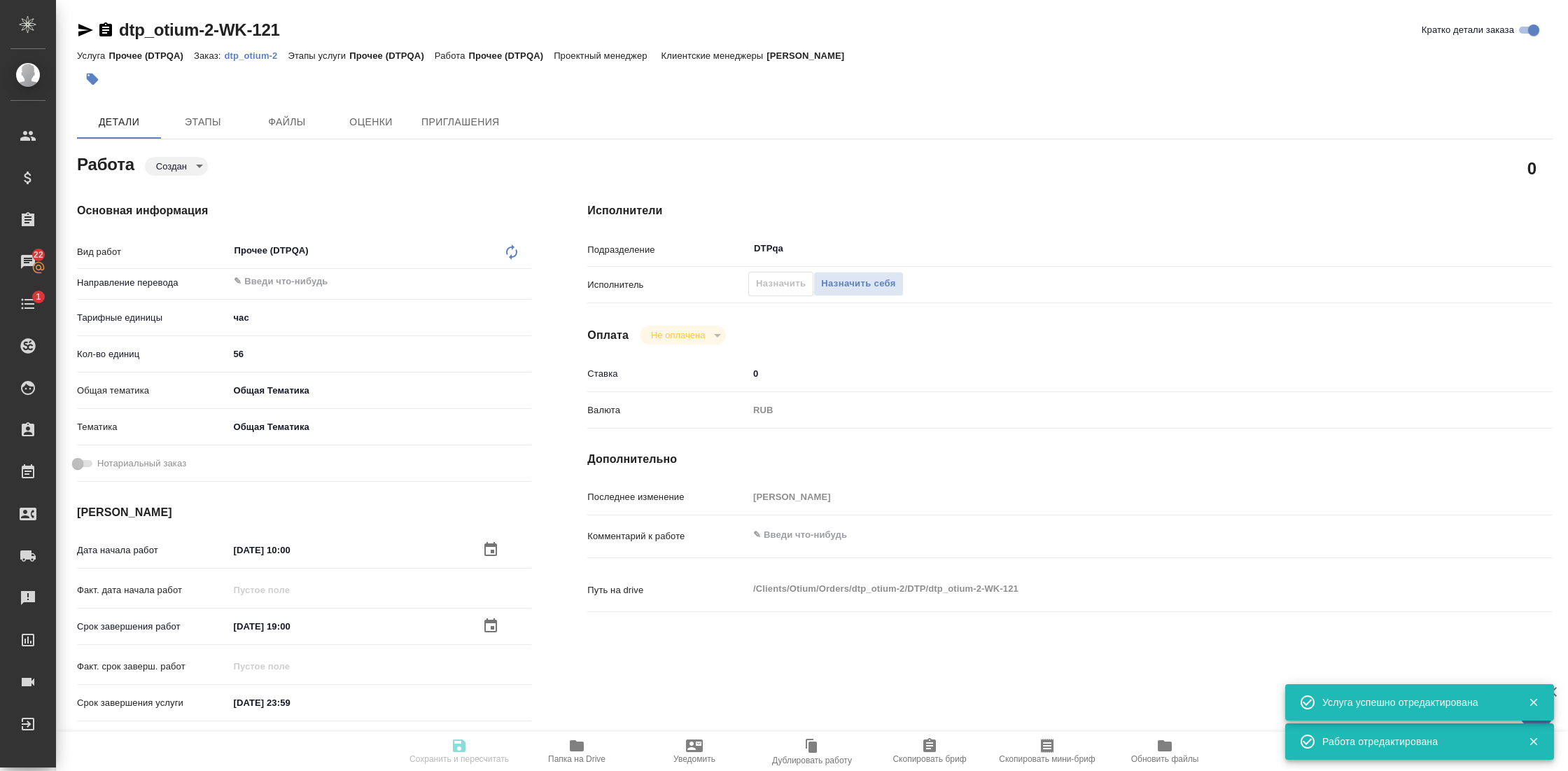
type textarea "x"
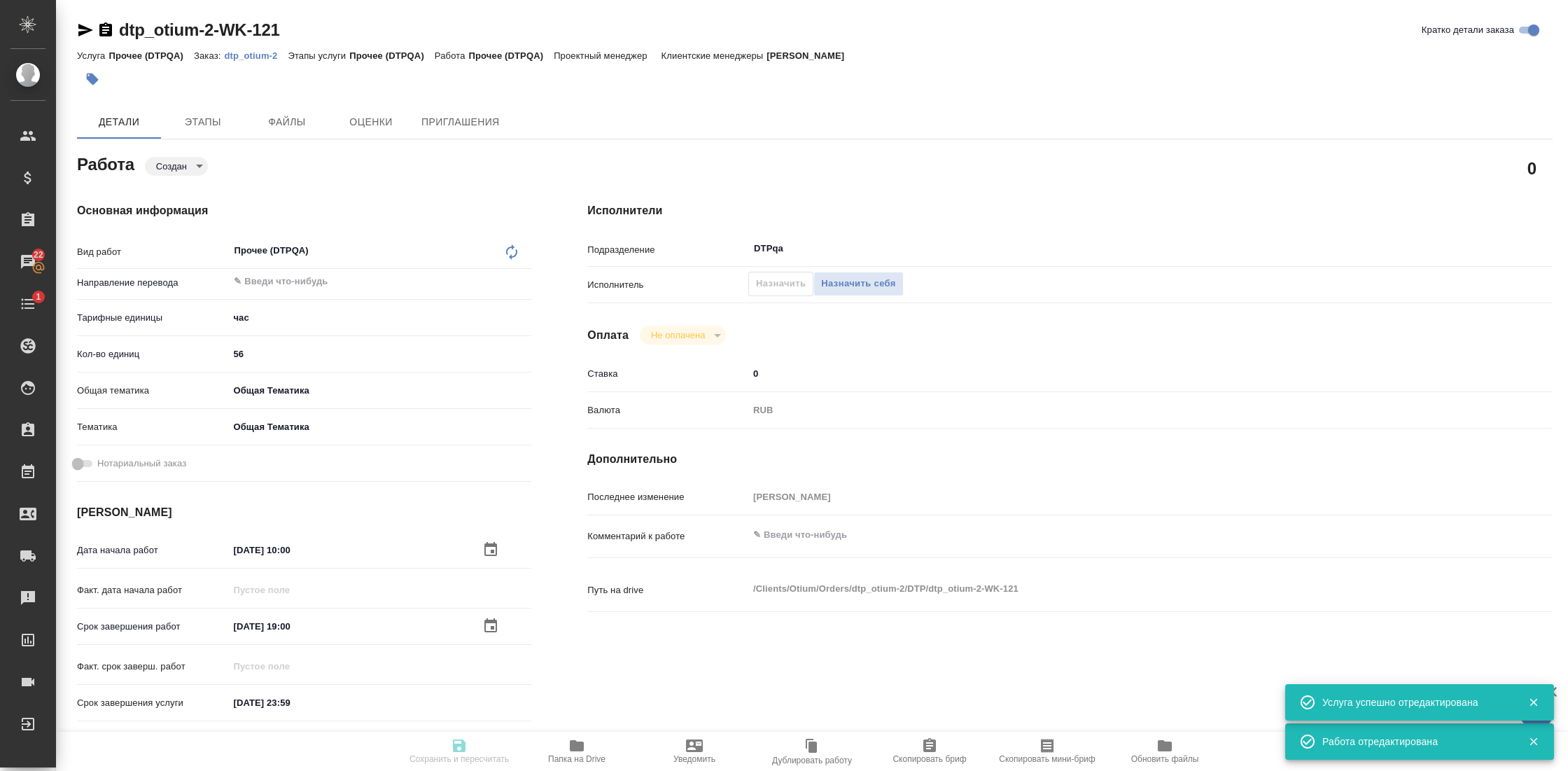
type textarea "x"
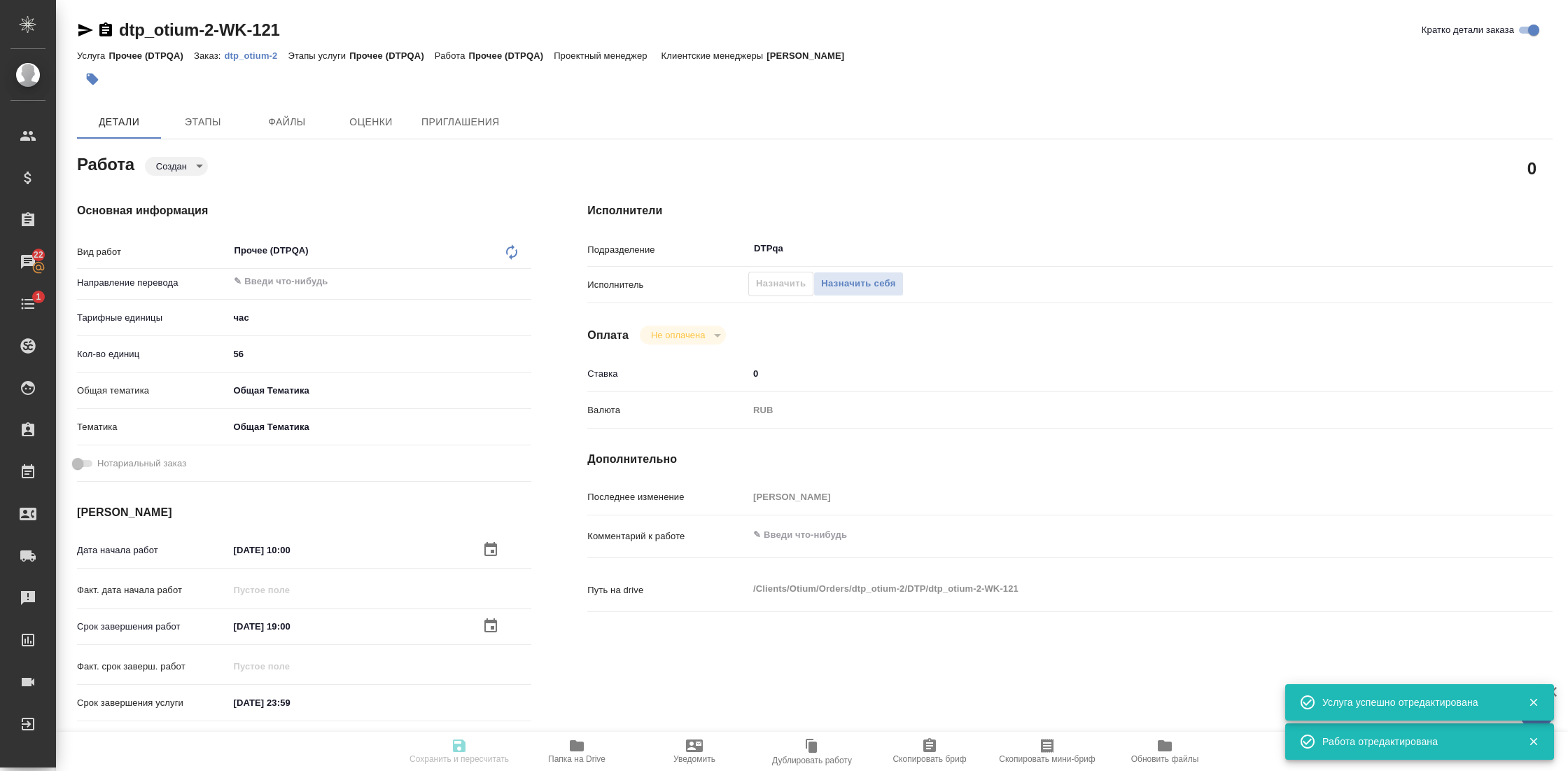
type textarea "x"
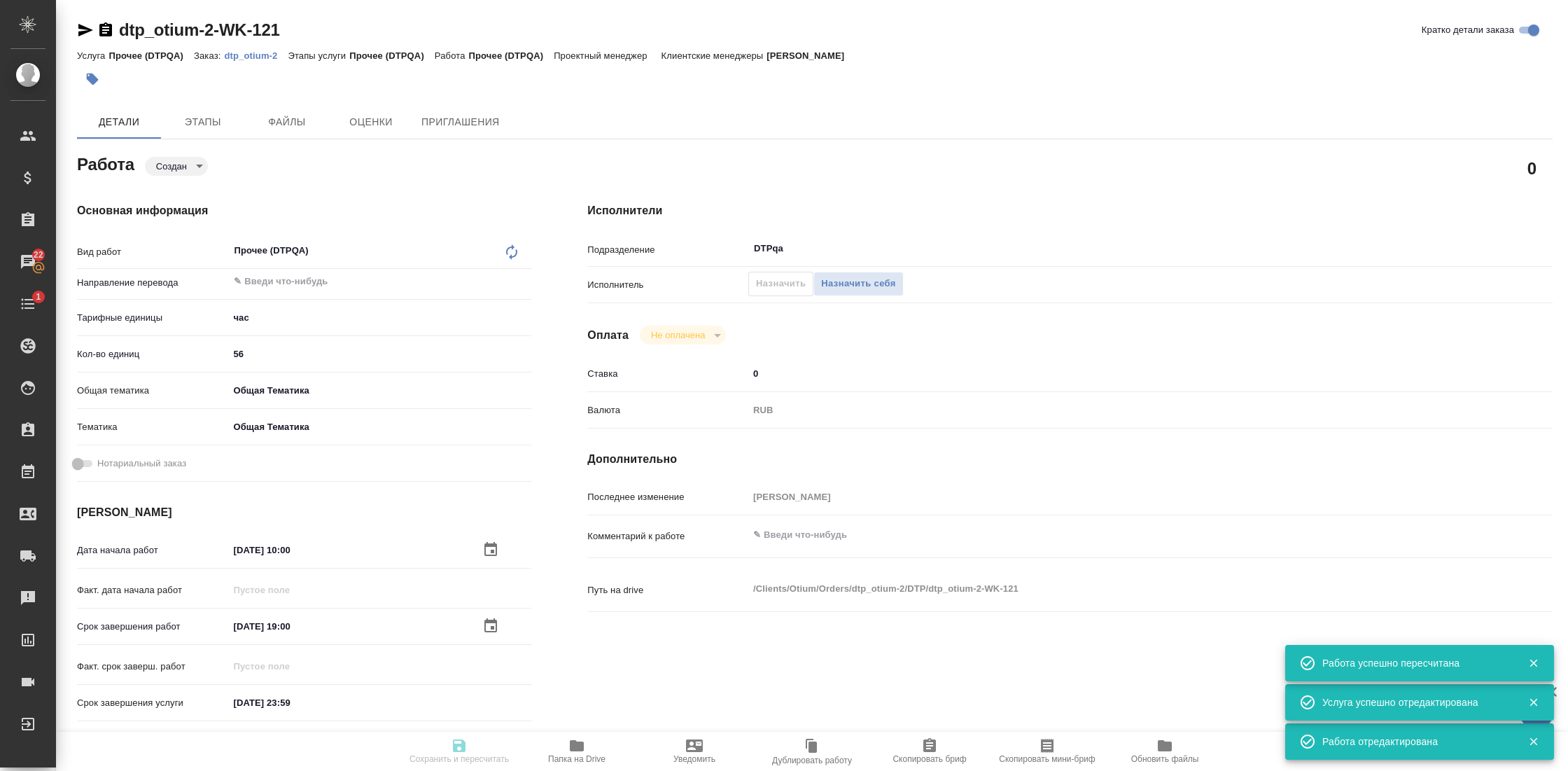
type input "created"
type textarea "Прочее (DTPQA)"
type textarea "x"
type input "5a8b1489cc6b4906c91bfd93"
type input "56"
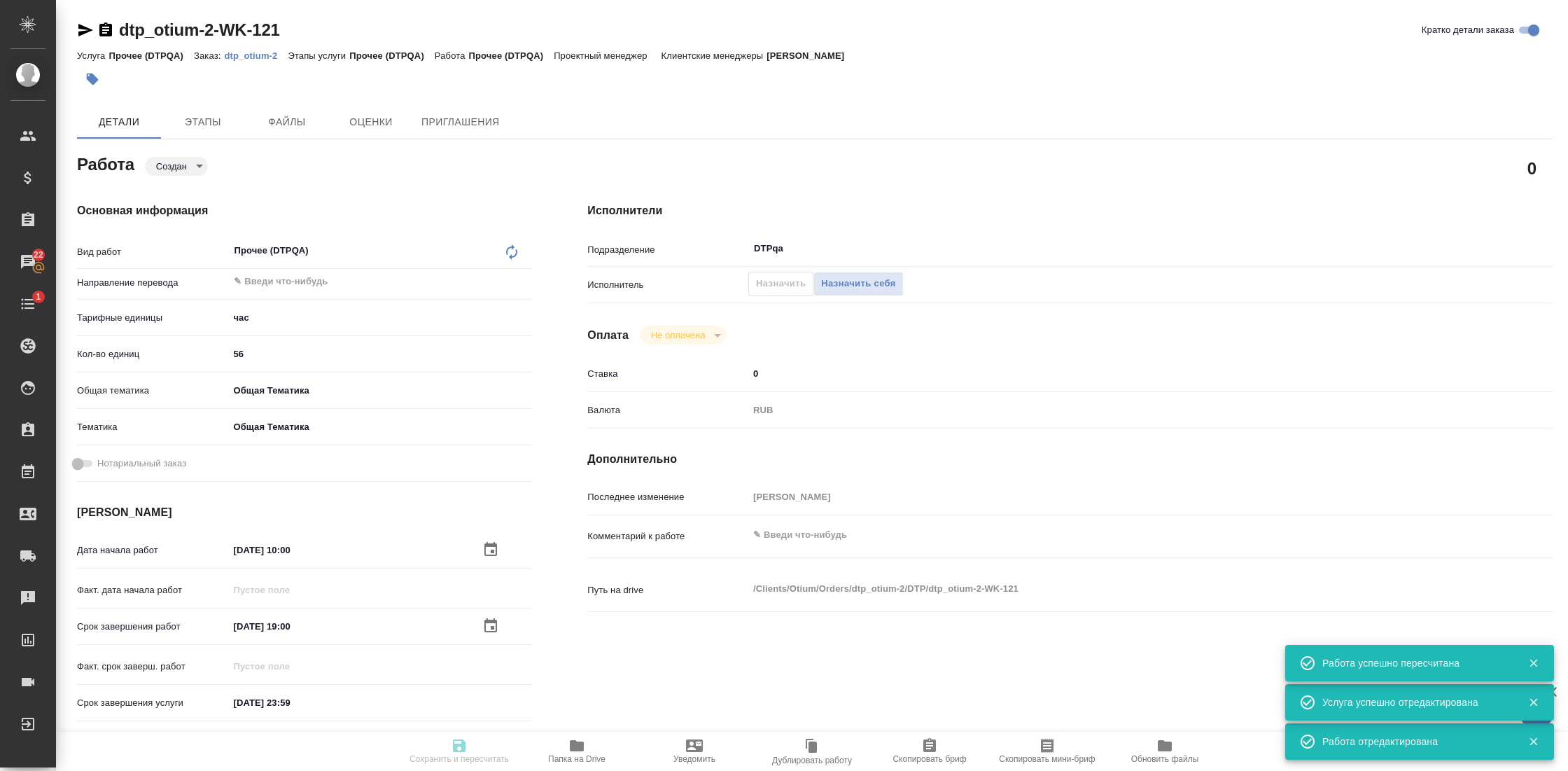
type input "obtem"
type input "6012b1ca196b0e5c9229a120"
type input "26.09.2025 10:00"
type input "09.10.2025 19:00"
type input "31.12.2025 23:59"
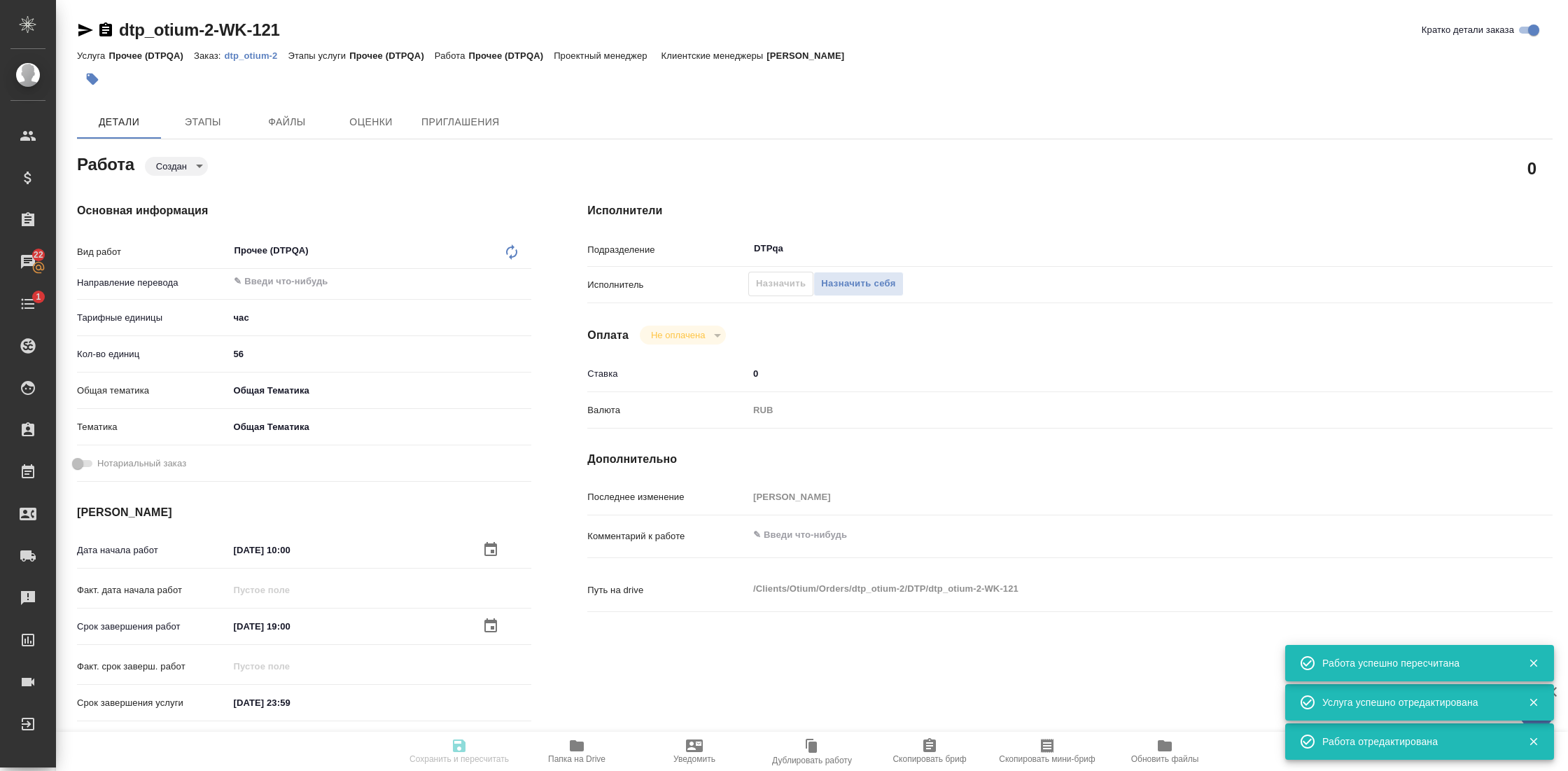
type input "DTPqa"
type input "notPayed"
type input "0"
type input "RUB"
type input "[PERSON_NAME]"
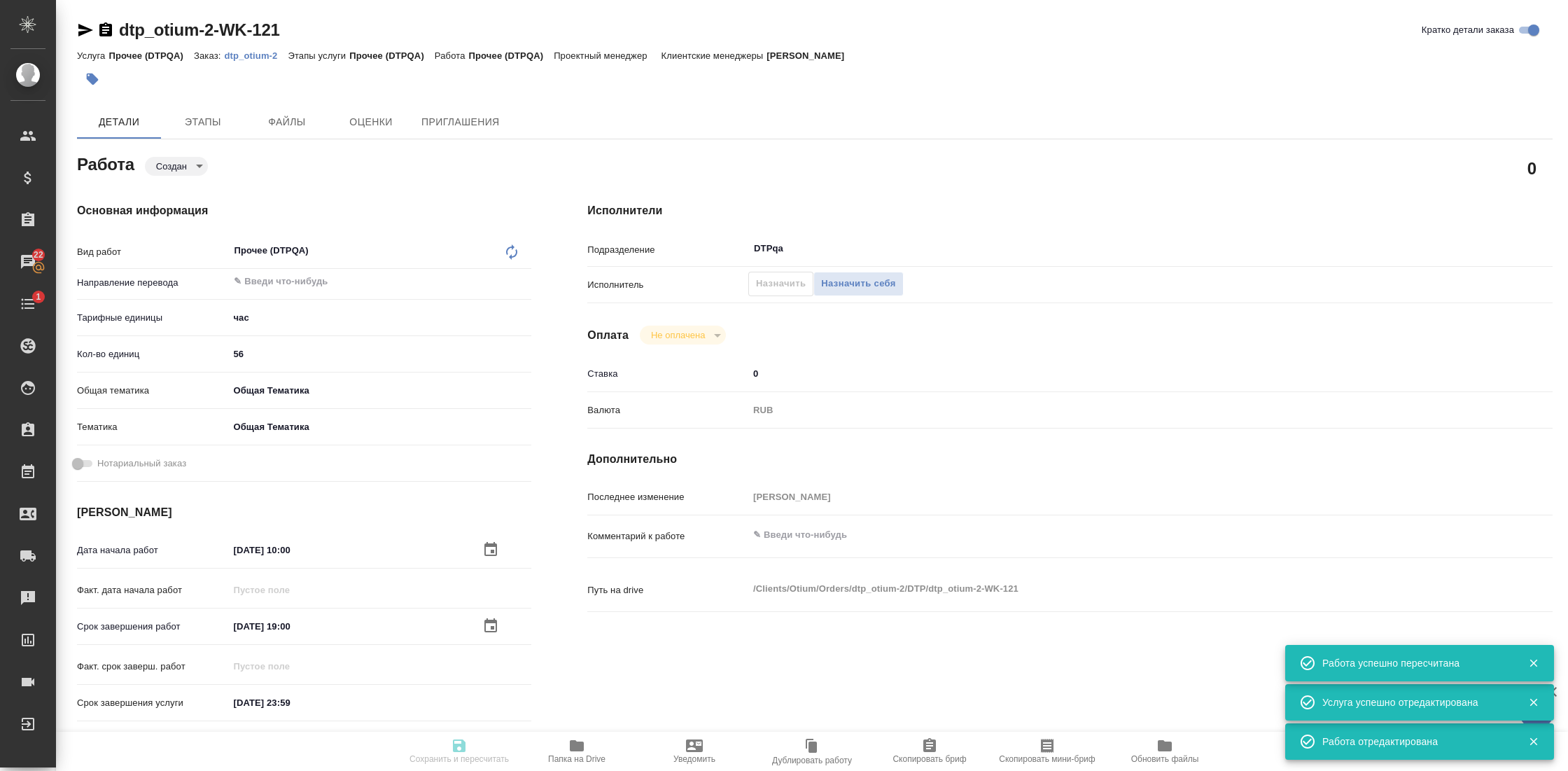
type textarea "x"
type textarea "/Clients/Оtium/Orders/dtp_otium-2/DTP/dtp_otium-2-WK-121"
type textarea "x"
type input "dtp_otium-2"
type input "Прочее (DTPQA)"
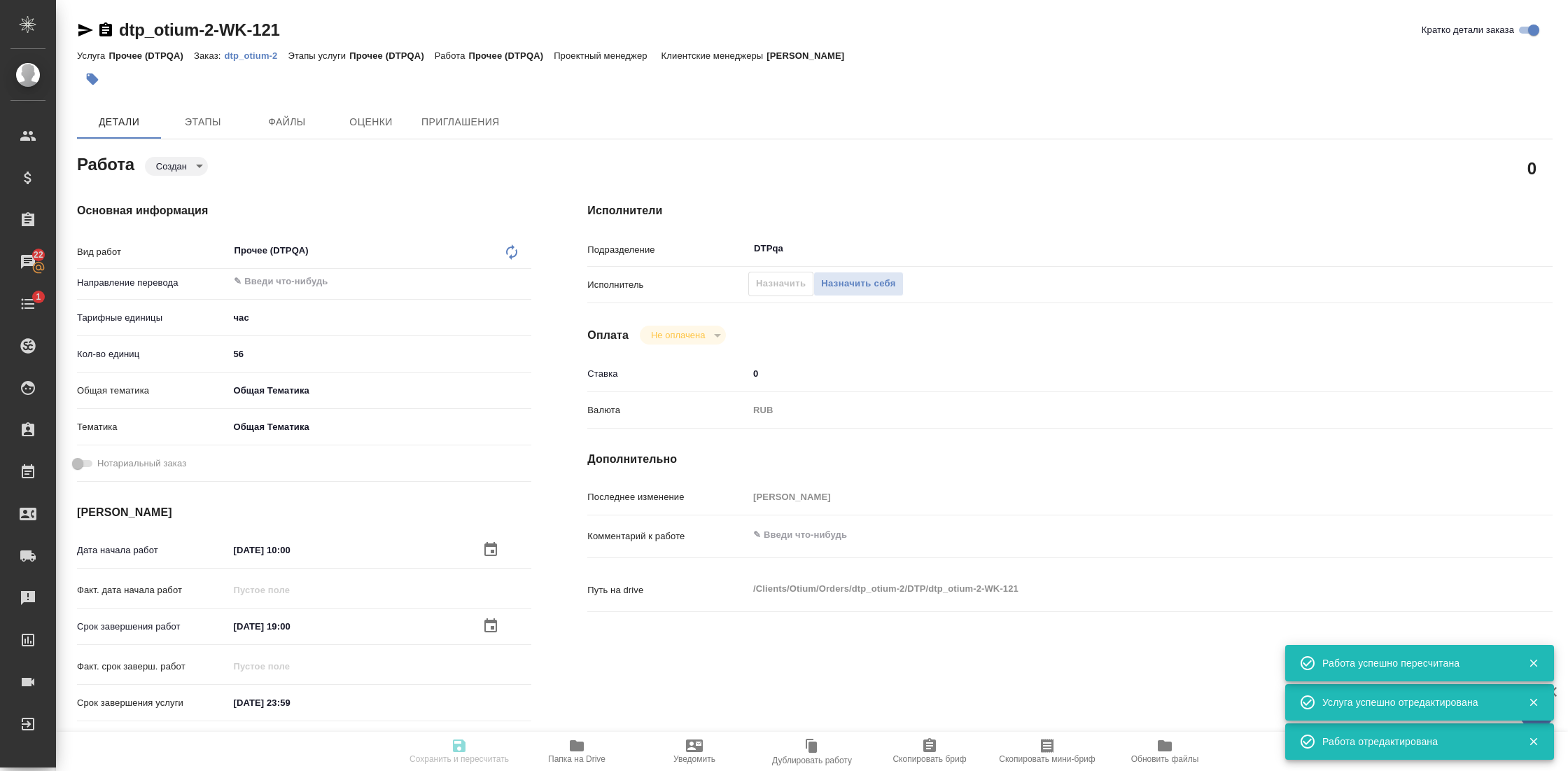
type input "Прочее (DTPQA)"
type input "[PERSON_NAME]"
type input "/Clients/Оtium/Orders/dtp_otium-2"
type textarea "x"
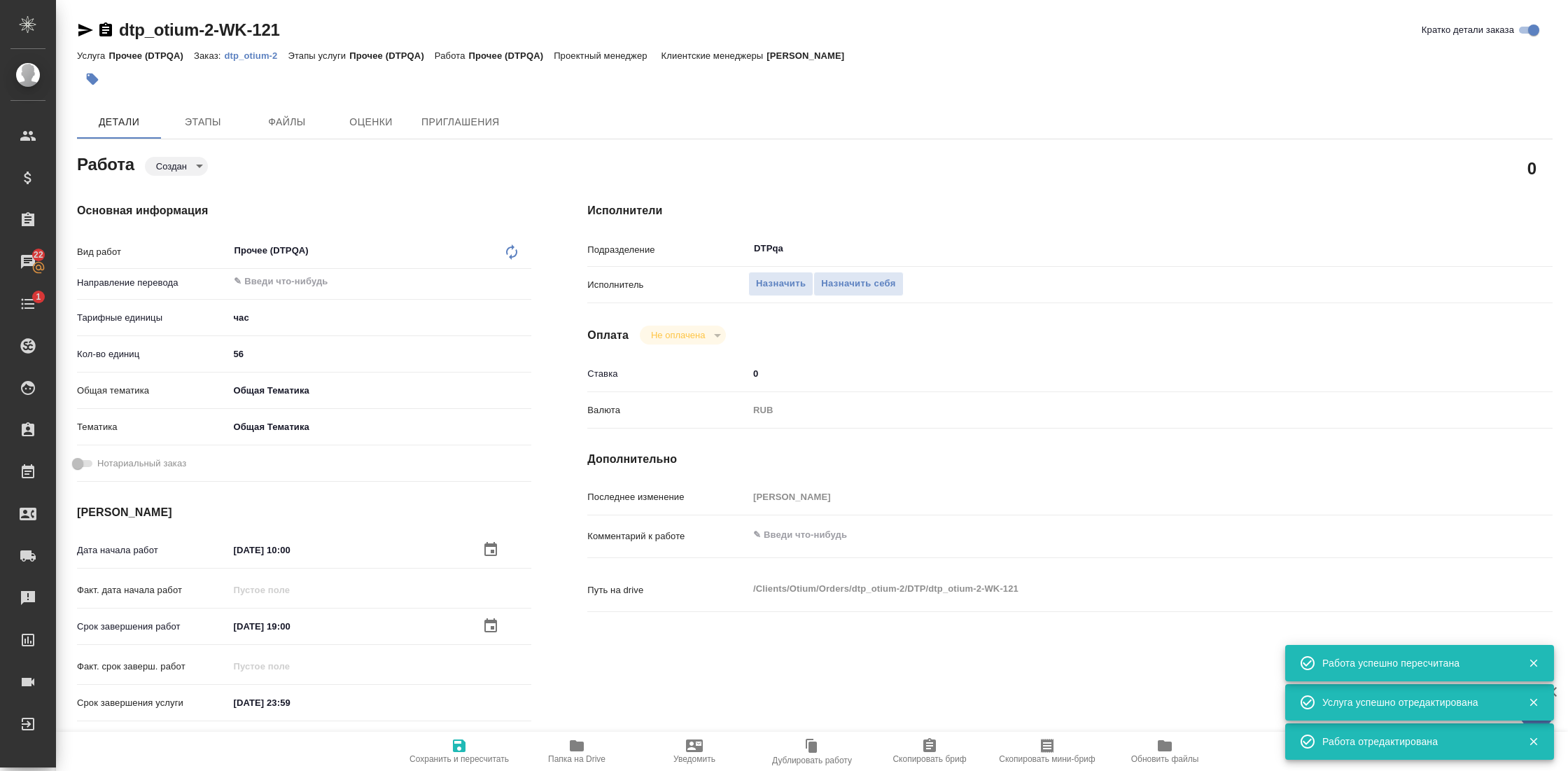
type textarea "x"
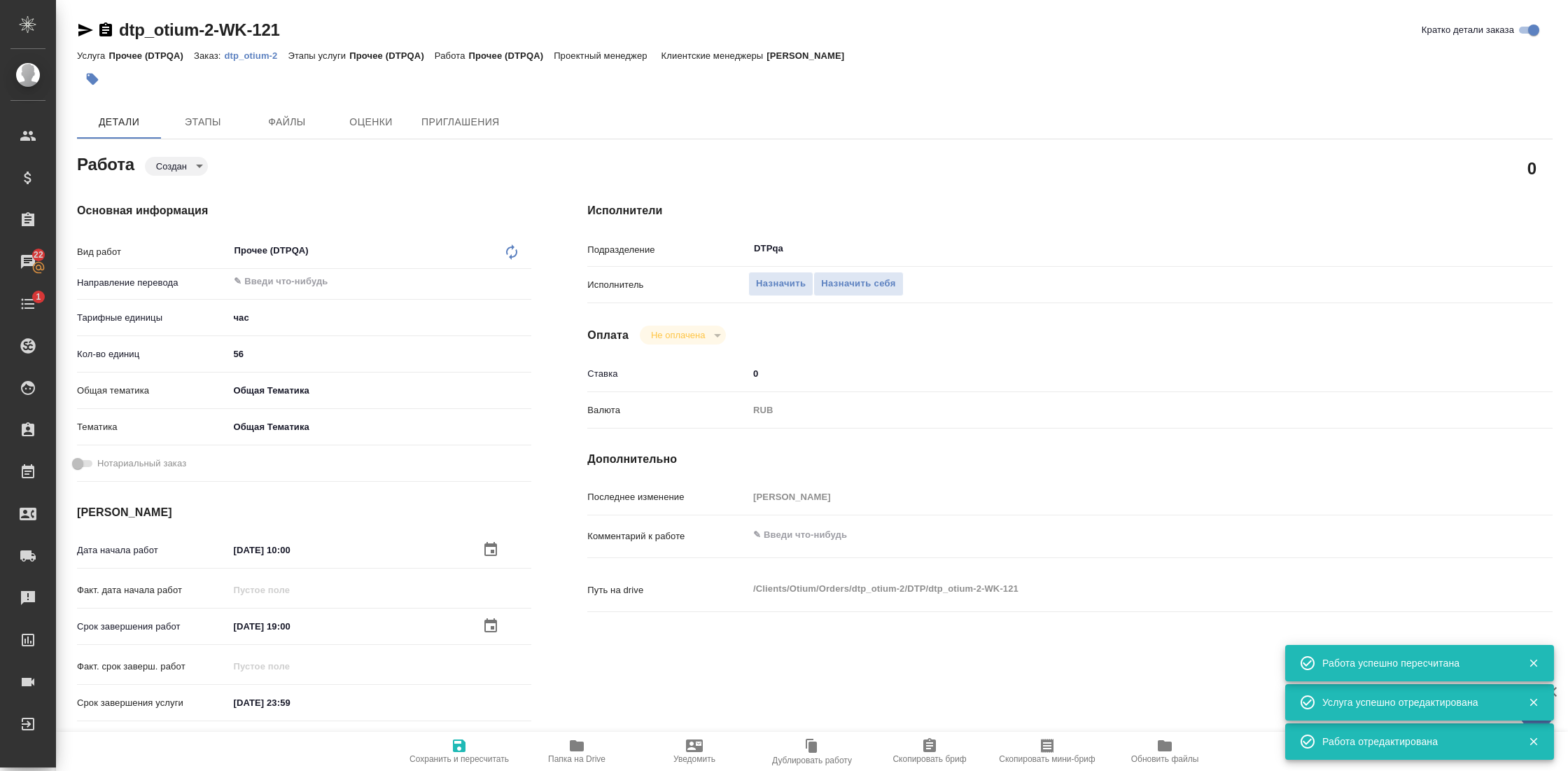
type textarea "x"
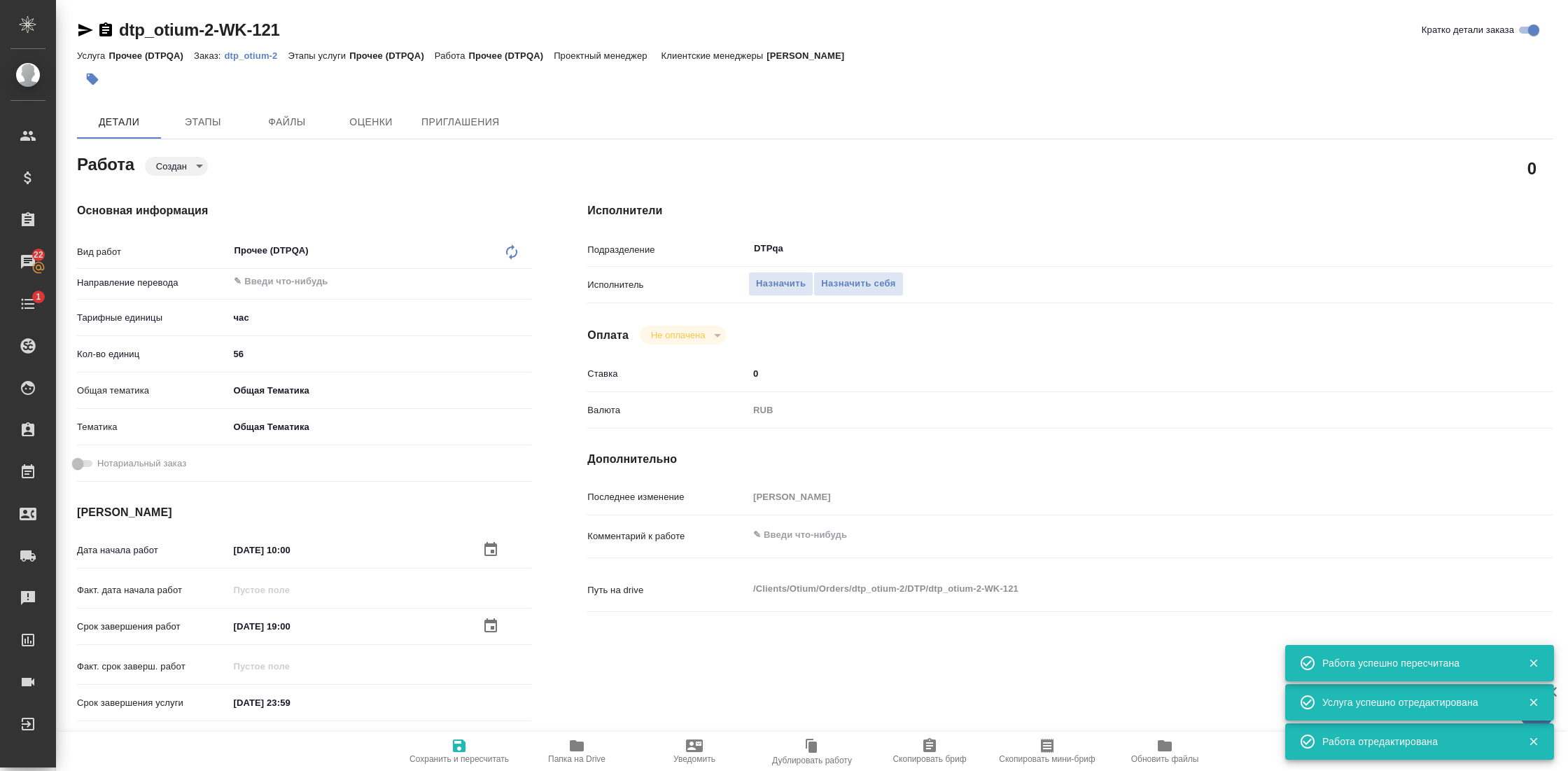
type textarea "x"
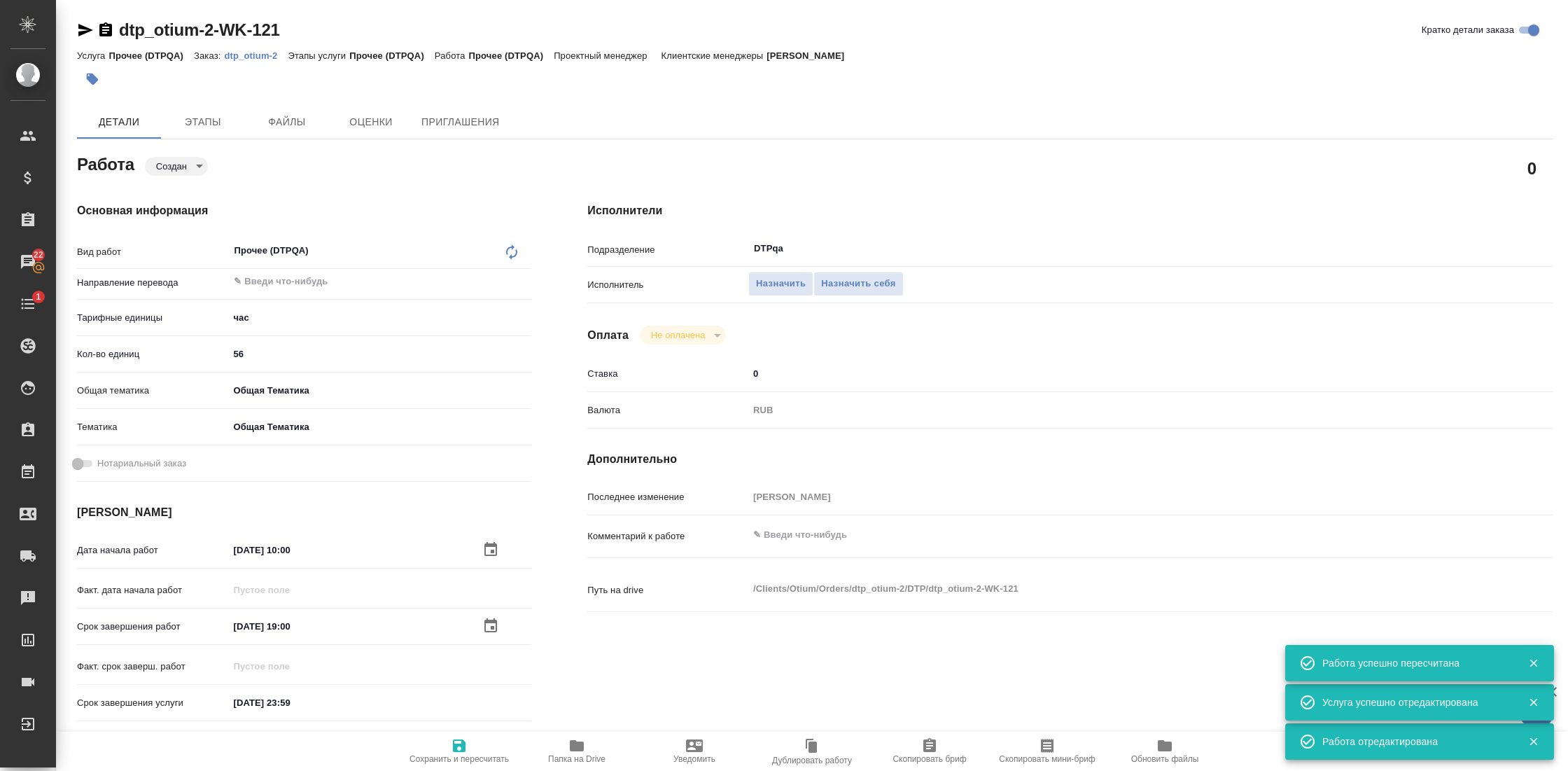
type textarea "x"
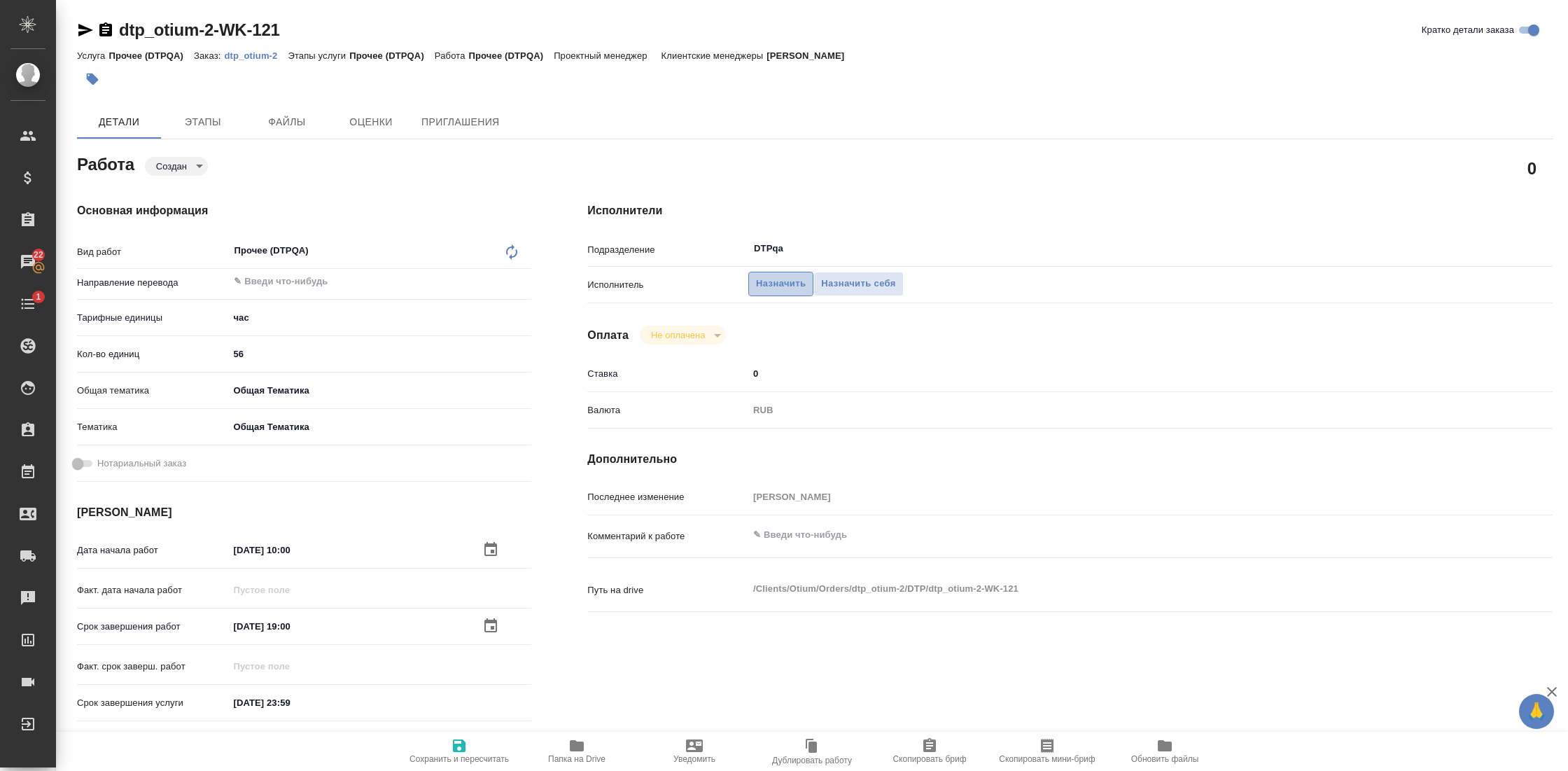
click at [785, 283] on span "Назначить" at bounding box center [781, 283] width 50 height 16
type textarea "x"
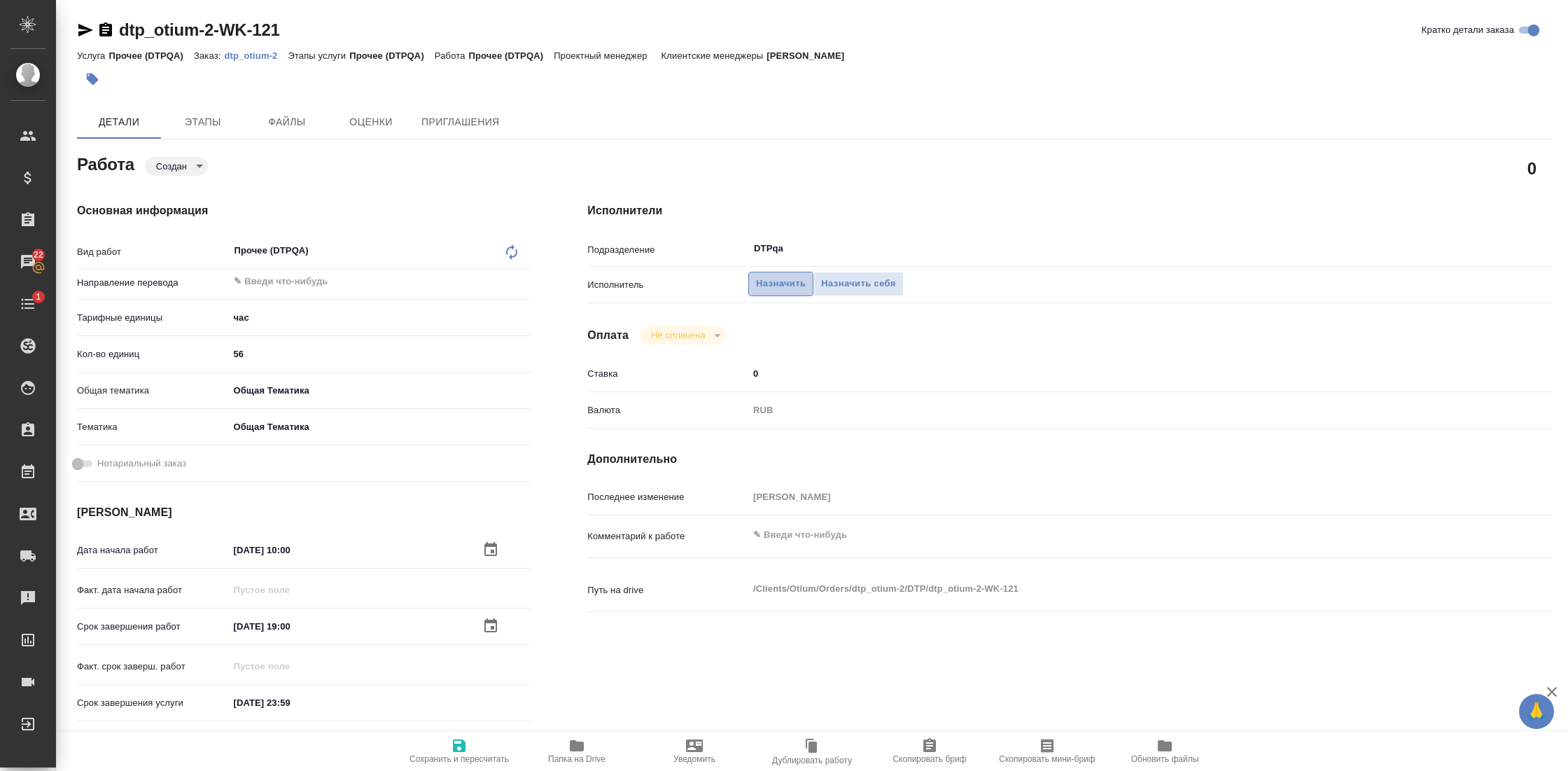
type textarea "x"
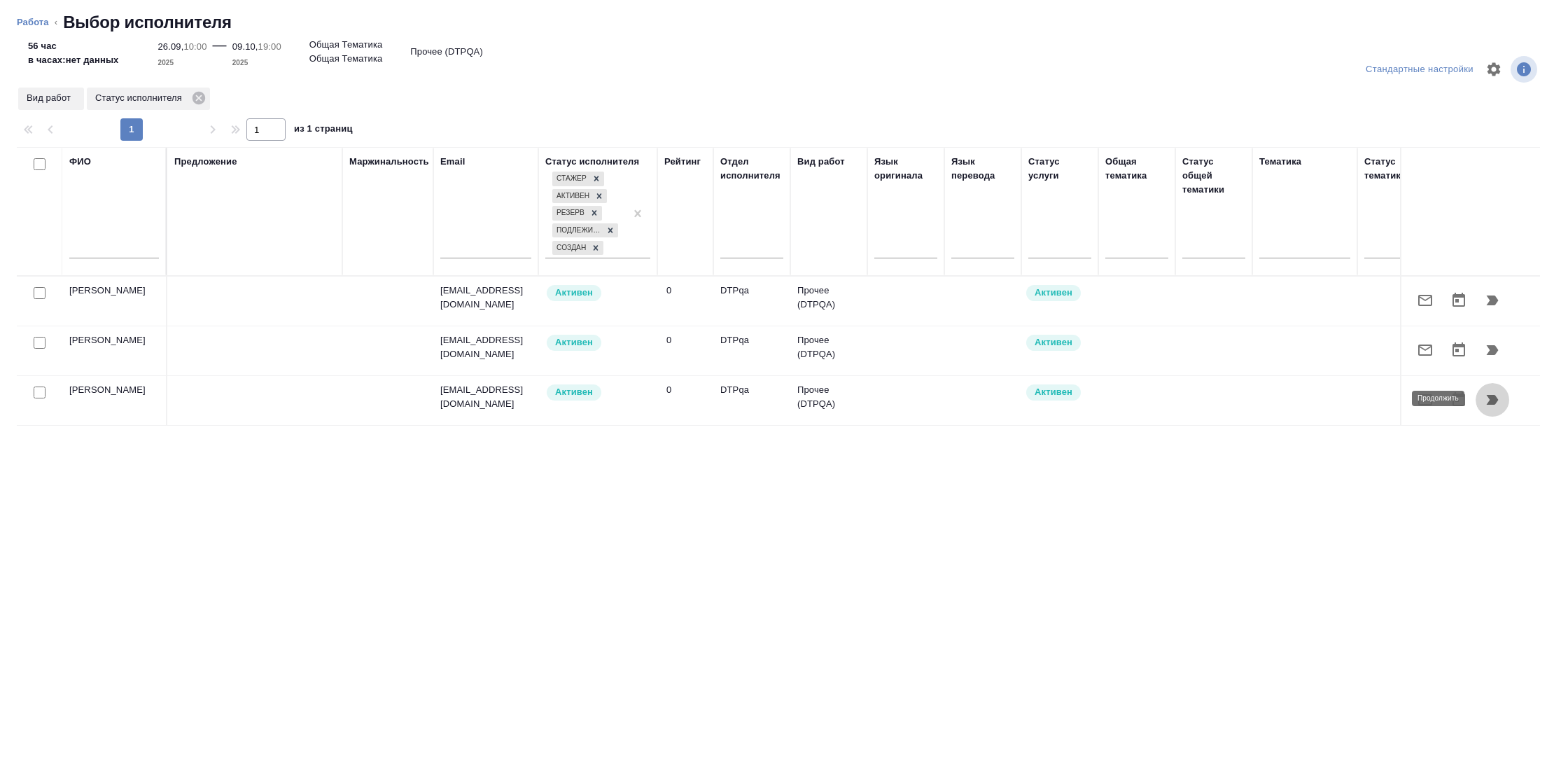
click at [1500, 399] on icon "button" at bounding box center [1493, 400] width 17 height 17
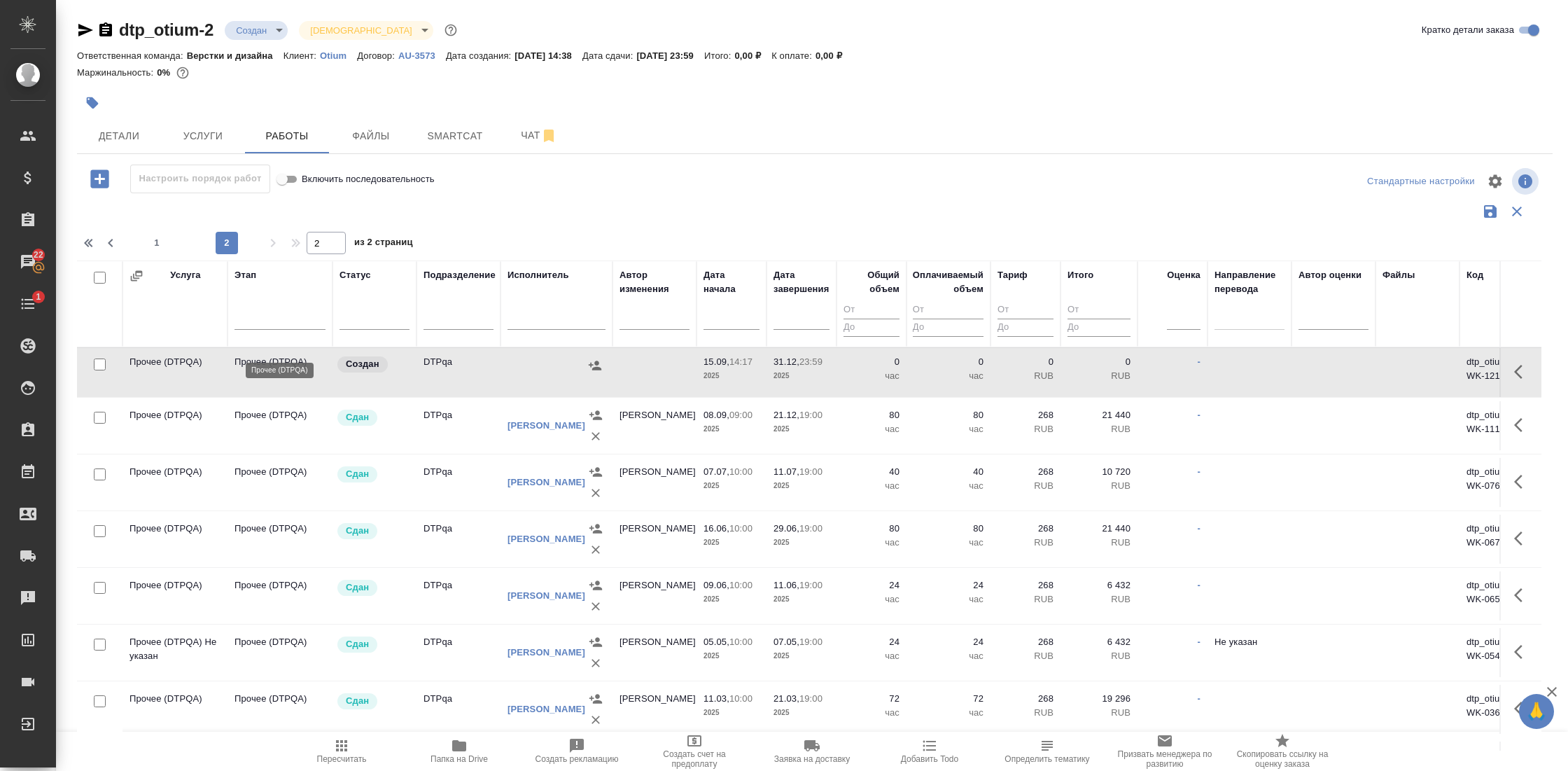
scroll to position [15, 0]
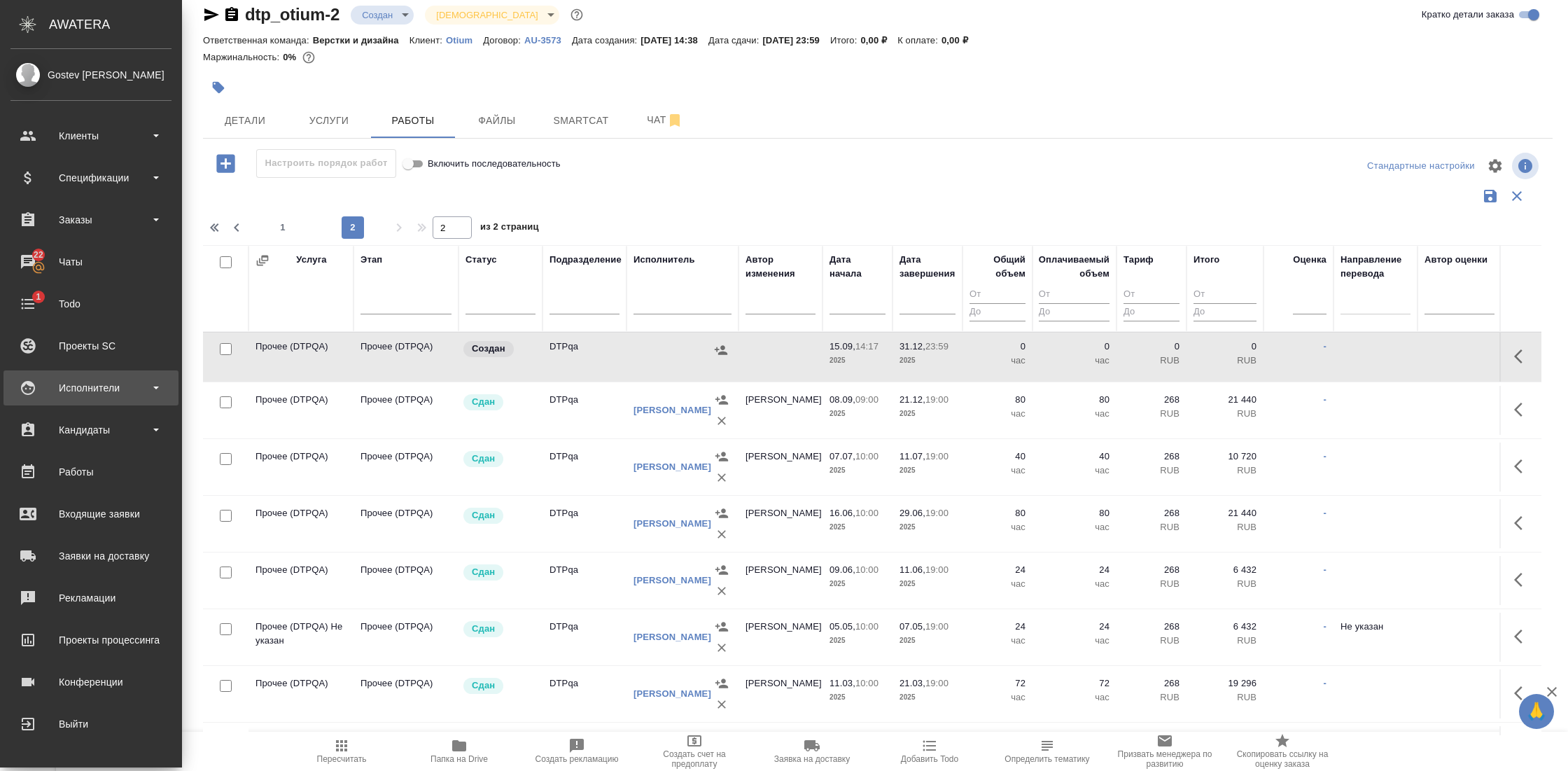
click at [118, 381] on div "Исполнители" at bounding box center [91, 388] width 161 height 21
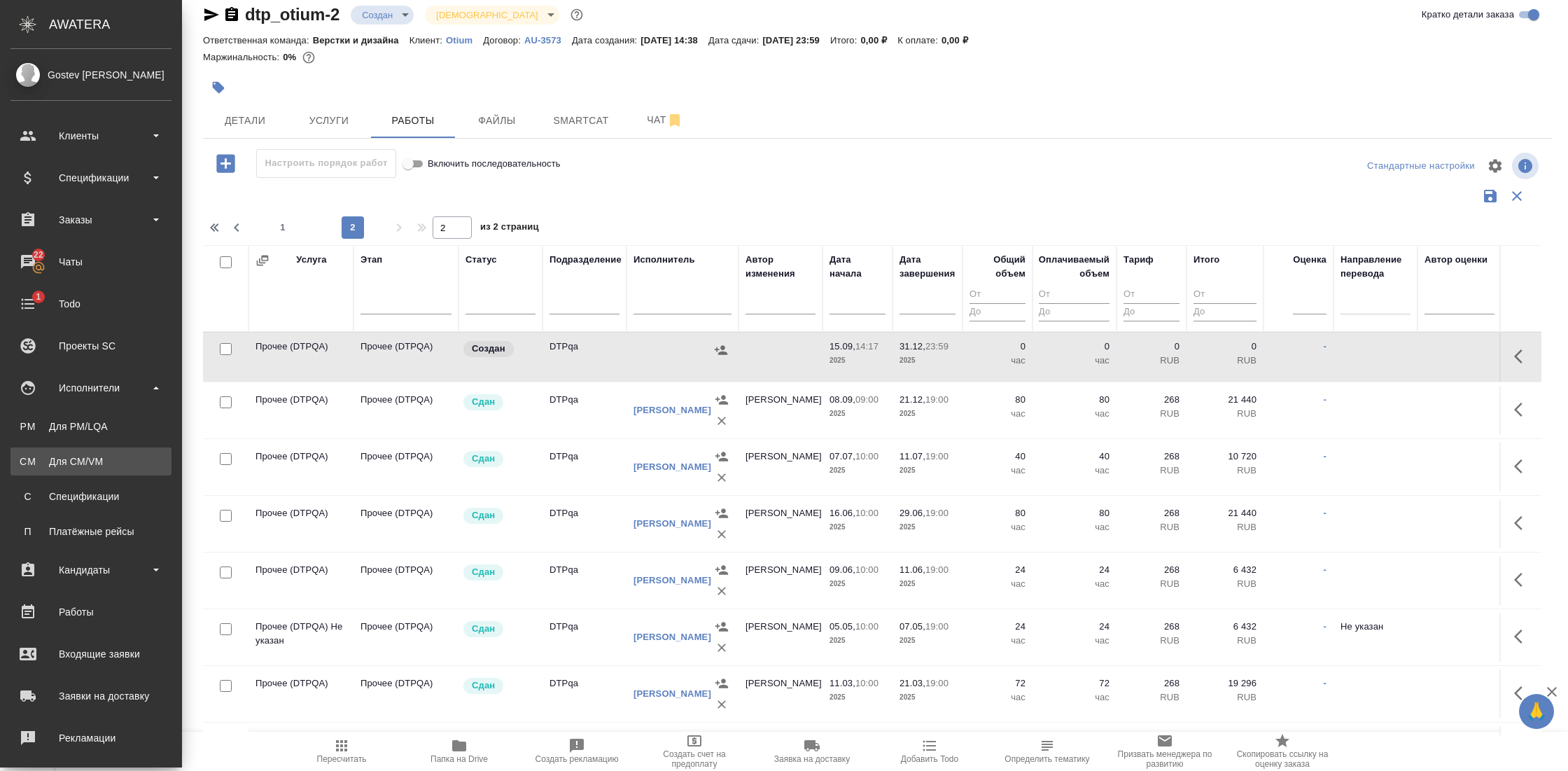
click at [74, 455] on div "Для CM/VM" at bounding box center [91, 462] width 147 height 14
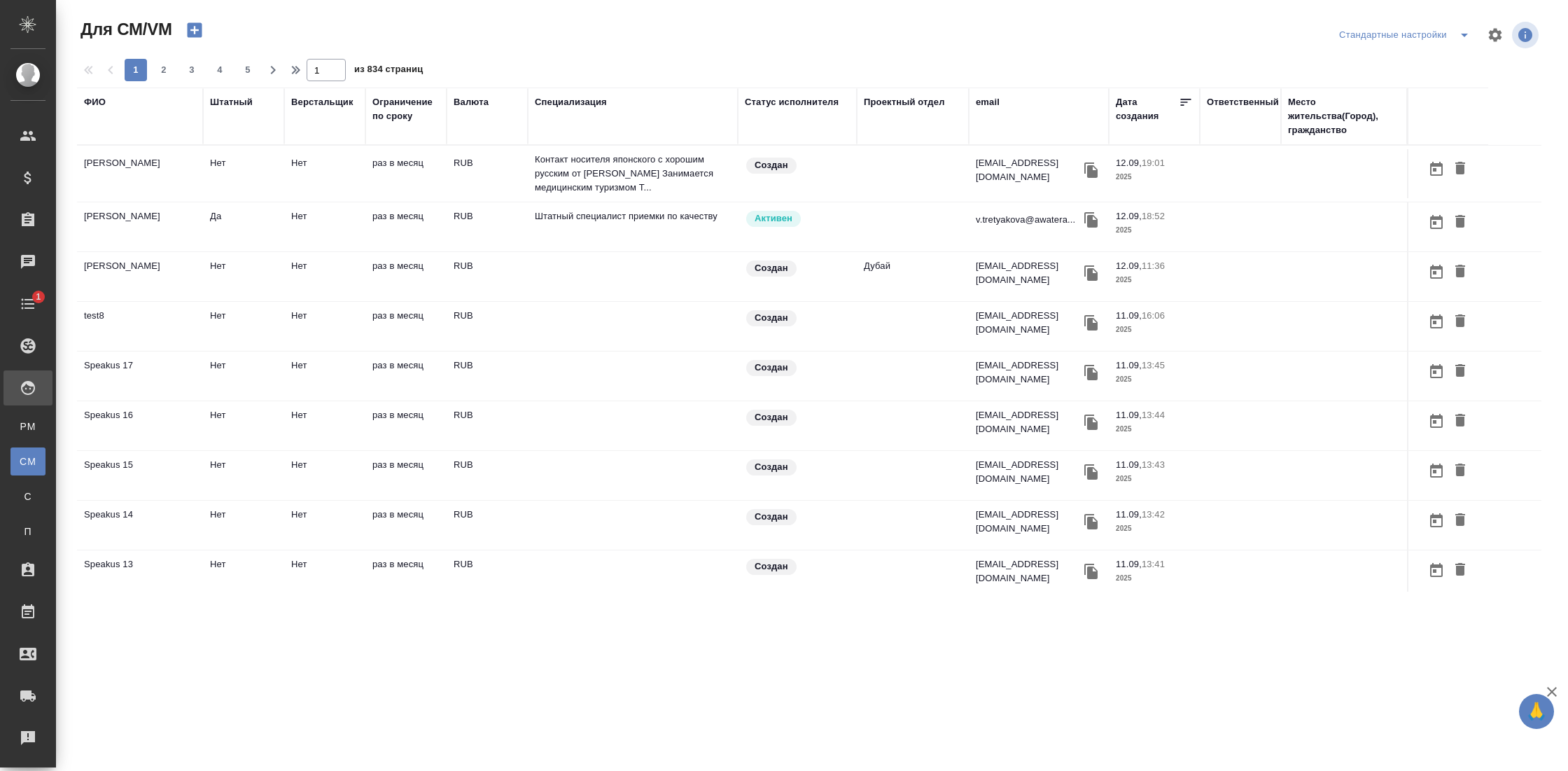
click at [100, 103] on div "ФИО" at bounding box center [95, 102] width 22 height 14
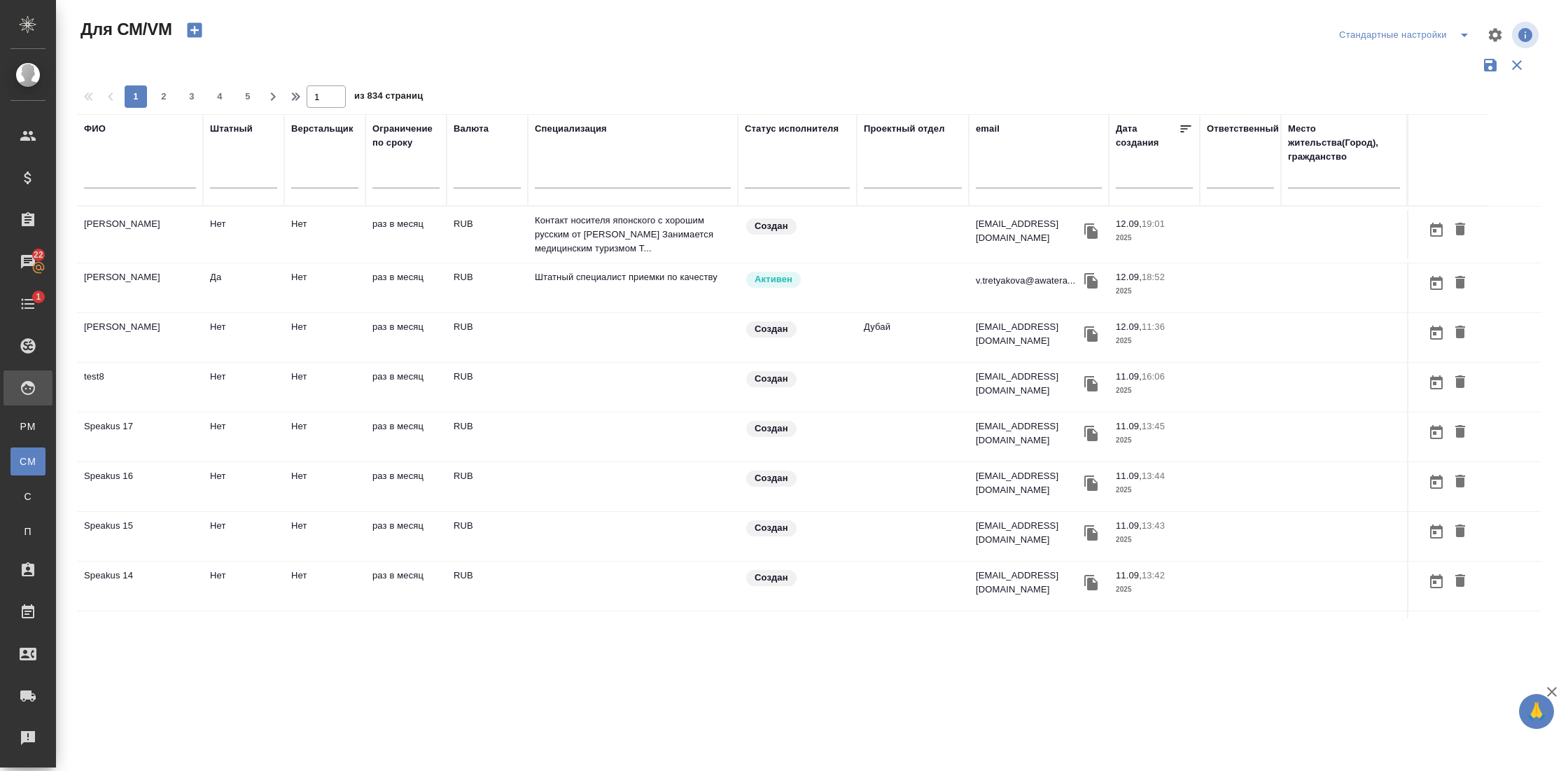
click at [1014, 193] on div at bounding box center [1040, 181] width 126 height 34
click at [1015, 180] on input "text" at bounding box center [1040, 179] width 126 height 17
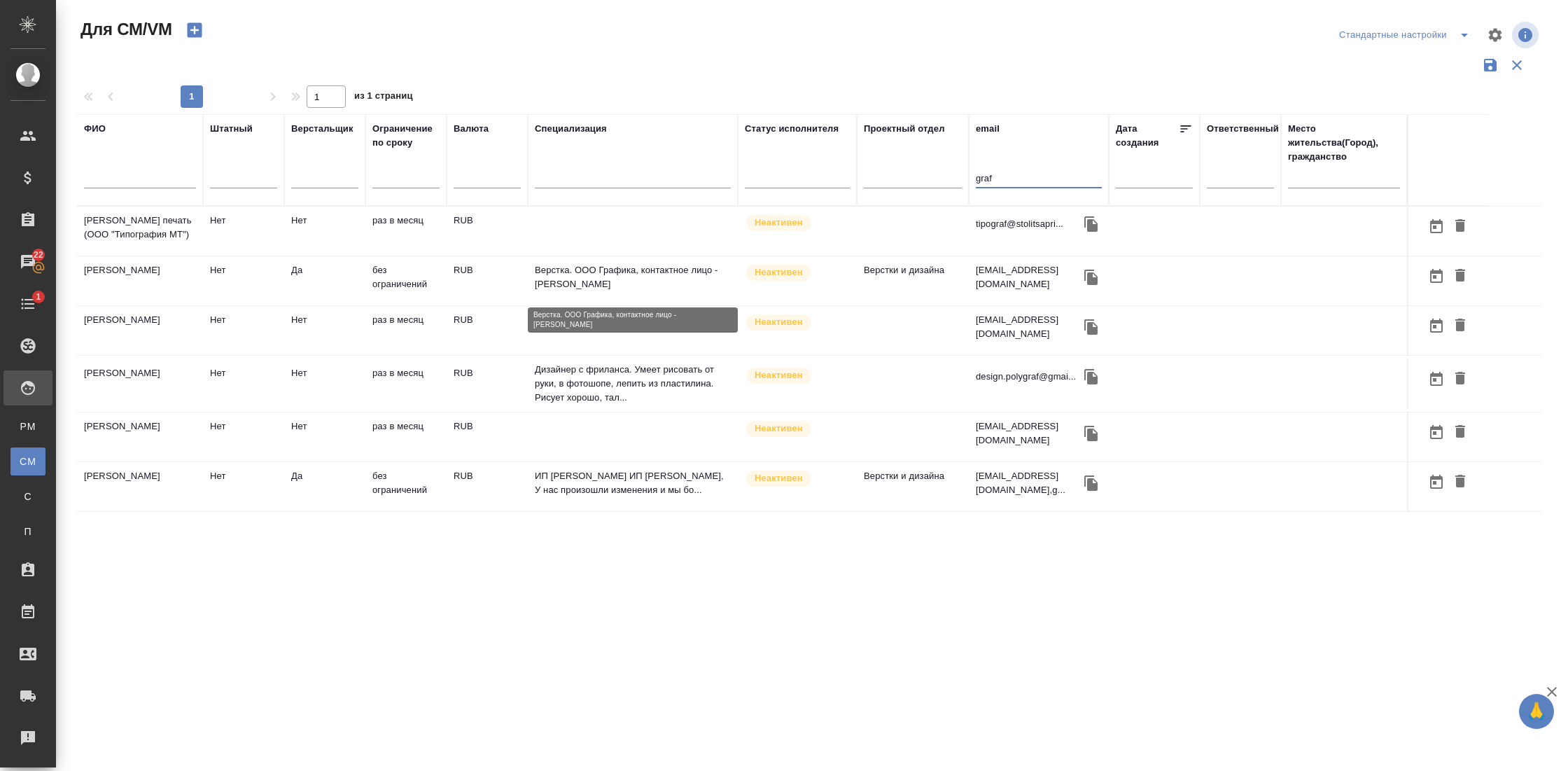
type input "graf"
click at [624, 291] on p "Верстка. ООО Графика, контактное лицо - [PERSON_NAME]" at bounding box center [633, 277] width 196 height 28
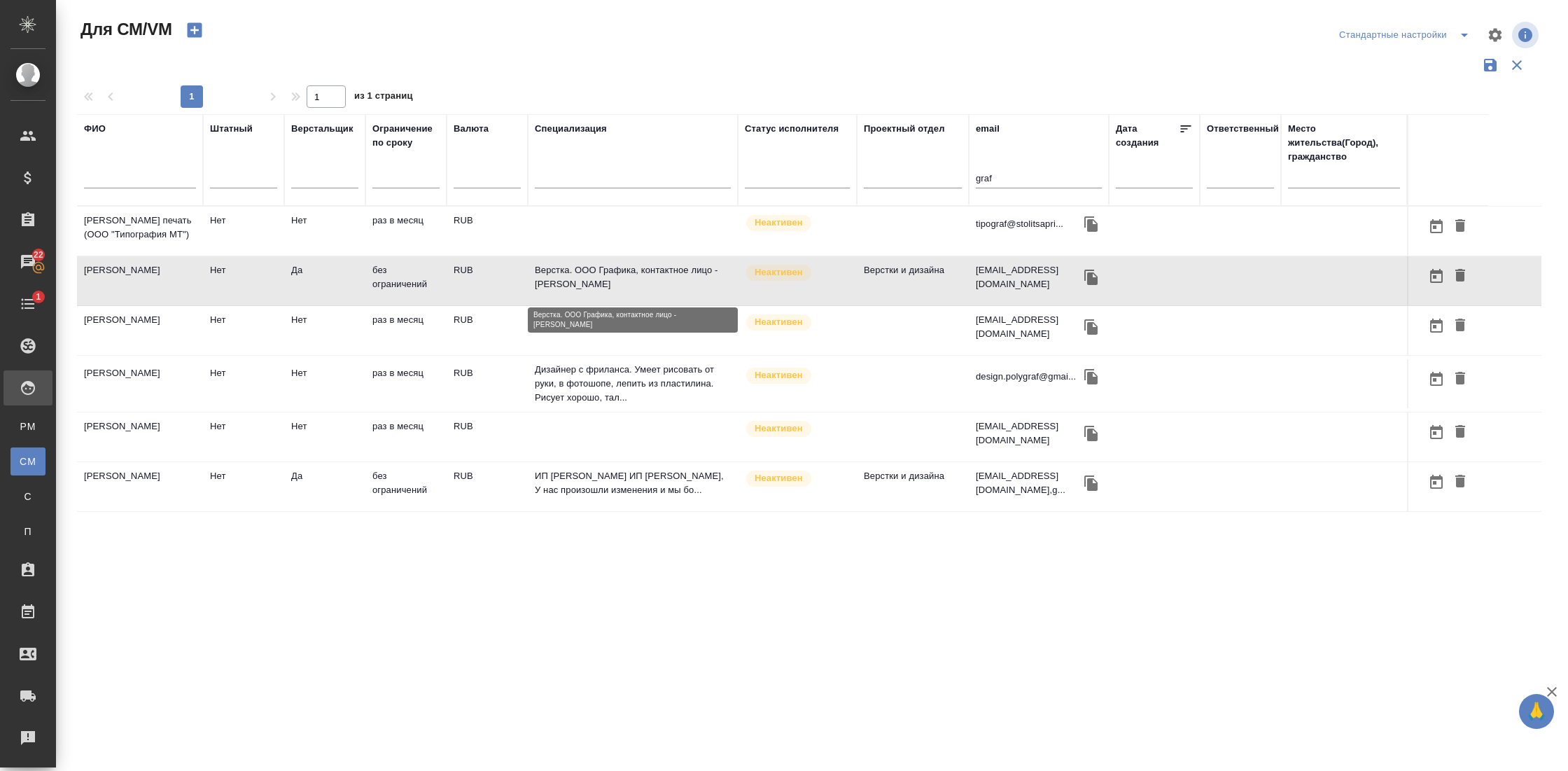
click at [624, 291] on p "Верстка. ООО Графика, контактное лицо - Абашев Вадим Алексеевич" at bounding box center [633, 277] width 196 height 28
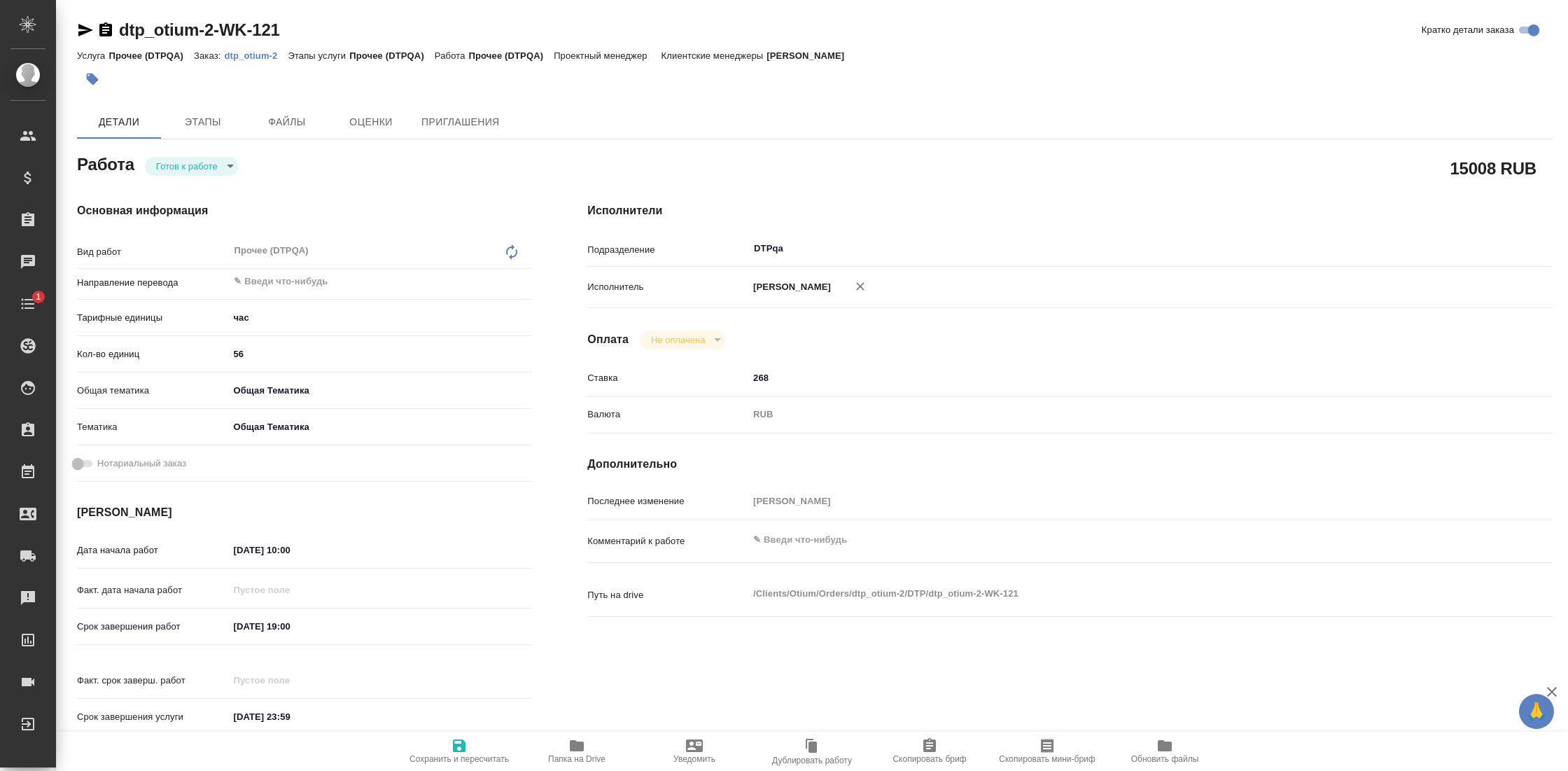
type textarea "x"
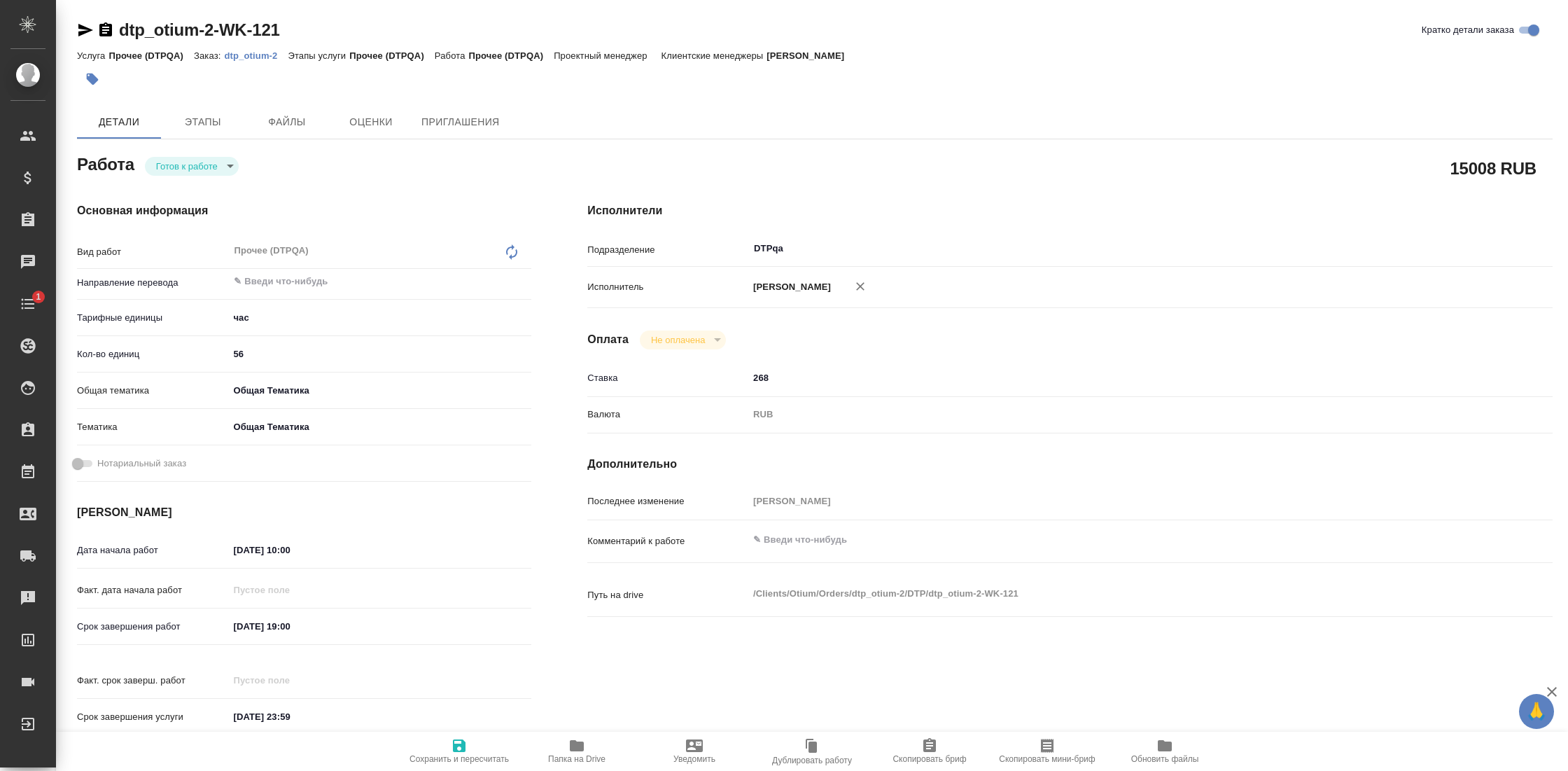
type textarea "x"
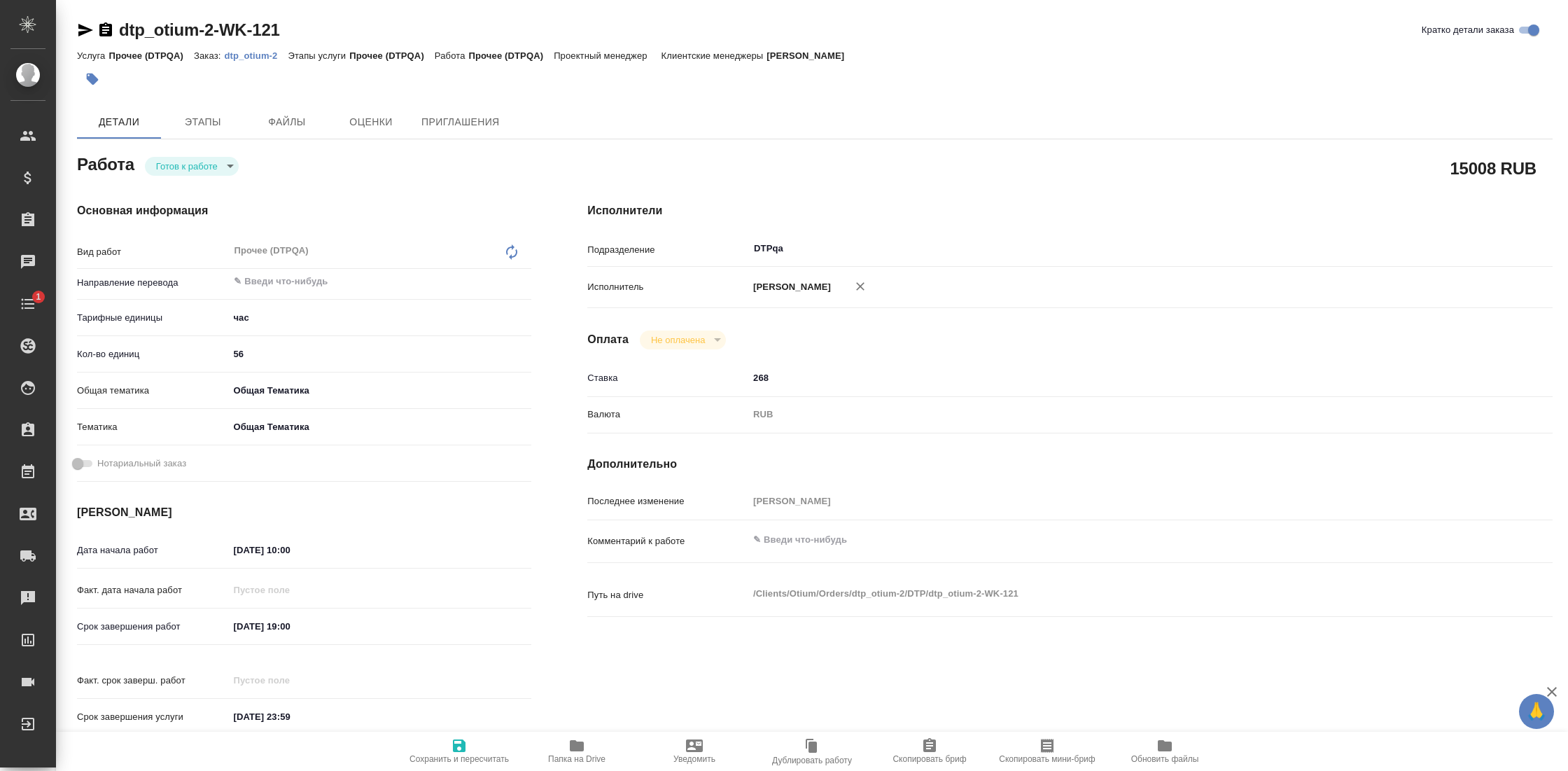
type textarea "x"
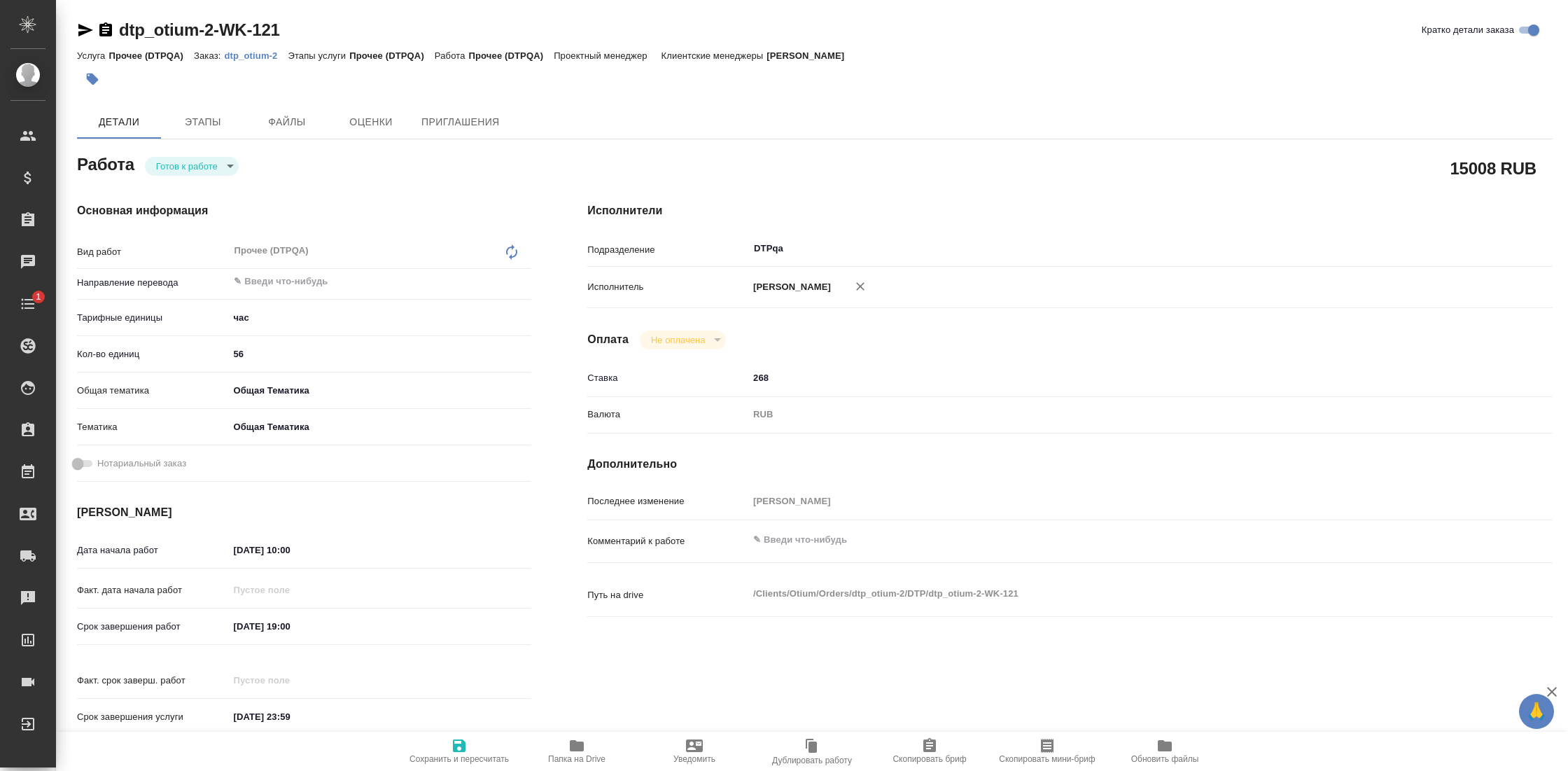
type textarea "x"
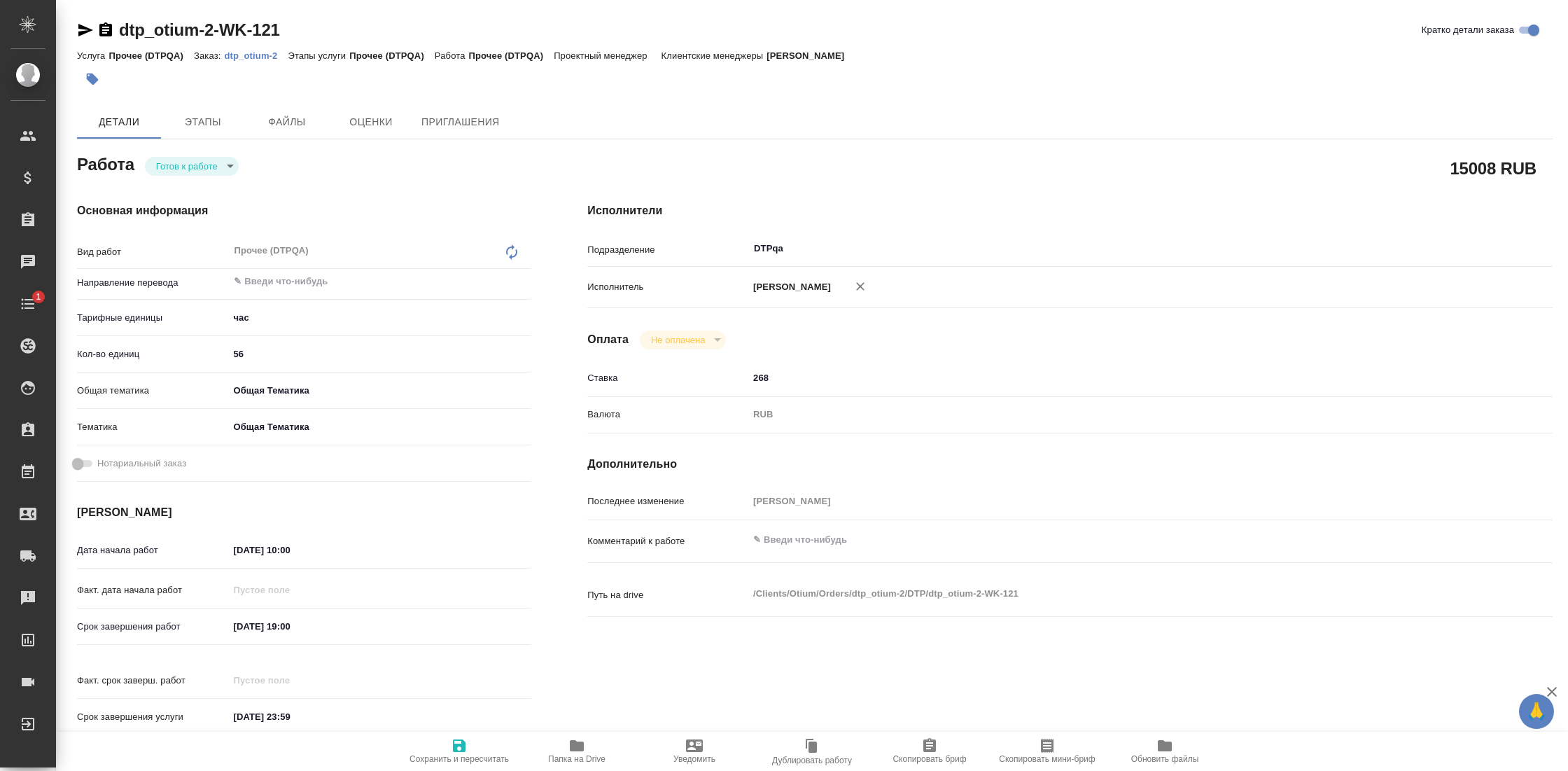
type textarea "x"
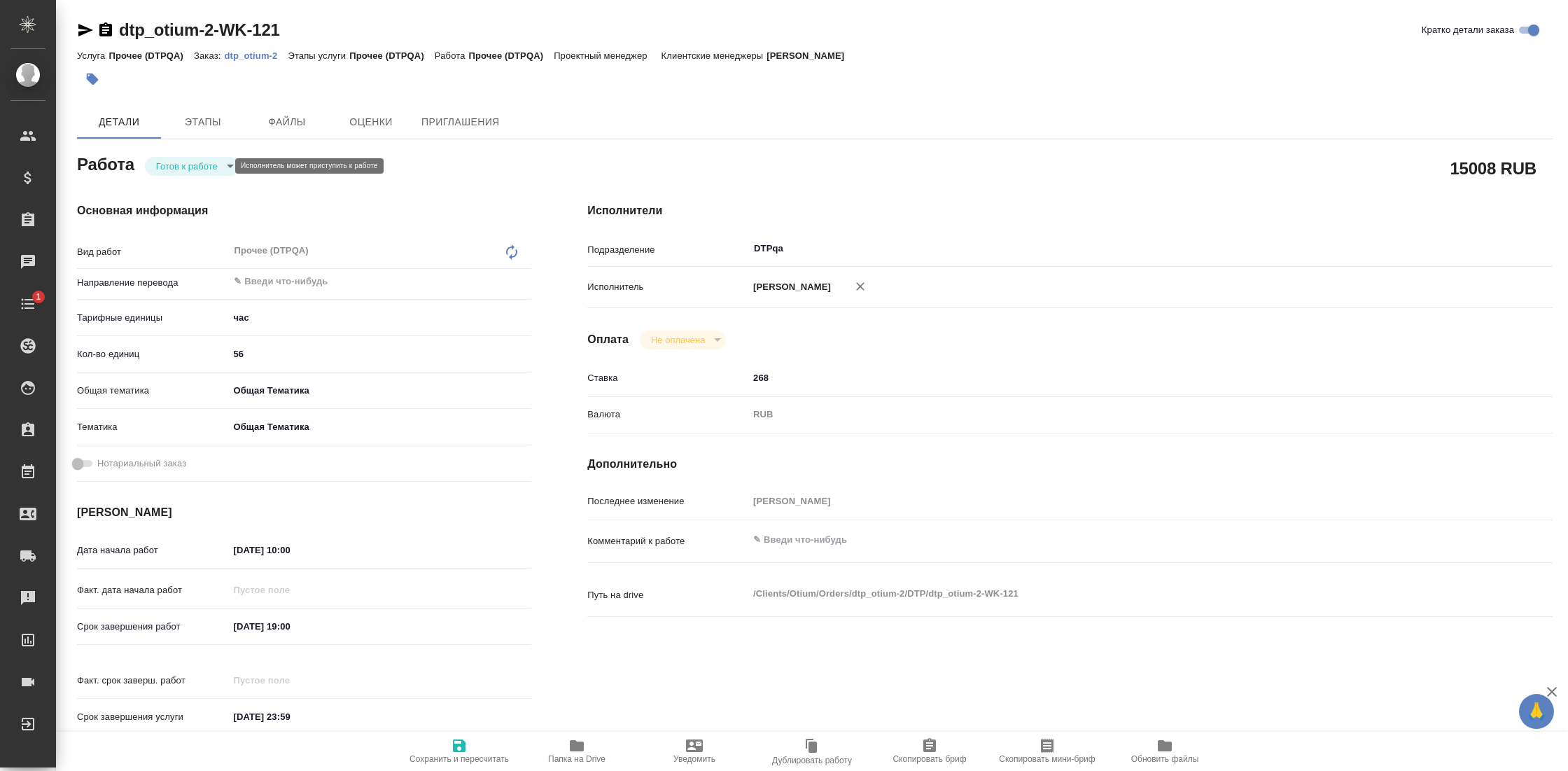
click at [184, 160] on body "🙏 .cls-1 fill:#fff; AWATERA Gostev Yury Клиенты Спецификации Заказы Чаты 1 Todo…" at bounding box center [784, 385] width 1568 height 771
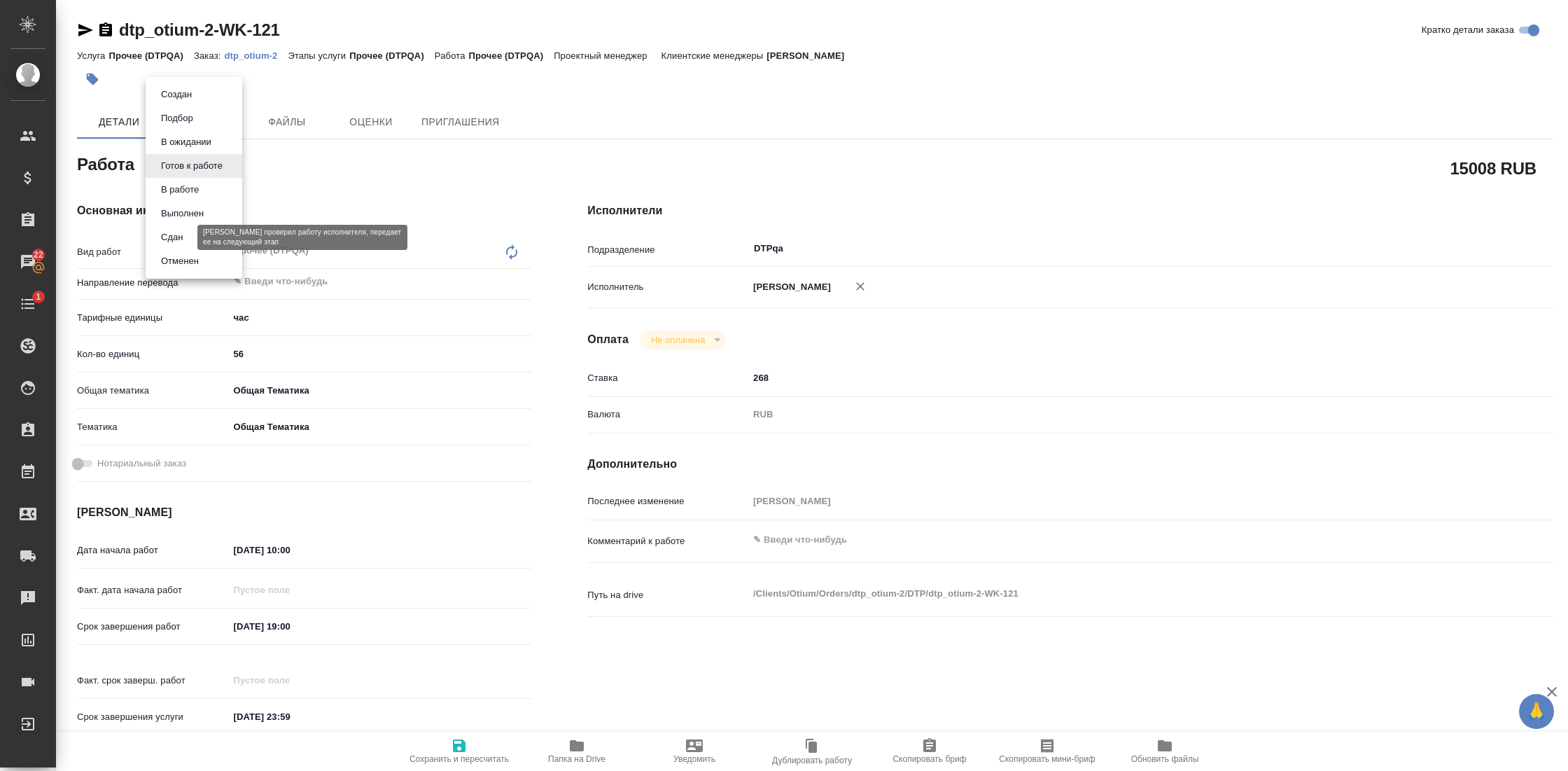
click at [183, 232] on button "Сдан" at bounding box center [171, 238] width 30 height 15
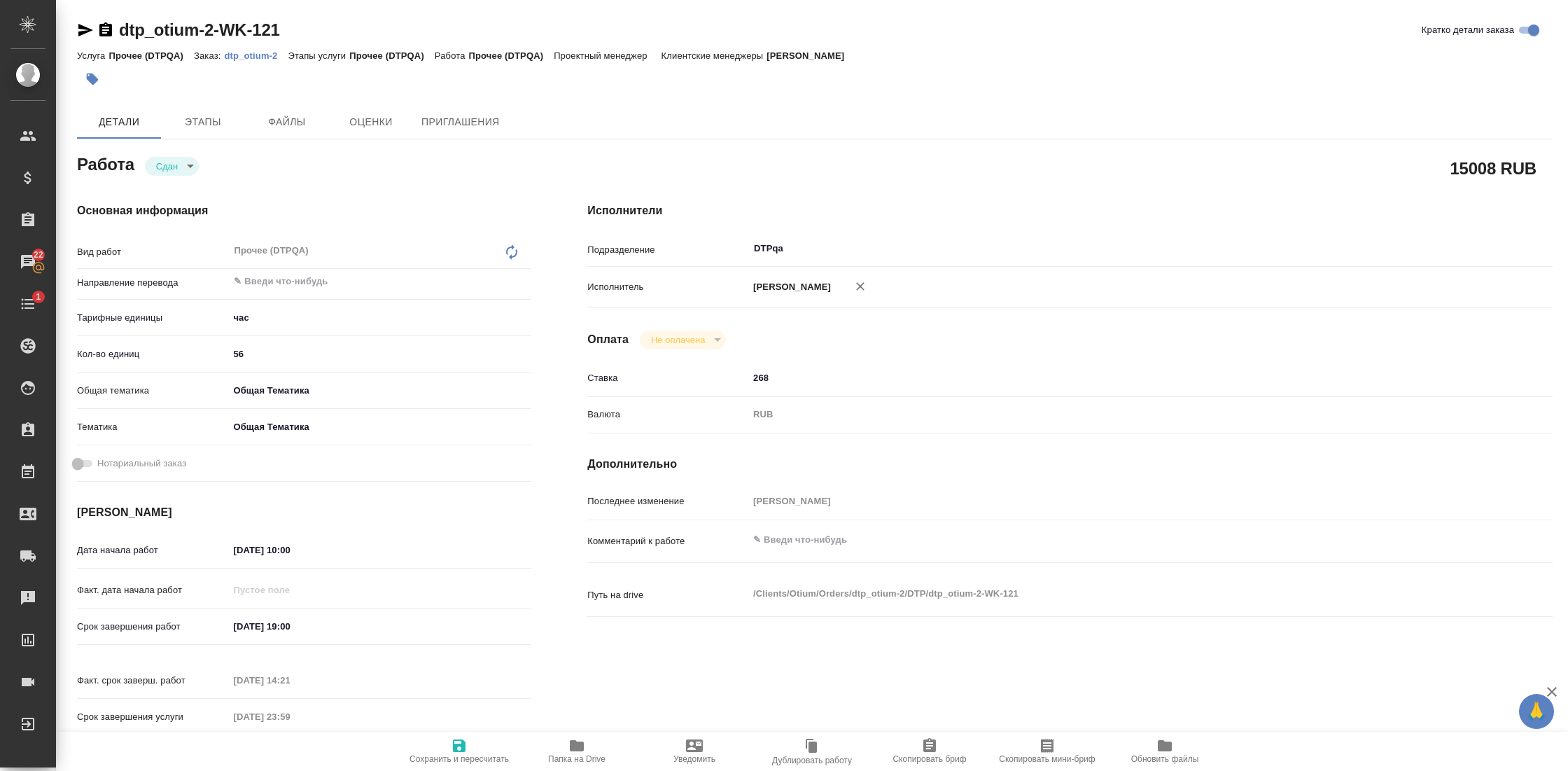
type textarea "x"
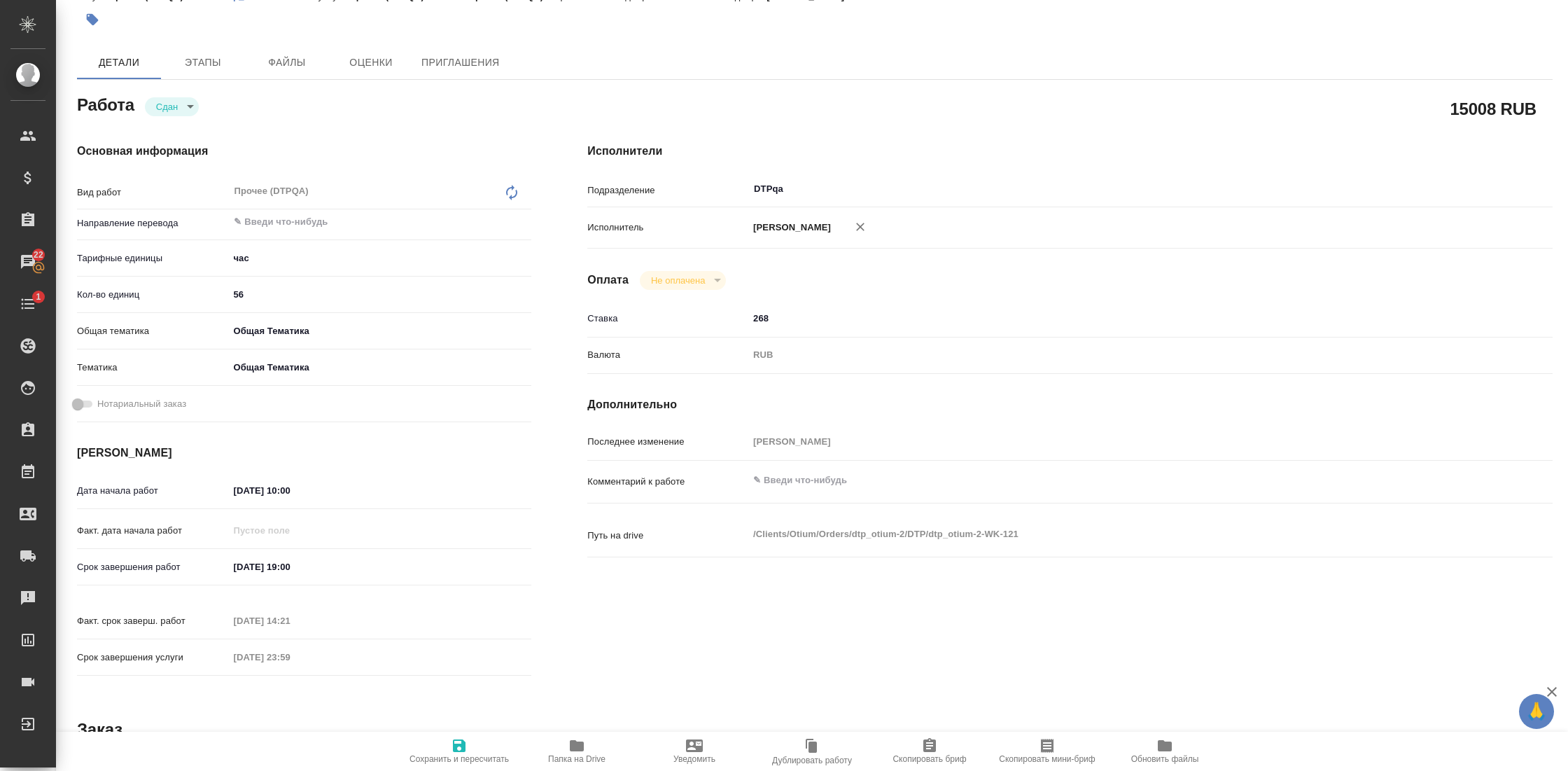
scroll to position [63, 0]
click at [460, 744] on icon "button" at bounding box center [459, 746] width 17 height 17
type textarea "x"
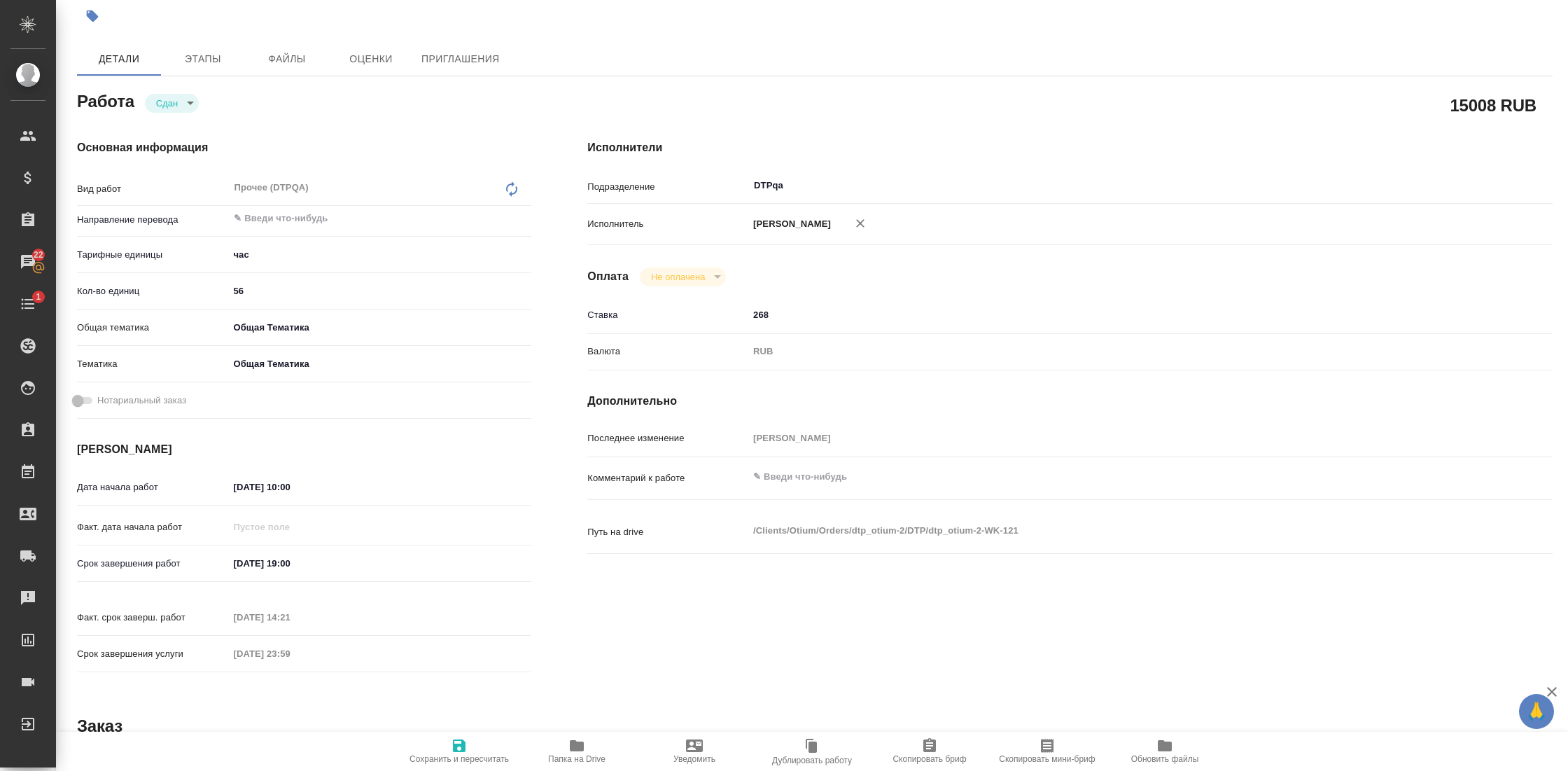
type textarea "x"
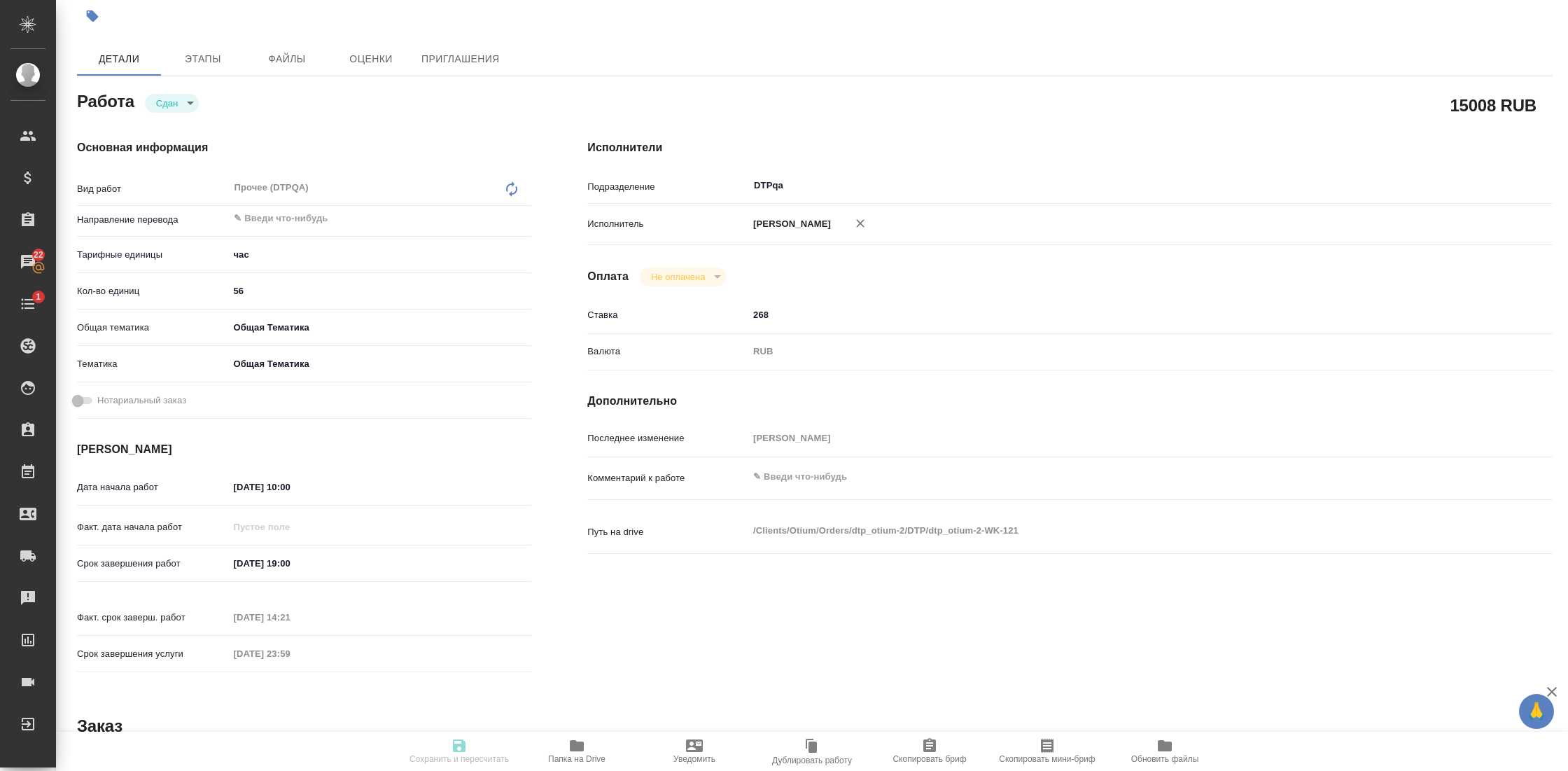
type textarea "x"
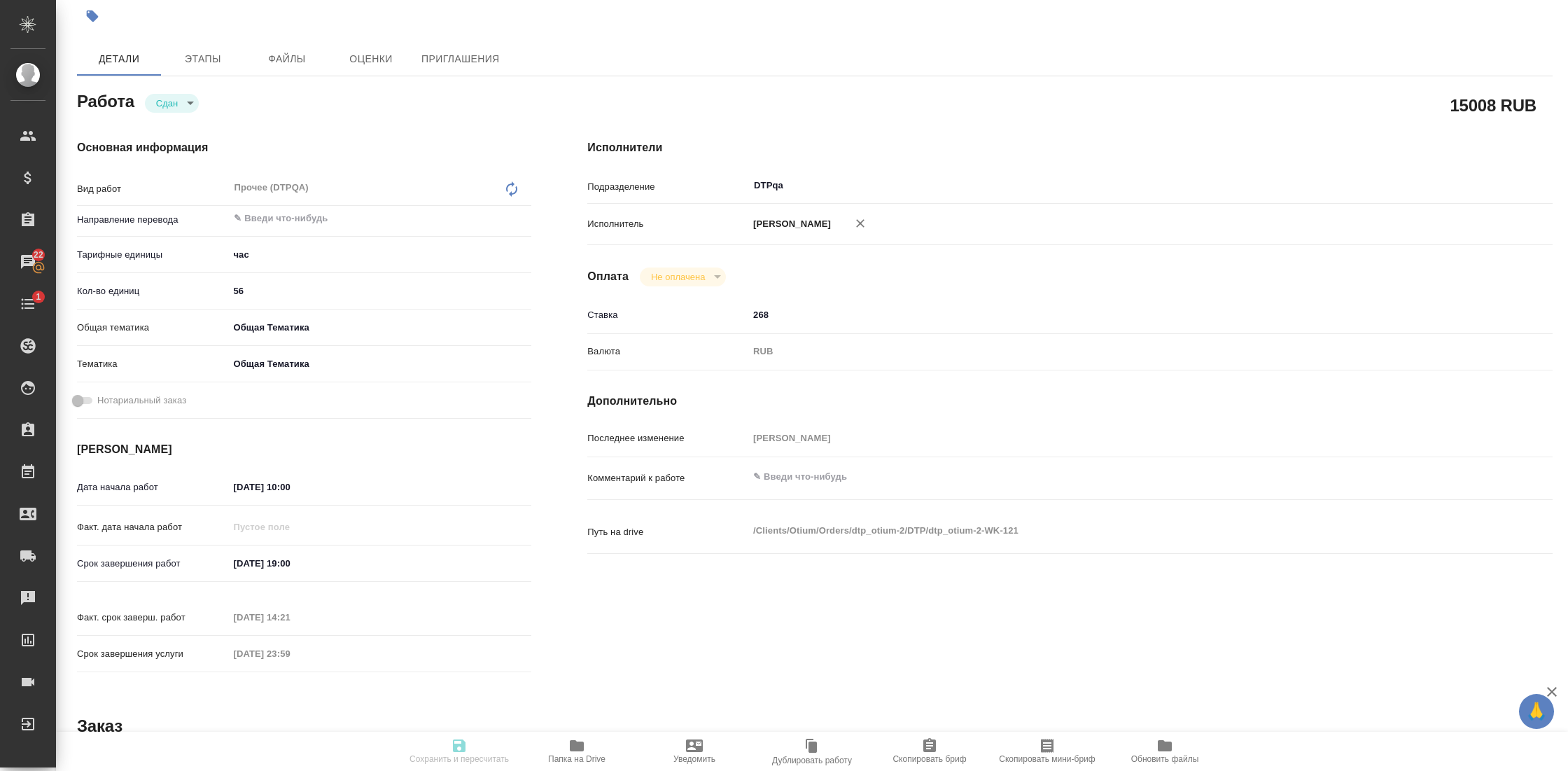
type textarea "x"
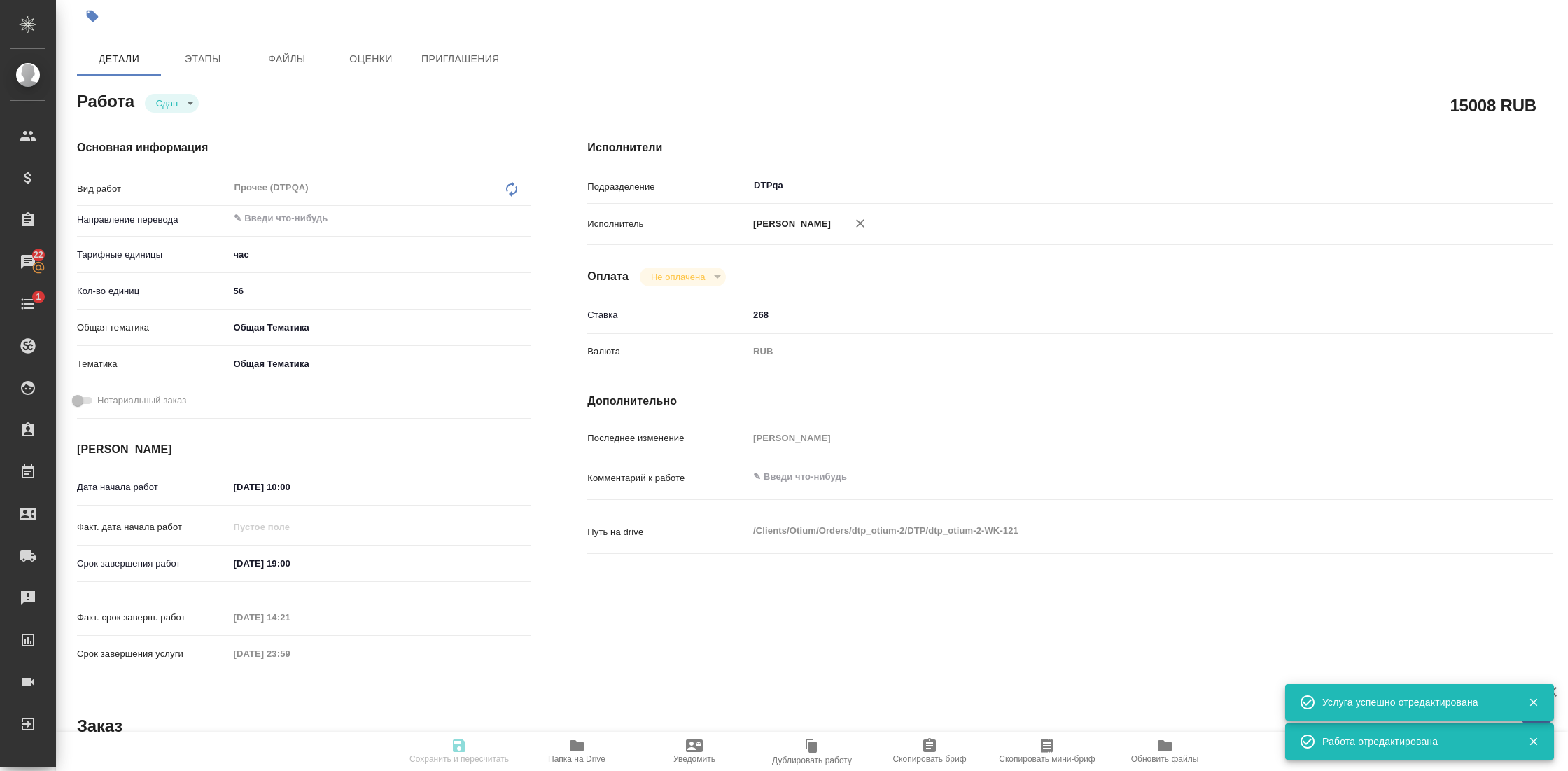
type input "closed"
type textarea "Прочее (DTPQA)"
type textarea "x"
type input "5a8b1489cc6b4906c91bfd93"
type input "56"
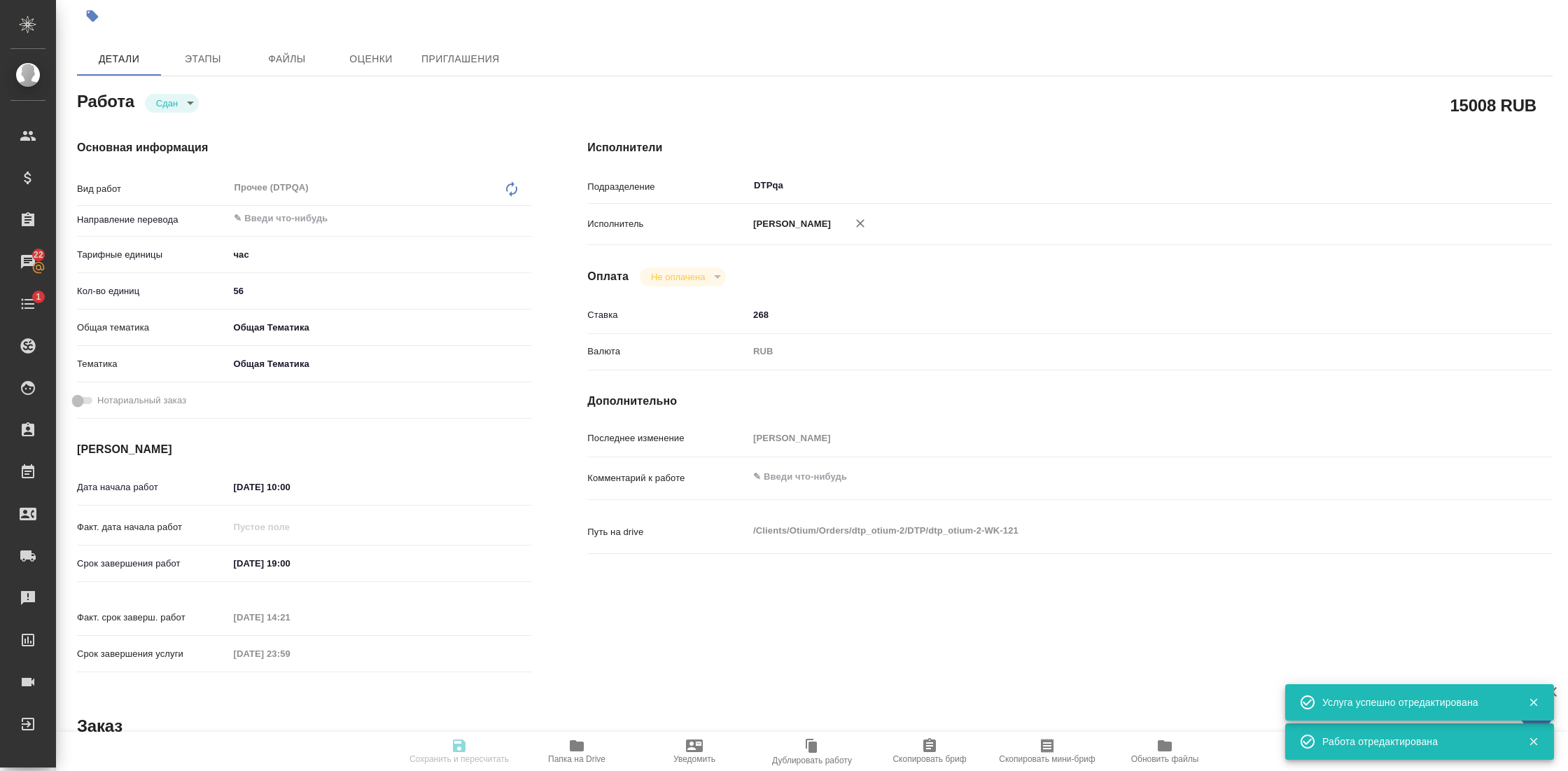
type input "obtem"
type input "6012b1ca196b0e5c9229a120"
type input "26.09.2025 10:00"
type input "09.10.2025 19:00"
type input "15.09.2025 14:21"
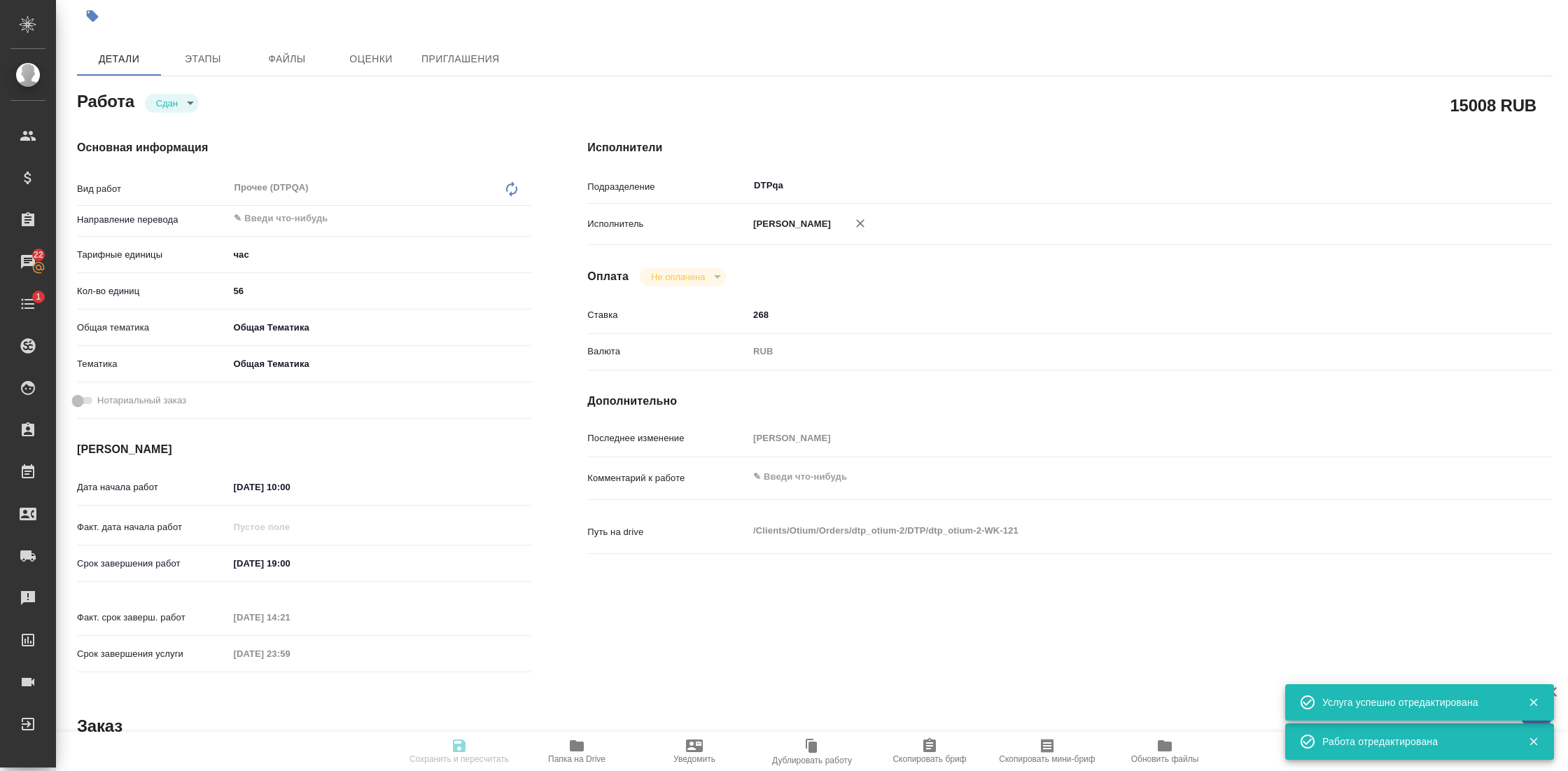
type input "31.12.2025 23:59"
type input "DTPqa"
type input "notPayed"
type input "268"
type input "RUB"
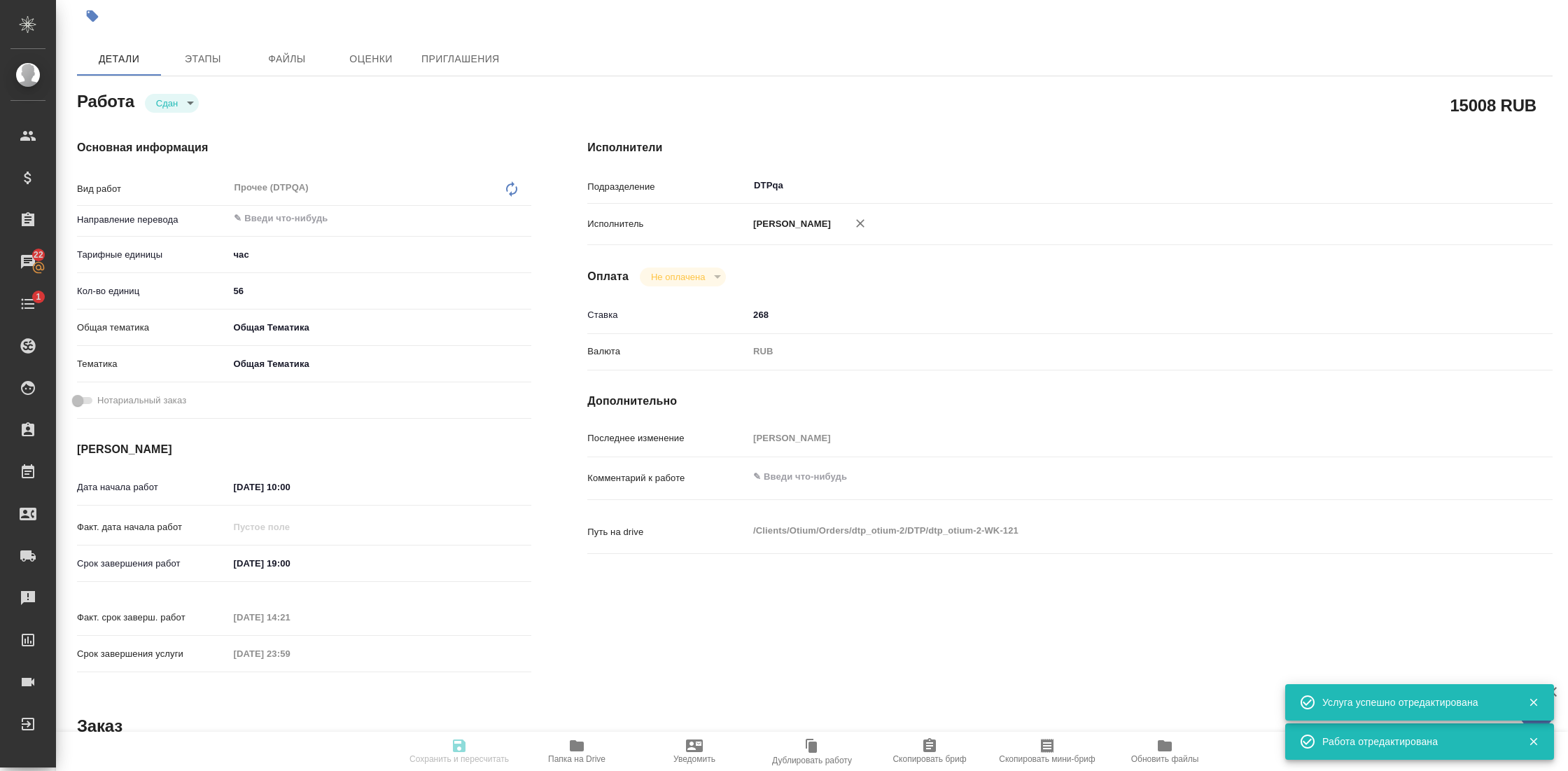
type input "Гостев Юрий"
type textarea "x"
type textarea "/Clients/Оtium/Orders/dtp_otium-2/DTP/dtp_otium-2-WK-121"
type textarea "x"
type input "dtp_otium-2"
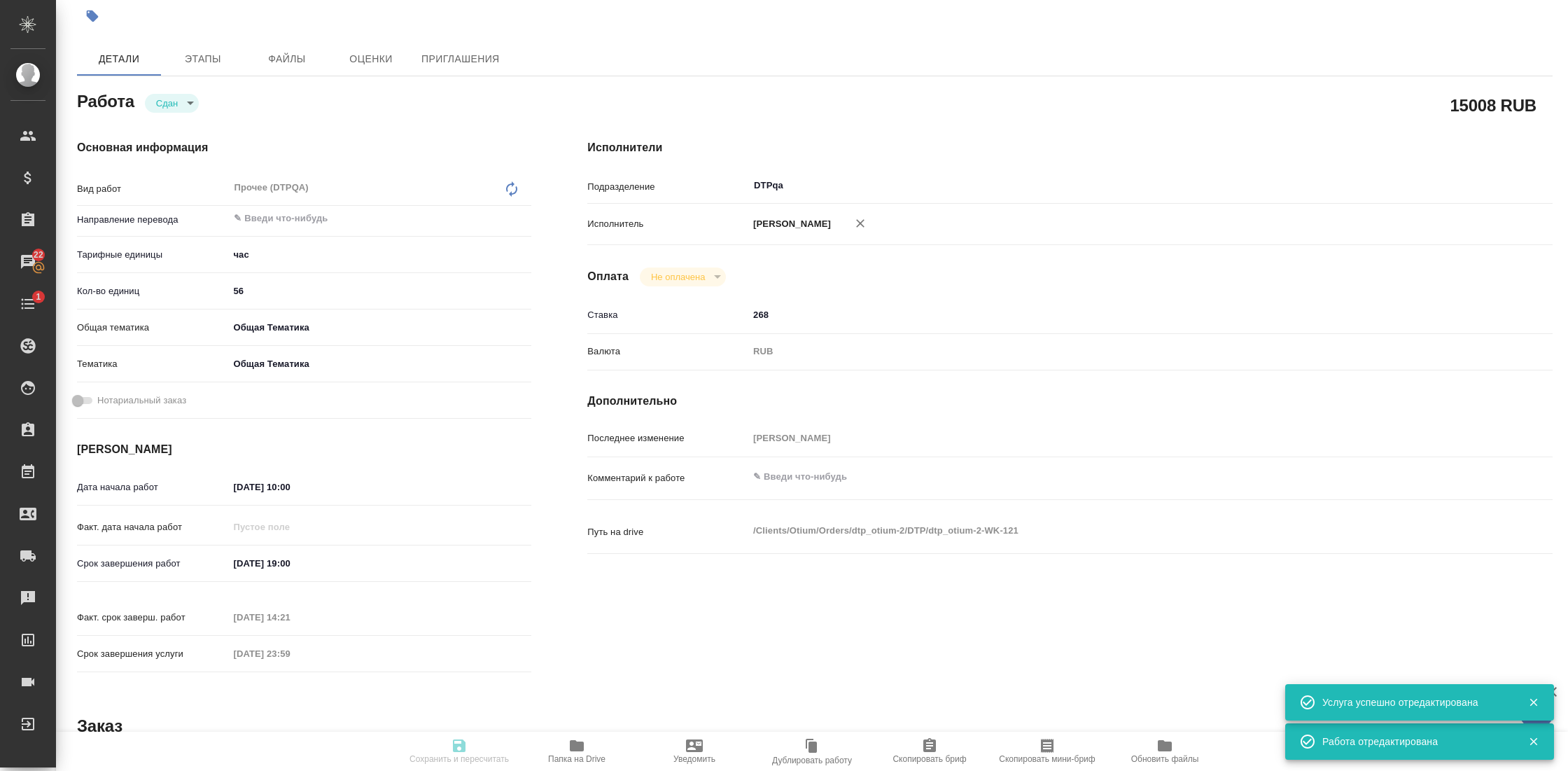
type input "Прочее (DTPQA)"
type input "Гостев Юрий"
type input "/Clients/Оtium/Orders/dtp_otium-2"
type textarea "x"
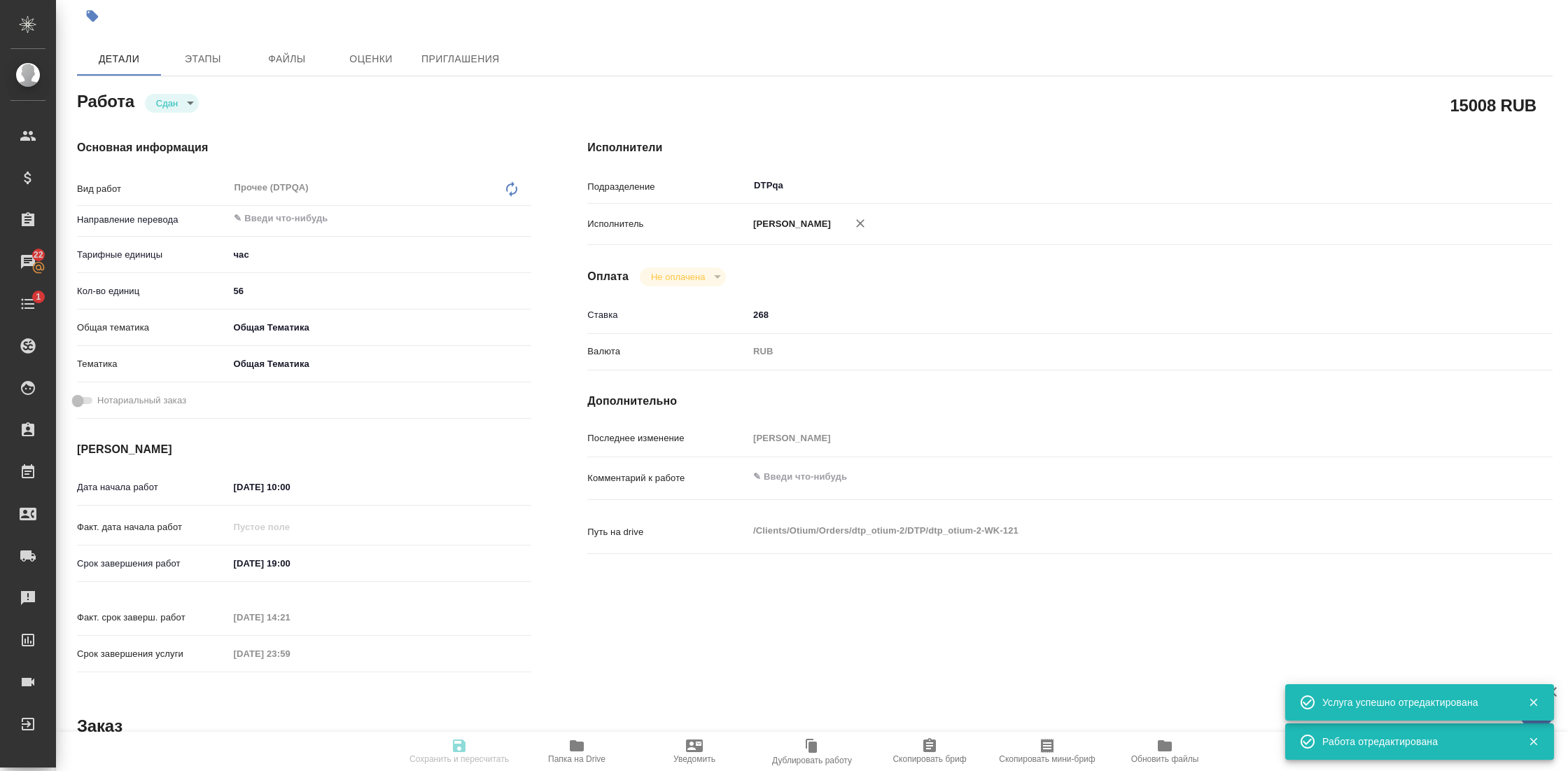
type textarea "x"
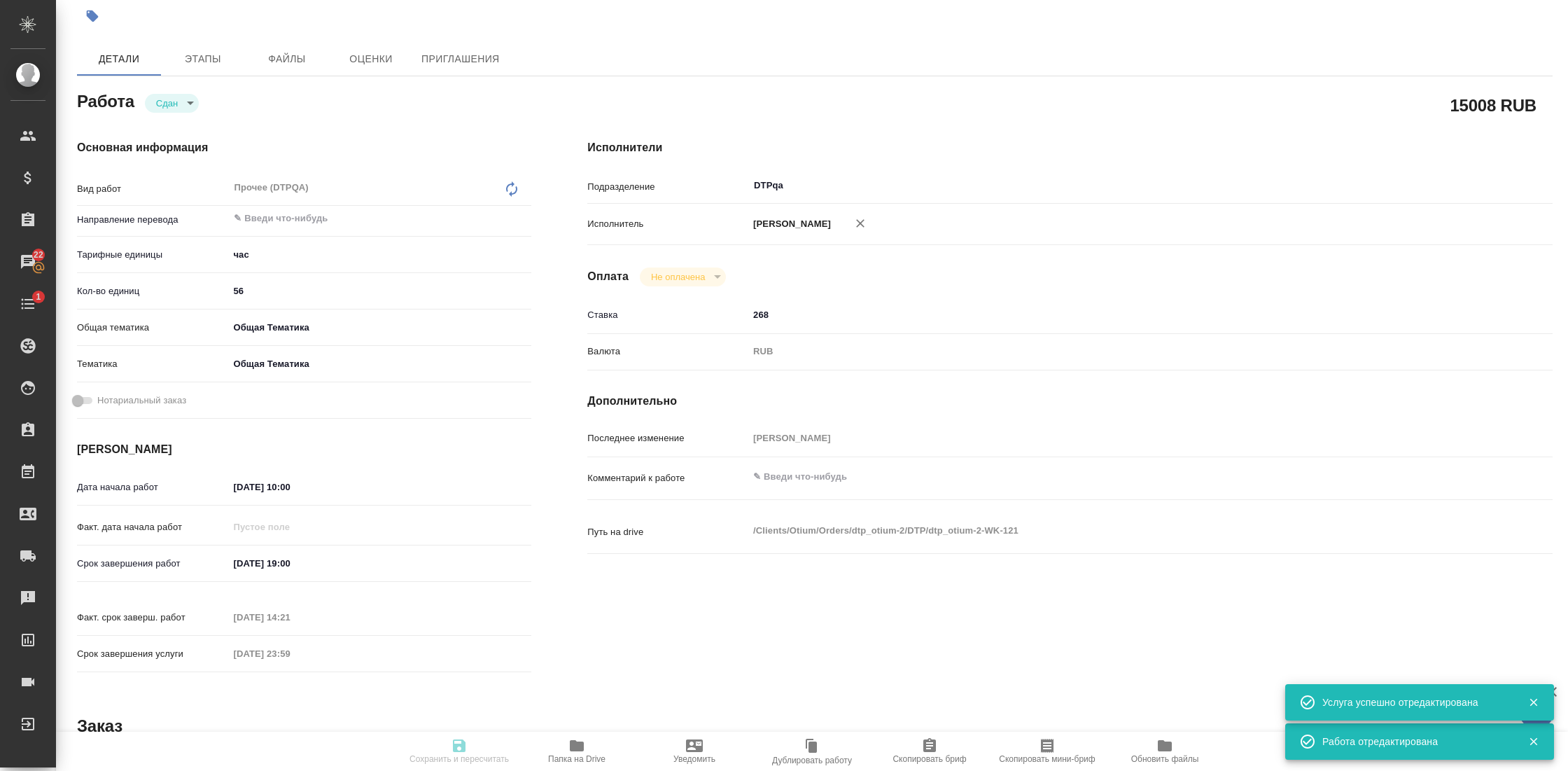
type textarea "x"
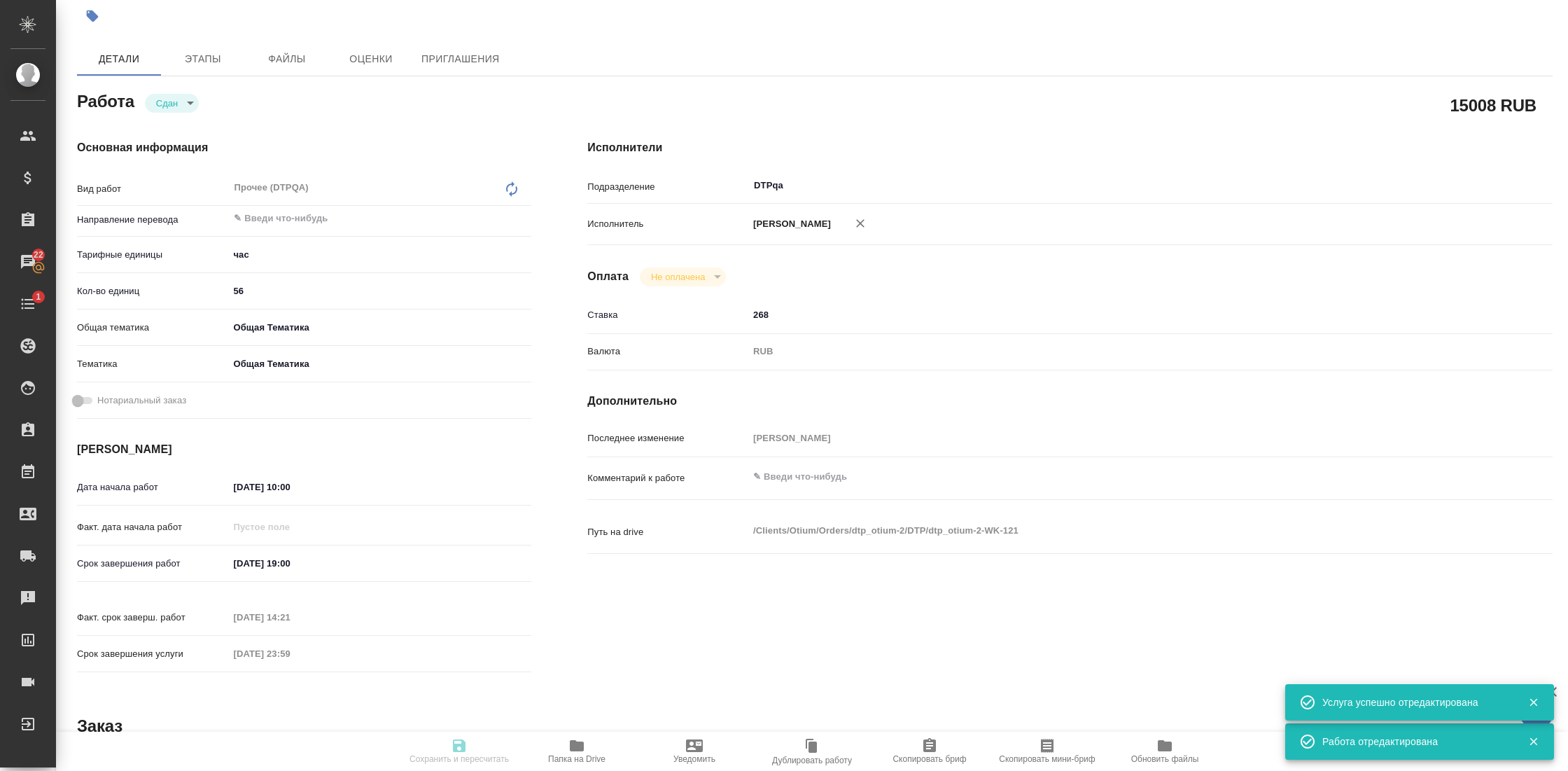
type textarea "x"
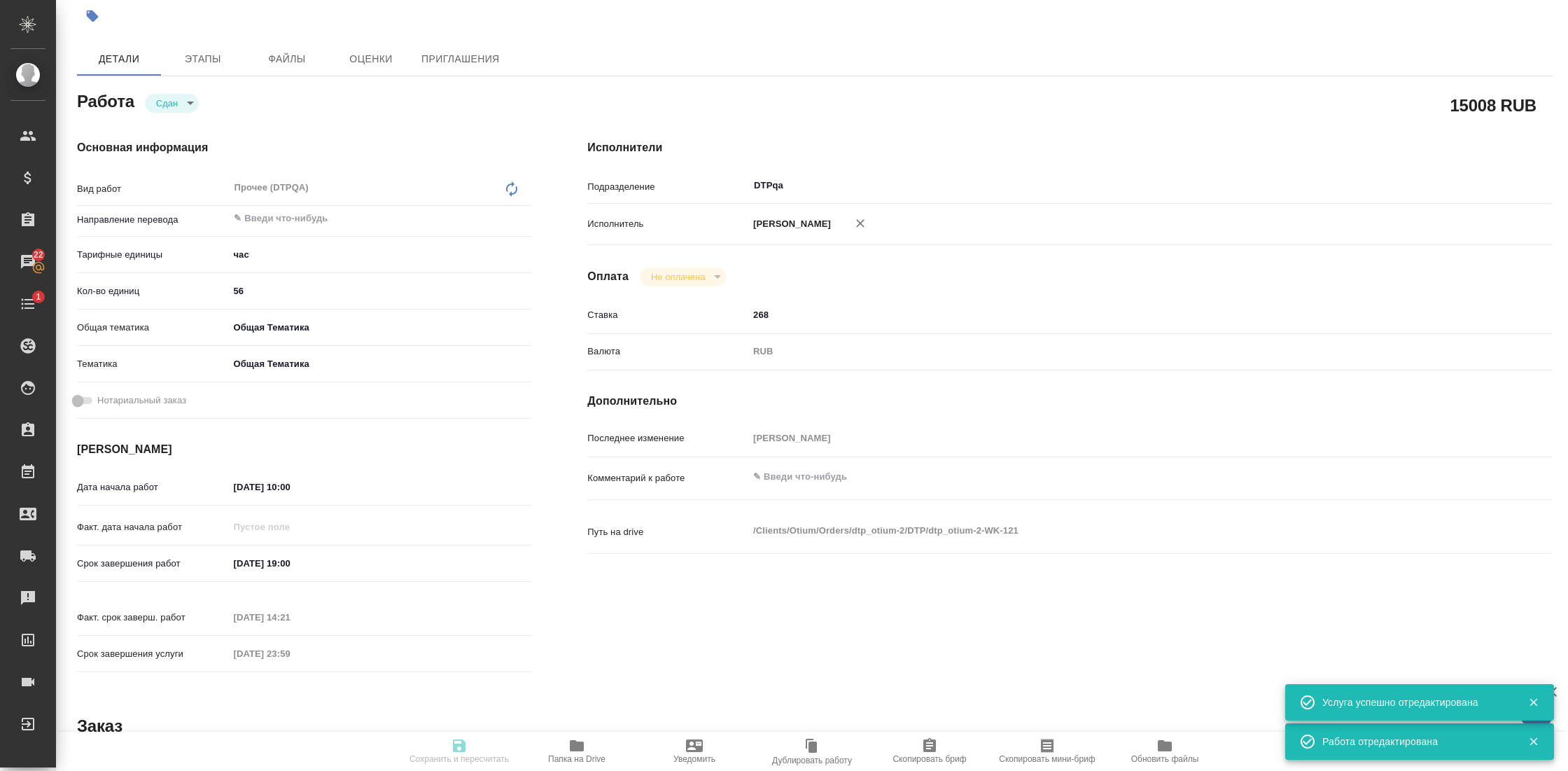
type textarea "x"
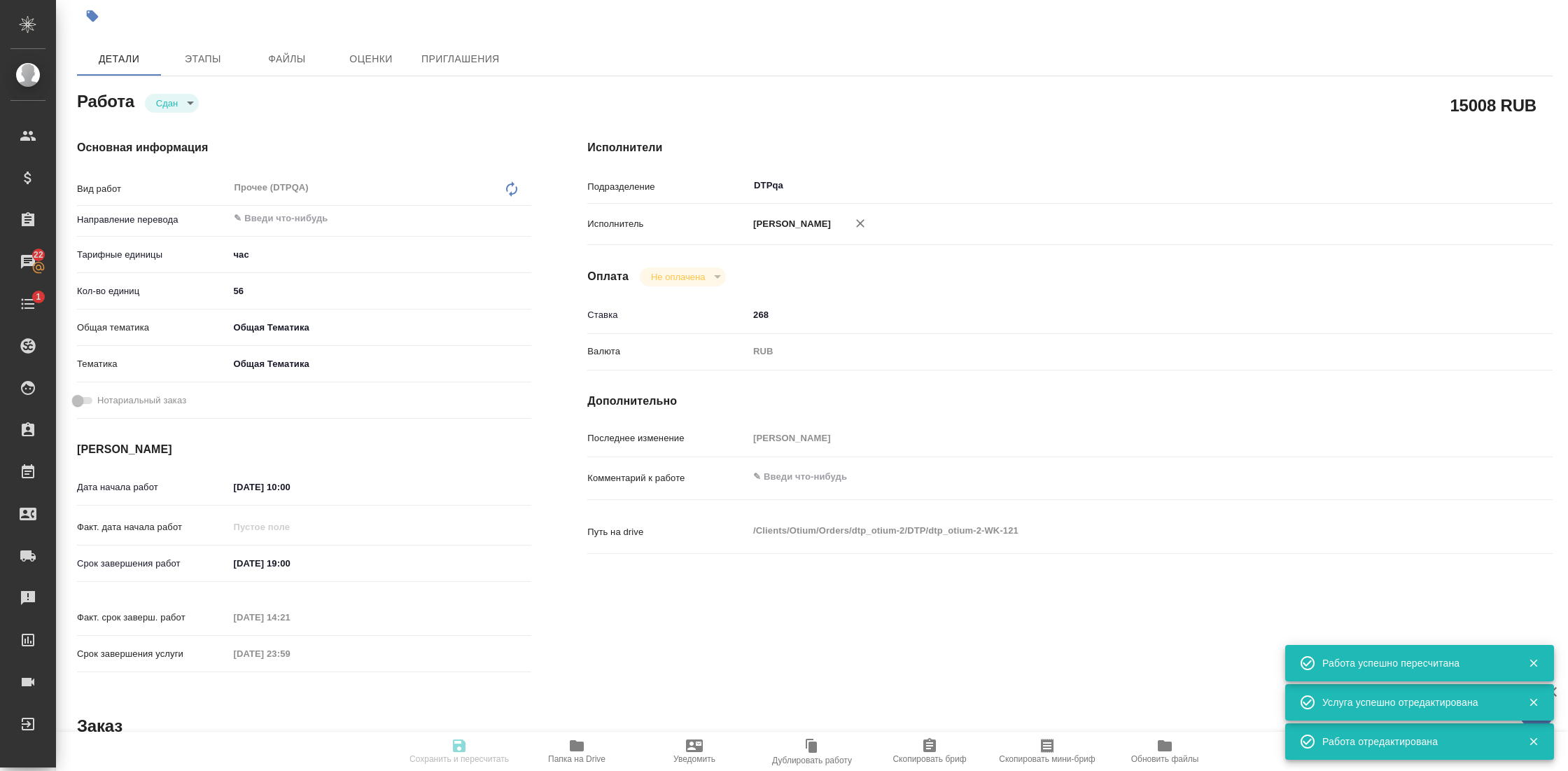
type input "closed"
type textarea "Прочее (DTPQA)"
type textarea "x"
type input "5a8b1489cc6b4906c91bfd93"
type input "56"
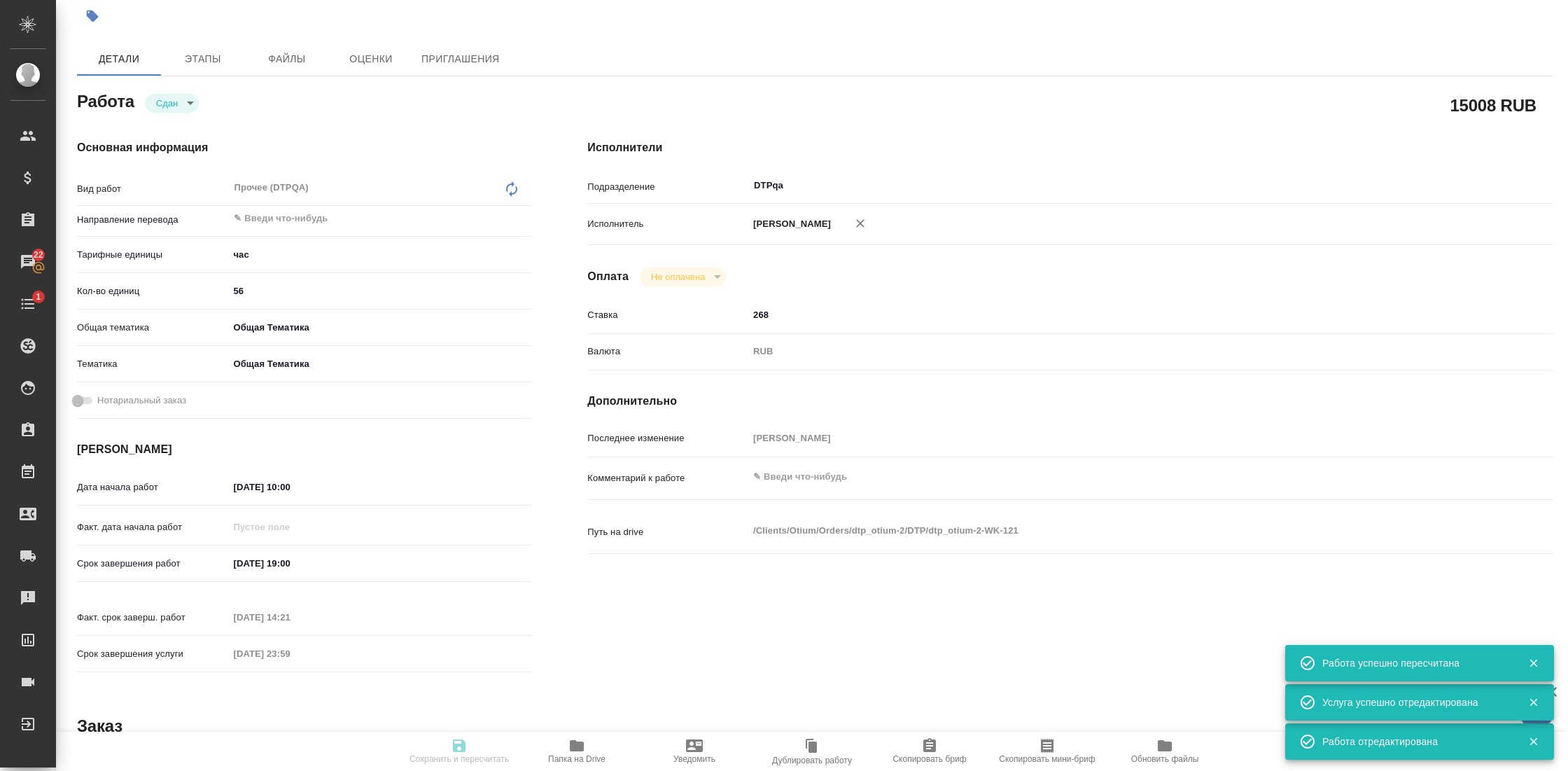
type input "obtem"
type input "6012b1ca196b0e5c9229a120"
type input "26.09.2025 10:00"
type input "09.10.2025 19:00"
type input "15.09.2025 14:21"
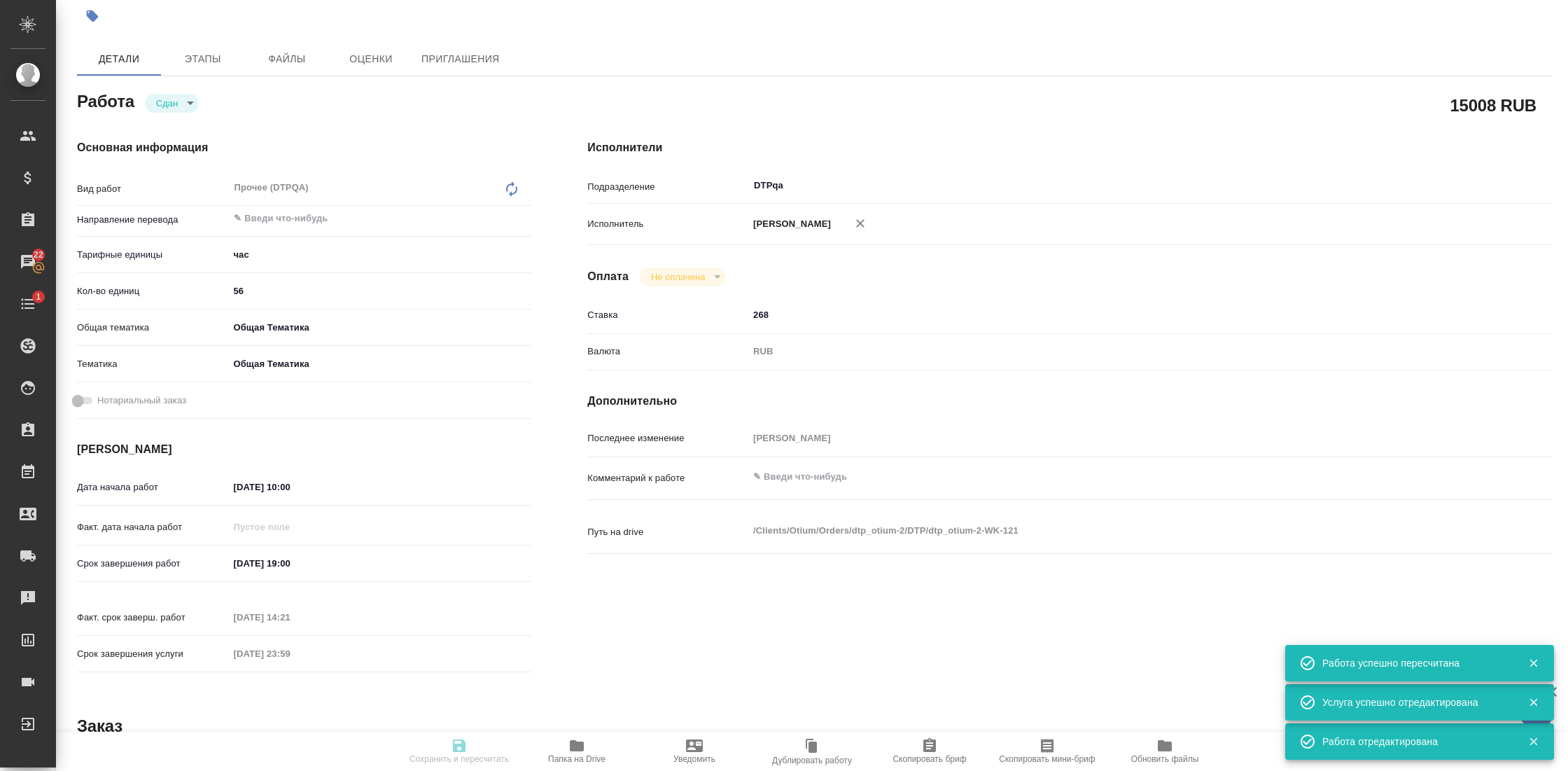
type input "31.12.2025 23:59"
type input "DTPqa"
type input "notPayed"
type input "268"
type input "RUB"
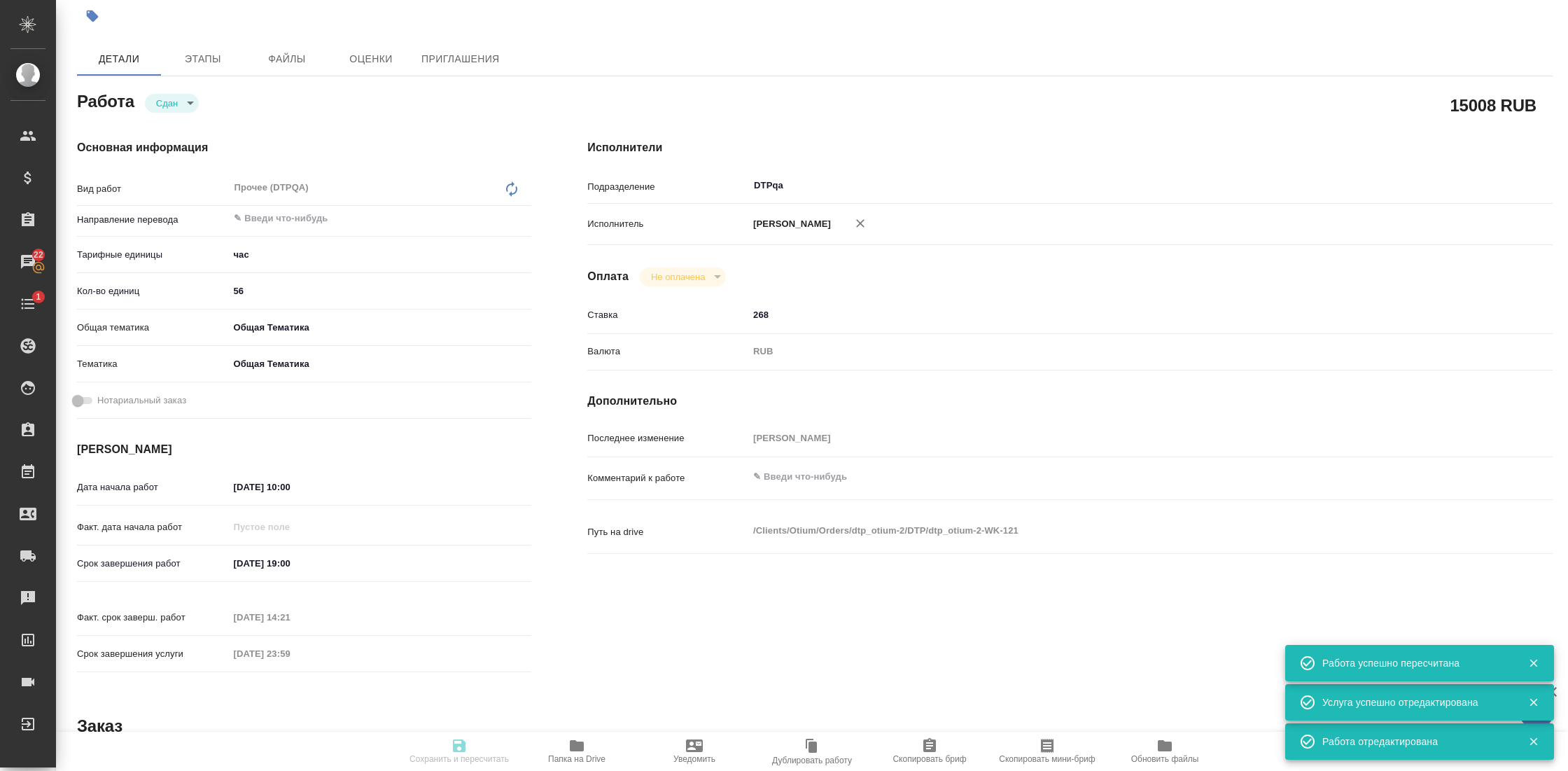
type input "Гостев Юрий"
type textarea "x"
type textarea "/Clients/Оtium/Orders/dtp_otium-2/DTP/dtp_otium-2-WK-121"
type textarea "x"
type input "dtp_otium-2"
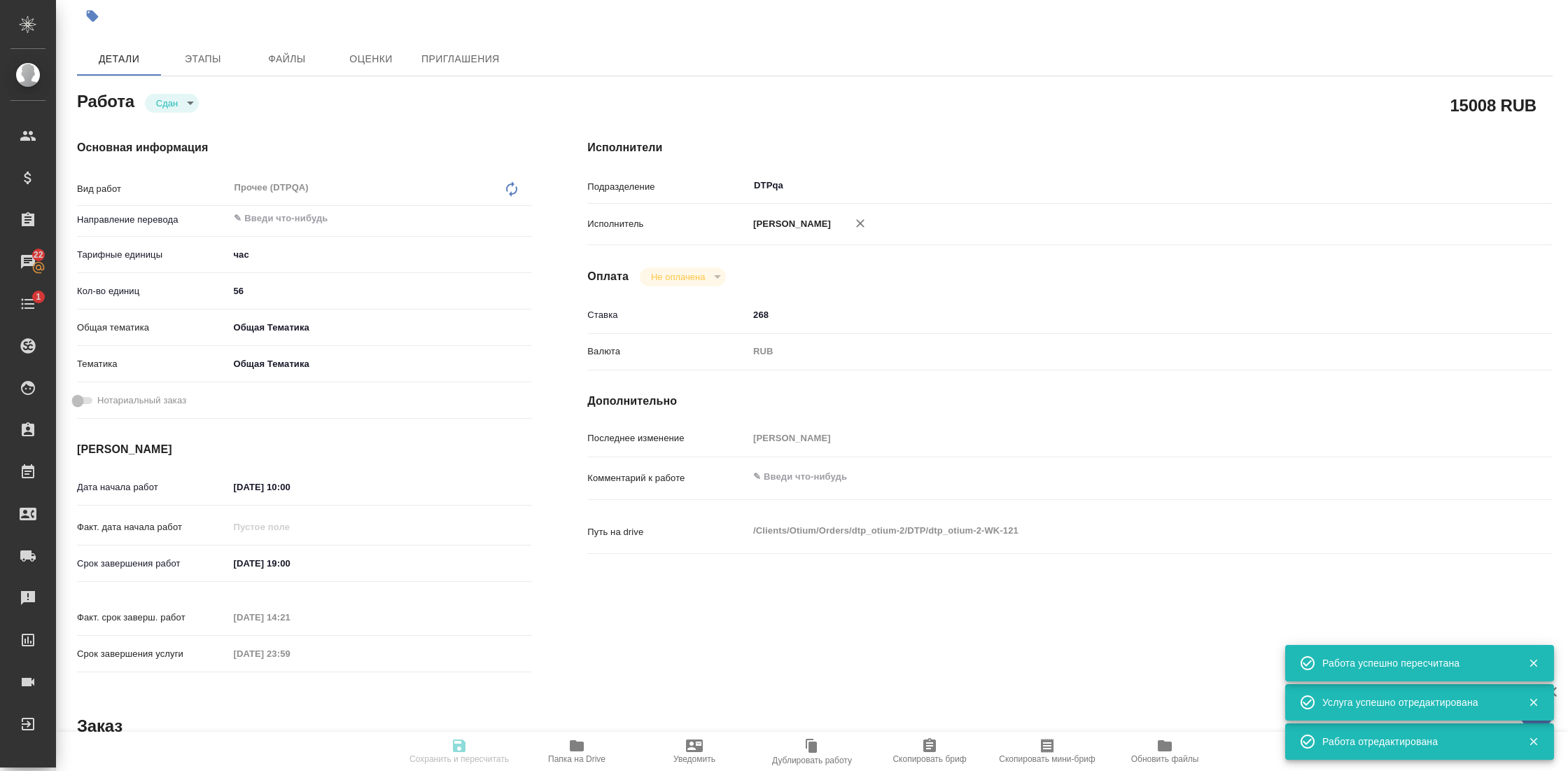
type input "Прочее (DTPQA)"
type input "Гостев Юрий"
type input "/Clients/Оtium/Orders/dtp_otium-2"
type textarea "x"
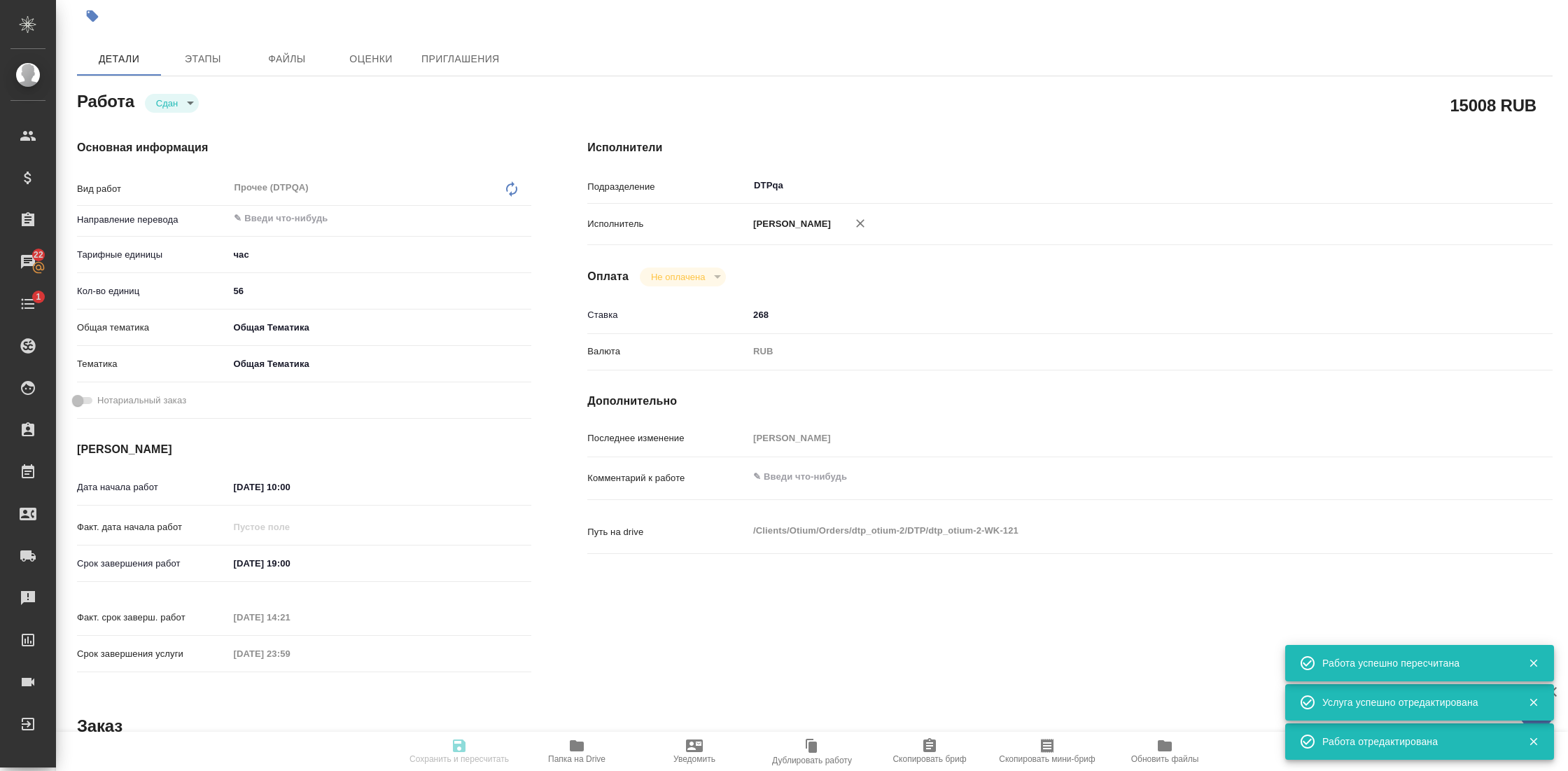
type textarea "x"
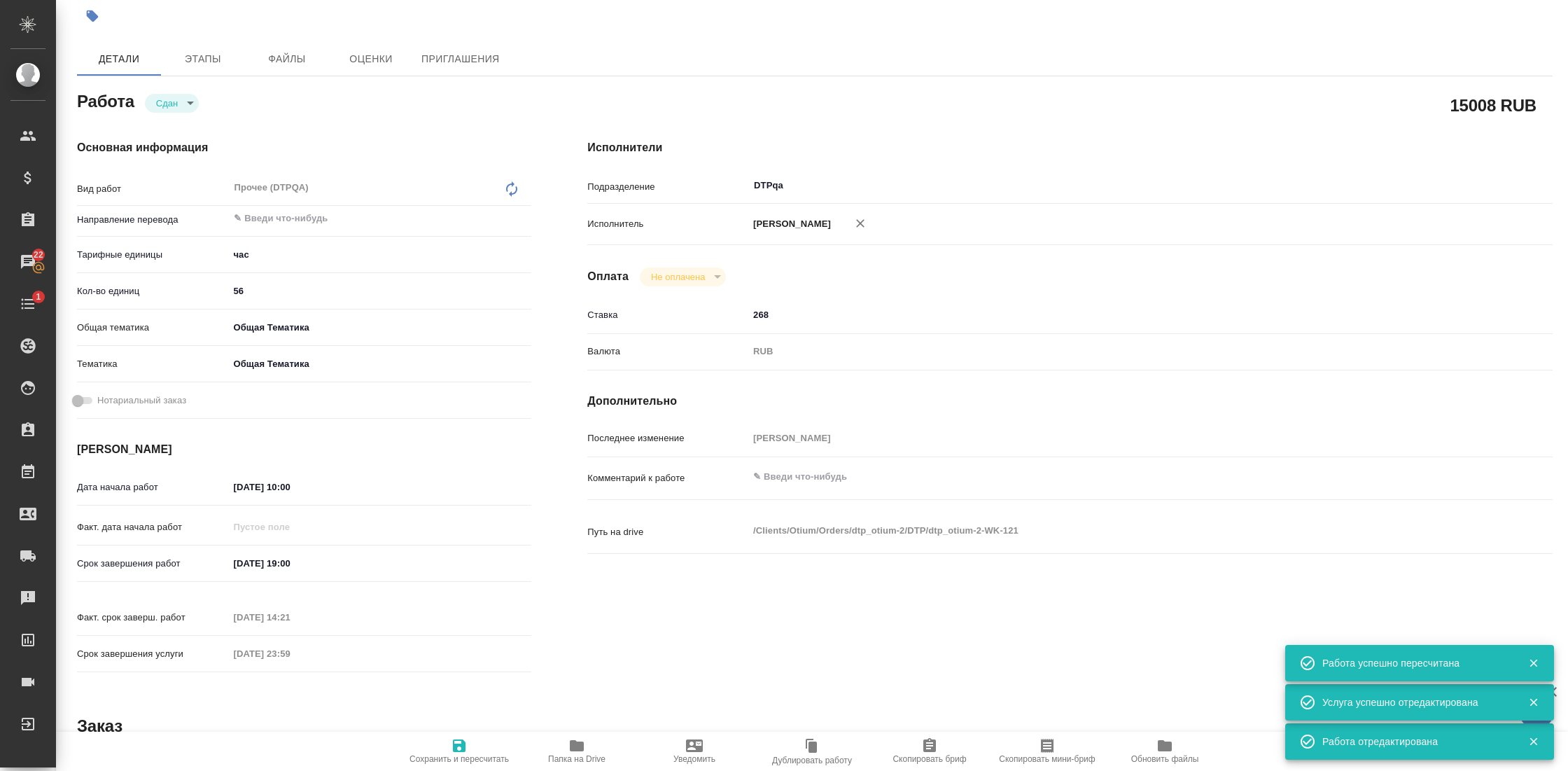
type textarea "x"
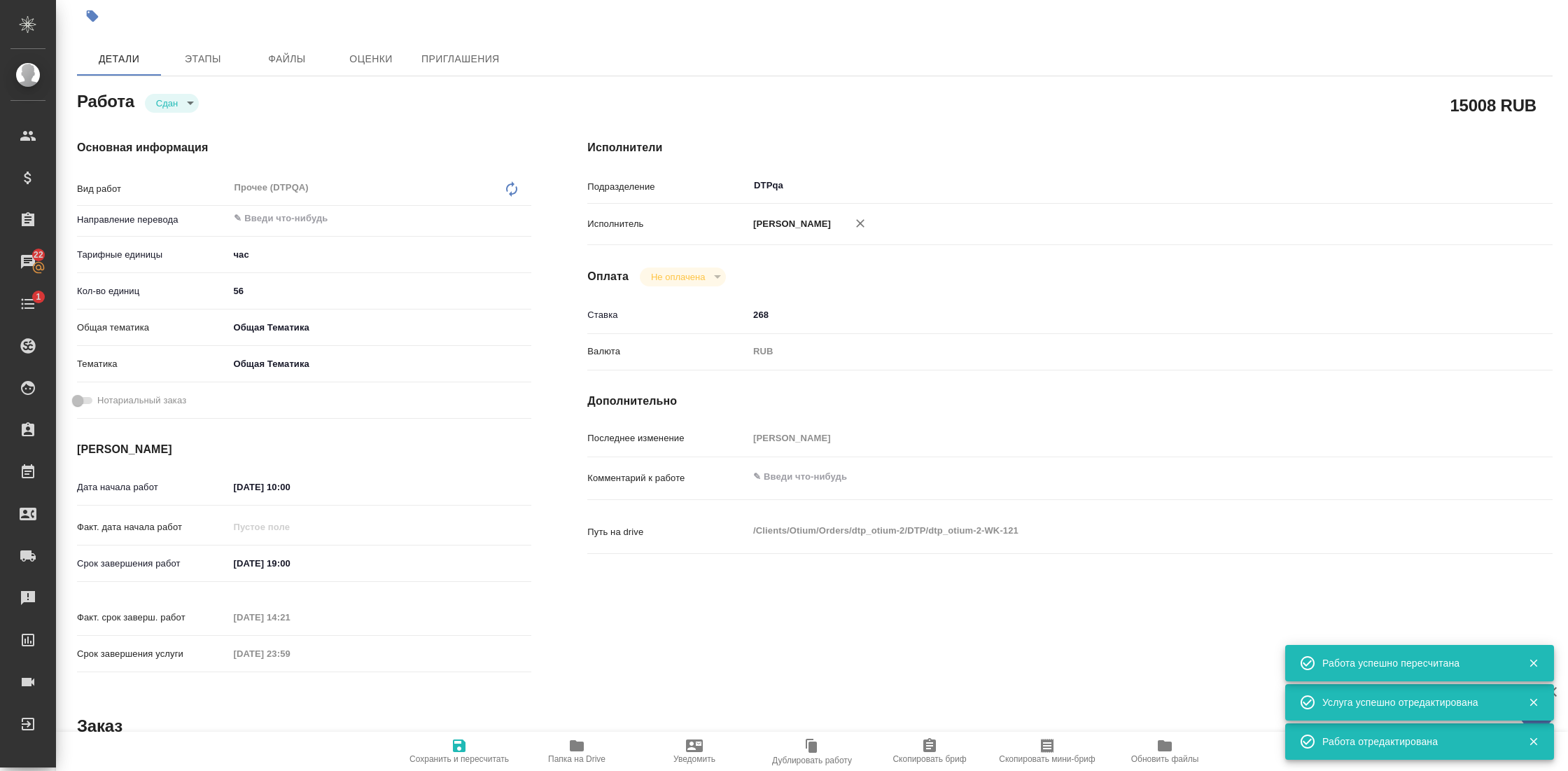
type textarea "x"
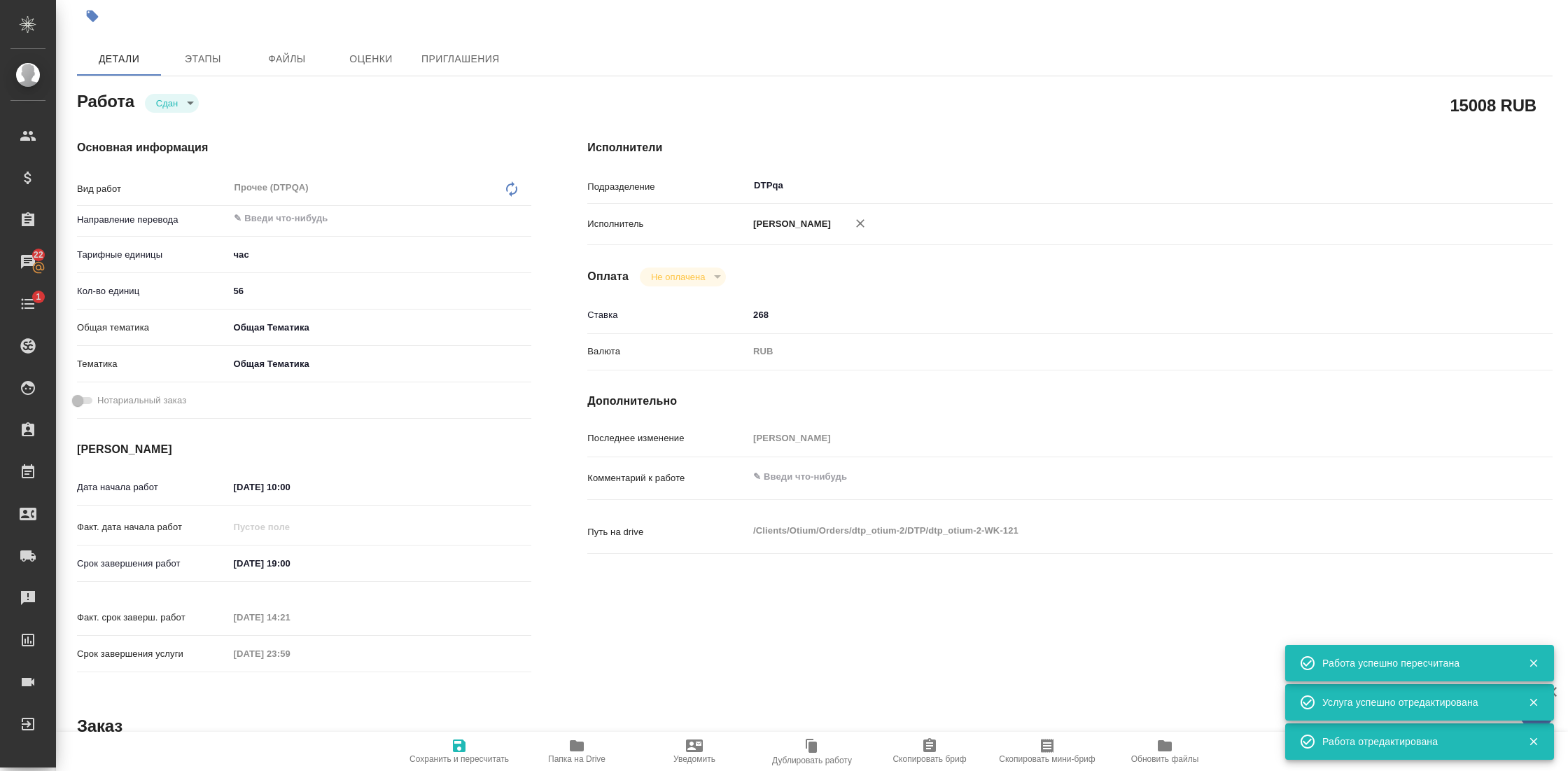
type textarea "x"
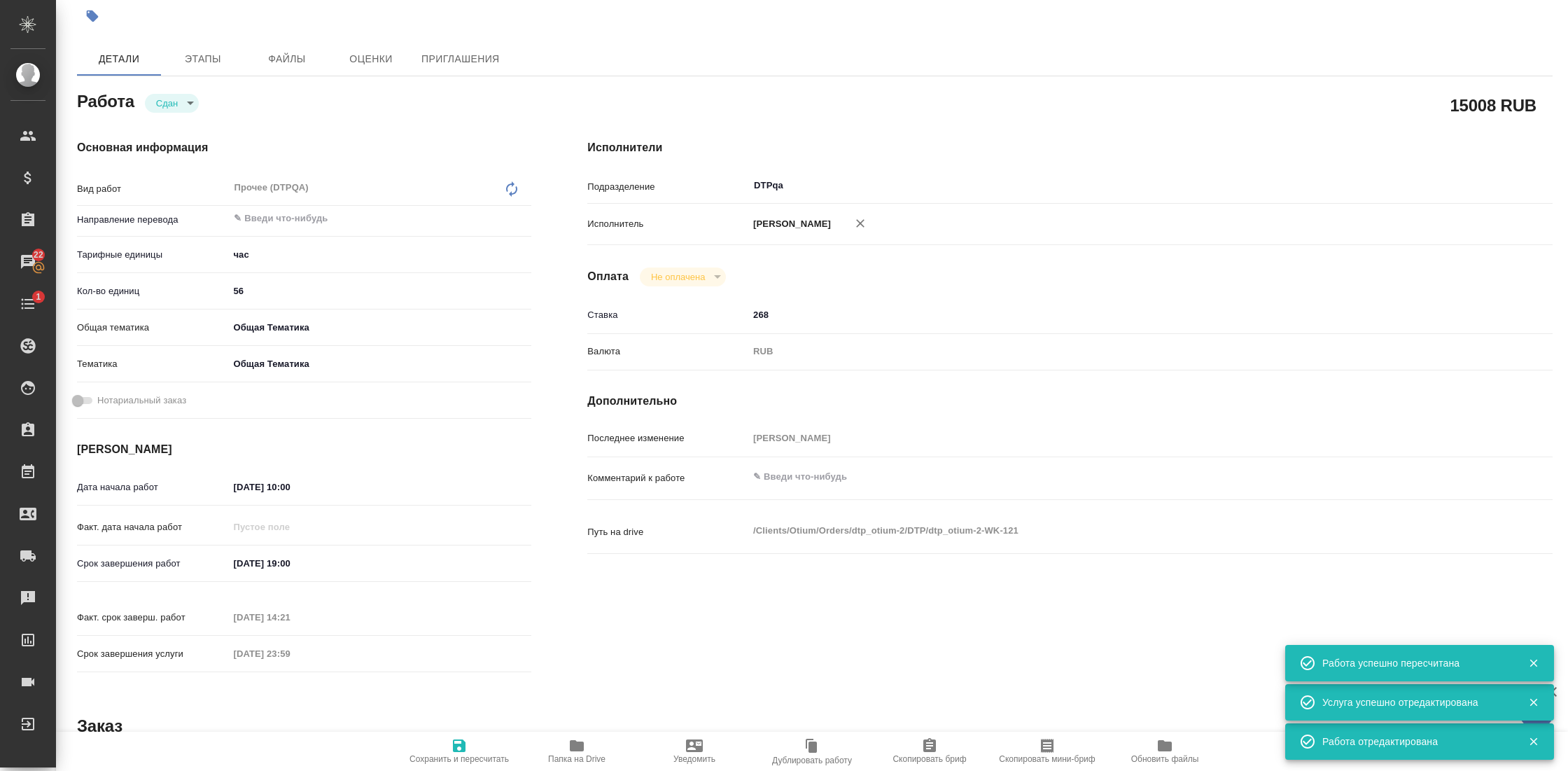
type textarea "x"
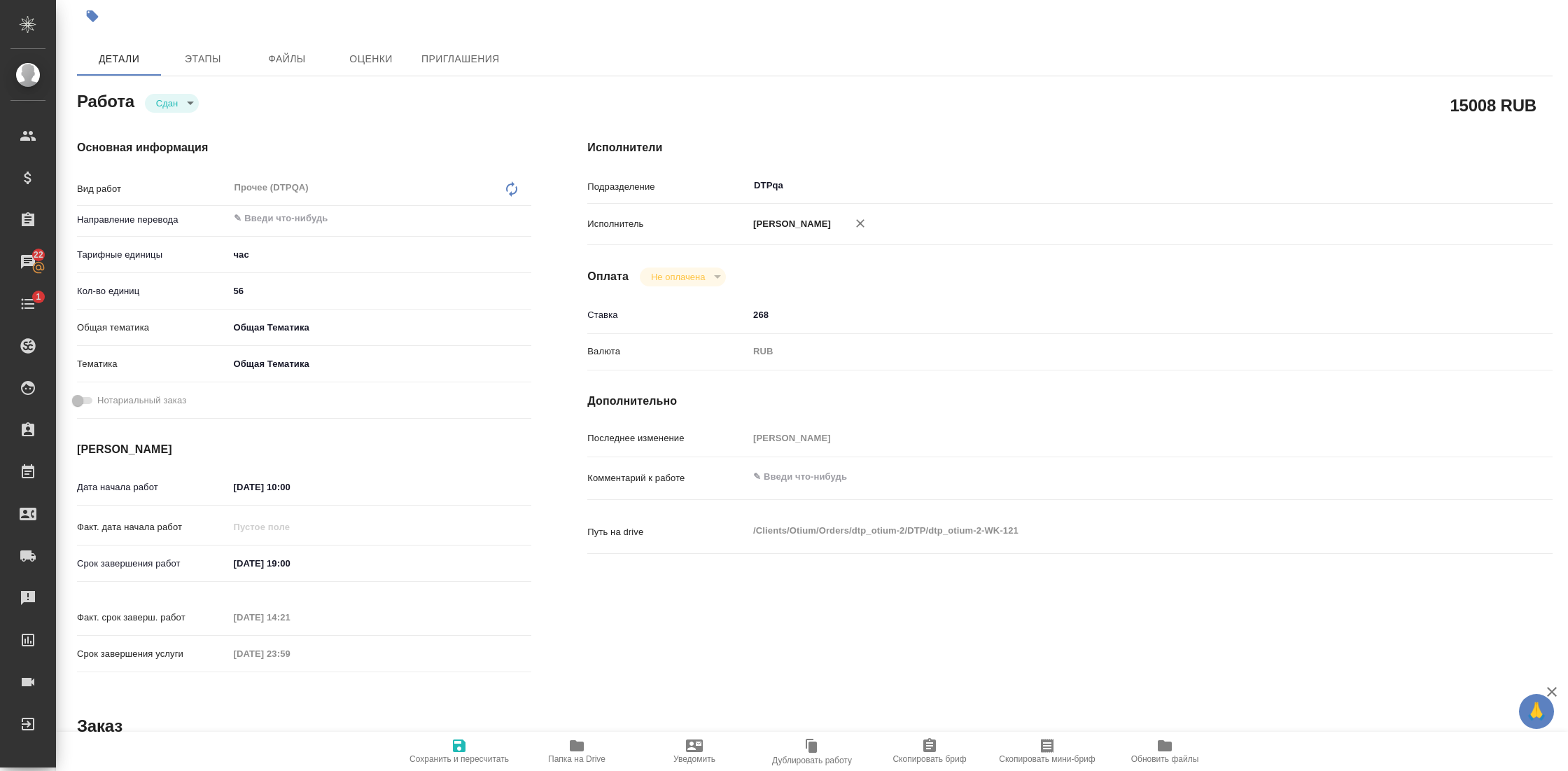
scroll to position [0, 0]
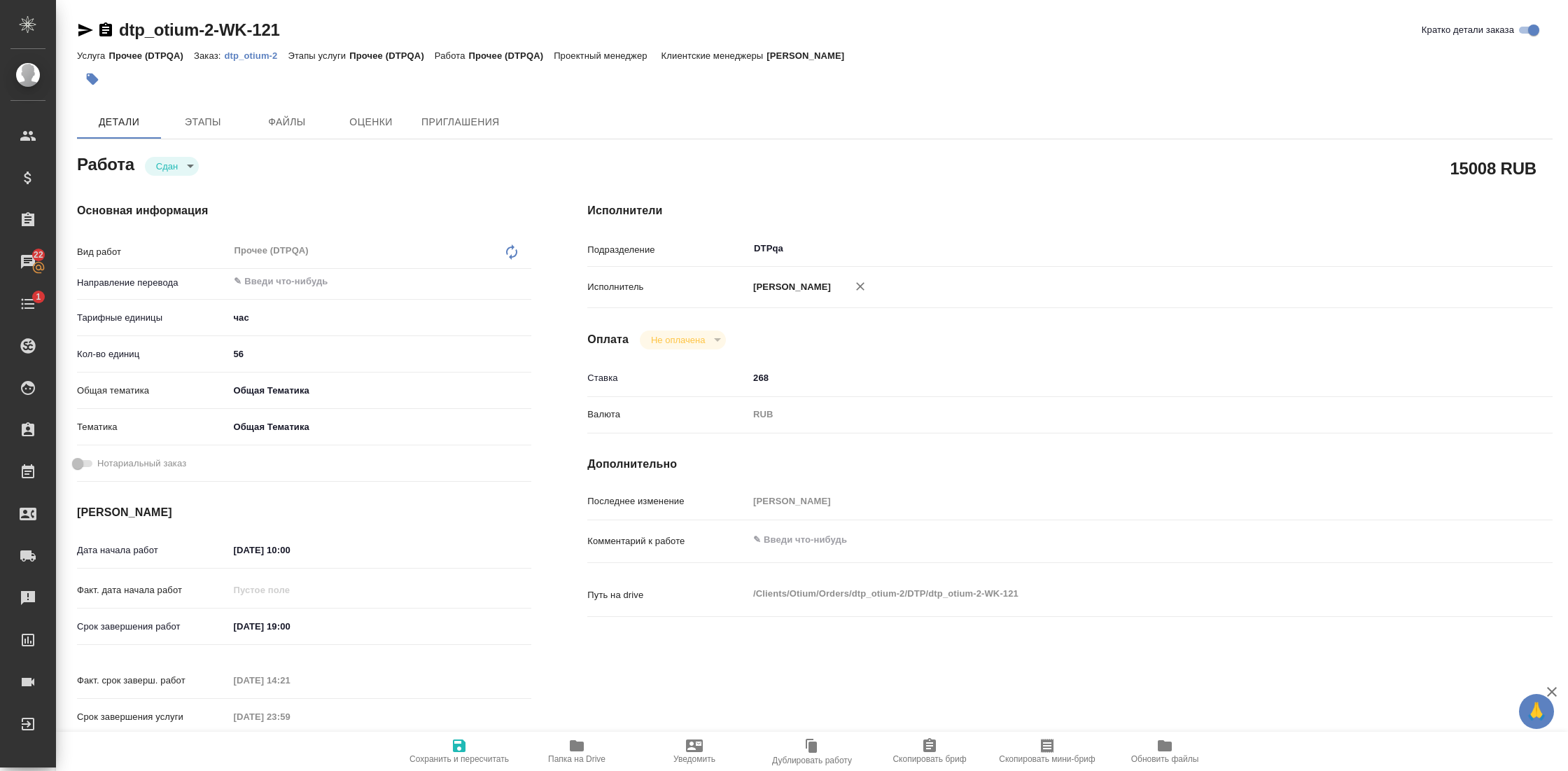
click at [108, 28] on icon "button" at bounding box center [106, 31] width 17 height 17
click at [101, 24] on icon "button" at bounding box center [105, 29] width 12 height 14
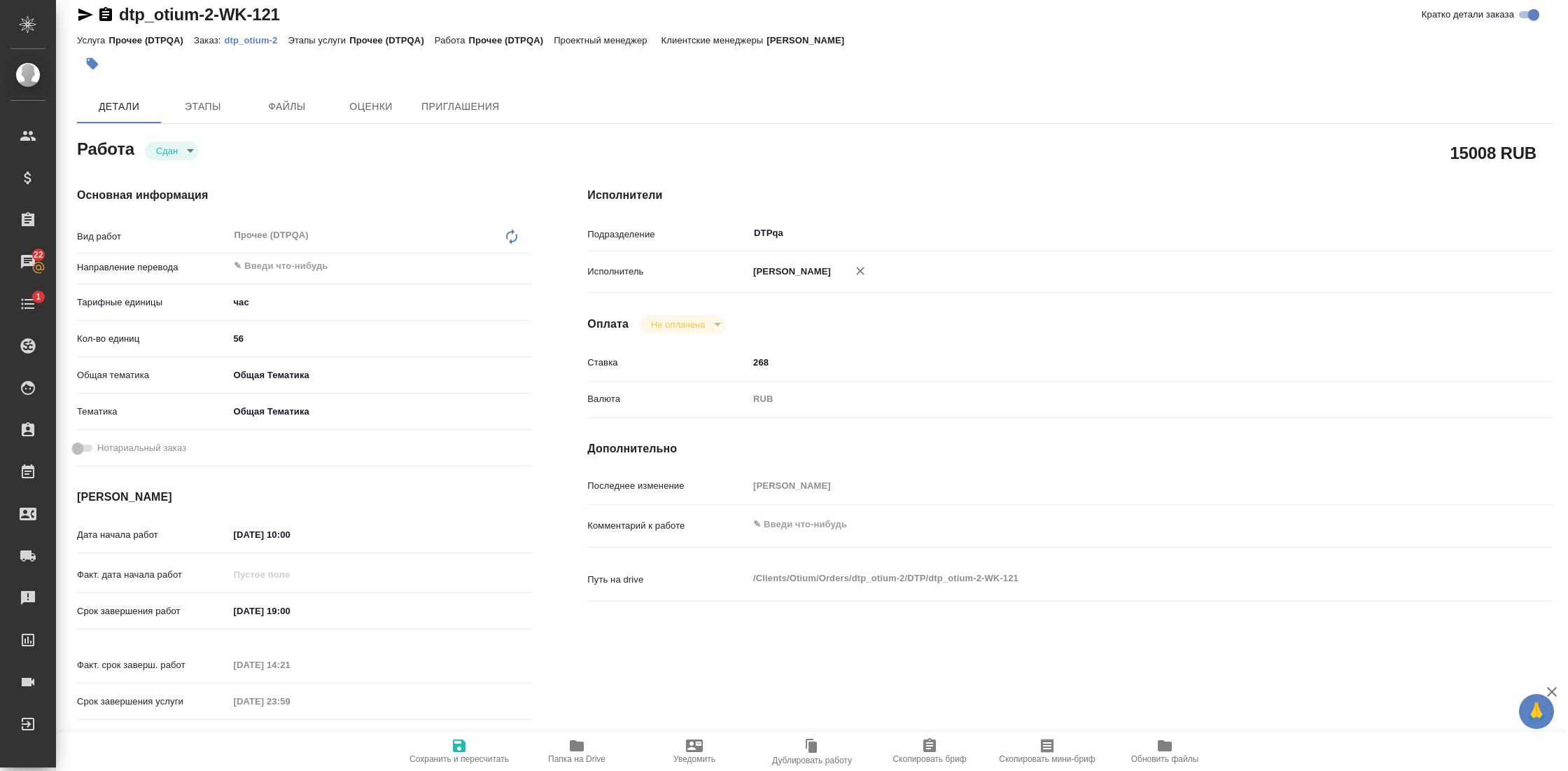
scroll to position [17, 0]
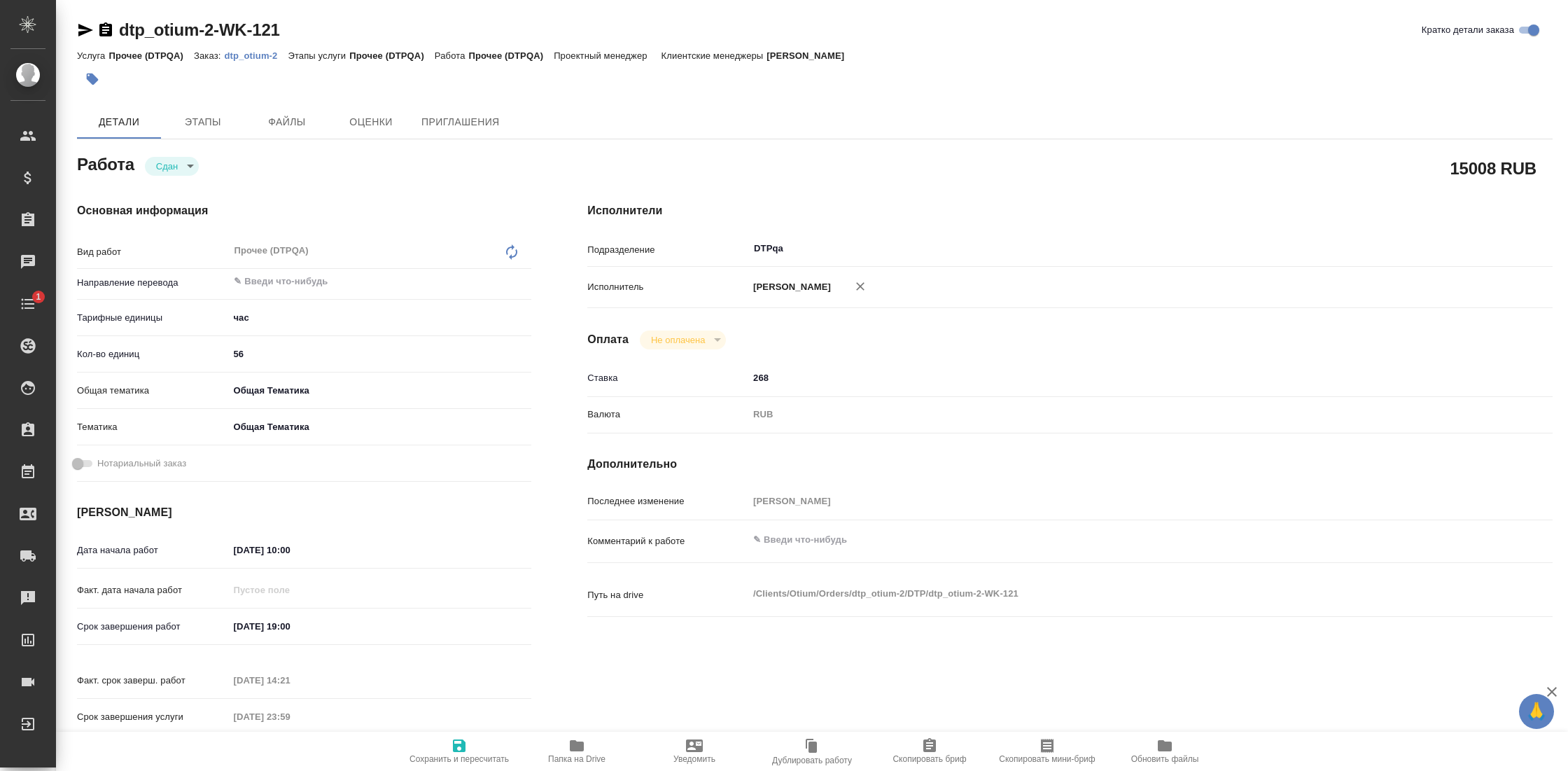
type textarea "x"
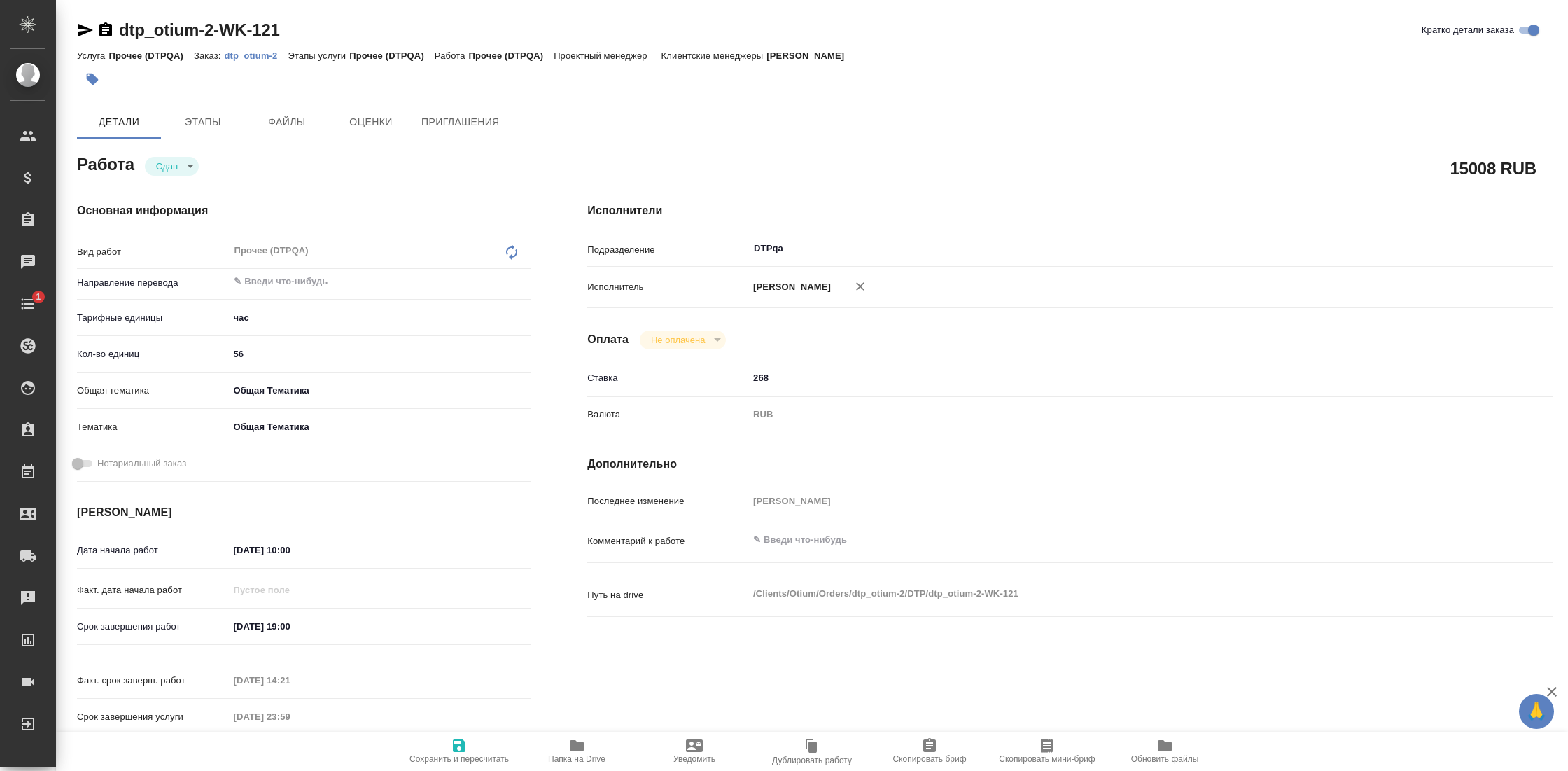
type textarea "x"
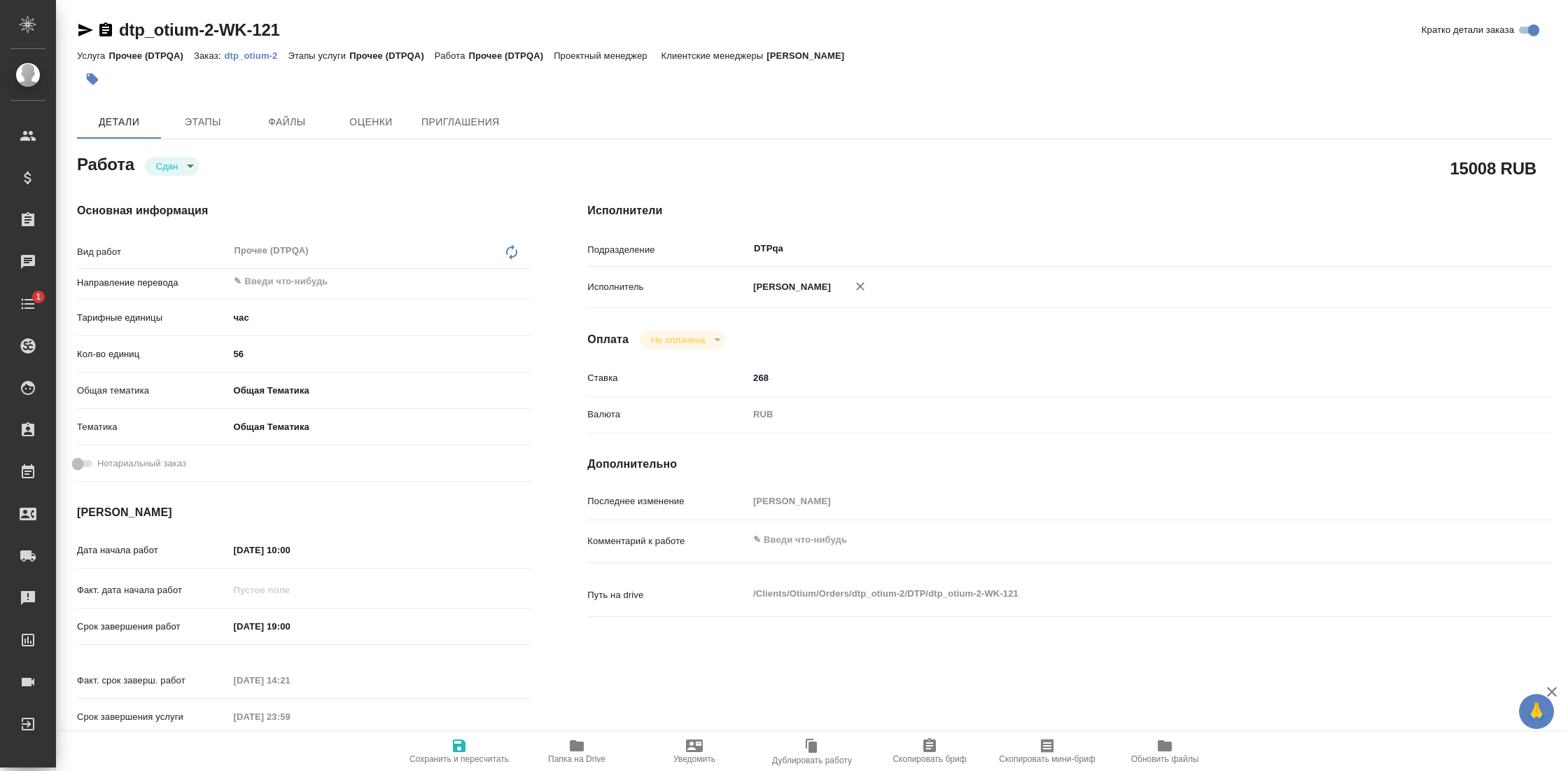
type textarea "x"
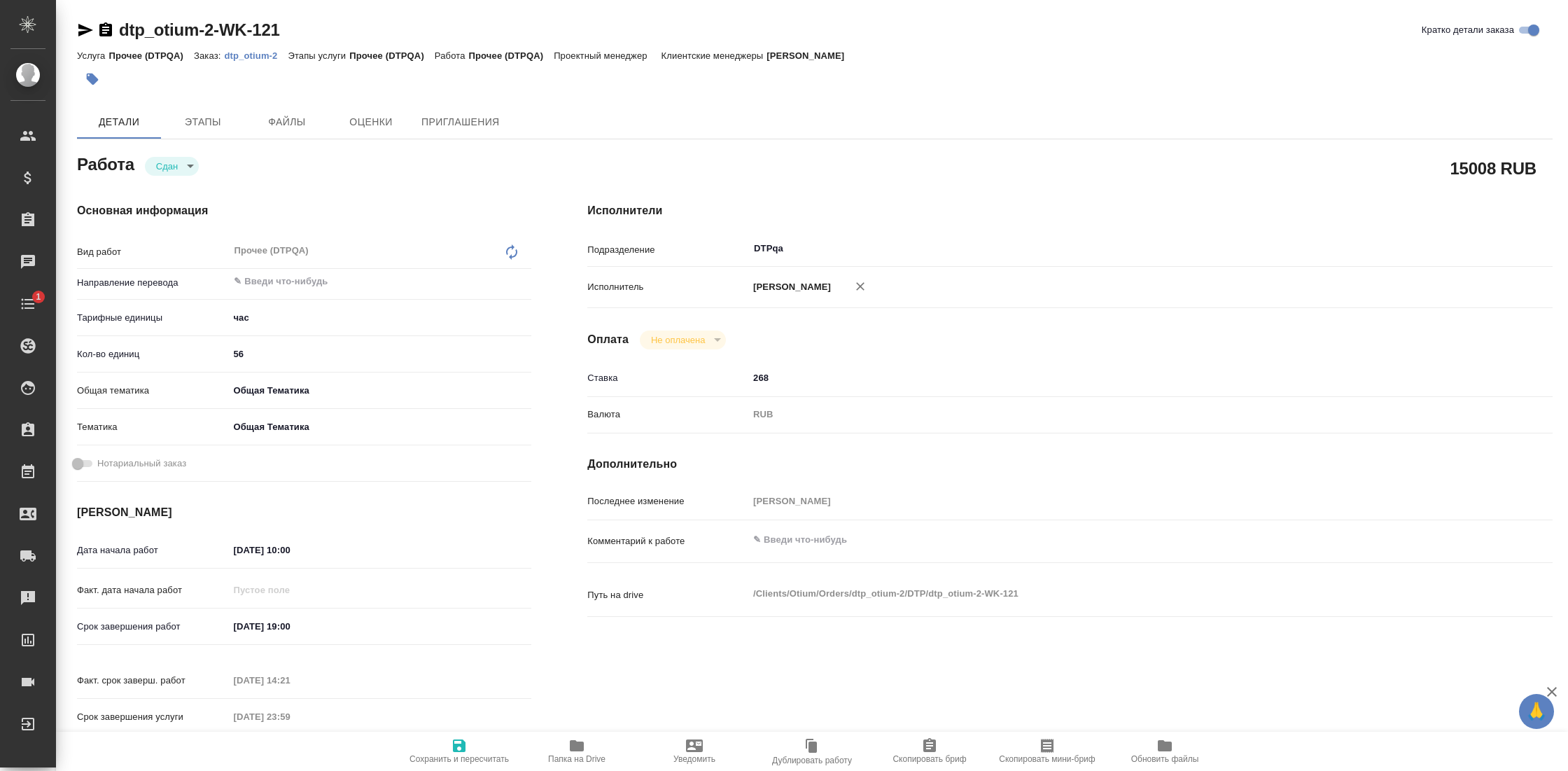
type textarea "x"
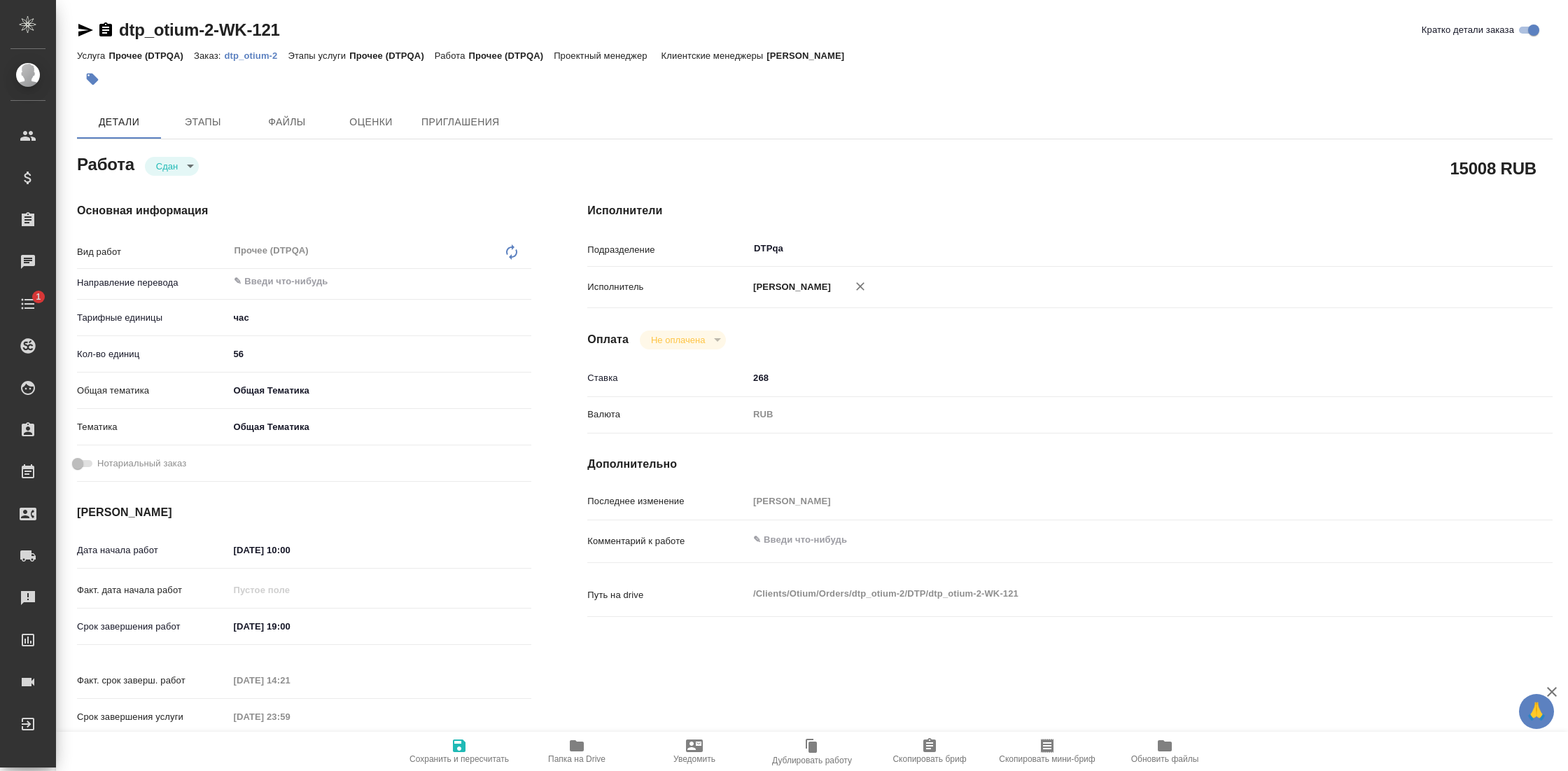
type textarea "x"
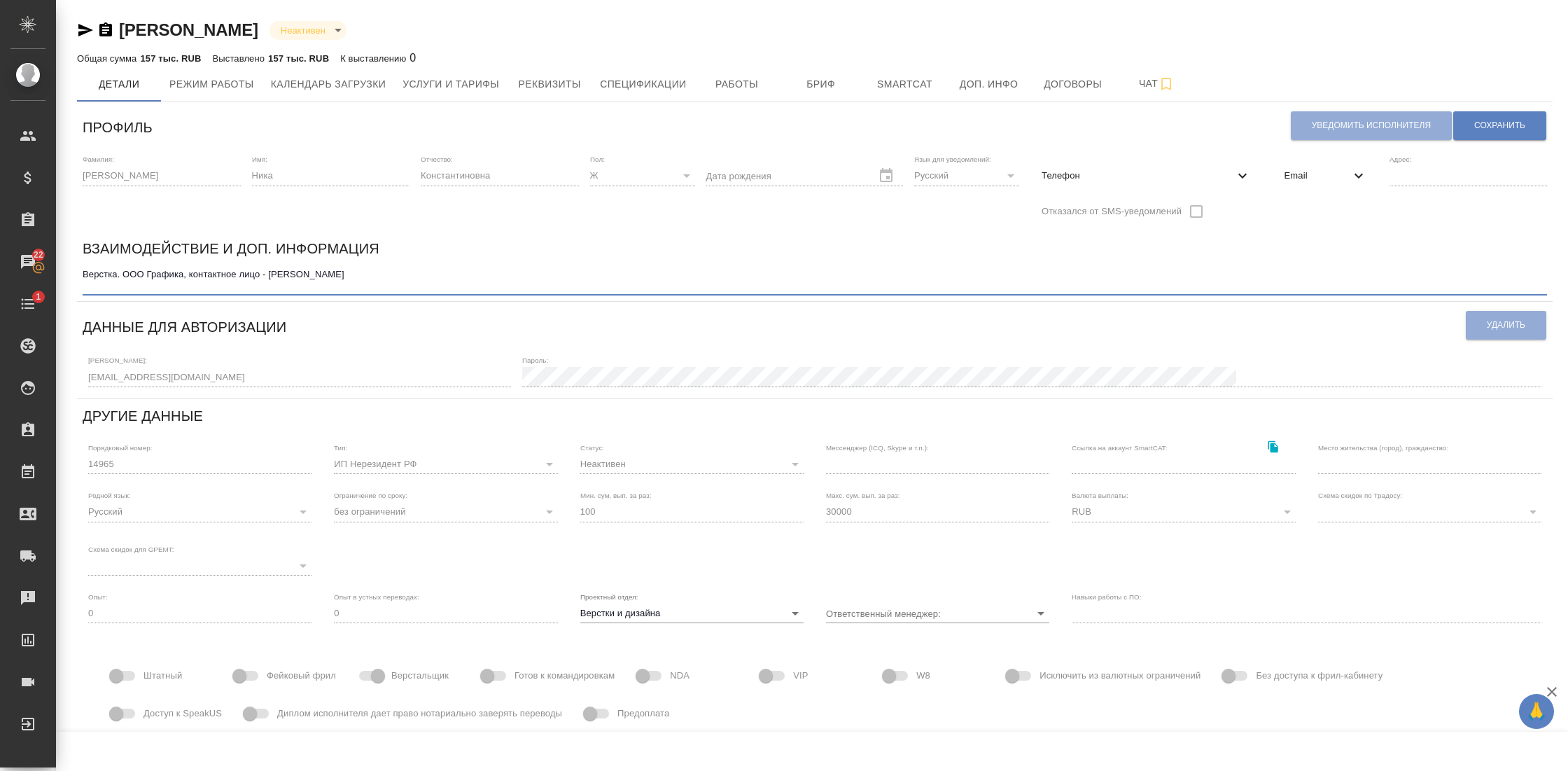
drag, startPoint x: 274, startPoint y: 274, endPoint x: 425, endPoint y: 277, distance: 151.0
click at [425, 277] on textarea "Верстка. ООО Графика, контактное лицо - [PERSON_NAME]" at bounding box center [815, 280] width 1465 height 22
